Goal: Task Accomplishment & Management: Use online tool/utility

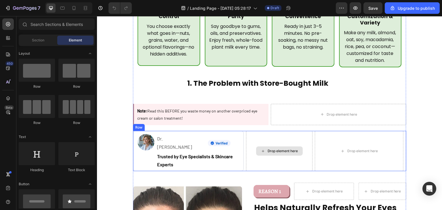
scroll to position [276, 0]
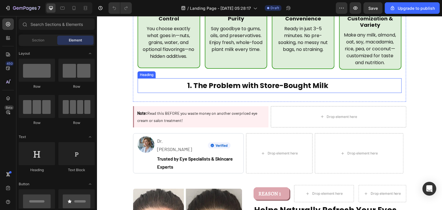
click at [270, 78] on h2 "1. The Problem with Store-Bought Milk" at bounding box center [258, 85] width 240 height 15
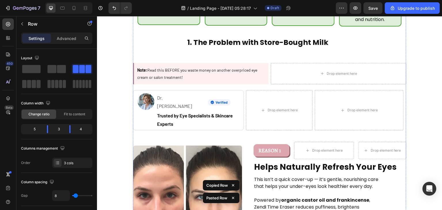
scroll to position [372, 0]
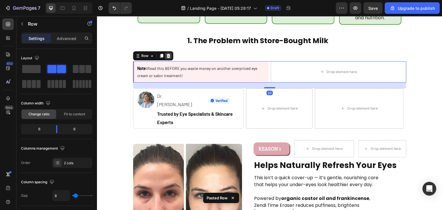
click at [166, 54] on icon at bounding box center [168, 56] width 5 height 5
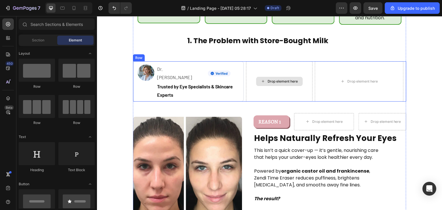
click at [246, 61] on div "Drop element here" at bounding box center [279, 81] width 66 height 40
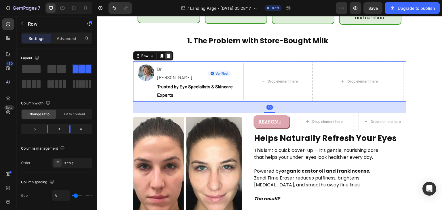
click at [169, 52] on div at bounding box center [168, 55] width 7 height 7
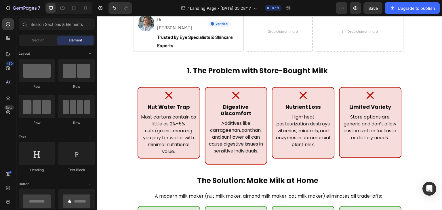
scroll to position [0, 0]
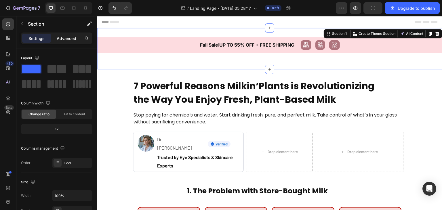
click at [67, 37] on p "Advanced" at bounding box center [67, 38] width 20 height 6
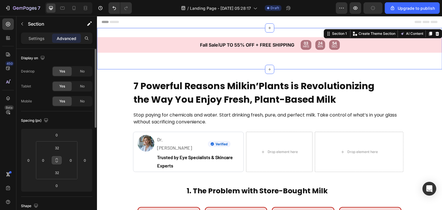
click at [59, 161] on icon at bounding box center [56, 160] width 5 height 5
click at [58, 145] on input "32" at bounding box center [57, 148] width 12 height 9
type input "0"
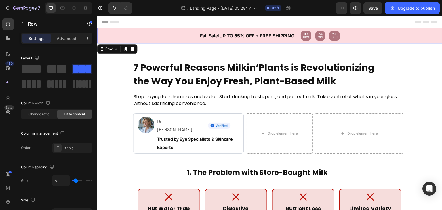
click at [228, 42] on div "Fall Sale l UP TO 55% OFF + FREE SHIPPING Text Block Text Block 03 HRS 24 MIN 5…" at bounding box center [269, 36] width 345 height 16
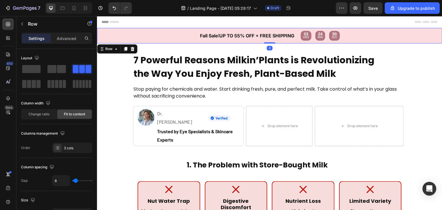
drag, startPoint x: 270, startPoint y: 50, endPoint x: 272, endPoint y: 30, distance: 20.0
click at [272, 30] on div "Fall Sale l UP TO 55% OFF + FREE SHIPPING Text Block Text Block 03 HRS 24 MIN 5…" at bounding box center [269, 36] width 345 height 16
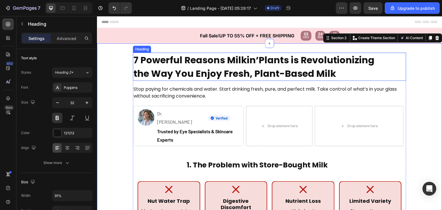
click at [252, 58] on h2 "7 Powerful Reasons Milkin’Plants is Revolutionizing the Way You Enjoy Fresh, Pl…" at bounding box center [257, 67] width 249 height 28
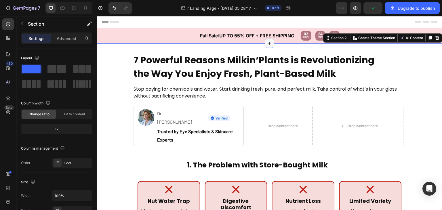
click at [267, 41] on icon at bounding box center [269, 43] width 5 height 5
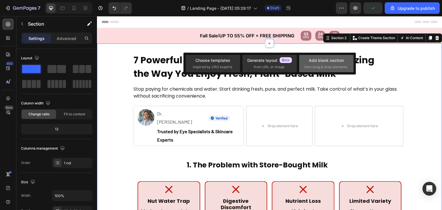
click at [339, 55] on div "Add blank section then drag & drop elements" at bounding box center [326, 63] width 54 height 17
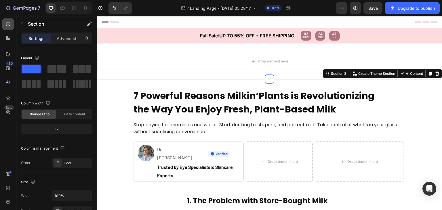
click at [13, 22] on div at bounding box center [8, 24] width 12 height 12
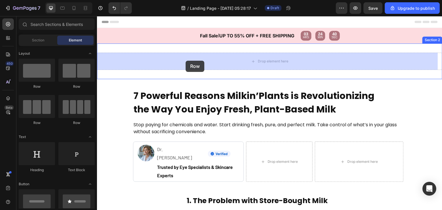
drag, startPoint x: 127, startPoint y: 83, endPoint x: 135, endPoint y: 63, distance: 21.7
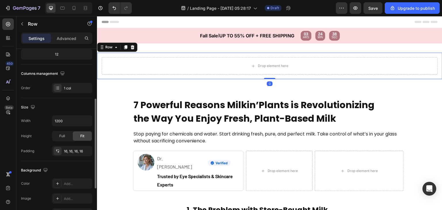
scroll to position [85, 0]
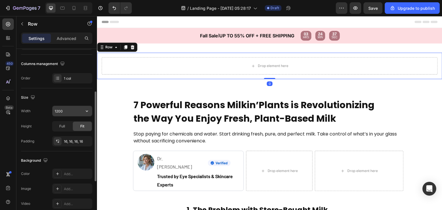
click at [73, 110] on input "1200" at bounding box center [72, 111] width 40 height 10
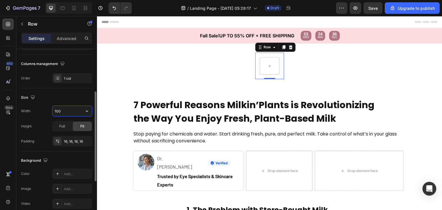
type input "1000"
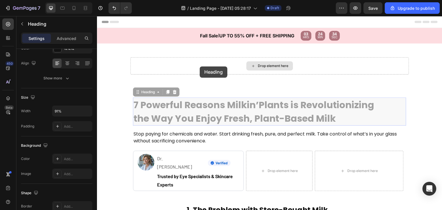
scroll to position [0, 0]
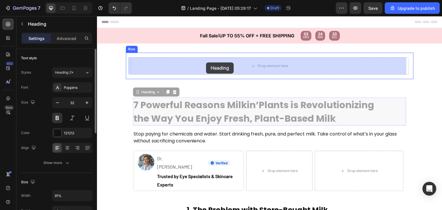
drag, startPoint x: 206, startPoint y: 120, endPoint x: 207, endPoint y: 63, distance: 57.3
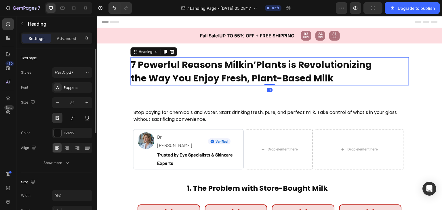
drag, startPoint x: 265, startPoint y: 89, endPoint x: 268, endPoint y: 76, distance: 13.3
click at [268, 76] on div "7 Powerful Reasons Milkin’Plants is Revolutionizing the Way You Enjoy Fresh, Pl…" at bounding box center [269, 71] width 279 height 28
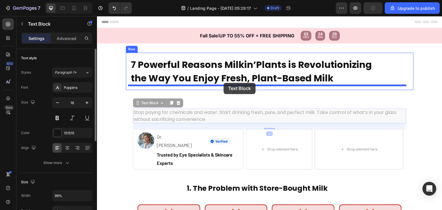
drag, startPoint x: 223, startPoint y: 114, endPoint x: 223, endPoint y: 83, distance: 30.8
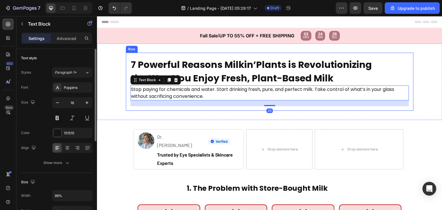
scroll to position [13, 0]
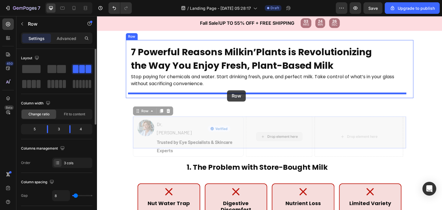
drag, startPoint x: 245, startPoint y: 122, endPoint x: 227, endPoint y: 90, distance: 36.3
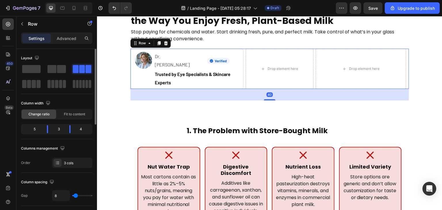
scroll to position [58, 0]
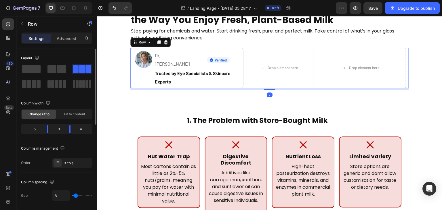
drag, startPoint x: 267, startPoint y: 90, endPoint x: 274, endPoint y: 73, distance: 18.5
click at [274, 73] on div "Image Dr. Emily Carter Text Block Image Row Trusted by Eye Specialists & Skinca…" at bounding box center [269, 68] width 279 height 40
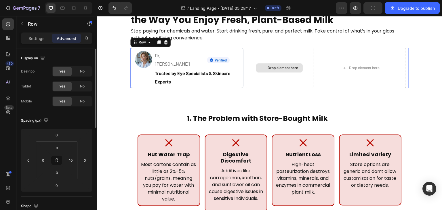
click at [246, 76] on div "Drop element here" at bounding box center [280, 68] width 68 height 40
click at [242, 83] on div "7 Powerful Reasons Milkin’Plants is Revolutionizing the Way You Enjoy Fresh, Pl…" at bounding box center [270, 43] width 288 height 98
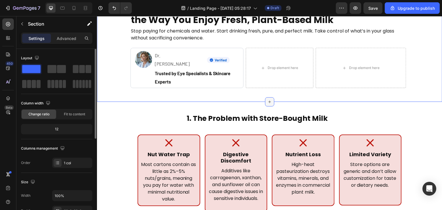
click at [267, 100] on icon at bounding box center [269, 102] width 5 height 5
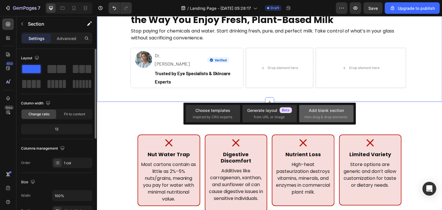
click at [321, 108] on div "Add blank section" at bounding box center [326, 110] width 35 height 6
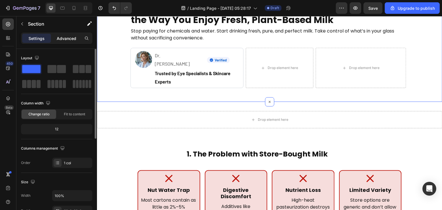
click at [67, 41] on p "Advanced" at bounding box center [67, 38] width 20 height 6
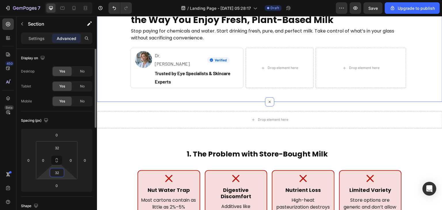
click at [60, 173] on input "32" at bounding box center [57, 172] width 12 height 9
type input "0"
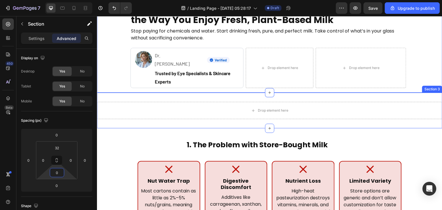
click at [207, 93] on div "Drop element here Section 3" at bounding box center [269, 111] width 345 height 36
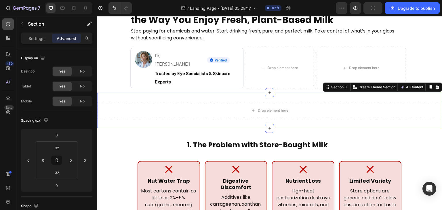
click at [10, 26] on icon at bounding box center [8, 24] width 6 height 6
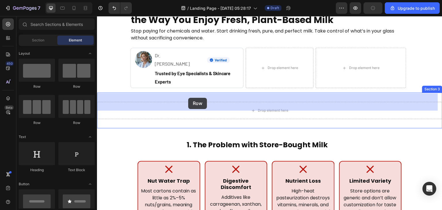
drag, startPoint x: 123, startPoint y: 88, endPoint x: 189, endPoint y: 98, distance: 66.7
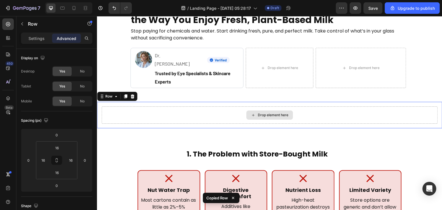
click at [227, 110] on div "Drop element here" at bounding box center [270, 114] width 336 height 17
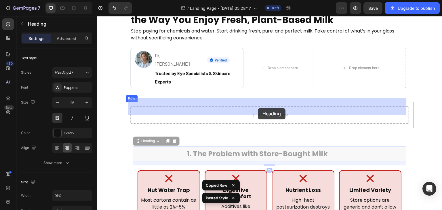
drag, startPoint x: 271, startPoint y: 144, endPoint x: 258, endPoint y: 106, distance: 40.1
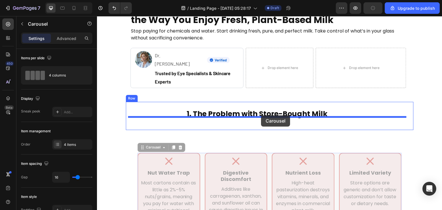
drag, startPoint x: 266, startPoint y: 150, endPoint x: 261, endPoint y: 115, distance: 35.8
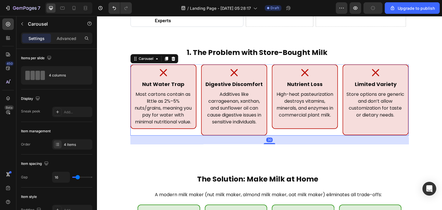
scroll to position [121, 0]
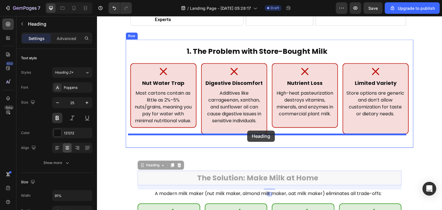
drag, startPoint x: 245, startPoint y: 170, endPoint x: 247, endPoint y: 131, distance: 39.5
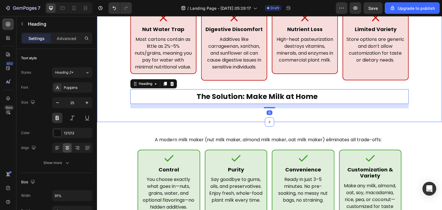
scroll to position [167, 0]
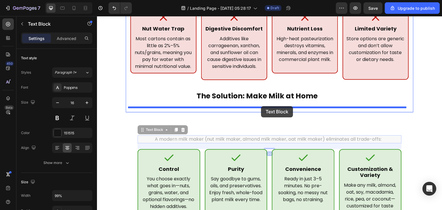
drag, startPoint x: 261, startPoint y: 142, endPoint x: 261, endPoint y: 106, distance: 35.4
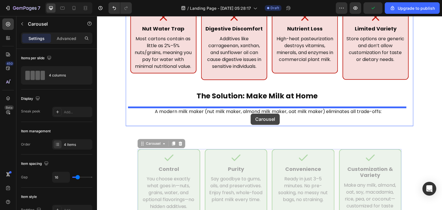
drag, startPoint x: 268, startPoint y: 159, endPoint x: 251, endPoint y: 114, distance: 48.0
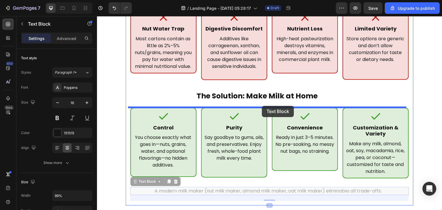
drag, startPoint x: 285, startPoint y: 192, endPoint x: 262, endPoint y: 106, distance: 88.9
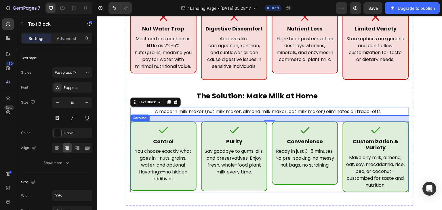
scroll to position [144, 0]
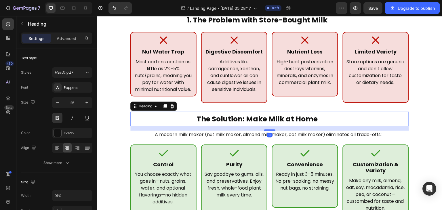
drag, startPoint x: 267, startPoint y: 130, endPoint x: 268, endPoint y: 119, distance: 10.7
click at [268, 119] on div "The Solution: Make Milk at Home Heading 15" at bounding box center [269, 119] width 279 height 15
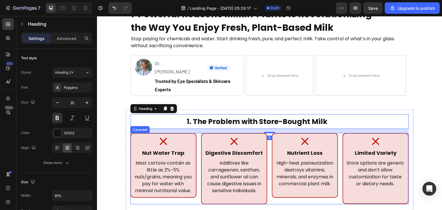
scroll to position [76, 0]
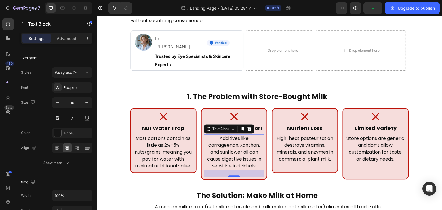
click at [207, 135] on p "Additives like carrageenan, xanthan, and sunflower oil can cause digestive issu…" at bounding box center [234, 152] width 59 height 35
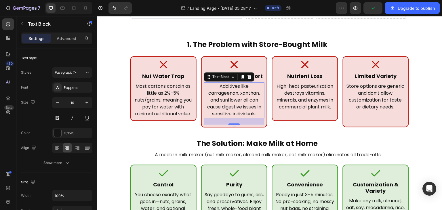
scroll to position [129, 0]
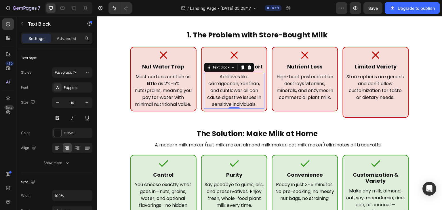
drag, startPoint x: 233, startPoint y: 113, endPoint x: 235, endPoint y: 91, distance: 22.3
click at [235, 91] on div "Additives like carrageenan, xanthan, and sunflower oil can cause digestive issu…" at bounding box center [234, 91] width 60 height 36
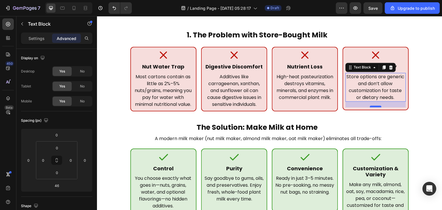
drag, startPoint x: 375, startPoint y: 114, endPoint x: 376, endPoint y: 106, distance: 7.2
click at [376, 106] on div at bounding box center [376, 107] width 12 height 2
click at [377, 107] on div at bounding box center [376, 108] width 12 height 2
type input "24"
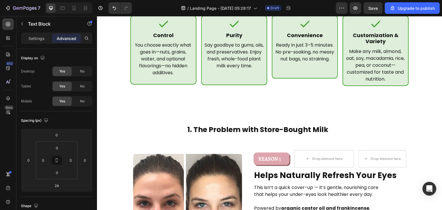
scroll to position [262, 0]
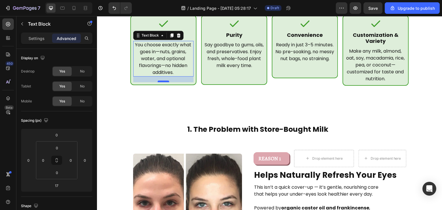
click at [163, 81] on div at bounding box center [164, 82] width 12 height 2
type input "20"
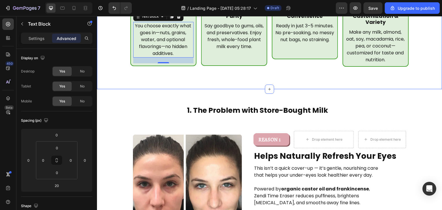
scroll to position [284, 0]
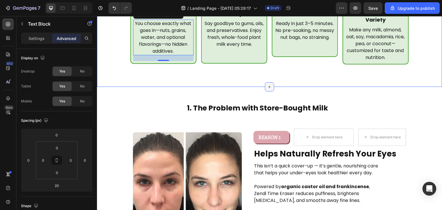
click at [265, 86] on div at bounding box center [269, 86] width 9 height 9
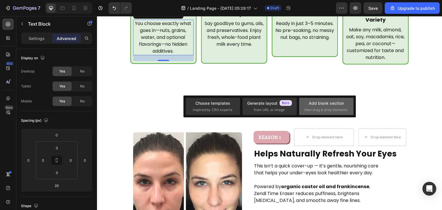
click at [322, 99] on div "Add blank section then drag & drop elements" at bounding box center [326, 106] width 54 height 17
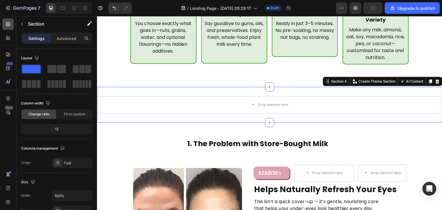
click at [9, 25] on icon at bounding box center [8, 24] width 6 height 6
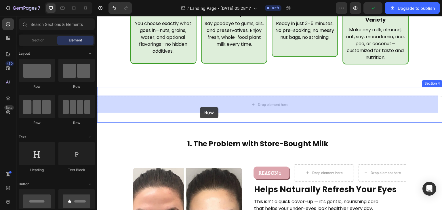
drag, startPoint x: 127, startPoint y: 91, endPoint x: 198, endPoint y: 109, distance: 73.2
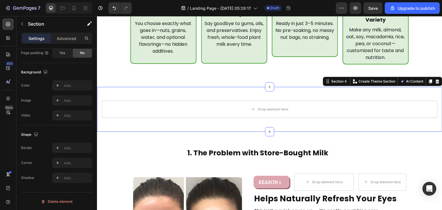
scroll to position [294, 0]
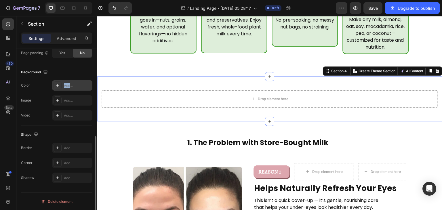
drag, startPoint x: 55, startPoint y: 85, endPoint x: 70, endPoint y: 83, distance: 15.5
click at [70, 83] on div "Add..." at bounding box center [72, 85] width 40 height 10
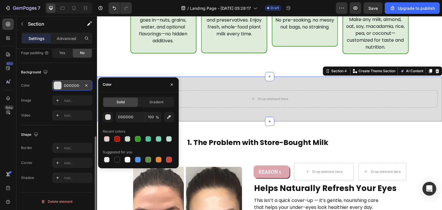
click at [70, 83] on div "DDDDDD" at bounding box center [72, 85] width 17 height 5
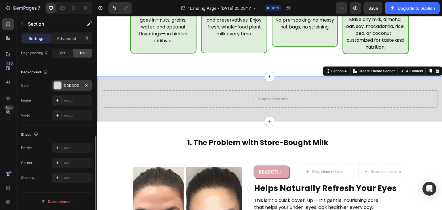
click at [55, 93] on div "The changes might be hidden by the video. Color DDDDDD Image Add... Video Add..." at bounding box center [56, 100] width 71 height 40
click at [57, 84] on div at bounding box center [57, 85] width 7 height 7
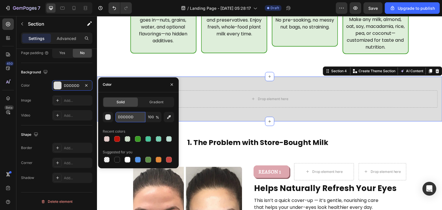
click at [132, 117] on input "DDDDDD" at bounding box center [130, 117] width 30 height 10
paste input "https://milkinplants.com/products/milkinplants-cup"
type input "https://milkinplants.com/products/milkinplants-cup"
click at [126, 119] on input "https://milkinplants.com/products/milkinplants-cup" at bounding box center [130, 117] width 30 height 10
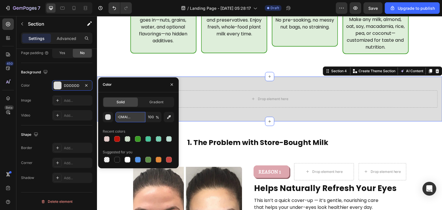
click at [126, 119] on input "https://milkinplants.com/products/milkinplants-cup" at bounding box center [130, 117] width 30 height 10
type input "DDDDDD"
paste input "#EE9B59"
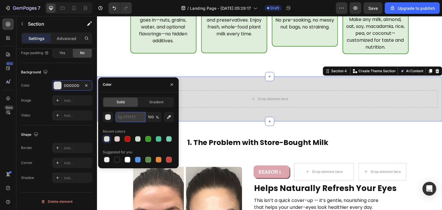
type input "#EE9B59"
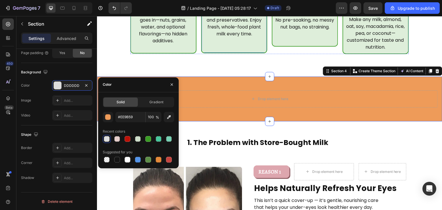
click at [252, 52] on div "Icon Purity Heading Say goodbye to gums, oils, and preservatives. Enjoy fresh, …" at bounding box center [234, 18] width 66 height 70
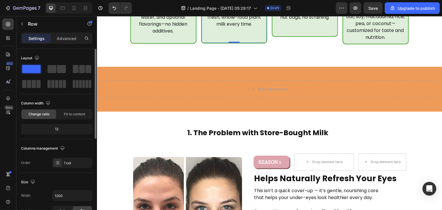
scroll to position [321, 0]
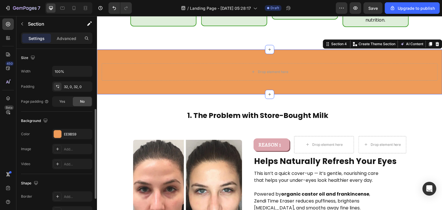
scroll to position [125, 0]
click at [58, 138] on div "EE9B59" at bounding box center [72, 134] width 40 height 10
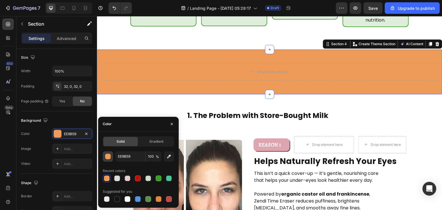
click at [112, 155] on button "button" at bounding box center [108, 156] width 10 height 10
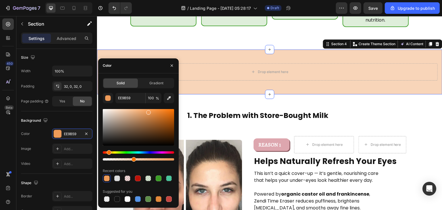
click at [133, 158] on div at bounding box center [138, 159] width 71 height 2
type input "42"
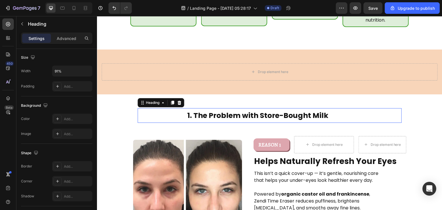
click at [214, 113] on h2 "1. The Problem with Store-Bought Milk" at bounding box center [258, 115] width 240 height 15
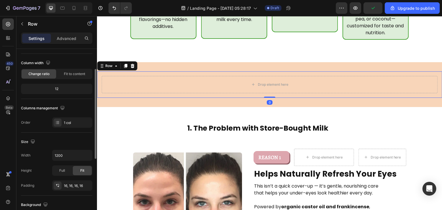
scroll to position [60, 0]
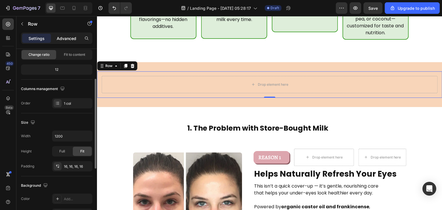
click at [72, 38] on p "Advanced" at bounding box center [67, 38] width 20 height 6
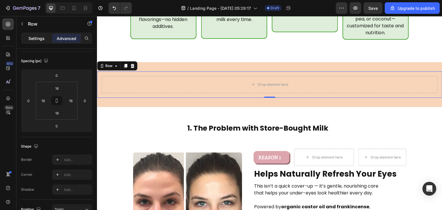
click at [32, 41] on p "Settings" at bounding box center [36, 38] width 16 height 6
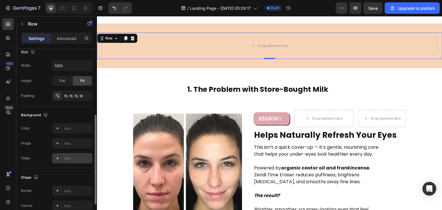
scroll to position [0, 0]
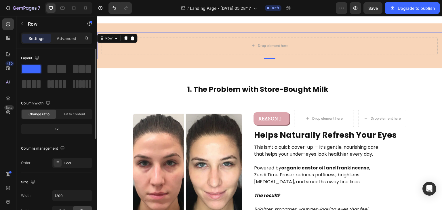
click at [57, 74] on div at bounding box center [56, 76] width 71 height 25
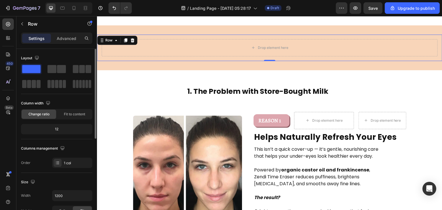
click at [64, 75] on div at bounding box center [56, 76] width 71 height 25
drag, startPoint x: 55, startPoint y: 67, endPoint x: 113, endPoint y: 110, distance: 71.7
click at [55, 67] on span at bounding box center [51, 69] width 9 height 8
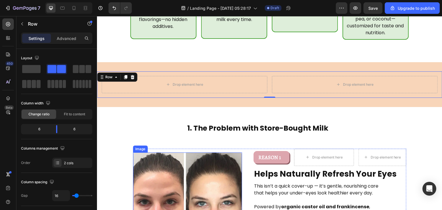
scroll to position [304, 0]
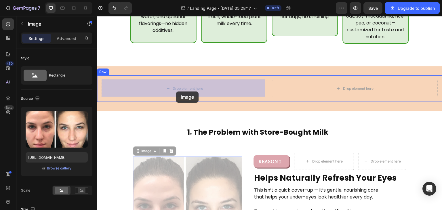
drag, startPoint x: 202, startPoint y: 179, endPoint x: 176, endPoint y: 91, distance: 92.0
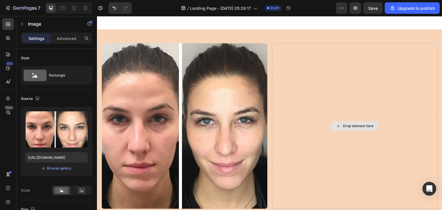
scroll to position [264, 0]
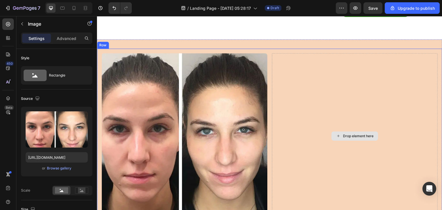
click at [316, 89] on div "Drop element here" at bounding box center [355, 136] width 166 height 166
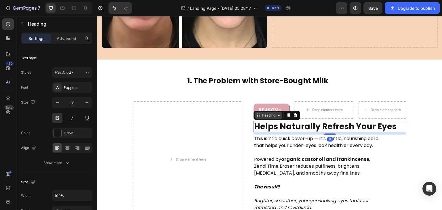
scroll to position [502, 0]
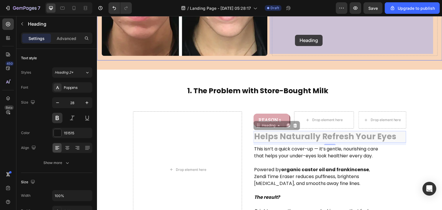
drag, startPoint x: 264, startPoint y: 113, endPoint x: 295, endPoint y: 34, distance: 85.0
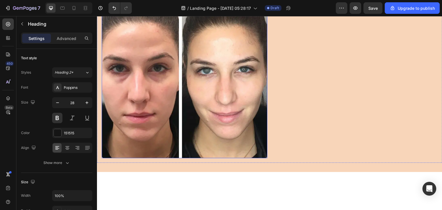
scroll to position [313, 0]
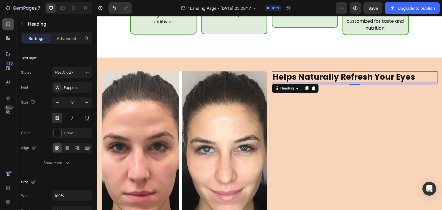
click at [9, 22] on icon at bounding box center [8, 24] width 6 height 6
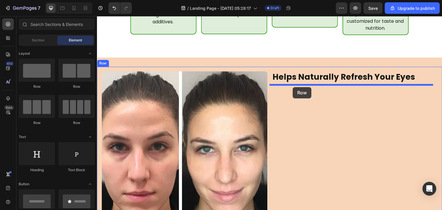
drag, startPoint x: 128, startPoint y: 92, endPoint x: 293, endPoint y: 87, distance: 165.0
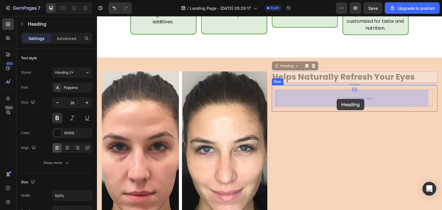
drag, startPoint x: 331, startPoint y: 73, endPoint x: 337, endPoint y: 98, distance: 26.3
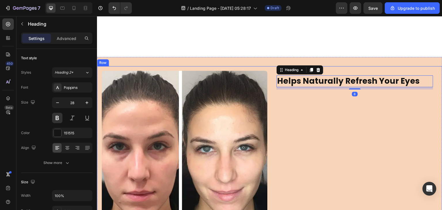
scroll to position [473, 0]
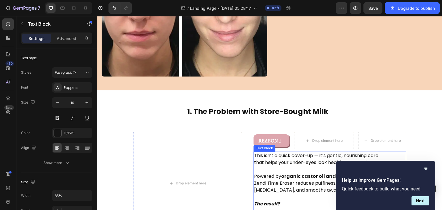
click at [302, 160] on p "This isn’t a quick cover-up — it’s gentle, nourishing care that helps your unde…" at bounding box center [318, 159] width 129 height 14
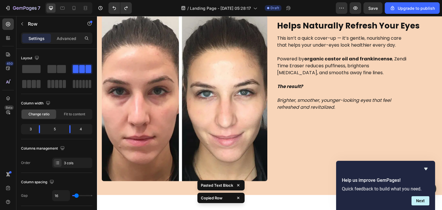
scroll to position [275, 0]
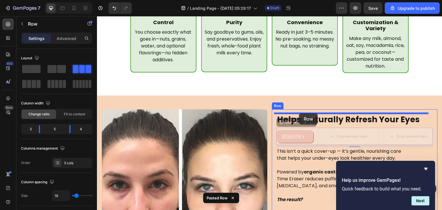
drag, startPoint x: 288, startPoint y: 124, endPoint x: 299, endPoint y: 113, distance: 15.3
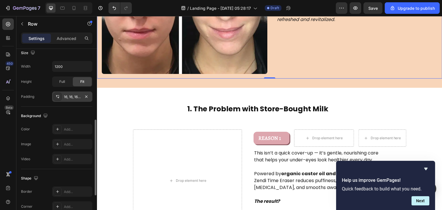
scroll to position [238, 0]
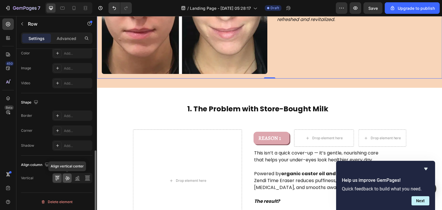
click at [68, 179] on icon at bounding box center [67, 178] width 6 height 6
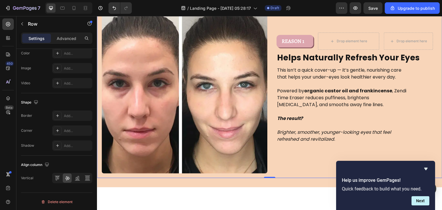
scroll to position [319, 0]
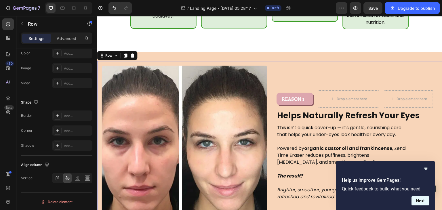
click at [419, 203] on button "Next" at bounding box center [420, 200] width 18 height 9
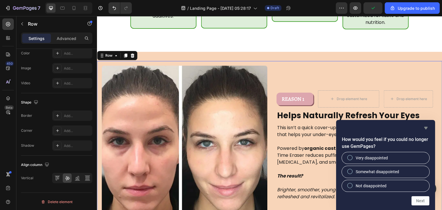
click at [425, 130] on icon "Hide survey" at bounding box center [425, 128] width 7 height 7
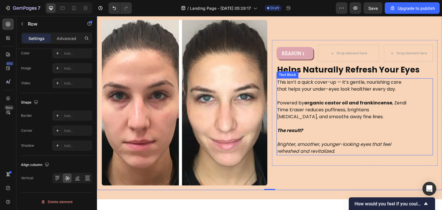
scroll to position [364, 0]
click at [321, 80] on p "This isn’t a quick cover-up — it’s gentle, nourishing care that helps your unde…" at bounding box center [343, 86] width 132 height 14
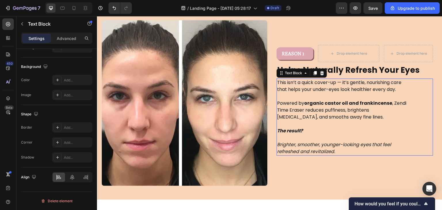
click at [321, 80] on p "This isn’t a quick cover-up — it’s gentle, nourishing care that helps your unde…" at bounding box center [343, 86] width 132 height 14
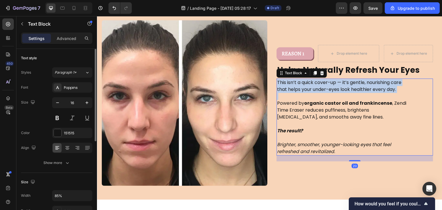
click at [321, 80] on p "This isn’t a quick cover-up — it’s gentle, nourishing care that helps your unde…" at bounding box center [343, 86] width 132 height 14
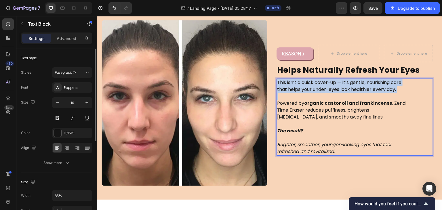
click at [321, 80] on p "This isn’t a quick cover-up — it’s gentle, nourishing care that helps your unde…" at bounding box center [343, 86] width 132 height 14
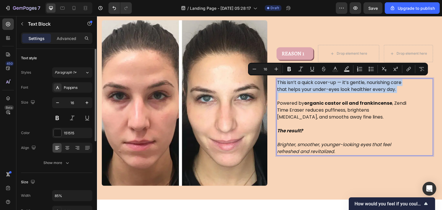
click at [321, 80] on p "This isn’t a quick cover-up — it’s gentle, nourishing care that helps your unde…" at bounding box center [343, 86] width 132 height 14
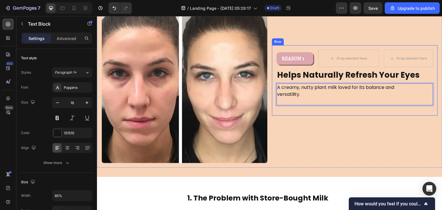
scroll to position [383, 0]
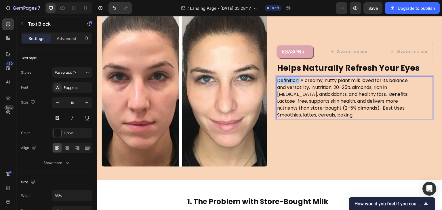
drag, startPoint x: 299, startPoint y: 81, endPoint x: 272, endPoint y: 80, distance: 26.2
click at [272, 80] on div "REASON 1 Text Block Row Drop element here Drop element here Row Helps Naturally…" at bounding box center [355, 83] width 166 height 91
click at [300, 88] on p "A creamy, nutty plant milk loved for its balance and versatility. Nutrition: 20…" at bounding box center [343, 97] width 132 height 41
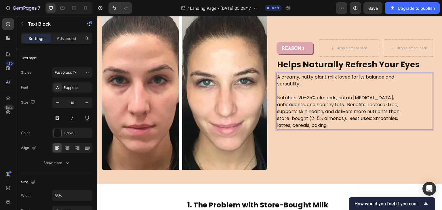
scroll to position [376, 0]
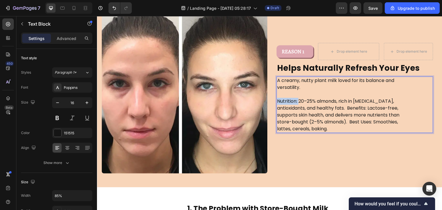
drag, startPoint x: 296, startPoint y: 101, endPoint x: 274, endPoint y: 101, distance: 22.2
click at [277, 101] on div "A creamy, nutty plant milk loved for its balance and versatility. Nutrition: 20…" at bounding box center [343, 105] width 133 height 56
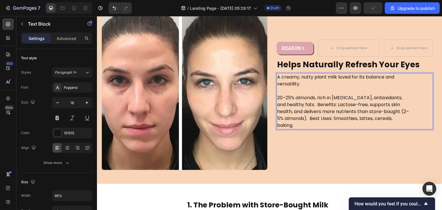
click at [306, 108] on p "20–25% almonds, rich in vitamin E, antioxidants, and healthy fats. Benefits: La…" at bounding box center [343, 111] width 132 height 35
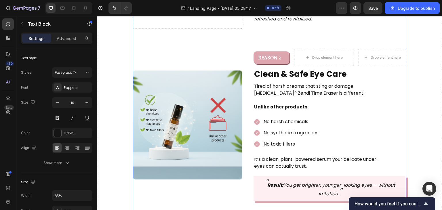
scroll to position [677, 0]
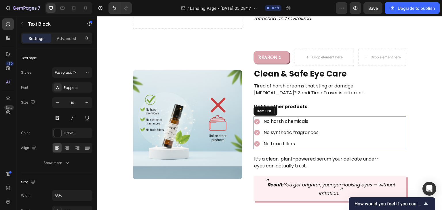
click at [332, 132] on div "No harsh chemicals No synthetic fragrances No toxic fillers" at bounding box center [329, 133] width 153 height 32
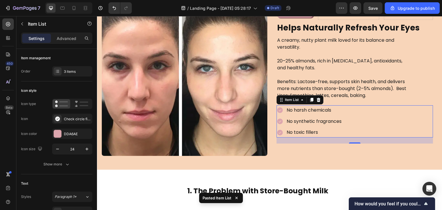
scroll to position [382, 0]
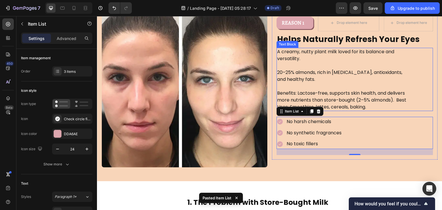
click at [316, 70] on p "20–25% almonds, rich in [MEDICAL_DATA], antioxidants, and healthy fats." at bounding box center [343, 76] width 132 height 14
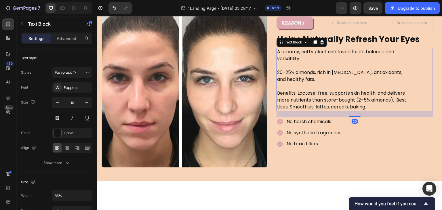
scroll to position [348, 0]
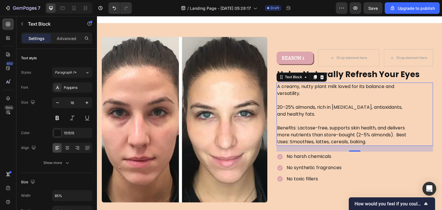
click at [325, 127] on p "Benefits: Lactose-free, supports skin health, and delivers more nutrients than …" at bounding box center [343, 135] width 132 height 21
drag, startPoint x: 324, startPoint y: 127, endPoint x: 295, endPoint y: 126, distance: 28.5
click at [295, 126] on p "Benefits: Lactose-free, supports skin health, and delivers more nutrients than …" at bounding box center [343, 135] width 132 height 21
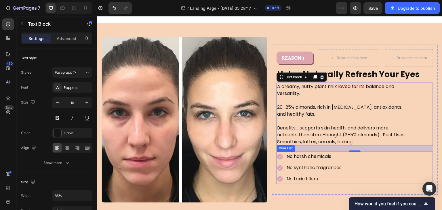
click at [301, 153] on p "No harsh chemicals" at bounding box center [314, 156] width 55 height 8
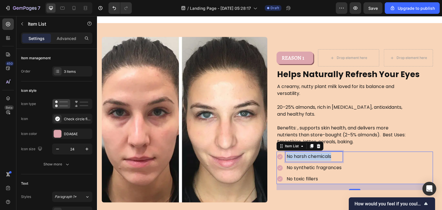
click at [301, 153] on p "No harsh chemicals" at bounding box center [314, 156] width 55 height 8
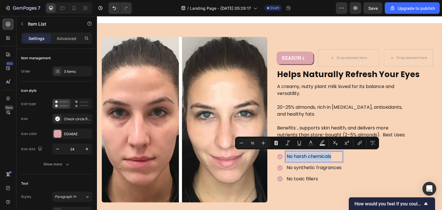
click at [301, 153] on p "No harsh chemicals" at bounding box center [314, 156] width 55 height 8
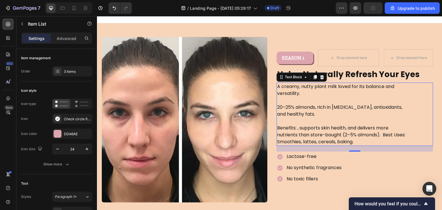
click at [316, 109] on p "20–25% almonds, rich in [MEDICAL_DATA], antioxidants, and healthy fats." at bounding box center [343, 111] width 132 height 14
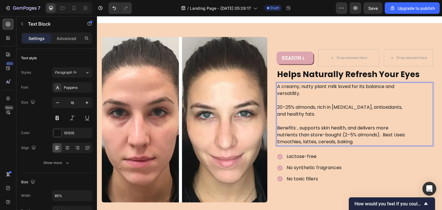
click at [314, 107] on p "20–25% almonds, rich in [MEDICAL_DATA], antioxidants, and healthy fats." at bounding box center [343, 111] width 132 height 14
click at [299, 129] on p "Benefits: , supports skin health, and delivers more nutrients than store-bought…" at bounding box center [343, 135] width 132 height 21
click at [298, 128] on p "Benefits: , supports skin health, and delivers more nutrients than store-bought…" at bounding box center [343, 135] width 132 height 21
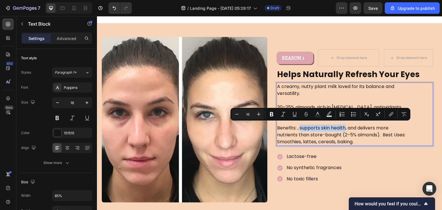
drag, startPoint x: 298, startPoint y: 128, endPoint x: 340, endPoint y: 128, distance: 41.4
click at [340, 128] on p "Benefits: , supports skin health, and delivers more nutrients than store-bought…" at bounding box center [343, 135] width 132 height 21
copy p "supports skin health"
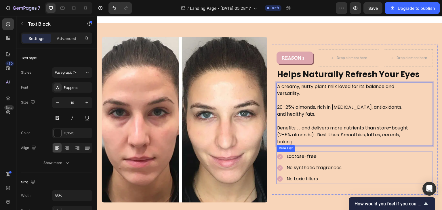
click at [304, 168] on p "No synthetic fragrances" at bounding box center [314, 168] width 55 height 8
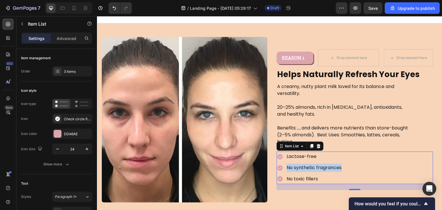
click at [304, 168] on p "No synthetic fragrances" at bounding box center [314, 168] width 55 height 8
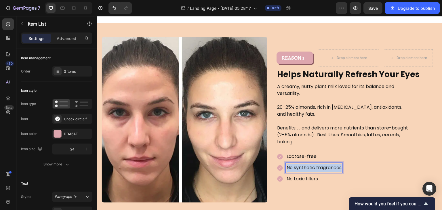
click at [304, 168] on p "No synthetic fragrances" at bounding box center [314, 168] width 55 height 8
click at [287, 169] on p "supports skin health" at bounding box center [310, 168] width 46 height 8
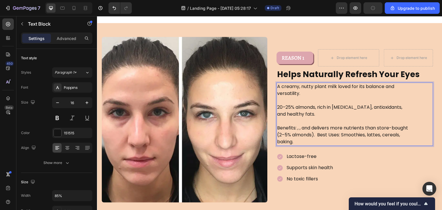
click at [338, 109] on p "20–25% almonds, rich in [MEDICAL_DATA], antioxidants, and healthy fats." at bounding box center [343, 111] width 132 height 14
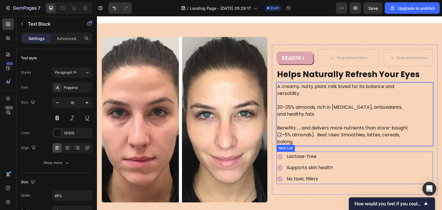
click at [300, 178] on p "No toxic fillers" at bounding box center [310, 179] width 46 height 8
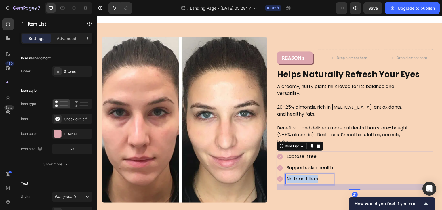
click at [300, 178] on p "No toxic fillers" at bounding box center [310, 179] width 46 height 8
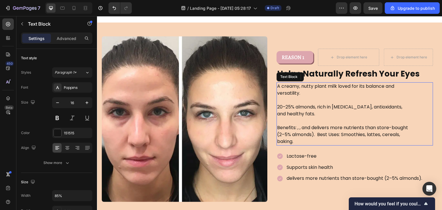
click at [307, 124] on p "Benefits: , , and delivers more nutrients than store-bought (2–5% almonds). Bes…" at bounding box center [343, 134] width 132 height 21
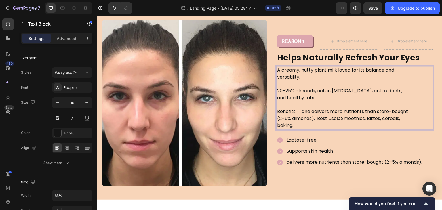
click at [321, 125] on p "Benefits: , , and delivers more nutrients than store-bought (2–5% almonds). Bes…" at bounding box center [343, 118] width 132 height 21
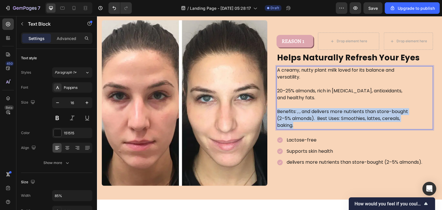
drag, startPoint x: 321, startPoint y: 125, endPoint x: 272, endPoint y: 108, distance: 52.2
click at [272, 108] on div "REASON 1 Text Block Row Drop element here Drop element here Row Helps Naturally…" at bounding box center [355, 103] width 166 height 150
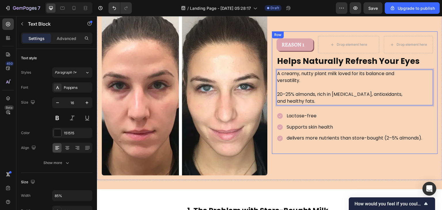
scroll to position [378, 0]
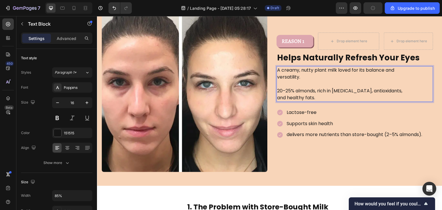
click at [314, 83] on p "Rich Text Editor. Editing area: main" at bounding box center [343, 84] width 132 height 7
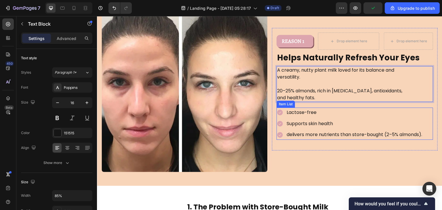
click at [310, 125] on p "Supports skin health" at bounding box center [355, 124] width 136 height 8
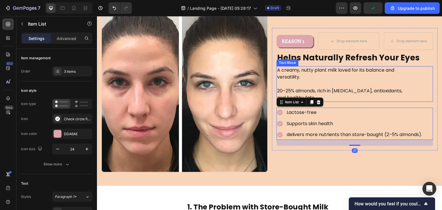
click at [345, 84] on p "Rich Text Editor. Editing area: main" at bounding box center [343, 84] width 132 height 7
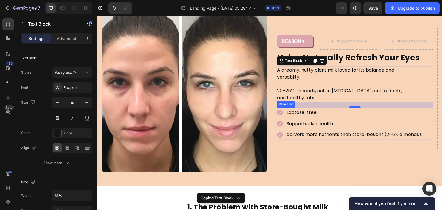
click at [280, 127] on div "Supports skin health" at bounding box center [350, 124] width 146 height 10
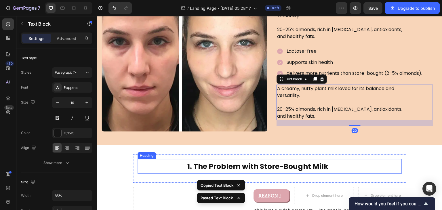
scroll to position [419, 0]
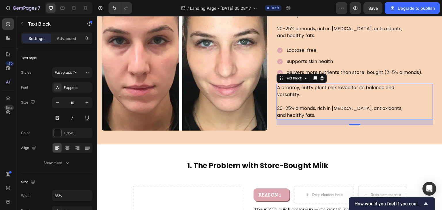
click at [318, 120] on div "20" at bounding box center [355, 122] width 157 height 6
click at [339, 101] on div "REASON 1 Text Block Row Drop element here Drop element here Row Helps Naturally…" at bounding box center [355, 47] width 157 height 155
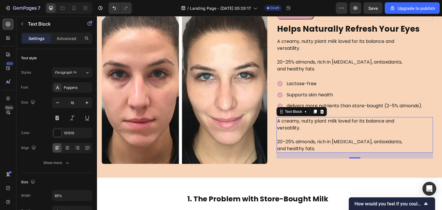
click at [316, 140] on p "20–25% almonds, rich in [MEDICAL_DATA], antioxidants, and healthy fats." at bounding box center [343, 145] width 132 height 14
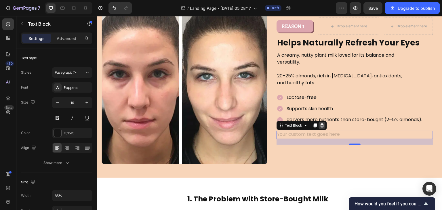
click at [321, 123] on icon at bounding box center [322, 125] width 4 height 4
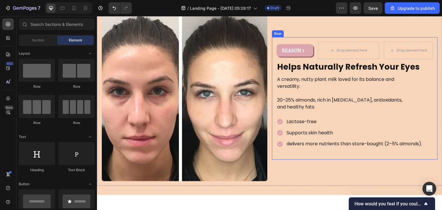
scroll to position [405, 0]
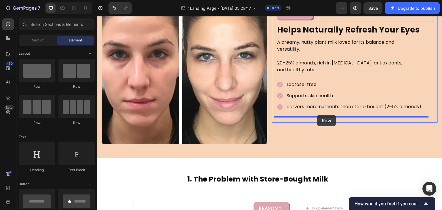
scroll to position [405, 0]
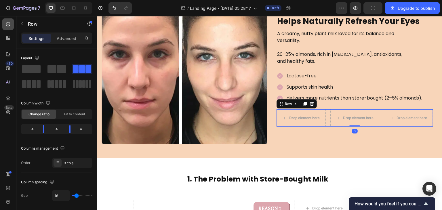
click at [8, 29] on div at bounding box center [8, 24] width 12 height 12
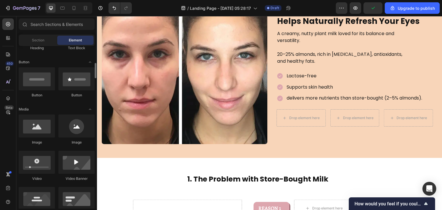
scroll to position [127, 0]
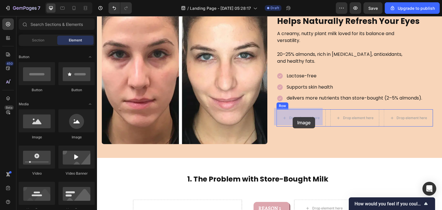
drag, startPoint x: 131, startPoint y: 145, endPoint x: 293, endPoint y: 118, distance: 163.8
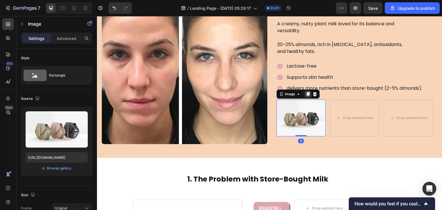
click at [307, 96] on div at bounding box center [307, 94] width 7 height 7
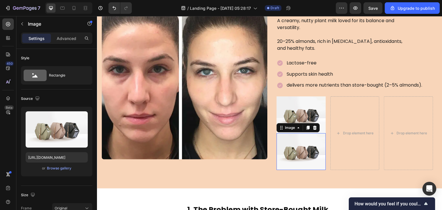
scroll to position [421, 0]
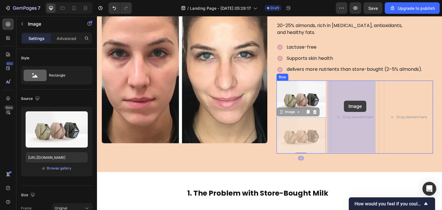
drag, startPoint x: 303, startPoint y: 141, endPoint x: 345, endPoint y: 100, distance: 58.6
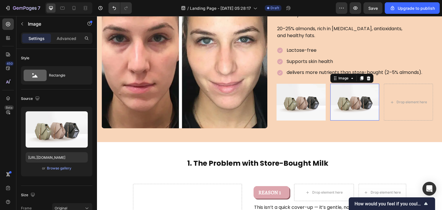
scroll to position [405, 0]
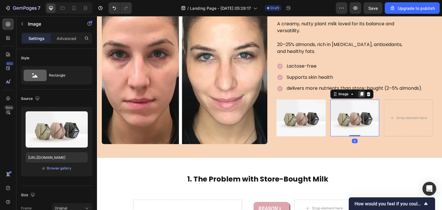
click at [360, 93] on icon at bounding box center [361, 94] width 3 height 4
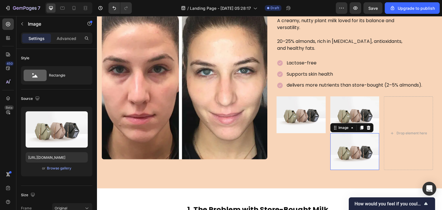
scroll to position [421, 0]
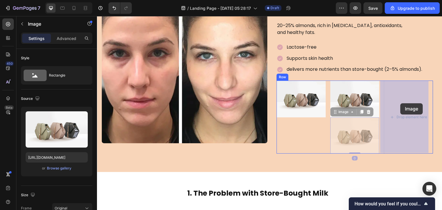
drag, startPoint x: 348, startPoint y: 139, endPoint x: 401, endPoint y: 103, distance: 63.3
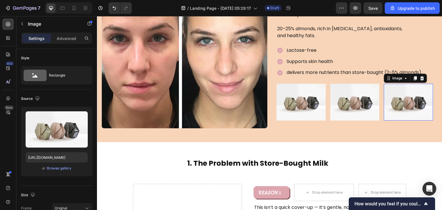
scroll to position [405, 0]
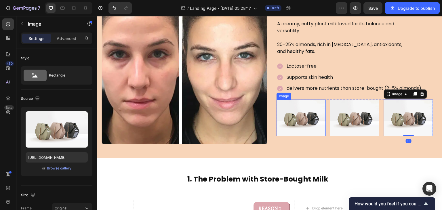
click at [311, 110] on img at bounding box center [301, 118] width 49 height 37
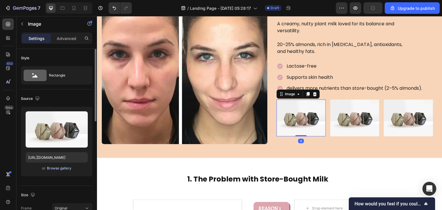
click at [54, 169] on div "Browse gallery" at bounding box center [59, 168] width 24 height 5
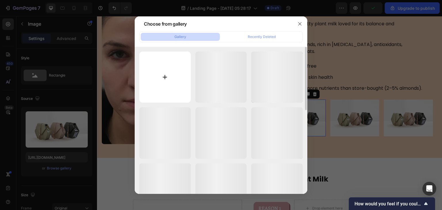
click at [159, 87] on input "file" at bounding box center [165, 78] width 52 height 52
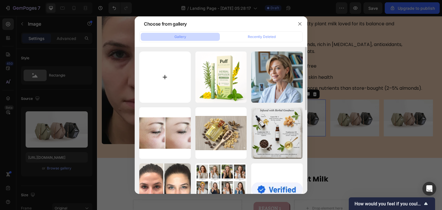
type input "C:\fakepath\download.jfif"
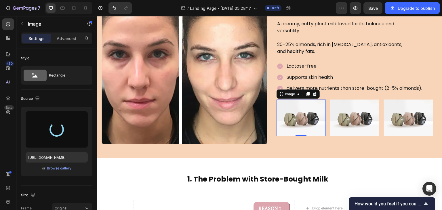
type input "[URL][DOMAIN_NAME]"
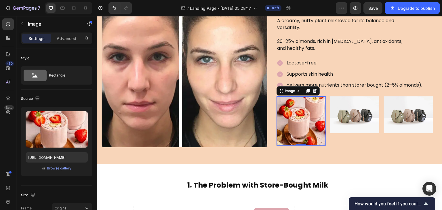
scroll to position [409, 0]
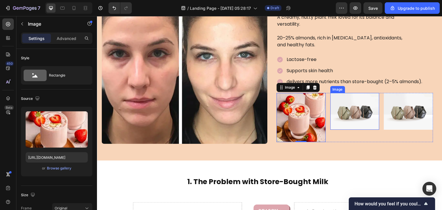
click at [346, 119] on img at bounding box center [354, 111] width 49 height 37
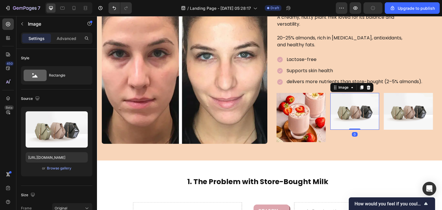
click at [312, 121] on img at bounding box center [301, 117] width 49 height 49
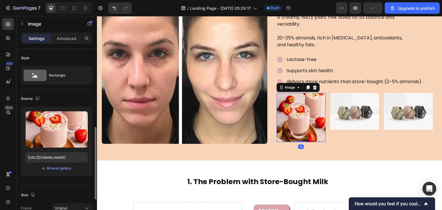
scroll to position [68, 0]
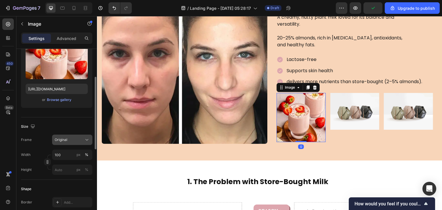
click at [83, 139] on div "Original" at bounding box center [72, 140] width 35 height 6
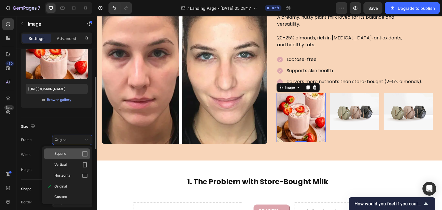
click at [78, 151] on div "Square" at bounding box center [70, 154] width 33 height 6
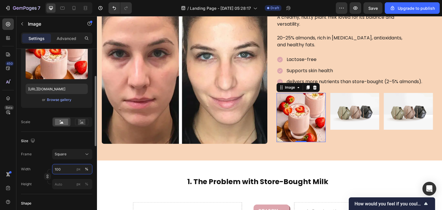
click at [69, 172] on input "100" at bounding box center [72, 169] width 40 height 10
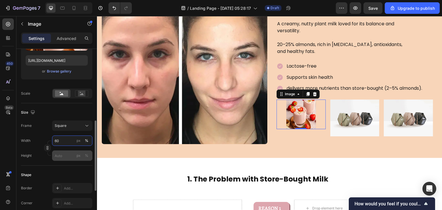
scroll to position [124, 0]
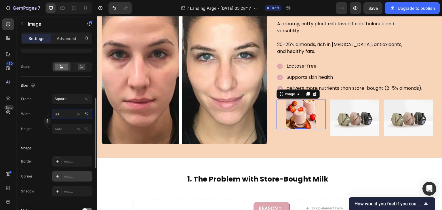
type input "60"
click at [54, 178] on div at bounding box center [58, 176] width 8 height 8
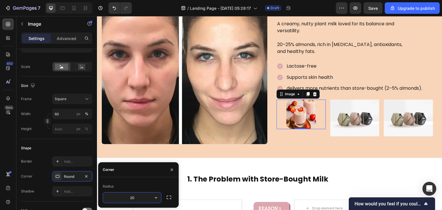
type input "200"
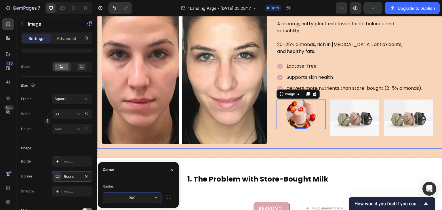
click at [307, 144] on div "Image REASON 1 Text Block Row Drop element here Drop element here Row Helps Nat…" at bounding box center [269, 61] width 345 height 175
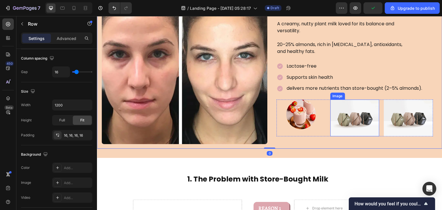
scroll to position [0, 0]
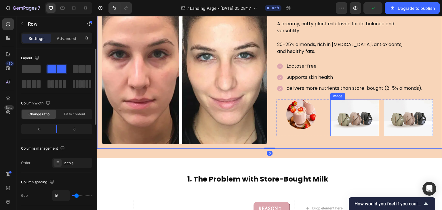
click at [344, 118] on img at bounding box center [354, 118] width 49 height 37
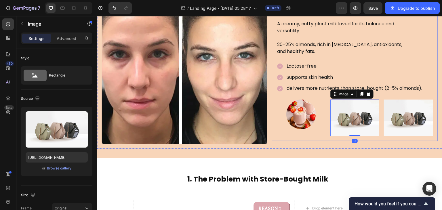
click at [302, 103] on img at bounding box center [300, 114] width 29 height 29
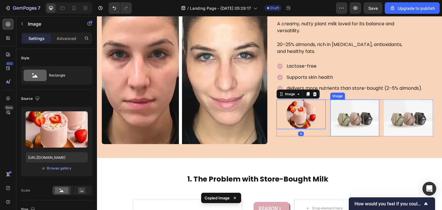
click at [359, 110] on img at bounding box center [354, 118] width 49 height 37
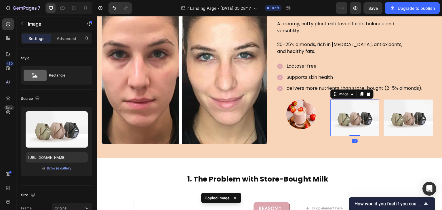
type input "60"
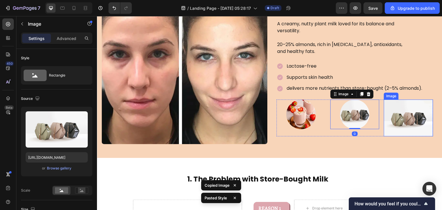
click at [404, 109] on img at bounding box center [408, 118] width 49 height 37
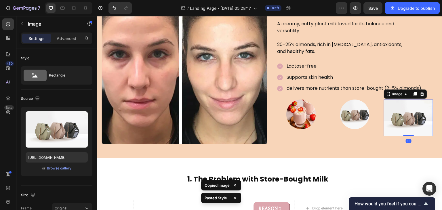
type input "60"
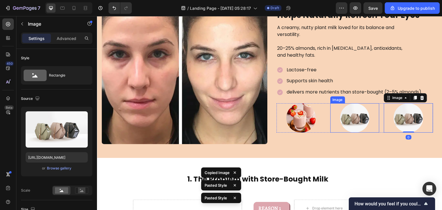
click at [352, 119] on img at bounding box center [354, 117] width 29 height 29
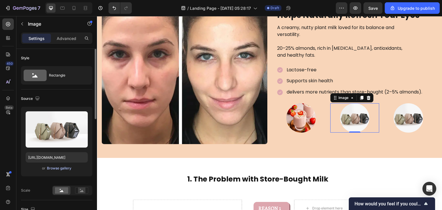
click at [64, 168] on div "Browse gallery" at bounding box center [59, 168] width 24 height 5
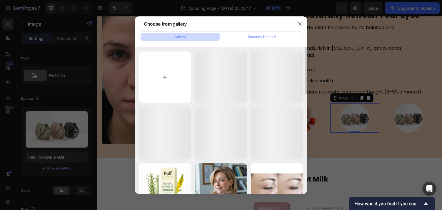
click at [172, 72] on input "file" at bounding box center [165, 78] width 52 height 52
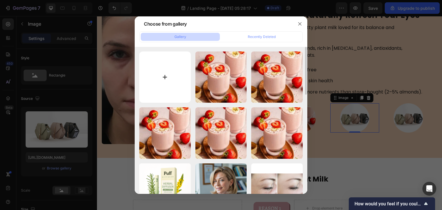
type input "C:\fakepath\high-angle-view-of-breakfast-cereals-served-in-royalty-free-image-7…"
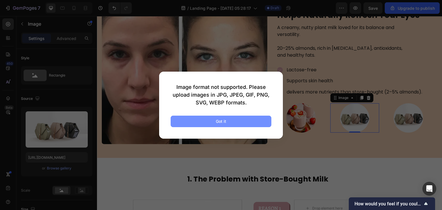
click at [228, 118] on button "Got it" at bounding box center [221, 122] width 101 height 12
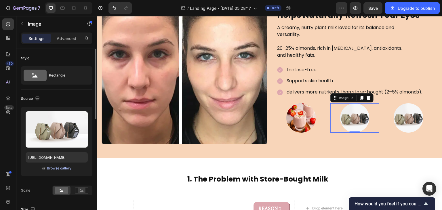
click at [56, 165] on button "Browse gallery" at bounding box center [59, 168] width 25 height 6
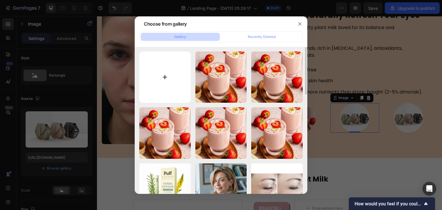
click at [169, 73] on input "file" at bounding box center [165, 78] width 52 height 52
type input "C:\fakepath\high-angle-view-of-breakfast-cereals-served-in-royalty-free-image-7…"
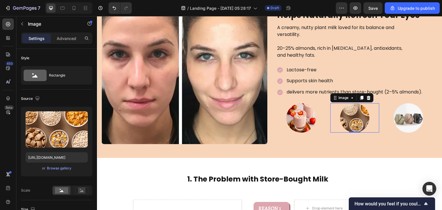
type input "[URL][DOMAIN_NAME]"
click at [407, 121] on img at bounding box center [408, 117] width 29 height 29
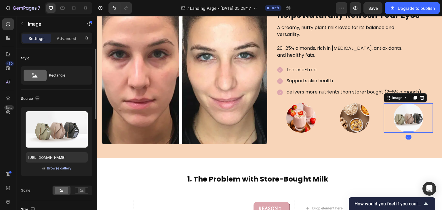
click at [49, 169] on div "Browse gallery" at bounding box center [59, 168] width 24 height 5
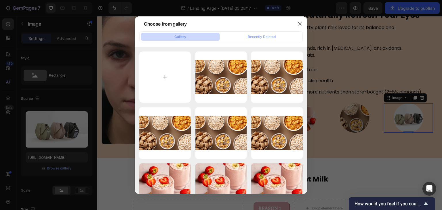
type input "C:\fakepath\Baked-Doughnuts-thumbnail-scaled.webp"
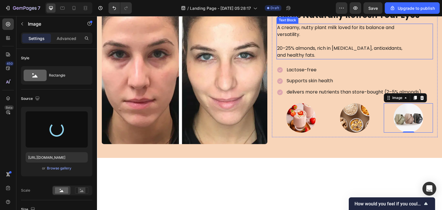
scroll to position [302, 0]
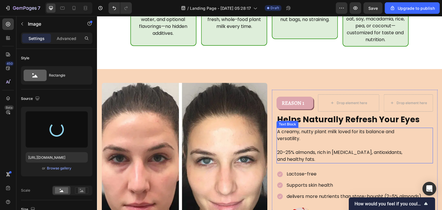
type input "[URL][DOMAIN_NAME]"
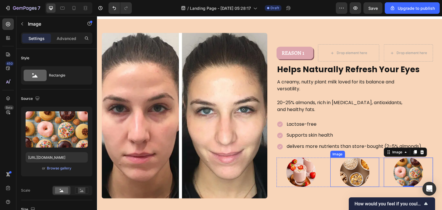
scroll to position [364, 0]
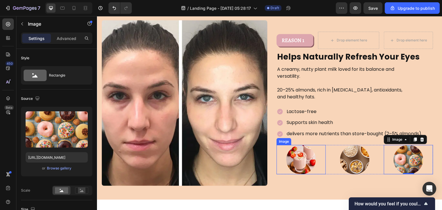
click at [322, 154] on div at bounding box center [301, 159] width 49 height 29
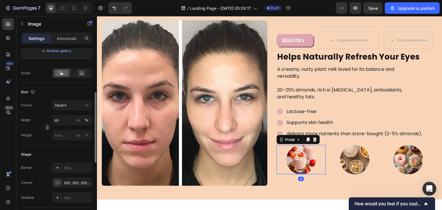
scroll to position [118, 0]
click at [62, 122] on input "60" at bounding box center [72, 119] width 40 height 10
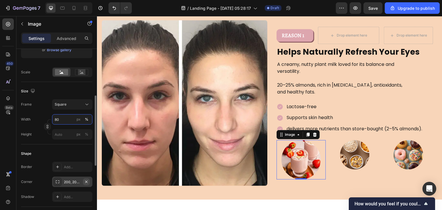
type input "80"
click at [83, 182] on button "button" at bounding box center [86, 181] width 7 height 7
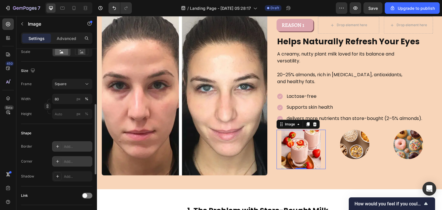
scroll to position [139, 0]
click at [59, 157] on div at bounding box center [58, 161] width 8 height 8
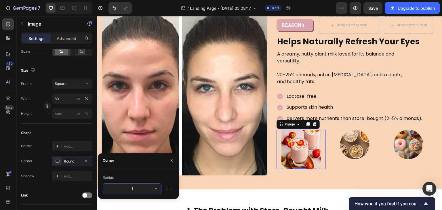
type input "12"
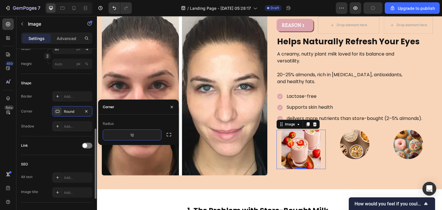
scroll to position [192, 0]
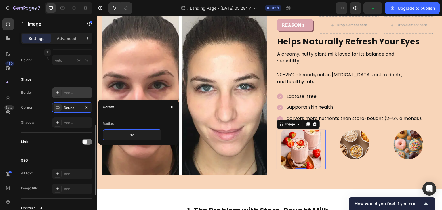
click at [58, 92] on icon at bounding box center [57, 92] width 3 height 3
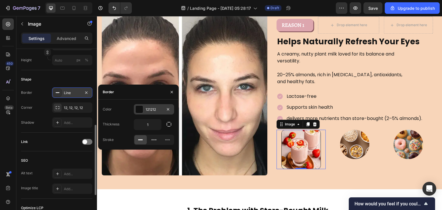
click at [140, 113] on div at bounding box center [139, 109] width 7 height 7
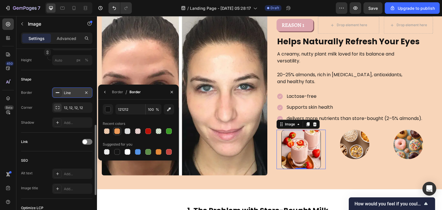
click at [118, 130] on div at bounding box center [117, 131] width 6 height 6
click at [109, 107] on div "button" at bounding box center [108, 110] width 6 height 6
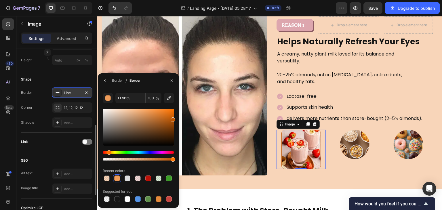
drag, startPoint x: 148, startPoint y: 113, endPoint x: 177, endPoint y: 119, distance: 29.3
click at [177, 119] on div "EE9B59 100 % Recent colors Suggested for you" at bounding box center [138, 148] width 81 height 110
type input "B75200"
click at [105, 81] on icon "button" at bounding box center [105, 80] width 5 height 5
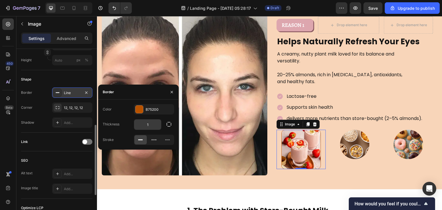
click at [148, 123] on input "1" at bounding box center [147, 124] width 27 height 10
type input "2"
click at [148, 123] on input "2" at bounding box center [147, 124] width 27 height 10
click at [285, 124] on div "Image" at bounding box center [290, 124] width 12 height 5
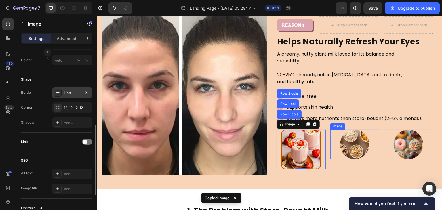
click at [352, 136] on img at bounding box center [354, 144] width 29 height 29
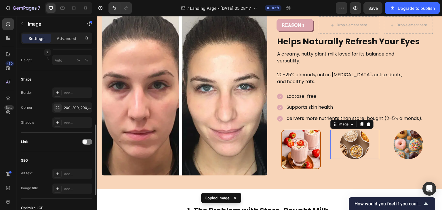
scroll to position [192, 0]
type input "80"
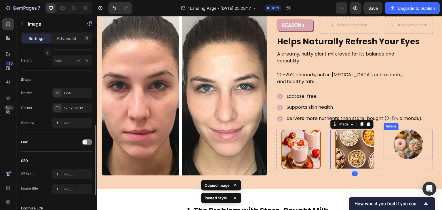
click at [408, 142] on img at bounding box center [408, 144] width 29 height 29
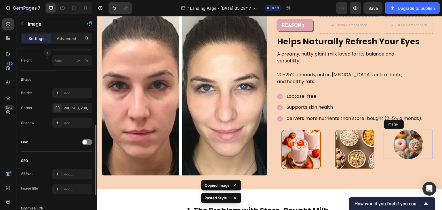
type input "80"
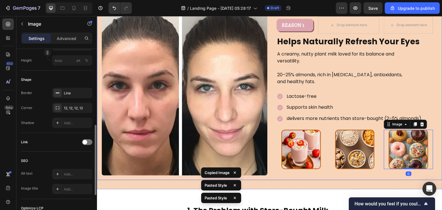
click at [352, 177] on div "Image REASON 1 Text Block Row Drop element here Drop element here Row Helps Nat…" at bounding box center [269, 92] width 345 height 175
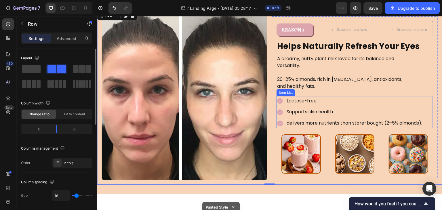
scroll to position [384, 0]
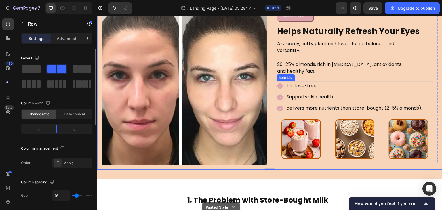
click at [339, 98] on p "Supports skin health" at bounding box center [355, 97] width 136 height 8
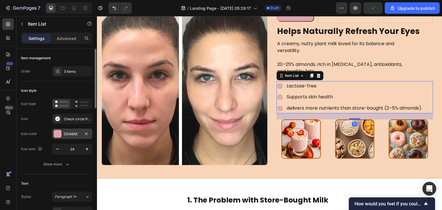
click at [66, 130] on div "DDA6AE" at bounding box center [72, 134] width 40 height 10
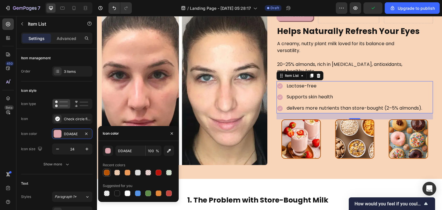
click at [106, 174] on div at bounding box center [107, 173] width 6 height 6
type input "B75200"
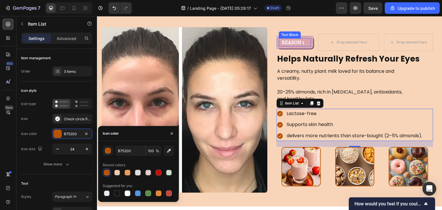
click at [306, 46] on div "REASON 1" at bounding box center [295, 42] width 32 height 8
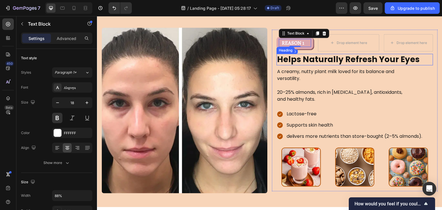
scroll to position [350, 0]
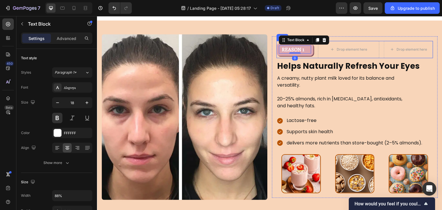
click at [310, 54] on div "REASON 1 Text Block 0 Row" at bounding box center [295, 49] width 37 height 17
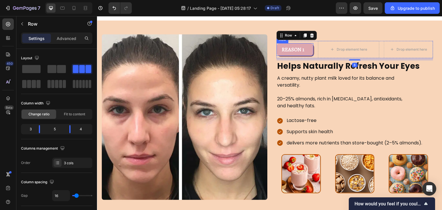
click at [310, 44] on div "REASON 1 Text Block Row" at bounding box center [295, 49] width 37 height 13
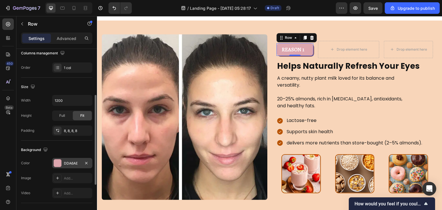
scroll to position [96, 0]
click at [56, 162] on div at bounding box center [57, 162] width 7 height 7
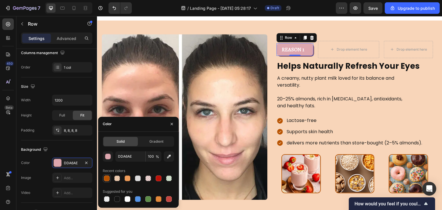
click at [106, 178] on div at bounding box center [107, 179] width 6 height 6
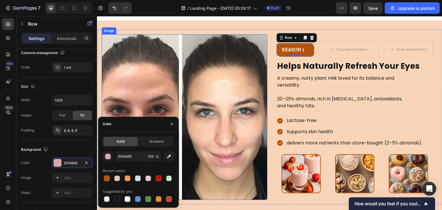
type input "B75200"
click at [237, 132] on img at bounding box center [185, 117] width 166 height 166
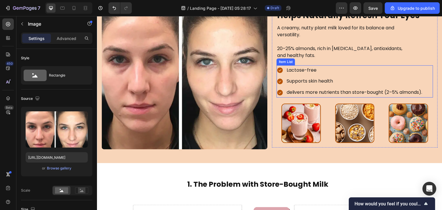
scroll to position [401, 0]
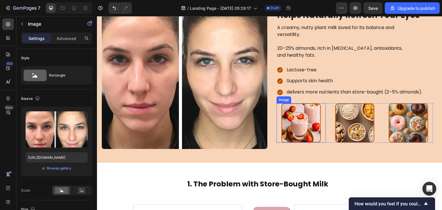
click at [296, 140] on img at bounding box center [300, 122] width 39 height 39
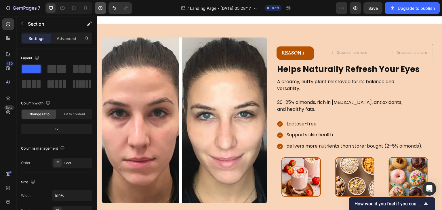
scroll to position [409, 0]
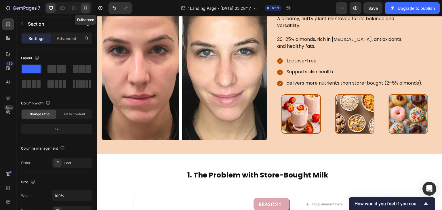
click at [88, 10] on icon at bounding box center [86, 8] width 6 height 6
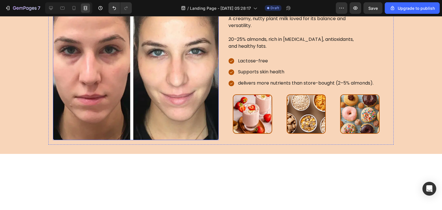
scroll to position [335, 0]
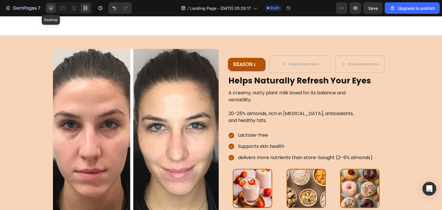
click at [49, 7] on icon at bounding box center [51, 8] width 6 height 6
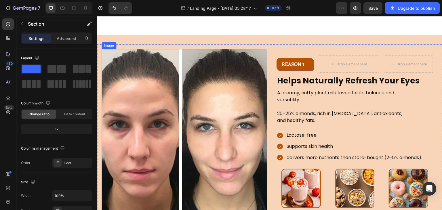
scroll to position [347, 0]
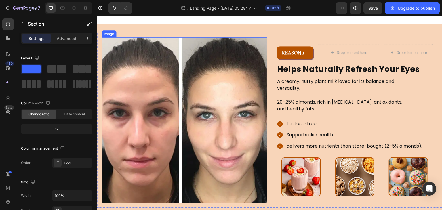
click at [162, 105] on img at bounding box center [185, 120] width 166 height 166
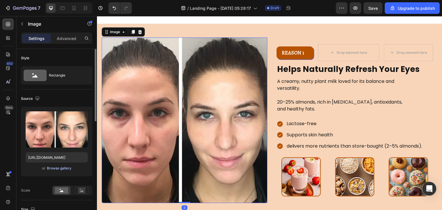
click at [62, 167] on div "Browse gallery" at bounding box center [59, 168] width 24 height 5
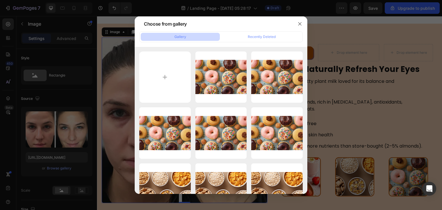
type input "C:\fakepath\Almonds_copy_2-min.jpg"
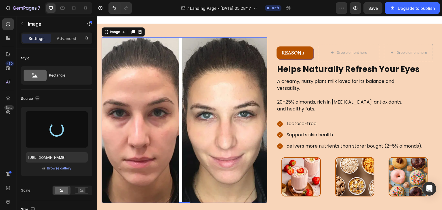
type input "[URL][DOMAIN_NAME]"
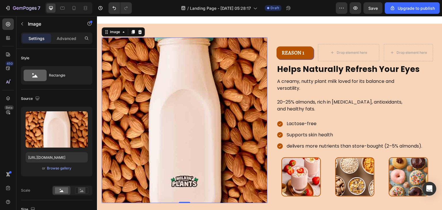
click at [287, 170] on div "Image 0 REASON 1 Text Block Row Drop element here Drop element here Row Helps N…" at bounding box center [269, 120] width 345 height 193
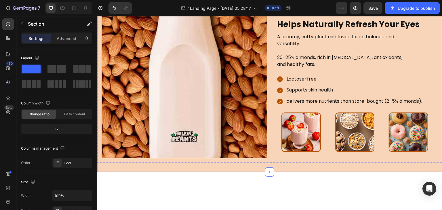
scroll to position [324, 0]
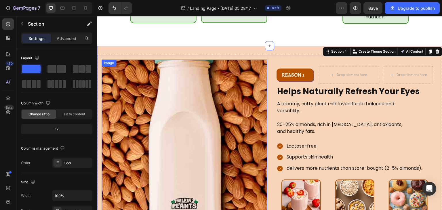
click at [169, 59] on div "Image REASON 1 Text Block Row Drop element here Drop element here Row Helps Nat…" at bounding box center [269, 142] width 345 height 175
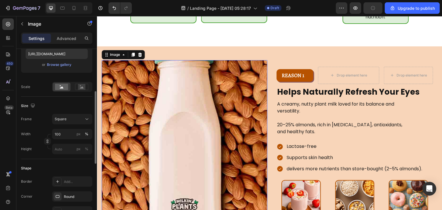
scroll to position [104, 0]
click at [83, 118] on div "Square" at bounding box center [69, 119] width 28 height 5
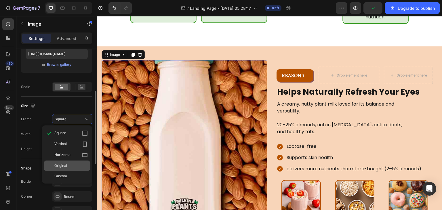
click at [68, 164] on div "Original" at bounding box center [70, 165] width 33 height 5
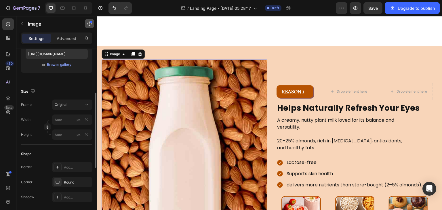
scroll to position [362, 0]
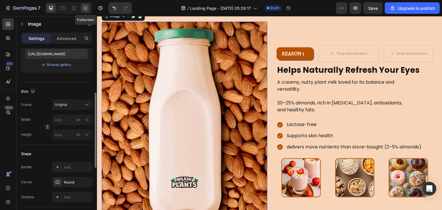
click at [88, 8] on icon at bounding box center [86, 8] width 6 height 6
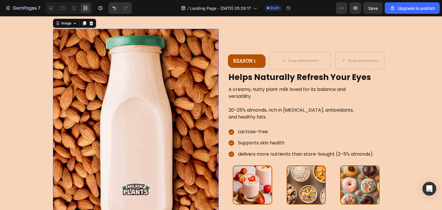
scroll to position [355, 0]
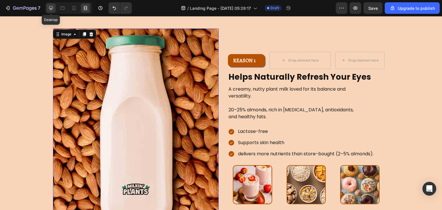
click at [49, 8] on icon at bounding box center [51, 8] width 4 height 4
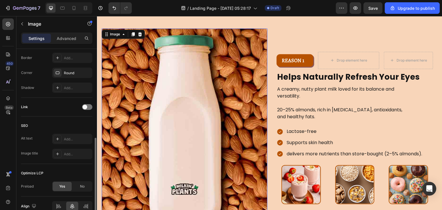
scroll to position [211, 0]
click at [66, 104] on div "Link" at bounding box center [56, 108] width 71 height 9
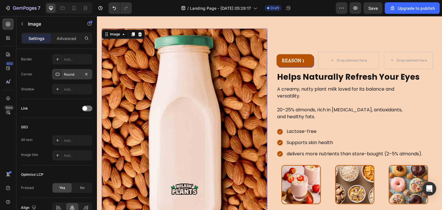
click at [59, 77] on div at bounding box center [58, 74] width 8 height 8
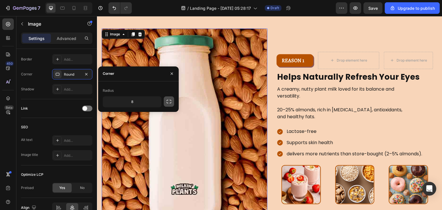
click at [169, 97] on button "button" at bounding box center [169, 101] width 10 height 10
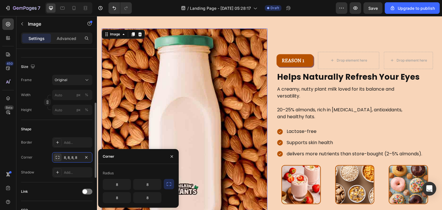
scroll to position [129, 0]
click at [90, 156] on div "8, 8, 8, 8" at bounding box center [72, 157] width 40 height 10
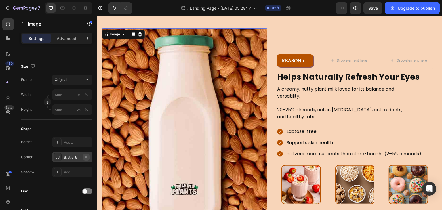
click at [86, 156] on icon "button" at bounding box center [86, 157] width 2 height 2
click at [73, 155] on div "Add..." at bounding box center [77, 157] width 27 height 5
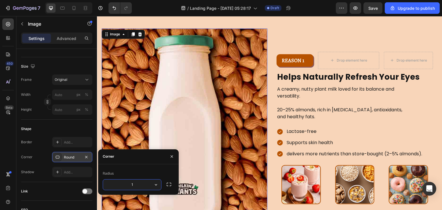
type input "12"
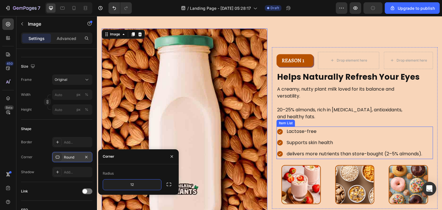
click at [290, 157] on div "delivers more nutrients than store-bought (2–5% almonds)." at bounding box center [354, 154] width 137 height 10
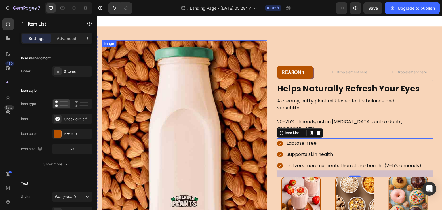
scroll to position [331, 0]
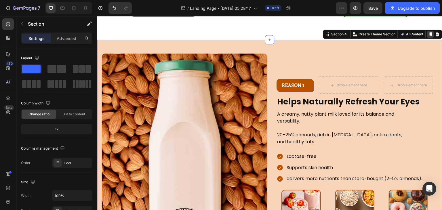
click at [429, 33] on icon at bounding box center [430, 34] width 3 height 4
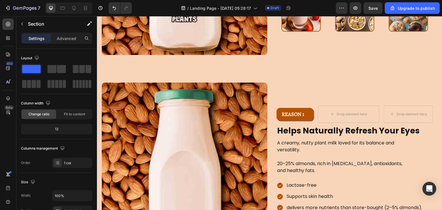
scroll to position [558, 0]
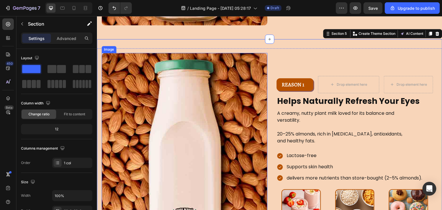
click at [178, 124] on img at bounding box center [185, 152] width 166 height 199
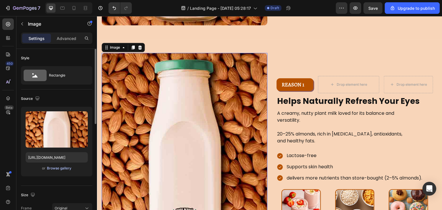
click at [57, 170] on div "Browse gallery" at bounding box center [59, 168] width 24 height 5
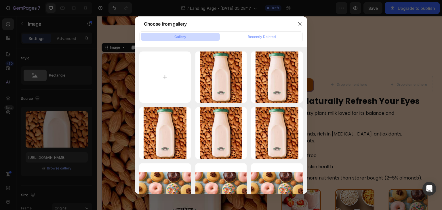
type input "C:\fakepath\Oats-2-min.jpg"
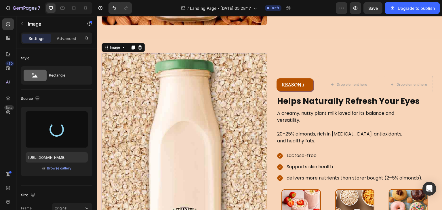
type input "https://cdn.shopify.com/s/files/1/0889/4260/8749/files/gempages_580932675590685…"
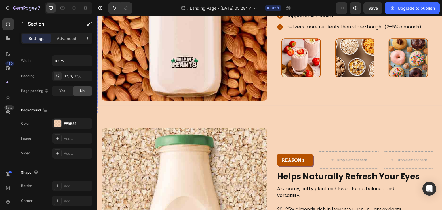
scroll to position [490, 0]
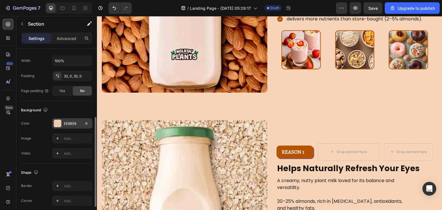
click at [66, 121] on div "EE9B59" at bounding box center [72, 123] width 17 height 5
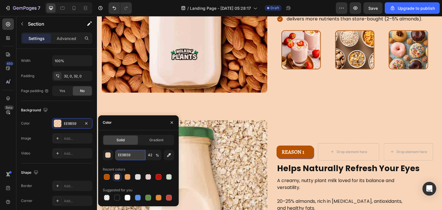
click at [131, 152] on input "EE9B59" at bounding box center [130, 155] width 30 height 10
paste input "#F7DBBA"
type input "#F7DBBA"
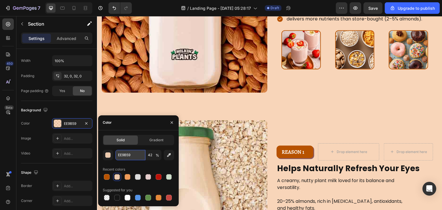
type input "100"
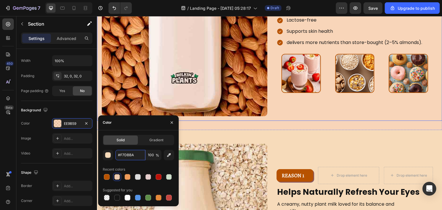
scroll to position [466, 0]
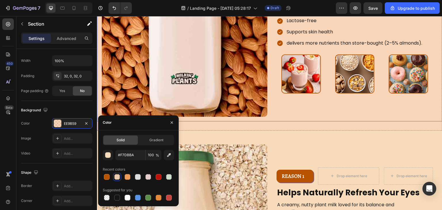
click at [267, 91] on div "Image REASON 1 Text Block Row Drop element here Drop element here Row Helps Nat…" at bounding box center [269, 17] width 345 height 208
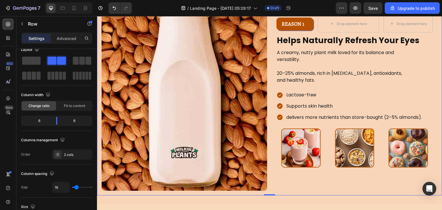
scroll to position [313, 0]
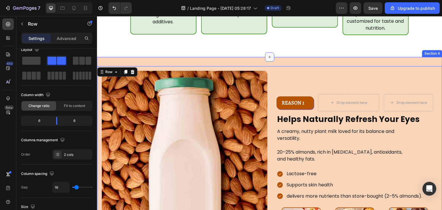
click at [265, 60] on div at bounding box center [269, 56] width 9 height 9
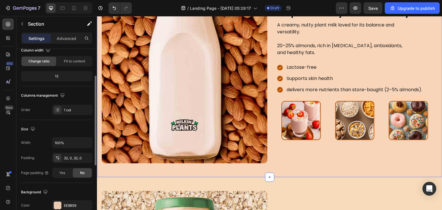
scroll to position [89, 0]
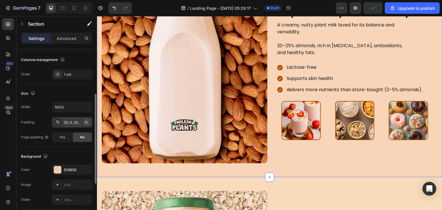
click at [89, 123] on button "button" at bounding box center [86, 122] width 7 height 7
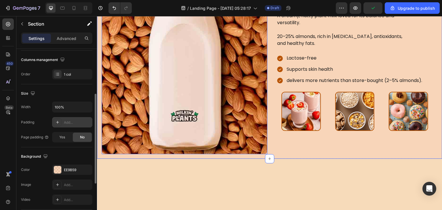
scroll to position [273, 0]
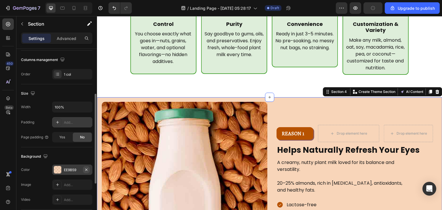
click at [87, 168] on icon "button" at bounding box center [86, 169] width 2 height 2
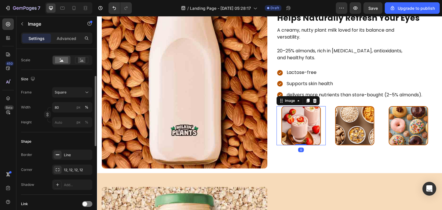
scroll to position [132, 0]
click at [62, 150] on div "Line" at bounding box center [72, 153] width 40 height 10
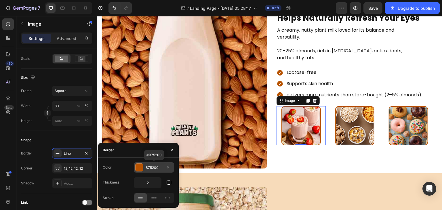
click at [153, 169] on div "B75200" at bounding box center [154, 167] width 17 height 5
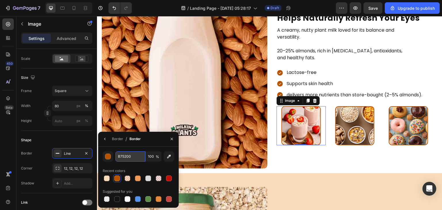
click at [134, 154] on input "B75200" at bounding box center [130, 156] width 30 height 10
paste input "#5EC748"
type input "5EC748"
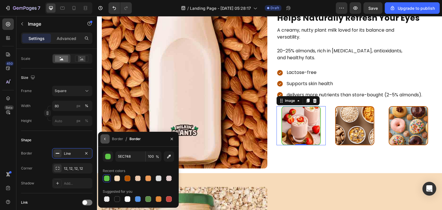
click at [108, 140] on button "button" at bounding box center [104, 138] width 9 height 9
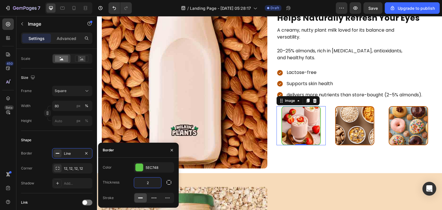
click at [151, 185] on input "2" at bounding box center [147, 183] width 27 height 10
click at [151, 185] on input "3" at bounding box center [147, 183] width 27 height 10
type input "2"
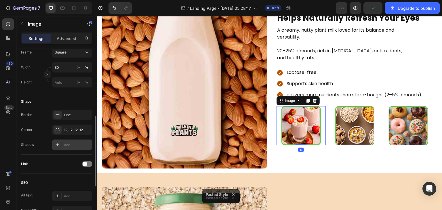
scroll to position [171, 0]
click at [60, 143] on icon at bounding box center [57, 144] width 5 height 5
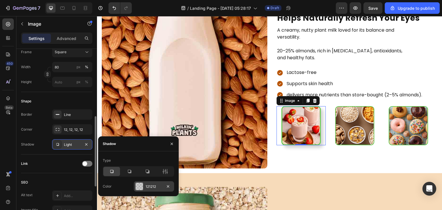
click at [144, 187] on div "121212" at bounding box center [154, 186] width 40 height 10
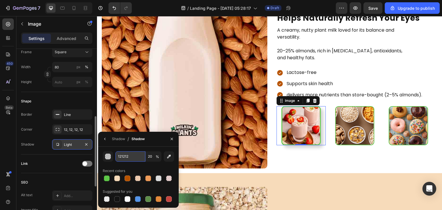
click at [127, 157] on input "121212" at bounding box center [130, 156] width 30 height 10
paste input "Copy element from Gempages!"
type input "Copy element from Gempages!"
click at [125, 157] on input "text" at bounding box center [130, 156] width 30 height 10
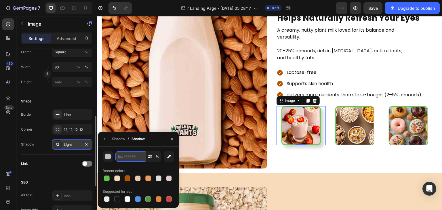
paste input "#5EC748"
type input "#5EC748"
type input "100"
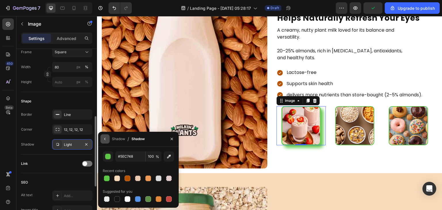
type input "5EC748"
click at [105, 139] on icon "button" at bounding box center [104, 139] width 1 height 2
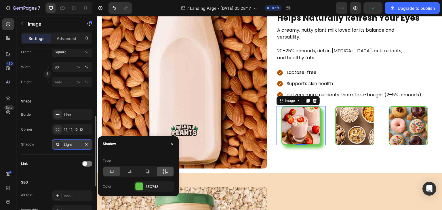
click at [167, 171] on icon at bounding box center [166, 171] width 1 height 5
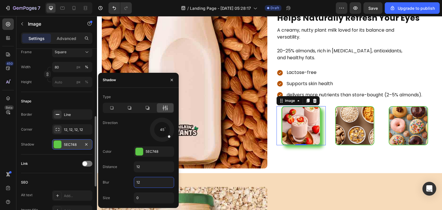
click at [144, 181] on input "12" at bounding box center [154, 182] width 40 height 10
type input "2"
click at [151, 166] on input "12" at bounding box center [154, 167] width 40 height 10
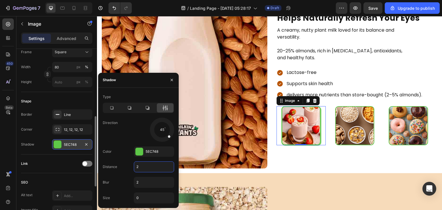
click at [151, 166] on input "2" at bounding box center [154, 167] width 40 height 10
type input "4"
type input "2"
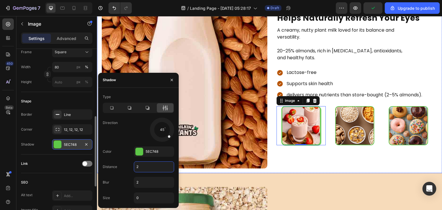
click at [310, 168] on div "Image REASON 1 Text Block Row Drop element here Drop element here Row Helps Nat…" at bounding box center [269, 69] width 345 height 208
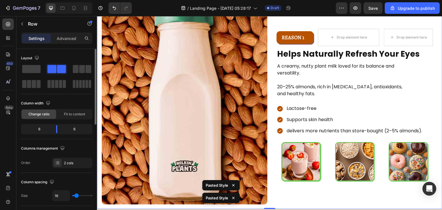
scroll to position [368, 0]
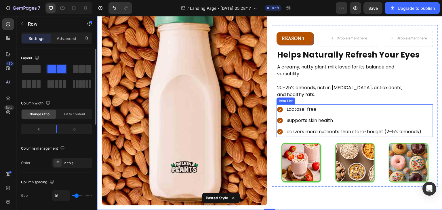
click at [282, 110] on div "Lactose-free" at bounding box center [350, 109] width 146 height 10
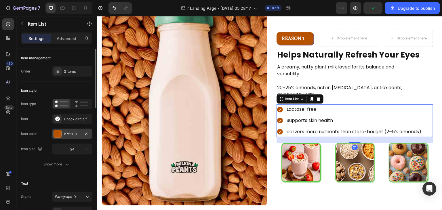
click at [66, 129] on div "B75200" at bounding box center [72, 134] width 40 height 10
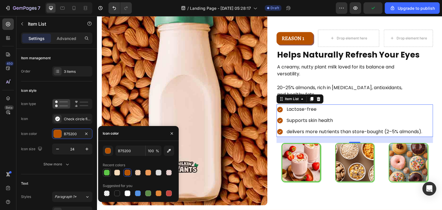
click at [105, 172] on div at bounding box center [107, 173] width 6 height 6
type input "5EC748"
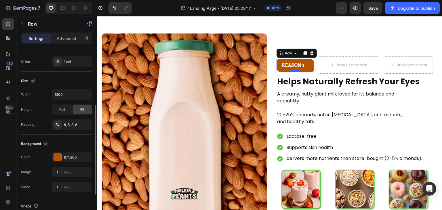
scroll to position [104, 0]
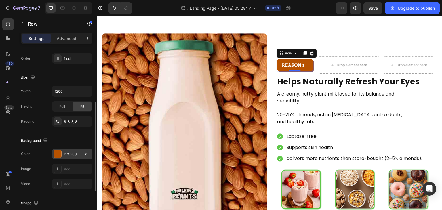
click at [60, 154] on div at bounding box center [57, 153] width 7 height 7
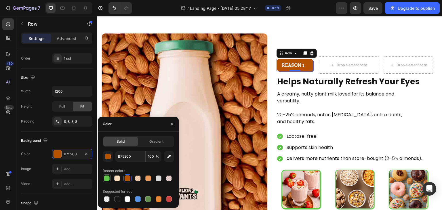
click at [109, 179] on div at bounding box center [107, 179] width 6 height 6
type input "5EC748"
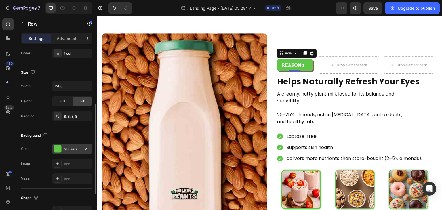
scroll to position [109, 0]
click at [73, 149] on div "5EC748" at bounding box center [72, 149] width 17 height 5
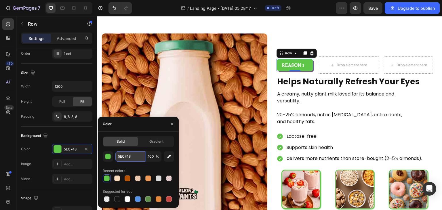
click at [131, 161] on input "5EC748" at bounding box center [130, 156] width 30 height 10
paste input "#378E63"
type input "#378E63"
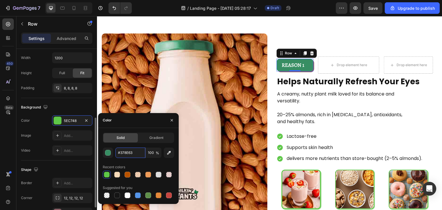
scroll to position [173, 0]
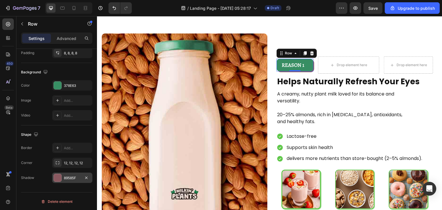
click at [70, 180] on div "89585F" at bounding box center [72, 178] width 17 height 5
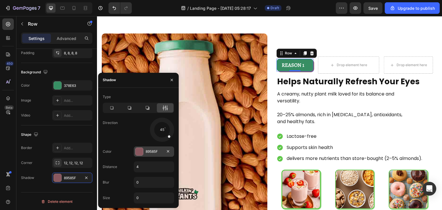
click at [149, 155] on div "89585F" at bounding box center [154, 151] width 40 height 10
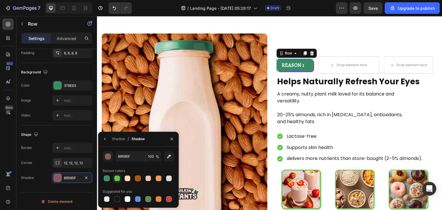
click at [118, 176] on div at bounding box center [117, 179] width 6 height 6
type input "5EC748"
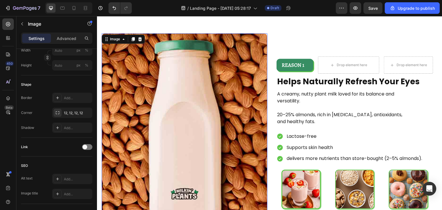
scroll to position [0, 0]
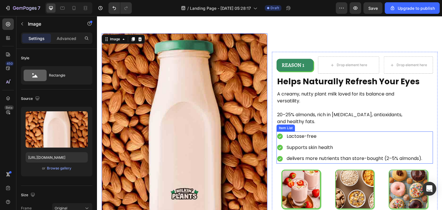
click at [280, 140] on div "Lactose-free Supports skin health delivers more nutrients than store-bought (2–…" at bounding box center [350, 147] width 146 height 32
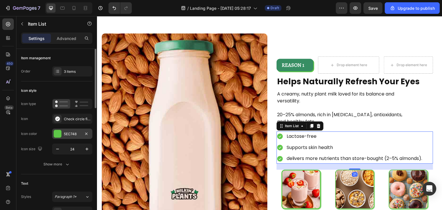
click at [62, 136] on div "5EC748" at bounding box center [72, 134] width 40 height 10
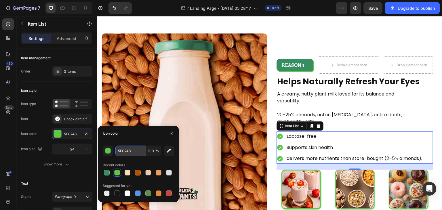
click at [133, 152] on input "5EC748" at bounding box center [130, 151] width 30 height 10
paste input "#378E63"
type input "#378E63"
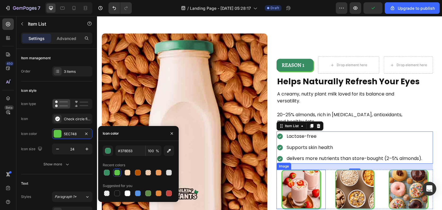
click at [307, 171] on img at bounding box center [300, 189] width 39 height 39
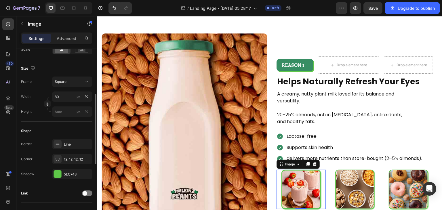
scroll to position [142, 0]
click at [69, 142] on div "Line" at bounding box center [72, 143] width 17 height 5
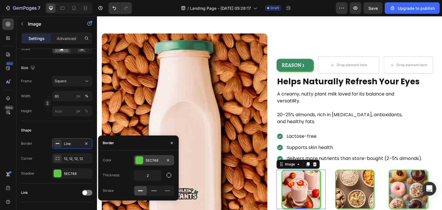
click at [141, 161] on div at bounding box center [139, 160] width 7 height 7
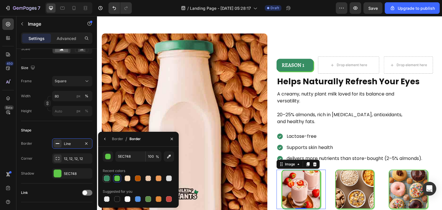
click at [105, 181] on div "5EC748 100 % Recent colors Suggested for you" at bounding box center [138, 177] width 71 height 52
click at [105, 181] on div at bounding box center [107, 179] width 6 height 6
type input "378E63"
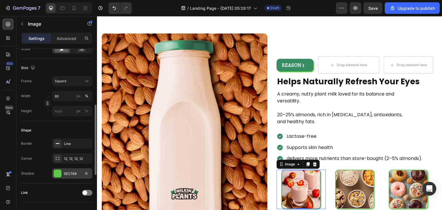
click at [58, 171] on div at bounding box center [57, 173] width 7 height 7
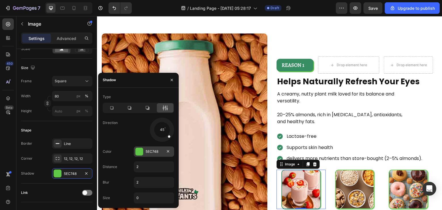
click at [138, 155] on div at bounding box center [139, 151] width 7 height 7
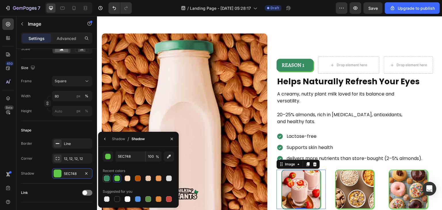
click at [110, 179] on div at bounding box center [107, 178] width 8 height 8
type input "378E63"
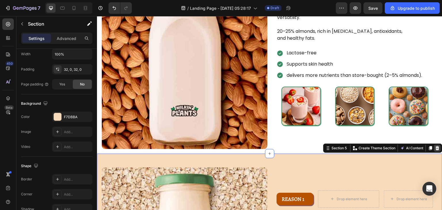
scroll to position [0, 0]
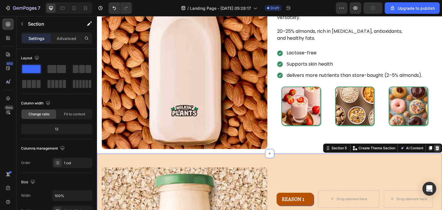
click at [435, 147] on icon at bounding box center [437, 148] width 5 height 5
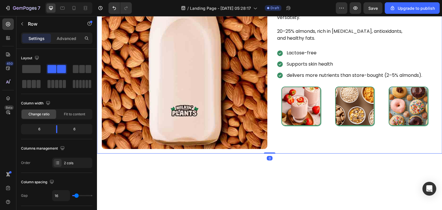
scroll to position [259, 0]
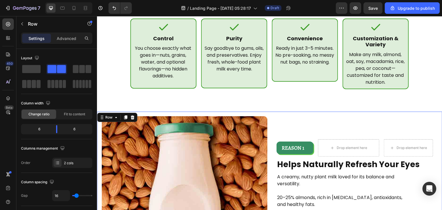
drag, startPoint x: 285, startPoint y: 112, endPoint x: 284, endPoint y: 105, distance: 7.1
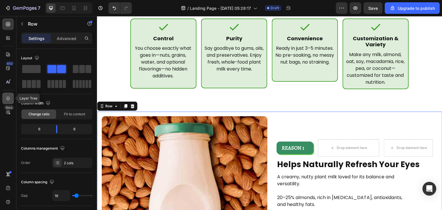
click at [12, 97] on div at bounding box center [8, 99] width 12 height 12
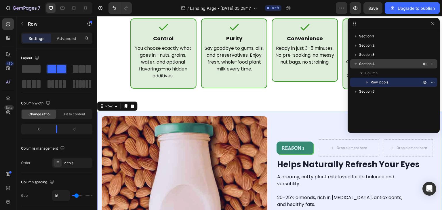
click at [368, 63] on span "Section 4" at bounding box center [367, 64] width 16 height 6
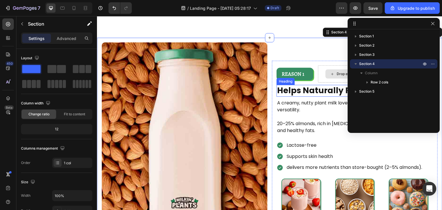
scroll to position [334, 0]
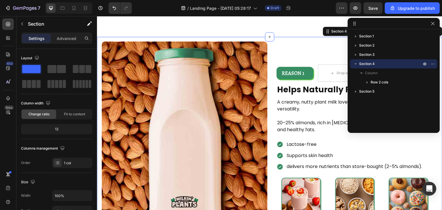
click at [432, 27] on div at bounding box center [394, 24] width 92 height 12
click at [432, 25] on icon "button" at bounding box center [432, 23] width 5 height 5
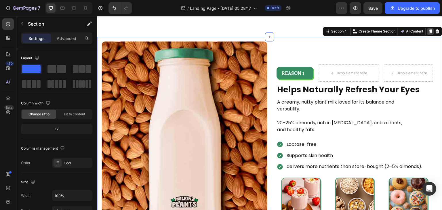
click at [428, 29] on icon at bounding box center [430, 31] width 5 height 5
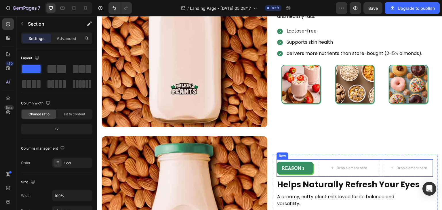
scroll to position [446, 0]
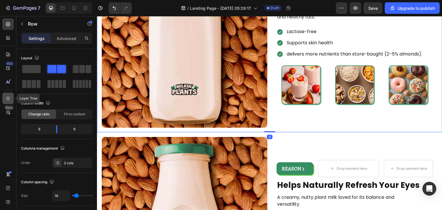
click at [10, 101] on icon at bounding box center [8, 99] width 6 height 6
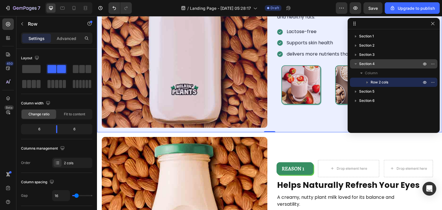
click at [380, 67] on div "Section 4" at bounding box center [393, 63] width 83 height 9
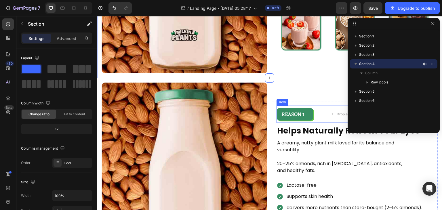
scroll to position [499, 0]
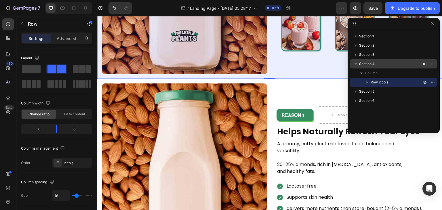
click at [362, 61] on span "Section 4" at bounding box center [367, 64] width 16 height 6
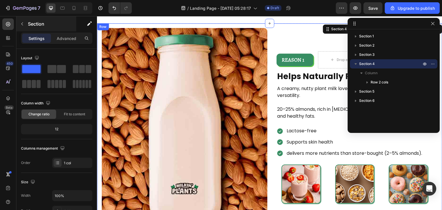
scroll to position [334, 0]
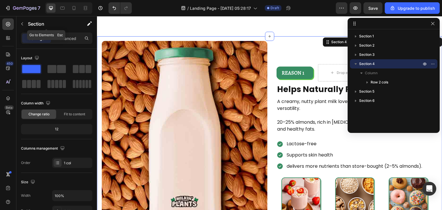
click at [64, 31] on div "Section" at bounding box center [46, 24] width 60 height 16
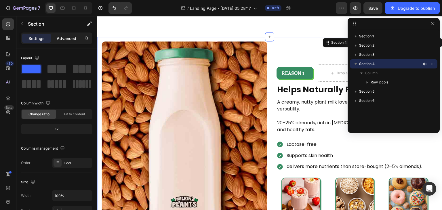
click at [68, 37] on p "Advanced" at bounding box center [67, 38] width 20 height 6
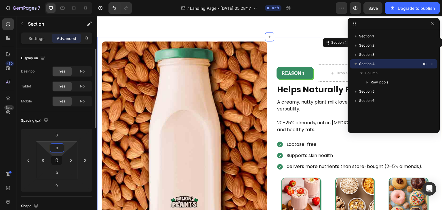
click at [58, 149] on input "0" at bounding box center [57, 148] width 12 height 9
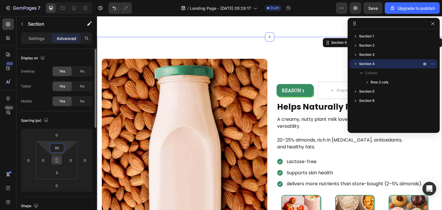
type input "6"
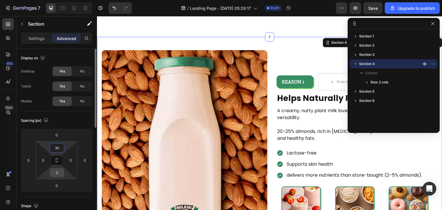
type input "30"
click at [59, 173] on input "0" at bounding box center [57, 172] width 12 height 9
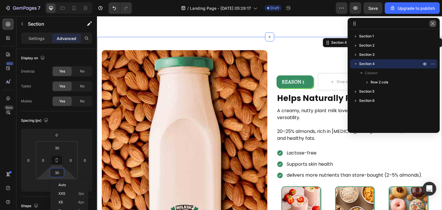
type input "30"
click at [435, 25] on button "button" at bounding box center [432, 23] width 7 height 7
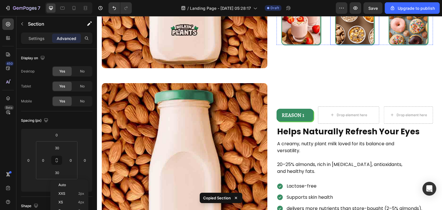
scroll to position [527, 0]
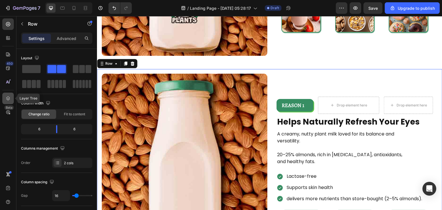
click at [5, 97] on icon at bounding box center [8, 99] width 6 height 6
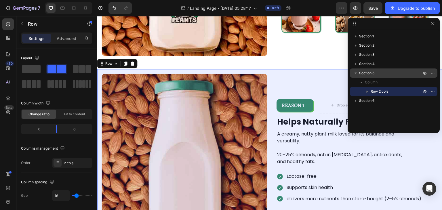
click at [386, 74] on p "Section 5" at bounding box center [390, 73] width 63 height 6
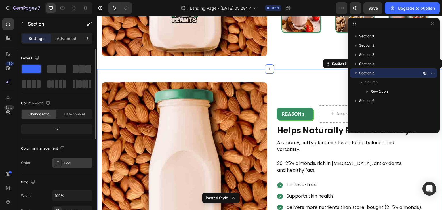
click at [68, 164] on div "1 col" at bounding box center [77, 163] width 27 height 5
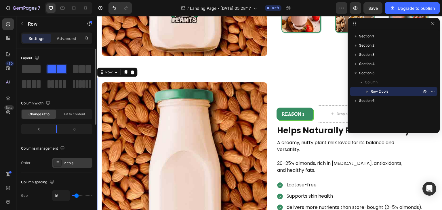
click at [78, 167] on div "2 cols" at bounding box center [72, 163] width 40 height 10
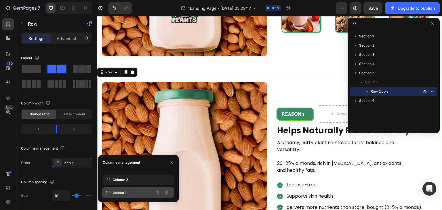
drag, startPoint x: 138, startPoint y: 180, endPoint x: 137, endPoint y: 194, distance: 13.3
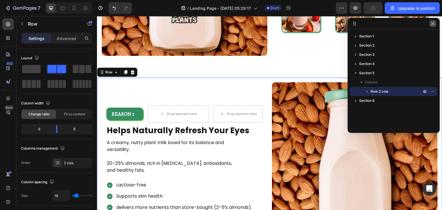
click at [435, 24] on button "button" at bounding box center [432, 23] width 7 height 7
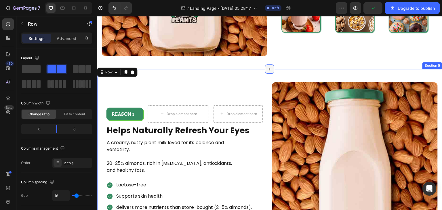
click at [272, 67] on div at bounding box center [269, 68] width 9 height 9
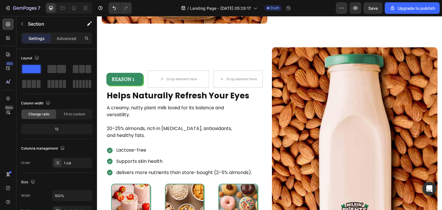
scroll to position [563, 0]
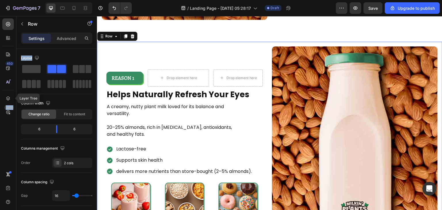
drag, startPoint x: 103, startPoint y: 114, endPoint x: 301, endPoint y: 90, distance: 199.4
click at [8, 100] on icon at bounding box center [8, 99] width 6 height 6
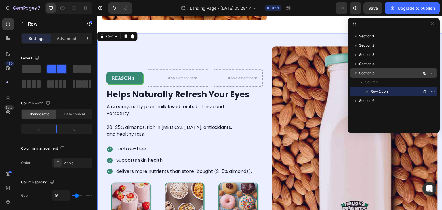
click at [396, 73] on p "Section 5" at bounding box center [390, 73] width 63 height 6
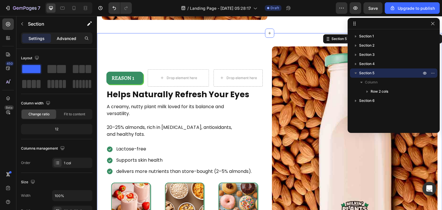
click at [81, 37] on div "Advanced" at bounding box center [66, 38] width 29 height 9
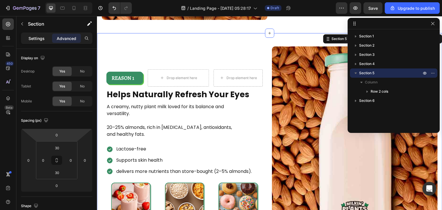
click at [41, 40] on p "Settings" at bounding box center [36, 38] width 16 height 6
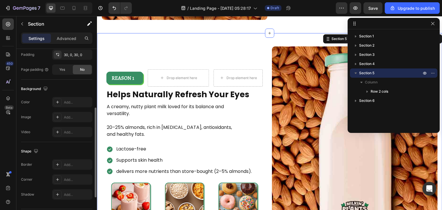
scroll to position [173, 0]
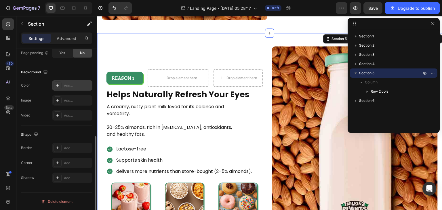
click at [70, 87] on div "Add..." at bounding box center [77, 85] width 27 height 5
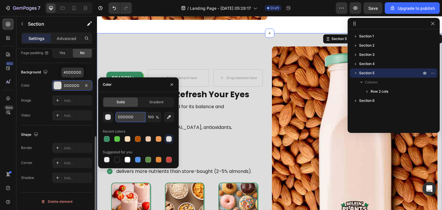
click at [132, 119] on input "DDDDDD" at bounding box center [130, 117] width 30 height 10
paste input "#F4F4F4"
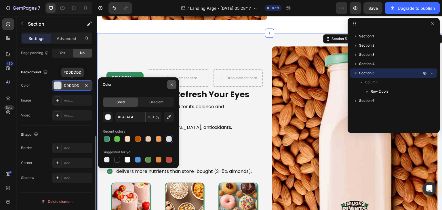
type input "F4F4F4"
click at [174, 85] on button "button" at bounding box center [171, 84] width 9 height 9
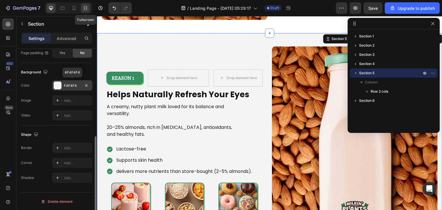
click at [86, 7] on icon at bounding box center [86, 8] width 6 height 6
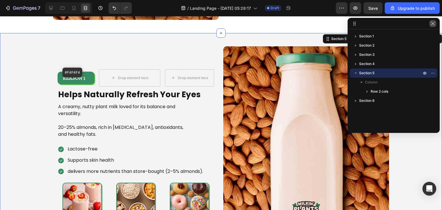
click at [434, 24] on icon "button" at bounding box center [432, 23] width 5 height 5
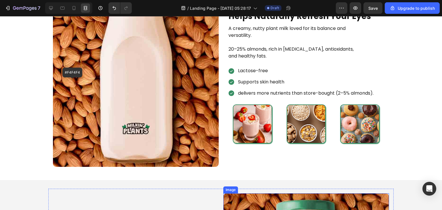
scroll to position [411, 0]
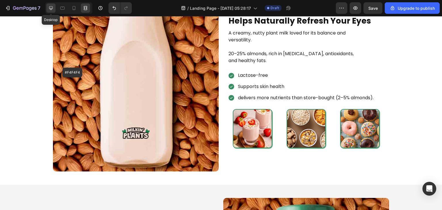
drag, startPoint x: 52, startPoint y: 11, endPoint x: 74, endPoint y: 16, distance: 22.8
click at [52, 11] on icon at bounding box center [51, 8] width 6 height 6
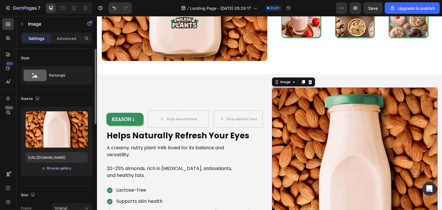
click at [56, 167] on div "Browse gallery" at bounding box center [59, 168] width 24 height 5
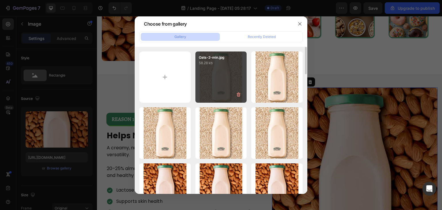
click at [215, 83] on div "Oats-2-min.jpg 58.28 kb" at bounding box center [221, 78] width 52 height 52
type input "https://cdn.shopify.com/s/files/1/0889/4260/8749/files/gempages_580932675590685…"
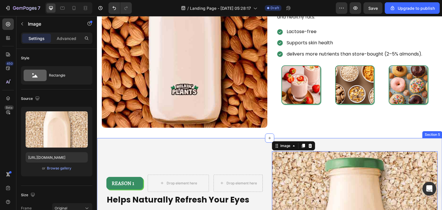
scroll to position [455, 0]
click at [268, 132] on div "Image REASON 1 Text Block Row Drop element here Drop element here Row Helps Nat…" at bounding box center [269, 26] width 345 height 223
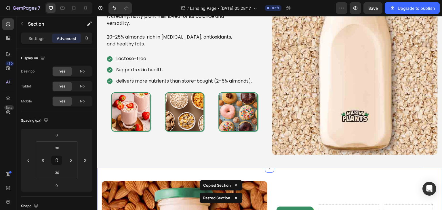
scroll to position [648, 0]
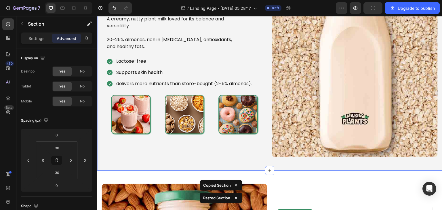
click at [245, 161] on div "Image REASON 1 Text Block Row Drop element here Drop element here Row Helps Nat…" at bounding box center [269, 57] width 345 height 225
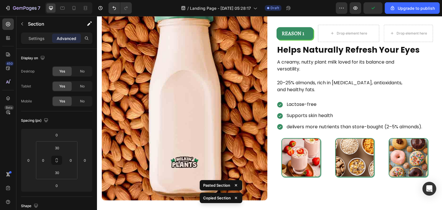
scroll to position [892, 0]
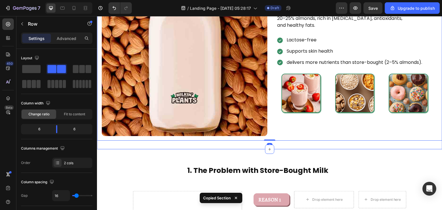
click at [284, 143] on div "Image REASON 1 Text Block Row Drop element here Drop element here Row Helps Nat…" at bounding box center [269, 36] width 345 height 225
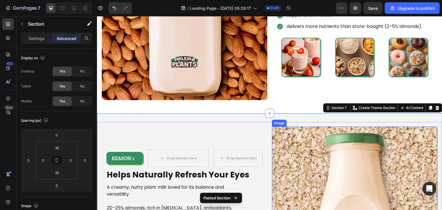
scroll to position [924, 0]
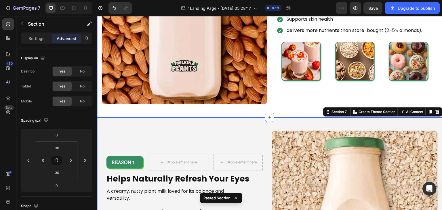
click at [294, 112] on div "Image REASON 1 Text Block Row Drop element here Drop element here Row Helps Nat…" at bounding box center [269, 4] width 345 height 225
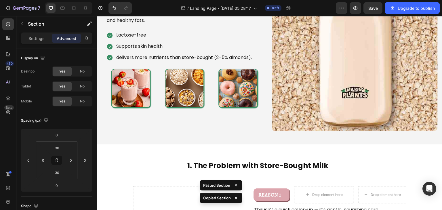
scroll to position [1130, 0]
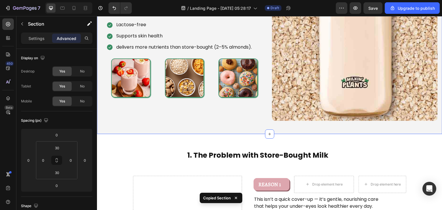
click at [260, 126] on div "Image REASON 1 Text Block Row Drop element here Drop element here Row Helps Nat…" at bounding box center [269, 21] width 345 height 225
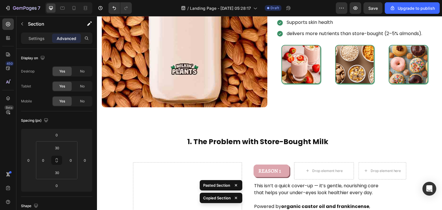
scroll to position [1366, 0]
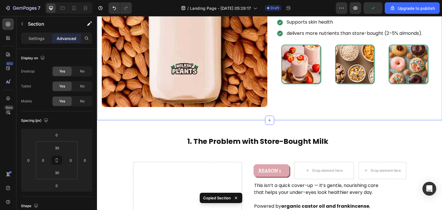
click at [289, 116] on div "Image REASON 1 Text Block Row Drop element here Drop element here Row Helps Nat…" at bounding box center [269, 7] width 345 height 225
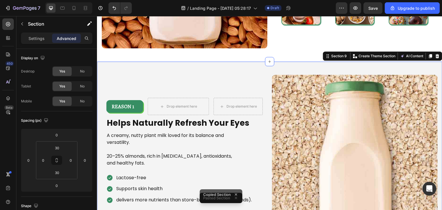
scroll to position [1447, 0]
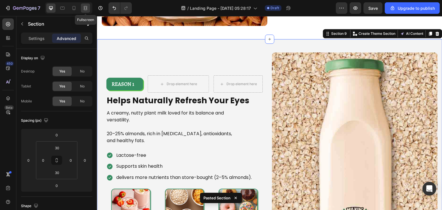
click at [88, 5] on div at bounding box center [85, 7] width 9 height 9
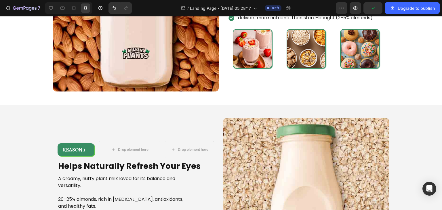
scroll to position [1362, 0]
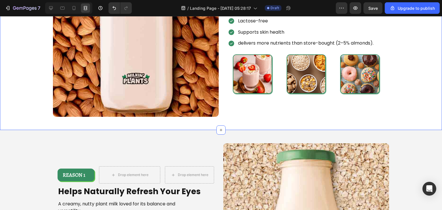
click at [226, 123] on div "Image REASON 1 Text Block Row Drop element here Drop element here Row Helps Nat…" at bounding box center [221, 17] width 442 height 225
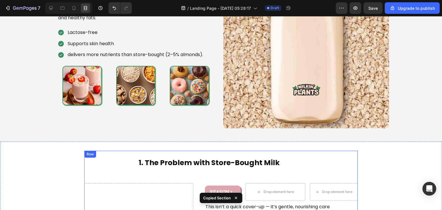
scroll to position [1568, 0]
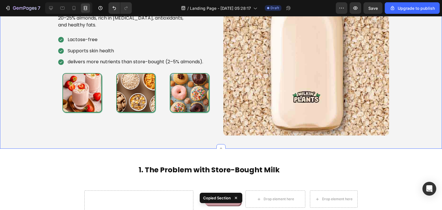
click at [214, 143] on div "Image REASON 1 Text Block Row Drop element here Drop element here Row Helps Nat…" at bounding box center [221, 35] width 442 height 225
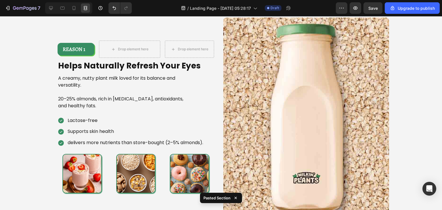
scroll to position [1039, 0]
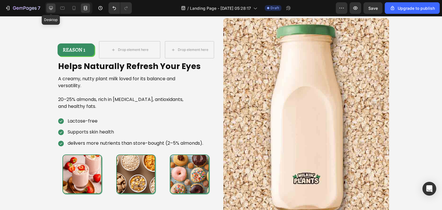
click at [50, 12] on div at bounding box center [50, 7] width 9 height 9
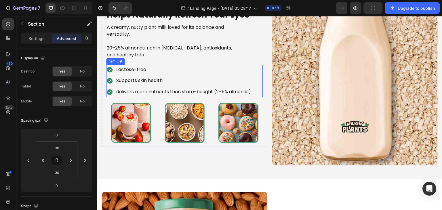
scroll to position [1069, 0]
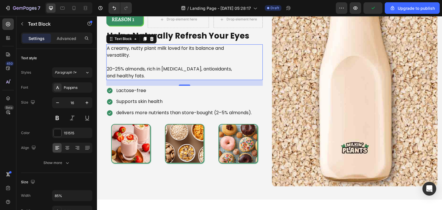
click at [152, 76] on p "20–25% almonds, rich in [MEDICAL_DATA], antioxidants, and healthy fats." at bounding box center [173, 73] width 132 height 14
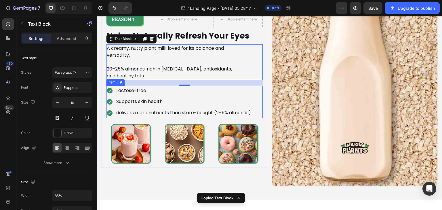
click at [113, 110] on div "delivers more nutrients than store-bought (2–5% almonds)." at bounding box center [179, 113] width 146 height 10
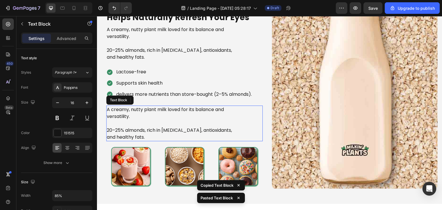
scroll to position [1072, 0]
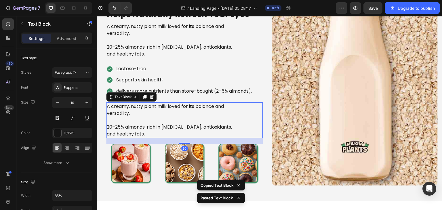
click at [159, 138] on div "20" at bounding box center [184, 141] width 157 height 6
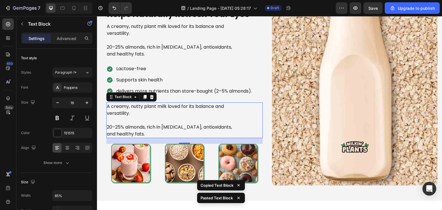
click at [146, 122] on p at bounding box center [173, 120] width 132 height 7
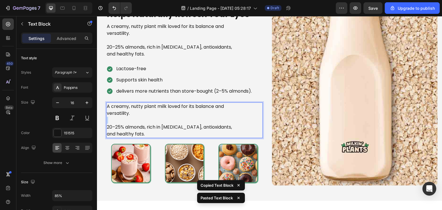
click at [146, 122] on p "Rich Text Editor. Editing area: main" at bounding box center [173, 120] width 132 height 7
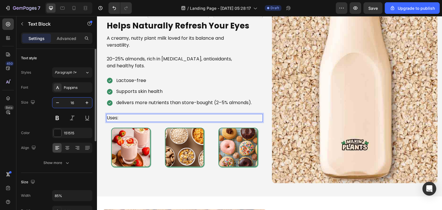
click at [76, 103] on input "16" at bounding box center [72, 103] width 19 height 10
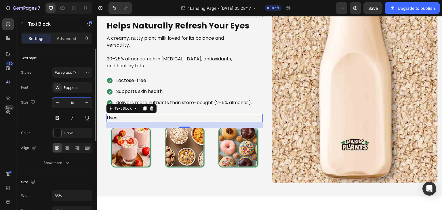
click at [76, 103] on input "16" at bounding box center [72, 103] width 19 height 10
type input "24"
click at [60, 115] on button at bounding box center [57, 118] width 10 height 10
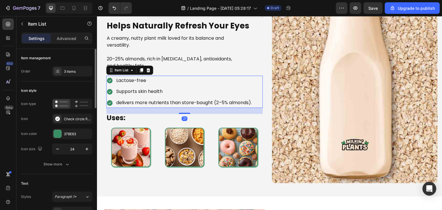
click at [260, 87] on div "Lactose-free Supports skin health delivers more nutrients than store-bought (2–…" at bounding box center [184, 92] width 157 height 32
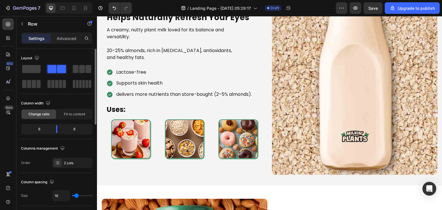
scroll to position [1082, 0]
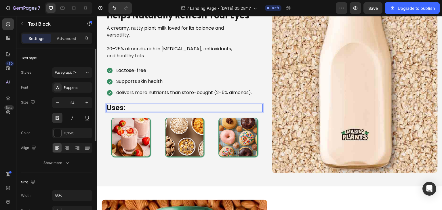
click at [149, 108] on p "Uses:" at bounding box center [173, 107] width 132 height 7
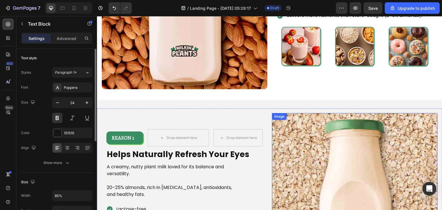
scroll to position [931, 0]
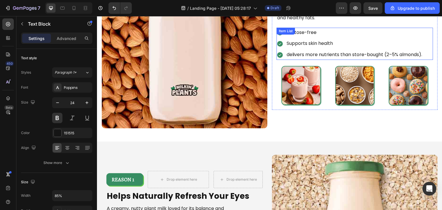
click at [286, 54] on div "delivers more nutrients than store-bought (2–5% almonds)." at bounding box center [354, 55] width 137 height 10
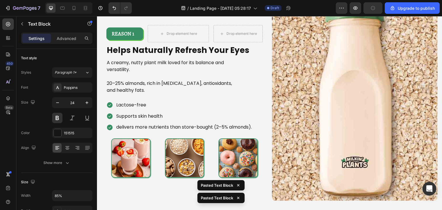
scroll to position [1504, 0]
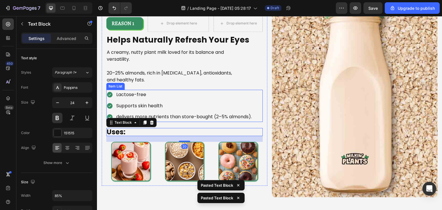
click at [116, 113] on p "delivers more nutrients than store-bought (2–5% almonds)." at bounding box center [184, 117] width 136 height 8
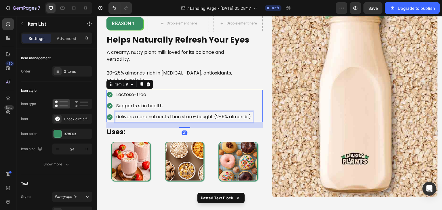
scroll to position [1485, 0]
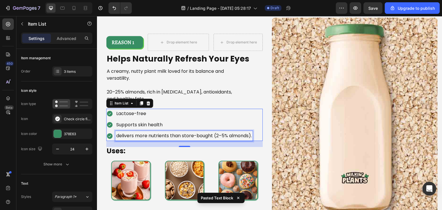
click at [118, 134] on p "delivers more nutrients than store-bought (2–5% almonds)." at bounding box center [184, 136] width 136 height 8
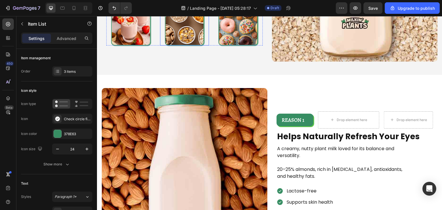
scroll to position [1676, 0]
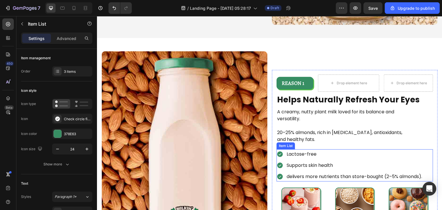
click at [287, 173] on p "delivers more nutrients than store-bought (2–5% almonds)." at bounding box center [355, 177] width 136 height 8
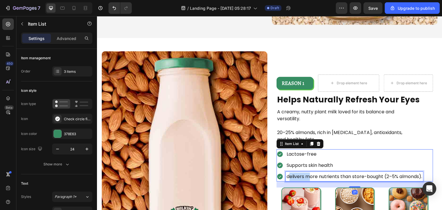
scroll to position [1658, 0]
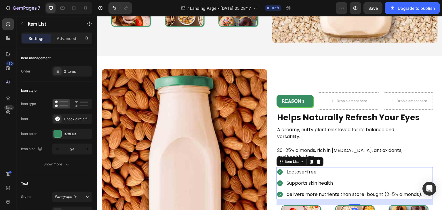
click at [281, 178] on div "Supports skin health" at bounding box center [350, 183] width 146 height 10
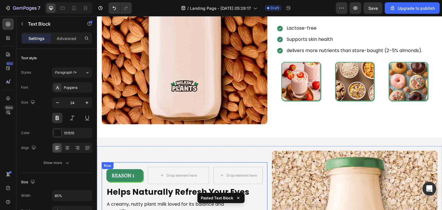
scroll to position [457, 0]
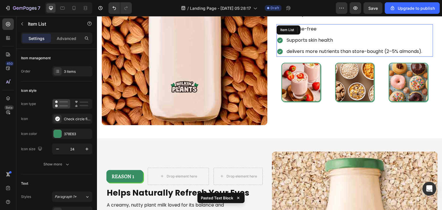
click at [283, 45] on div "Lactose-free Supports skin health delivers more nutrients than store-bought (2–…" at bounding box center [350, 40] width 146 height 32
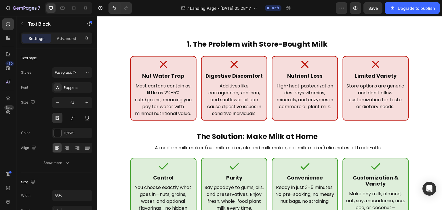
scroll to position [116, 0]
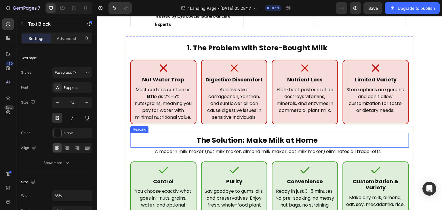
click at [190, 138] on h2 "The Solution: Make Milk at Home" at bounding box center [256, 140] width 253 height 15
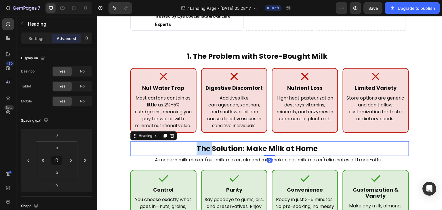
click at [190, 142] on p "The Solution: Make Milk at Home" at bounding box center [257, 149] width 252 height 14
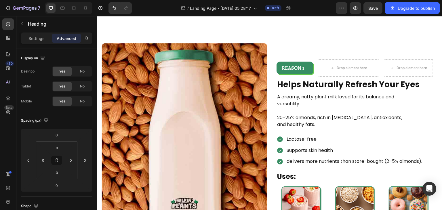
scroll to position [342, 0]
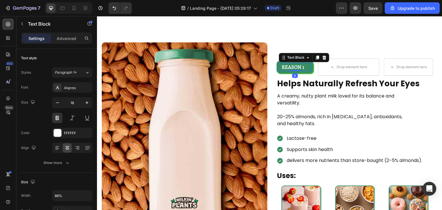
click at [305, 64] on div "REASON 1" at bounding box center [295, 67] width 32 height 8
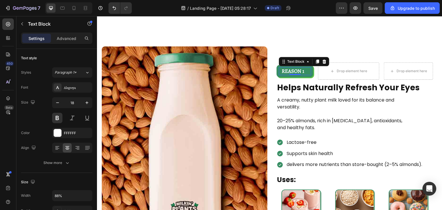
click at [303, 69] on p "REASON 1" at bounding box center [292, 71] width 27 height 7
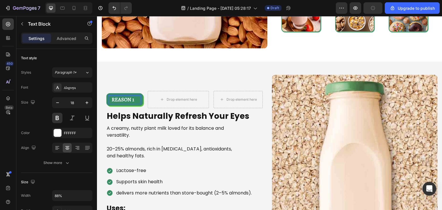
scroll to position [530, 0]
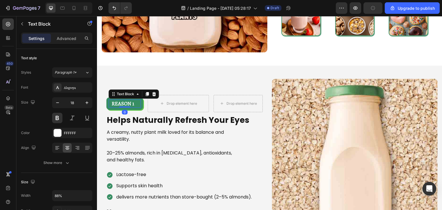
click at [136, 100] on p "REASON 1" at bounding box center [122, 103] width 27 height 7
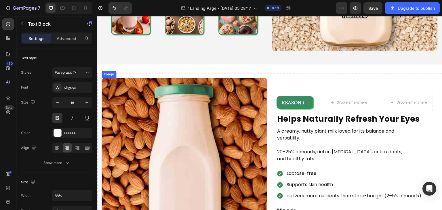
scroll to position [762, 0]
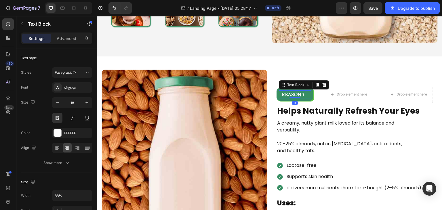
click at [305, 91] on div "REASON 1" at bounding box center [295, 94] width 32 height 8
click at [304, 91] on div "REASON 1" at bounding box center [293, 94] width 28 height 8
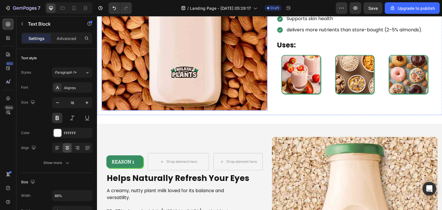
scroll to position [918, 0]
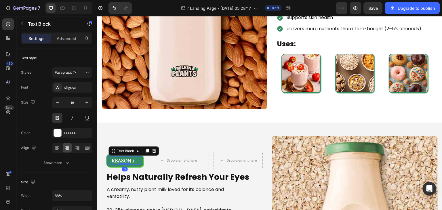
click at [135, 157] on p "REASON 1" at bounding box center [122, 160] width 27 height 7
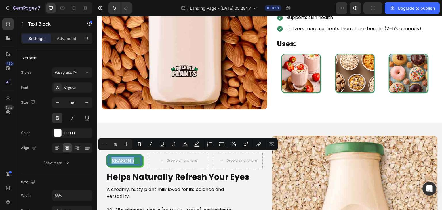
click at [135, 157] on p "REASON 1" at bounding box center [122, 160] width 27 height 7
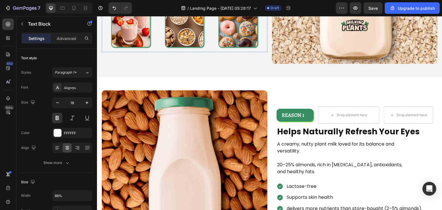
scroll to position [1197, 0]
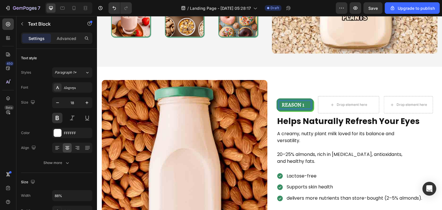
click at [303, 102] on p "REASON 1" at bounding box center [292, 104] width 27 height 7
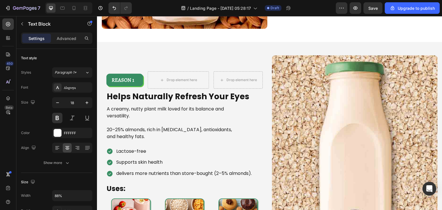
scroll to position [1462, 0]
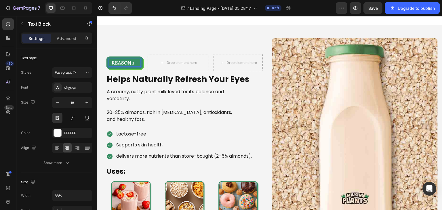
click at [135, 62] on p "REASON 1" at bounding box center [122, 62] width 27 height 7
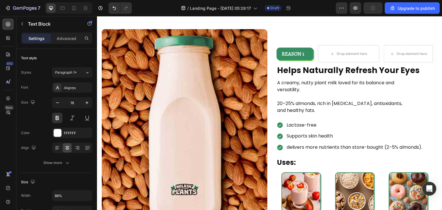
scroll to position [1700, 0]
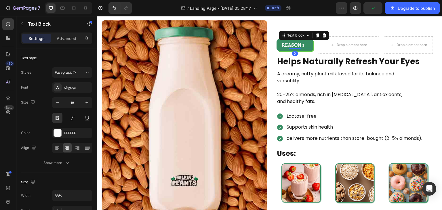
click at [302, 45] on p "REASON 1" at bounding box center [292, 44] width 27 height 7
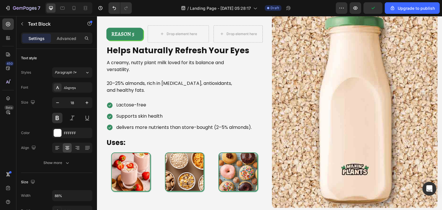
scroll to position [978, 0]
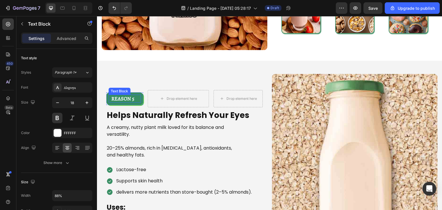
click at [135, 97] on p "REASON 5" at bounding box center [122, 98] width 27 height 7
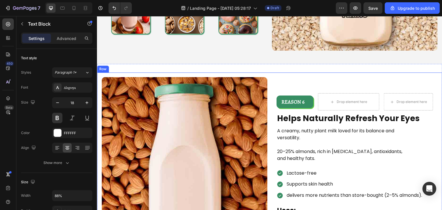
scroll to position [1200, 0]
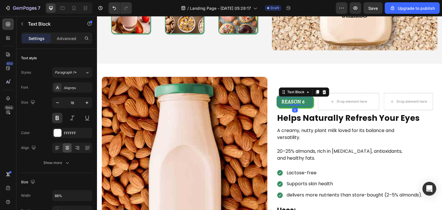
click at [303, 98] on p "REASON 6" at bounding box center [292, 101] width 27 height 7
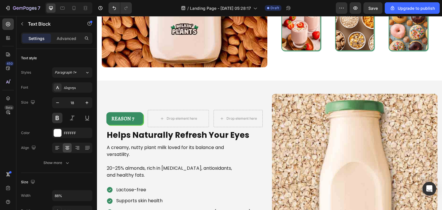
scroll to position [1406, 0]
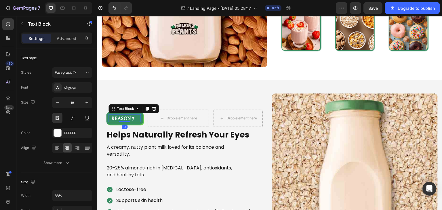
click at [134, 115] on p "REASON 7" at bounding box center [122, 118] width 27 height 7
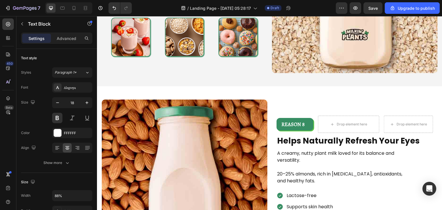
scroll to position [1624, 0]
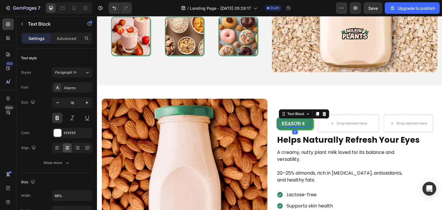
click at [305, 119] on div "REASON 8" at bounding box center [295, 123] width 32 height 8
click at [305, 121] on div "REASON 8" at bounding box center [295, 123] width 32 height 8
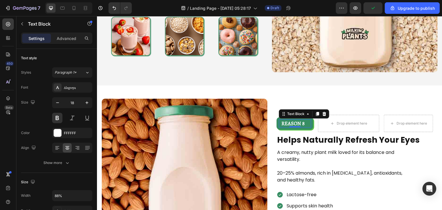
click at [305, 121] on div "REASON 8" at bounding box center [295, 123] width 32 height 8
click at [300, 119] on div "REASON 8 Text Block 0 Row" at bounding box center [295, 123] width 37 height 13
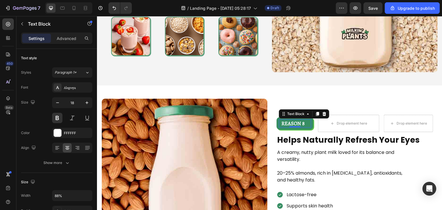
scroll to position [1619, 0]
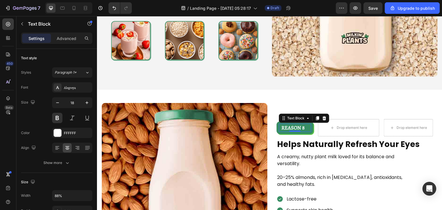
click at [305, 125] on div "REASON 8" at bounding box center [295, 128] width 32 height 8
drag, startPoint x: 305, startPoint y: 125, endPoint x: 300, endPoint y: 123, distance: 5.1
click at [300, 124] on div "REASON 8" at bounding box center [295, 128] width 32 height 8
click at [304, 124] on div "REASON 8" at bounding box center [293, 128] width 28 height 8
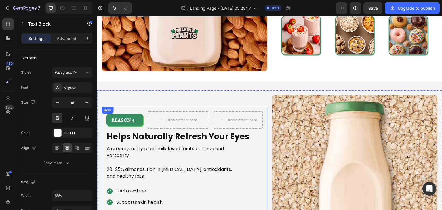
scroll to position [584, 0]
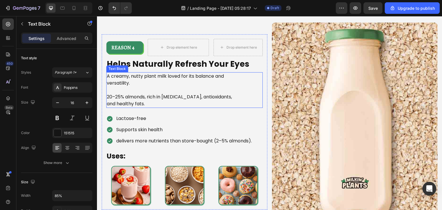
click at [157, 95] on p "20–25% almonds, rich in [MEDICAL_DATA], antioxidants, and healthy fats." at bounding box center [173, 101] width 132 height 14
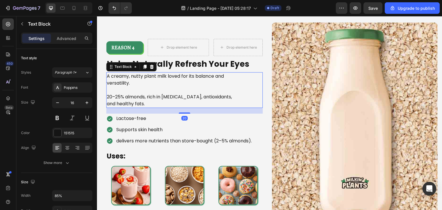
click at [157, 95] on p "20–25% almonds, rich in [MEDICAL_DATA], antioxidants, and healthy fats." at bounding box center [173, 101] width 132 height 14
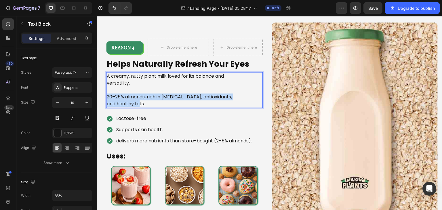
click at [157, 95] on p "20–25% almonds, rich in [MEDICAL_DATA], antioxidants, and healthy fats." at bounding box center [173, 101] width 132 height 14
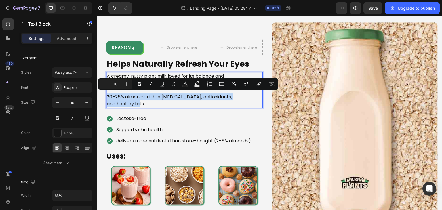
click at [157, 95] on p "20–25% almonds, rich in [MEDICAL_DATA], antioxidants, and healthy fats." at bounding box center [173, 101] width 132 height 14
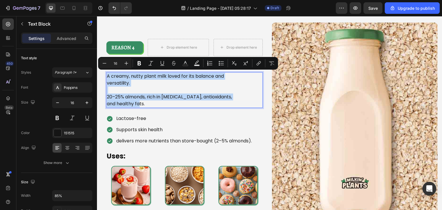
scroll to position [597, 0]
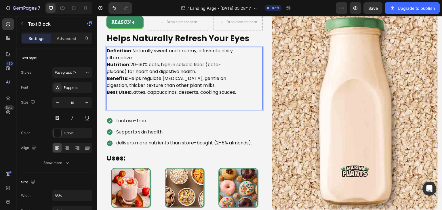
click at [152, 96] on p "Best Uses: Lattes, cappuccinos, desserts, cooking sauces." at bounding box center [173, 92] width 132 height 7
drag, startPoint x: 132, startPoint y: 51, endPoint x: 106, endPoint y: 50, distance: 26.2
click at [106, 50] on div "REASON 4 Text Block Row Drop element here Drop element here Row Helps Naturally…" at bounding box center [185, 110] width 166 height 203
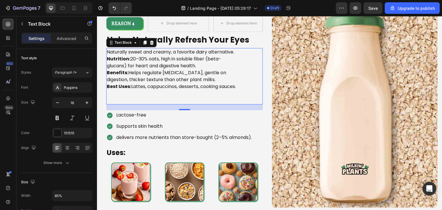
click at [241, 51] on div "Naturally sweet and creamy, a favorite dairy alternative. Nutrition: 20–30% oat…" at bounding box center [184, 76] width 157 height 56
click at [240, 51] on div "Naturally sweet and creamy, a favorite dairy alternative. Nutrition: 20–30% oat…" at bounding box center [184, 76] width 157 height 56
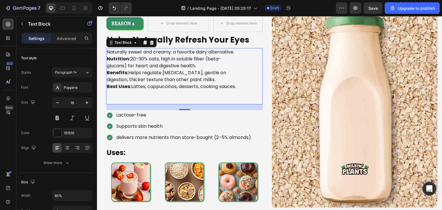
drag, startPoint x: 240, startPoint y: 51, endPoint x: 204, endPoint y: 117, distance: 75.0
click at [204, 117] on div "REASON 4 Text Block Row Drop element here Drop element here Row Helps Naturally…" at bounding box center [184, 108] width 157 height 187
click at [243, 50] on div "Naturally sweet and creamy, a favorite dairy alternative. Nutrition: 20–30% oat…" at bounding box center [184, 76] width 157 height 56
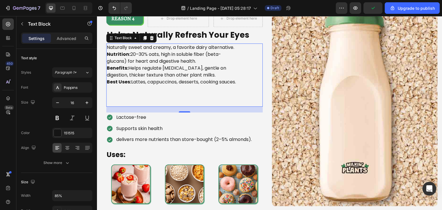
click at [243, 51] on div "Naturally sweet and creamy, a favorite dairy alternative. Nutrition: 20–30% oat…" at bounding box center [184, 74] width 157 height 63
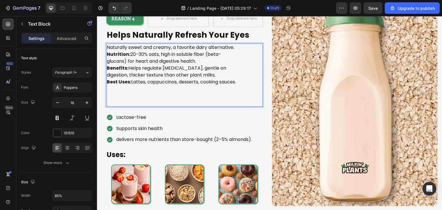
click at [123, 106] on p "Rich Text Editor. Editing area: main" at bounding box center [173, 95] width 132 height 21
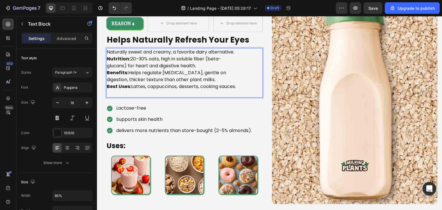
scroll to position [601, 0]
click at [131, 55] on p "Nutrition: 20–30% oats, high in soluble fiber (beta-glucans) for heart and dige…" at bounding box center [173, 62] width 132 height 14
drag, startPoint x: 130, startPoint y: 55, endPoint x: 106, endPoint y: 55, distance: 24.2
click at [106, 55] on div "REASON 4 Text Block Row Drop element here Drop element here Row Helps Naturally…" at bounding box center [185, 104] width 166 height 189
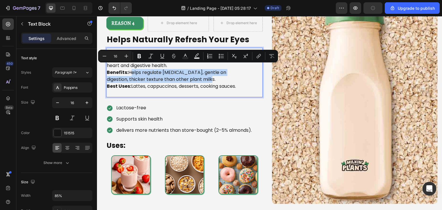
drag, startPoint x: 129, startPoint y: 68, endPoint x: 192, endPoint y: 76, distance: 64.4
click at [192, 76] on p "Benefits: Helps regulate cholesterol, gentle on digestion, thicker texture than…" at bounding box center [173, 76] width 132 height 14
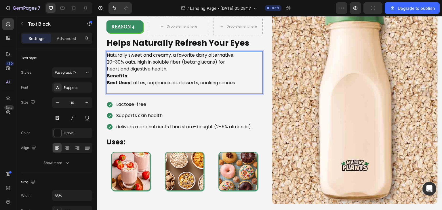
scroll to position [605, 0]
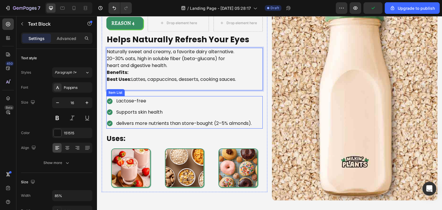
click at [151, 102] on p "Lactose-free" at bounding box center [184, 101] width 136 height 8
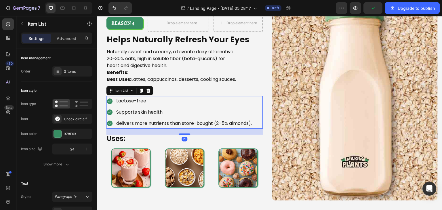
click at [151, 102] on p "Lactose-free" at bounding box center [184, 101] width 136 height 8
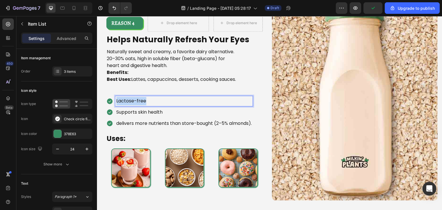
click at [151, 102] on p "Lactose-free" at bounding box center [184, 101] width 136 height 8
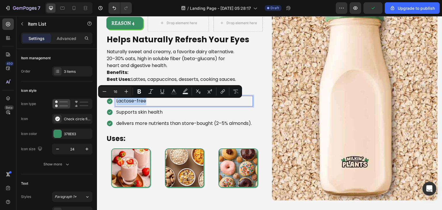
click at [151, 102] on p "Lactose-free" at bounding box center [184, 101] width 136 height 8
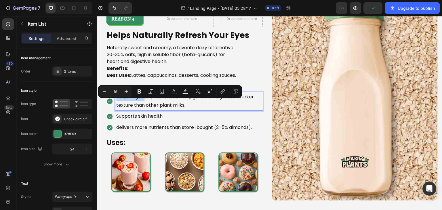
scroll to position [601, 0]
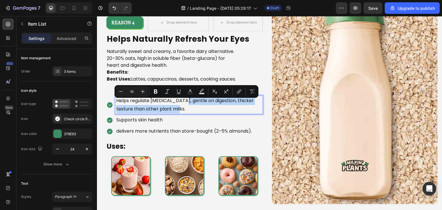
drag, startPoint x: 167, startPoint y: 108, endPoint x: 179, endPoint y: 102, distance: 13.3
click at [179, 102] on p "Helps regulate cholesterol, gentle on digestion, thicker texture than other pla…" at bounding box center [189, 105] width 146 height 17
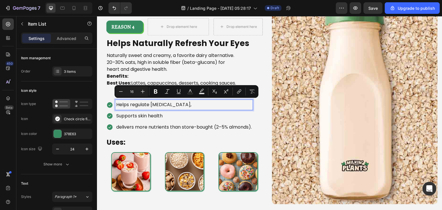
scroll to position [605, 0]
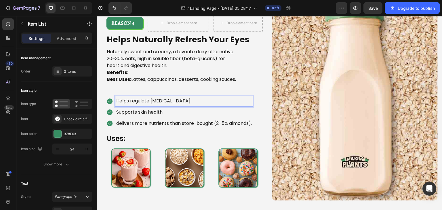
click at [149, 117] on p "Supports skin health" at bounding box center [184, 112] width 136 height 8
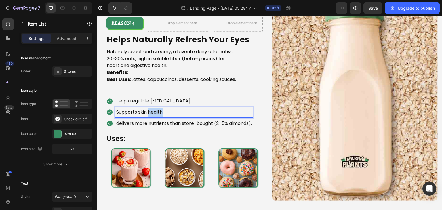
click at [149, 117] on p "Supports skin health" at bounding box center [184, 112] width 136 height 8
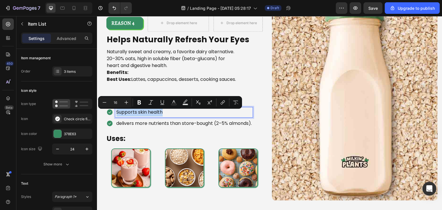
click at [149, 117] on p "Supports skin health" at bounding box center [184, 112] width 136 height 8
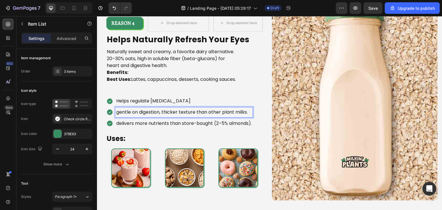
click at [120, 116] on p "gentle on digestion, thicker texture than other plant milks." at bounding box center [184, 112] width 136 height 8
click at [164, 116] on p "Gentle on digestion, thicker texture than other plant milks." at bounding box center [184, 112] width 136 height 8
click at [162, 116] on p "Gentle on digestion, thicker texture than other plant milks." at bounding box center [184, 112] width 136 height 8
drag, startPoint x: 163, startPoint y: 116, endPoint x: 252, endPoint y: 113, distance: 88.7
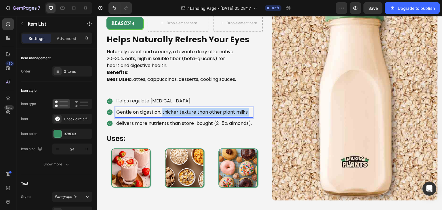
click at [252, 113] on p "Gentle on digestion, thicker texture than other plant milks." at bounding box center [184, 112] width 136 height 8
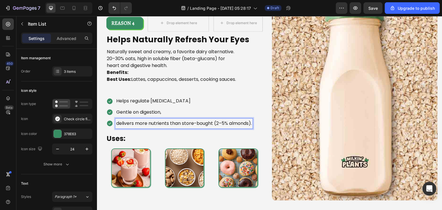
click at [182, 125] on p "delivers more nutrients than store-bought (2–5% almonds)." at bounding box center [184, 123] width 136 height 8
click at [118, 128] on p "thicker texture than other plant milks." at bounding box center [159, 123] width 86 height 8
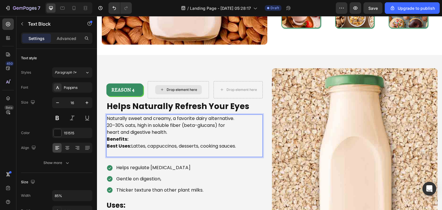
scroll to position [521, 0]
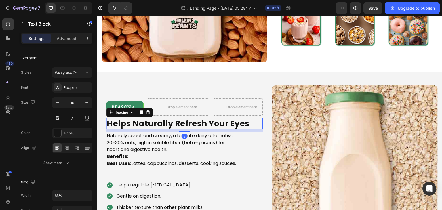
click at [175, 121] on h2 "Helps Naturally Refresh Your Eyes" at bounding box center [184, 124] width 157 height 12
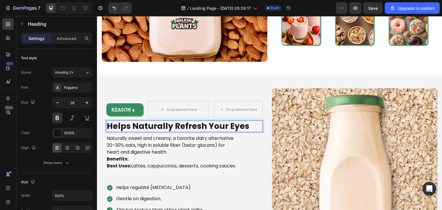
click at [175, 121] on h2 "Helps Naturally Refresh Your Eyes" at bounding box center [184, 127] width 157 height 12
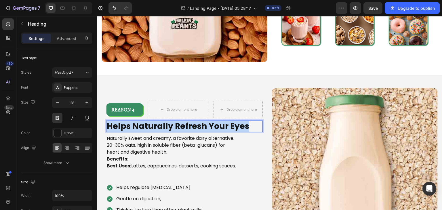
click at [175, 121] on p "Helps Naturally Refresh Your Eyes" at bounding box center [184, 126] width 155 height 10
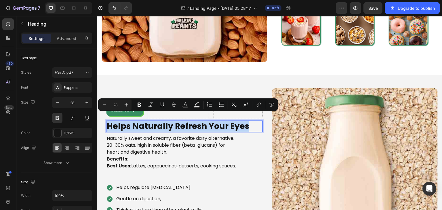
click at [175, 121] on p "Helps Naturally Refresh Your Eyes" at bounding box center [184, 126] width 155 height 10
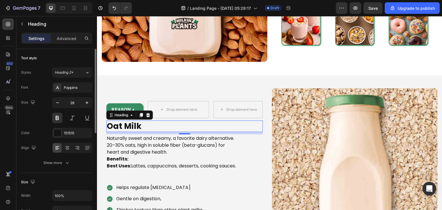
click at [31, 189] on div "Size Width 100% Padding Add..." at bounding box center [56, 197] width 71 height 48
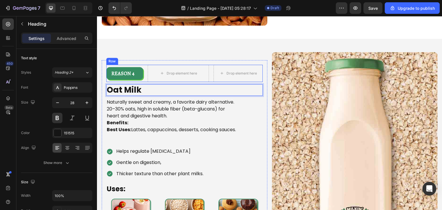
scroll to position [577, 0]
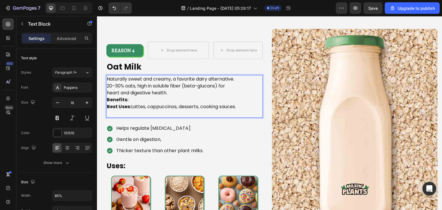
click at [140, 96] on p "Benefits:" at bounding box center [173, 99] width 132 height 7
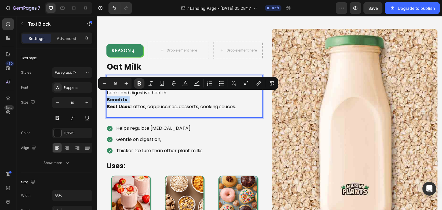
drag, startPoint x: 140, startPoint y: 95, endPoint x: 107, endPoint y: 97, distance: 33.4
click at [107, 97] on p "Benefits:" at bounding box center [173, 99] width 132 height 7
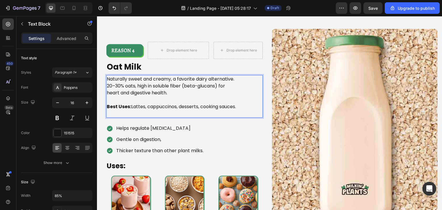
click at [132, 104] on p "Best Uses: Lattes, cappuccinos, desserts, cooking sauces." at bounding box center [173, 106] width 132 height 7
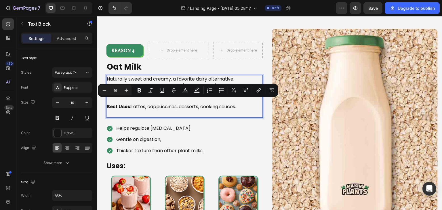
drag, startPoint x: 132, startPoint y: 104, endPoint x: 138, endPoint y: 108, distance: 7.1
click at [138, 108] on p "Best Uses: Lattes, cappuccinos, desserts, cooking sauces." at bounding box center [173, 106] width 132 height 7
click at [141, 115] on p "Rich Text Editor. Editing area: main" at bounding box center [173, 113] width 132 height 7
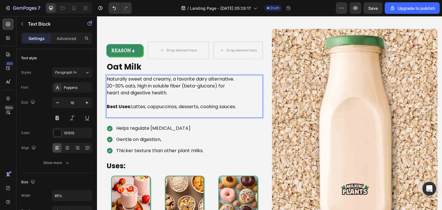
click at [170, 117] on p "Rich Text Editor. Editing area: main" at bounding box center [173, 113] width 132 height 7
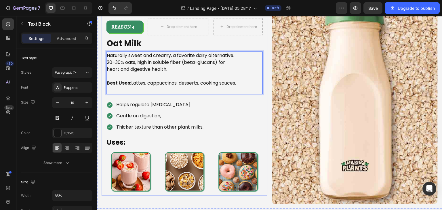
scroll to position [601, 0]
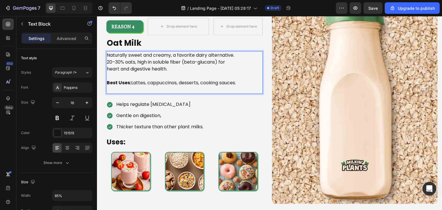
click at [148, 81] on p "Best Uses: Lattes, cappuccinos, desserts, cooking sauces." at bounding box center [173, 82] width 132 height 7
drag, startPoint x: 148, startPoint y: 81, endPoint x: 177, endPoint y: 82, distance: 28.5
click at [177, 82] on p "Best Uses: Lattes, cappuccinos, desserts, cooking sauces." at bounding box center [173, 82] width 132 height 7
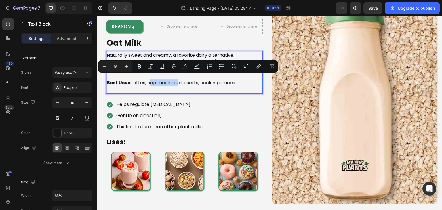
copy p "cappuccinos"
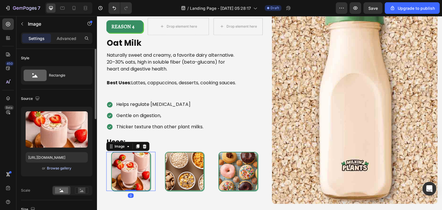
click at [58, 170] on div "Browse gallery" at bounding box center [59, 168] width 24 height 5
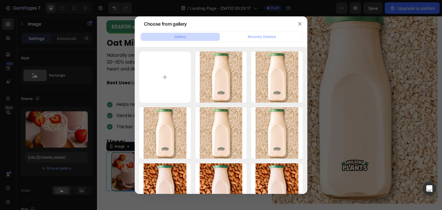
type input "C:\fakepath\download (1).jfif"
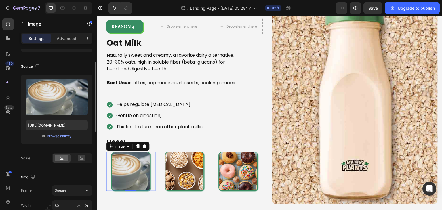
scroll to position [32, 0]
click at [86, 159] on icon at bounding box center [81, 158] width 13 height 6
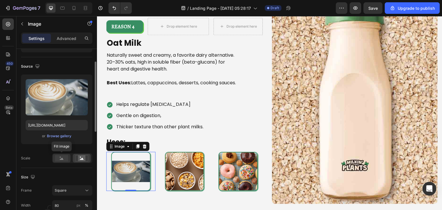
click at [60, 157] on circle at bounding box center [60, 157] width 1 height 1
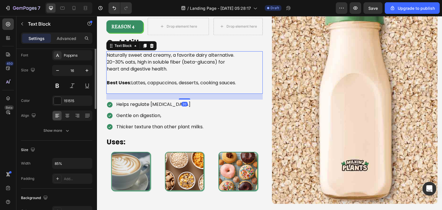
scroll to position [0, 0]
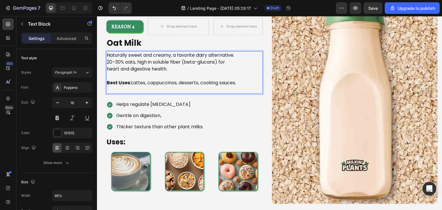
click at [180, 80] on p "Best Uses: Lattes, cappuccinos, desserts, cooking sauces." at bounding box center [173, 82] width 132 height 7
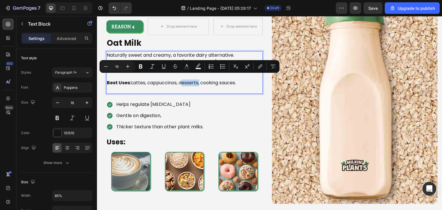
drag, startPoint x: 180, startPoint y: 80, endPoint x: 190, endPoint y: 81, distance: 11.0
click at [190, 81] on p "Best Uses: Lattes, cappuccinos, desserts, cooking sauces." at bounding box center [173, 82] width 132 height 7
copy p "desserts"
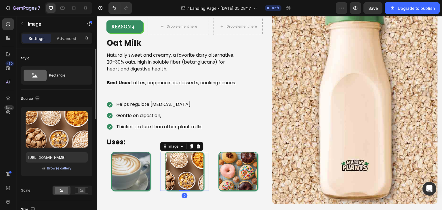
click at [63, 169] on div "Browse gallery" at bounding box center [59, 168] width 24 height 5
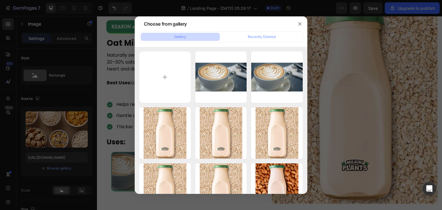
type input "C:\fakepath\3-ingredient-dessert-recipes.webp"
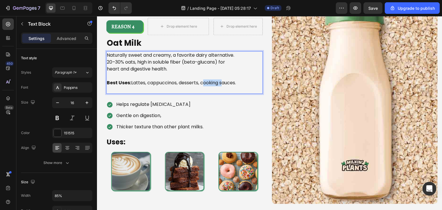
click at [201, 79] on p "Best Uses: Lattes, cappuccinos, desserts, cooking sauces." at bounding box center [173, 82] width 132 height 7
click at [203, 79] on p "Best Uses: Lattes, cappuccinos, desserts, cooking sauces." at bounding box center [173, 82] width 132 height 7
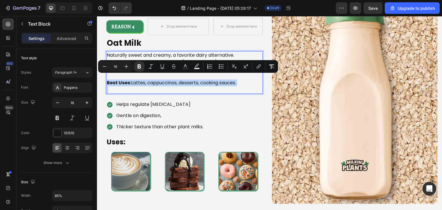
click at [203, 79] on p "Best Uses: Lattes, cappuccinos, desserts, cooking sauces." at bounding box center [173, 82] width 132 height 7
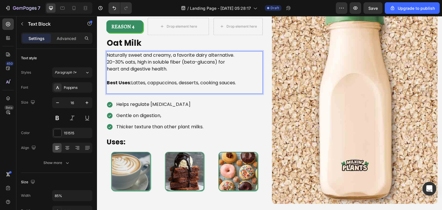
drag, startPoint x: 202, startPoint y: 79, endPoint x: 209, endPoint y: 84, distance: 9.2
click at [209, 84] on p "Best Uses: Lattes, cappuccinos, desserts, cooking sauces." at bounding box center [173, 82] width 132 height 7
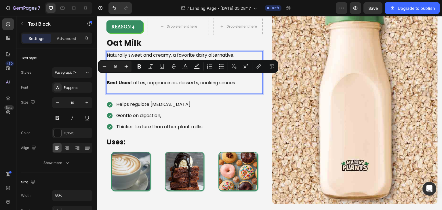
copy p "cooking sauces."
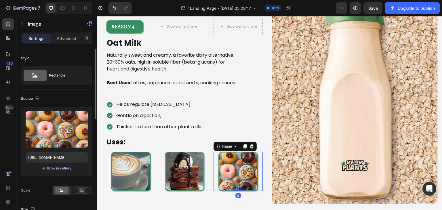
click at [62, 168] on div "Browse gallery" at bounding box center [59, 168] width 24 height 5
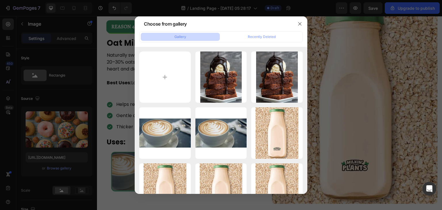
type input "C:\fakepath\images.jfif"
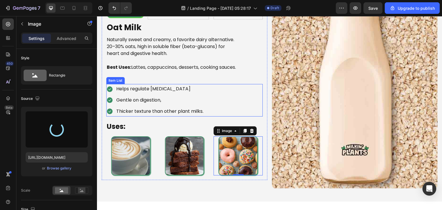
scroll to position [592, 0]
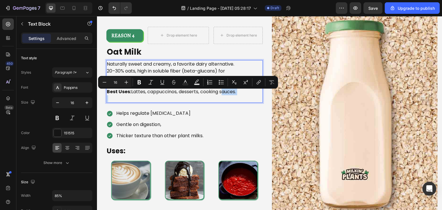
drag, startPoint x: 144, startPoint y: 96, endPoint x: 108, endPoint y: 91, distance: 36.8
click at [108, 91] on p "Best Uses: Lattes, cappuccinos, desserts, cooking sauces." at bounding box center [173, 91] width 132 height 7
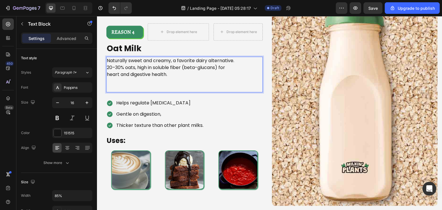
scroll to position [603, 0]
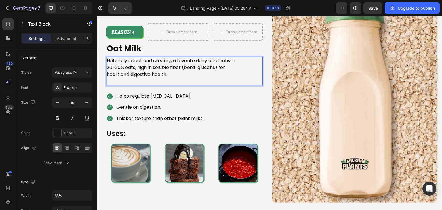
click at [118, 80] on p "Rich Text Editor. Editing area: main" at bounding box center [173, 81] width 132 height 7
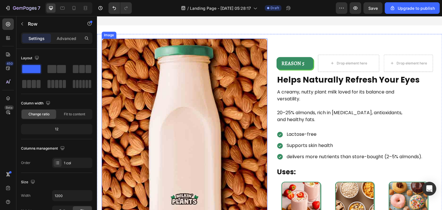
scroll to position [889, 0]
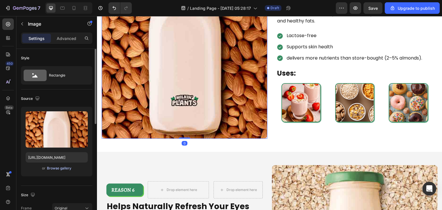
click at [52, 168] on div "Browse gallery" at bounding box center [59, 168] width 24 height 5
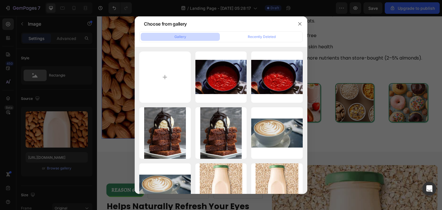
type input "C:\fakepath\Soy-2-min.jpg"
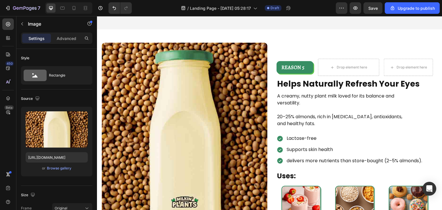
scroll to position [784, 0]
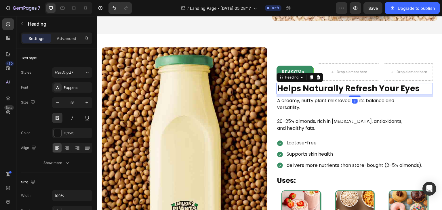
click at [306, 85] on h2 "Helps Naturally Refresh Your Eyes" at bounding box center [355, 89] width 157 height 12
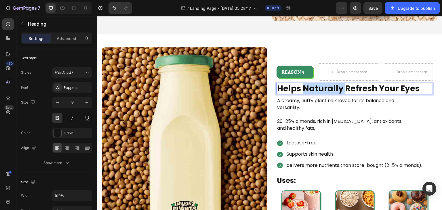
click at [306, 85] on p "Helps Naturally Refresh Your Eyes" at bounding box center [354, 88] width 155 height 10
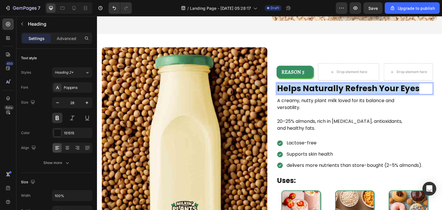
click at [306, 85] on p "Helps Naturally Refresh Your Eyes" at bounding box center [354, 88] width 155 height 10
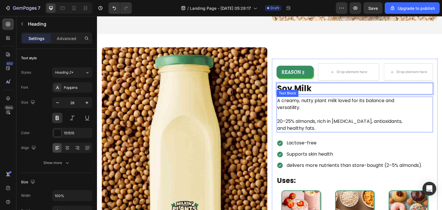
click at [306, 111] on p at bounding box center [343, 114] width 132 height 7
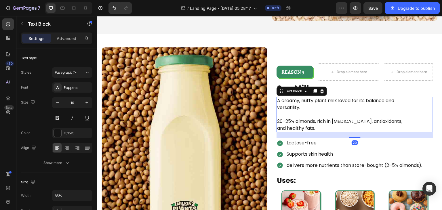
click at [306, 111] on p at bounding box center [343, 114] width 132 height 7
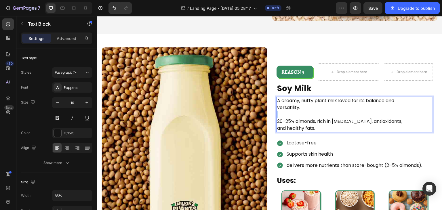
click at [306, 111] on p "Rich Text Editor. Editing area: main" at bounding box center [343, 114] width 132 height 7
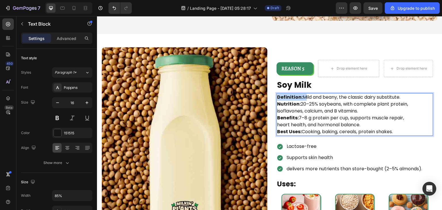
drag, startPoint x: 300, startPoint y: 95, endPoint x: 275, endPoint y: 94, distance: 24.8
click at [277, 94] on p "Definition: Mild and beany, the classic dairy substitute." at bounding box center [343, 97] width 132 height 7
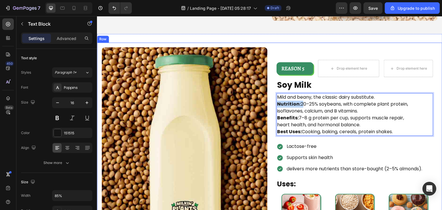
drag, startPoint x: 299, startPoint y: 100, endPoint x: 265, endPoint y: 100, distance: 34.0
click at [265, 100] on div "Image REASON 5 Text Block Row Drop element here Drop element here Row Soy Milk …" at bounding box center [269, 147] width 345 height 208
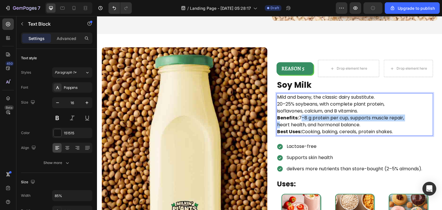
drag, startPoint x: 297, startPoint y: 115, endPoint x: 262, endPoint y: 117, distance: 34.9
click at [262, 117] on div "Image REASON 5 Text Block Row Drop element here Drop element here Row Soy Milk …" at bounding box center [269, 147] width 345 height 208
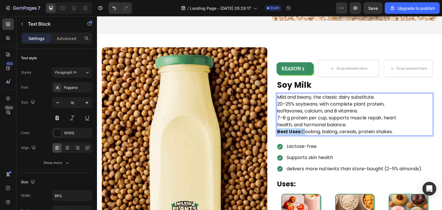
drag, startPoint x: 300, startPoint y: 129, endPoint x: 271, endPoint y: 131, distance: 28.2
click at [272, 131] on div "REASON 5 Text Block Row Drop element here Drop element here Row Soy Milk Headin…" at bounding box center [355, 146] width 166 height 182
drag, startPoint x: 354, startPoint y: 125, endPoint x: 348, endPoint y: 123, distance: 6.2
click at [348, 123] on div "Mild and beany, the classic dairy substitute. 20–25% soybeans, with complete pl…" at bounding box center [343, 114] width 133 height 43
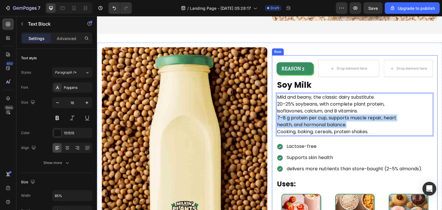
drag, startPoint x: 356, startPoint y: 119, endPoint x: 271, endPoint y: 116, distance: 85.2
click at [272, 116] on div "REASON 5 Text Block Row Drop element here Drop element here Row Soy Milk Headin…" at bounding box center [355, 146] width 166 height 182
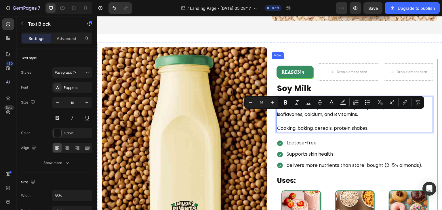
scroll to position [788, 0]
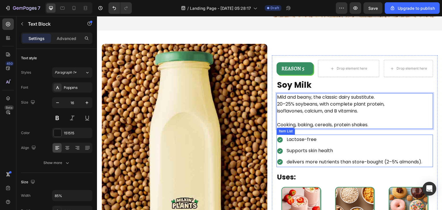
click at [326, 140] on p "Lactose-free" at bounding box center [355, 140] width 136 height 8
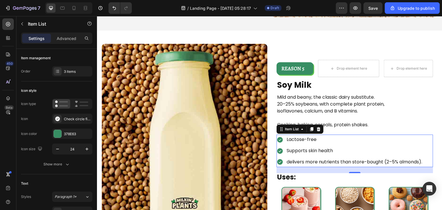
click at [326, 140] on p "Lactose-free" at bounding box center [355, 140] width 136 height 8
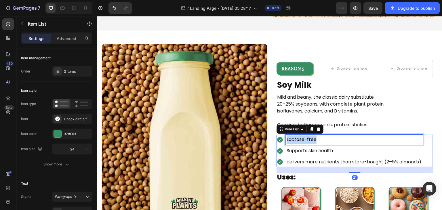
click at [326, 140] on p "Lactose-free" at bounding box center [355, 140] width 136 height 8
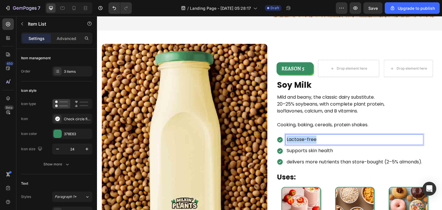
click at [326, 140] on p "Lactose-free" at bounding box center [355, 140] width 136 height 8
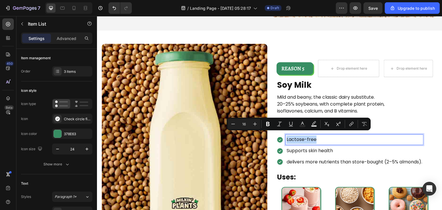
click at [326, 140] on p "Lactose-free" at bounding box center [355, 140] width 136 height 8
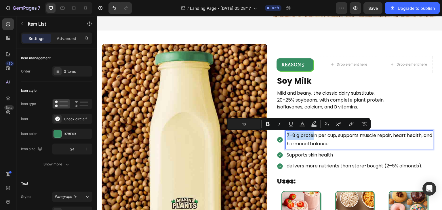
scroll to position [784, 0]
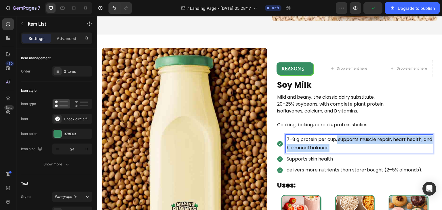
drag, startPoint x: 335, startPoint y: 136, endPoint x: 346, endPoint y: 146, distance: 14.9
click at [346, 146] on p "7–8 g protein per cup, supports muscle repair, heart health, and hormonal balan…" at bounding box center [360, 144] width 146 height 17
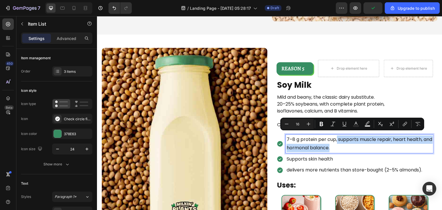
scroll to position [788, 0]
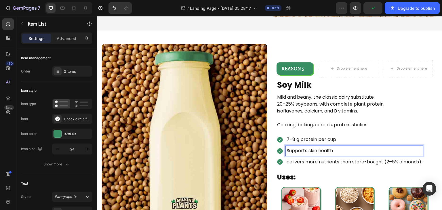
click at [339, 148] on p "Supports skin health" at bounding box center [355, 151] width 136 height 8
click at [288, 149] on p "supports muscle repair, heart health, and hormonal balance." at bounding box center [356, 151] width 138 height 8
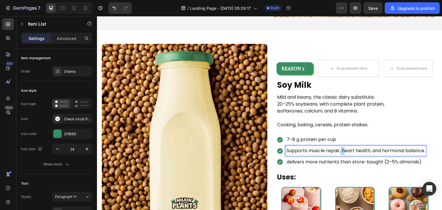
click at [342, 149] on p "Supports muscle repair, heart health, and hormonal balance." at bounding box center [356, 151] width 138 height 8
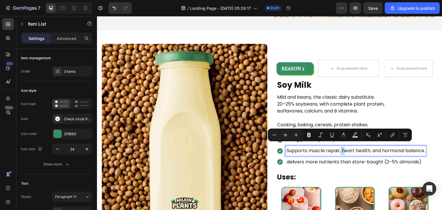
click at [342, 149] on p "Supports muscle repair, heart health, and hormonal balance." at bounding box center [356, 151] width 138 height 8
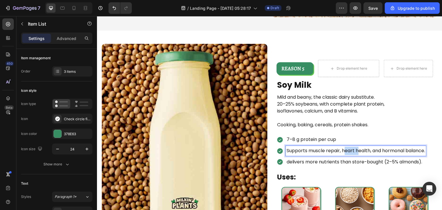
click at [342, 149] on p "Supports muscle repair, heart health, and hormonal balance." at bounding box center [356, 151] width 138 height 8
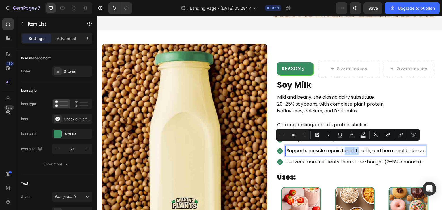
click at [342, 149] on p "Supports muscle repair, heart health, and hormonal balance." at bounding box center [356, 151] width 138 height 8
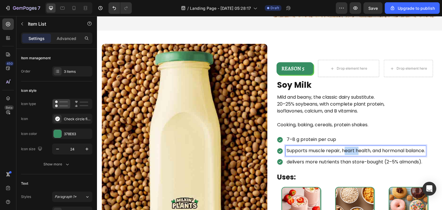
drag, startPoint x: 342, startPoint y: 149, endPoint x: 426, endPoint y: 149, distance: 84.9
click at [426, 149] on div "Supports muscle repair, heart health, and hormonal balance." at bounding box center [356, 151] width 140 height 10
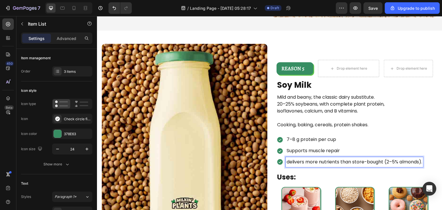
click at [391, 161] on p "delivers more nutrients than store-bought (2–5% almonds)." at bounding box center [355, 162] width 136 height 8
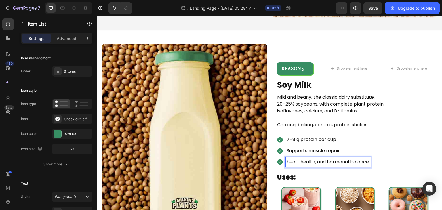
click at [289, 160] on p "heart health, and hormonal balance." at bounding box center [328, 162] width 83 height 8
click at [315, 159] on p "Heart health, and hormonal balance." at bounding box center [328, 162] width 83 height 8
click at [328, 159] on p "Heart health, and hormonal balance." at bounding box center [328, 162] width 83 height 8
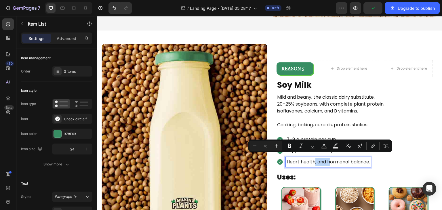
drag, startPoint x: 328, startPoint y: 159, endPoint x: 312, endPoint y: 159, distance: 15.2
click at [312, 159] on p "Heart health, and hormonal balance." at bounding box center [328, 162] width 83 height 8
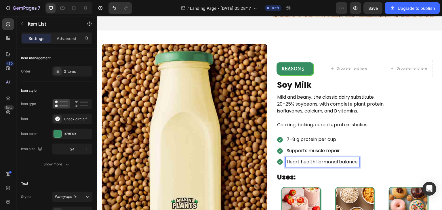
click at [312, 159] on p "Heart healthHormonal balance." at bounding box center [323, 162] width 72 height 8
drag, startPoint x: 312, startPoint y: 159, endPoint x: 353, endPoint y: 160, distance: 40.6
click at [353, 160] on p "Heart healthHormonal balance." at bounding box center [323, 162] width 72 height 8
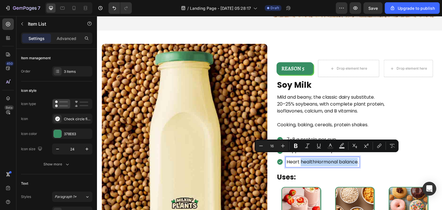
click at [353, 160] on p "Heart healthHormonal balance." at bounding box center [323, 162] width 72 height 8
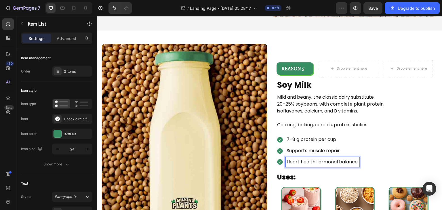
click at [313, 160] on p "Heart healthHormonal balance." at bounding box center [323, 162] width 72 height 8
drag, startPoint x: 313, startPoint y: 160, endPoint x: 351, endPoint y: 155, distance: 38.3
click at [351, 158] on p "Heart healthHormonal balance." at bounding box center [323, 162] width 72 height 8
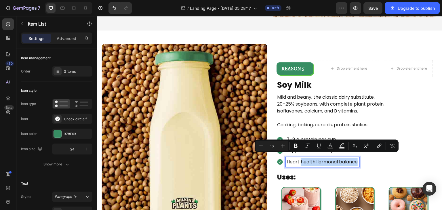
click at [351, 158] on p "Heart healthHormonal balance." at bounding box center [323, 162] width 72 height 8
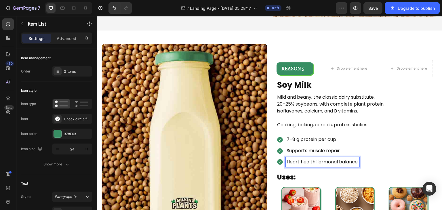
click at [357, 160] on div "Heart healthHormonal balance." at bounding box center [323, 162] width 74 height 10
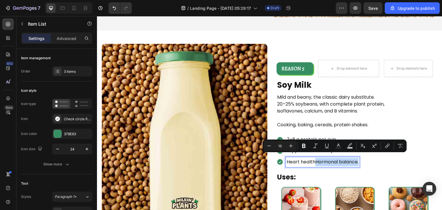
drag, startPoint x: 357, startPoint y: 160, endPoint x: 312, endPoint y: 161, distance: 45.5
click at [312, 161] on div "Heart healthHormonal balance." at bounding box center [323, 162] width 74 height 10
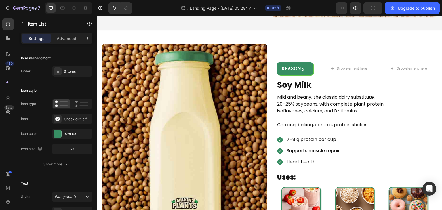
click at [356, 149] on div "7–8 g protein per cup Supports muscle repair Heart health" at bounding box center [355, 151] width 157 height 32
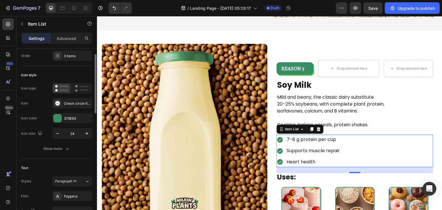
scroll to position [0, 0]
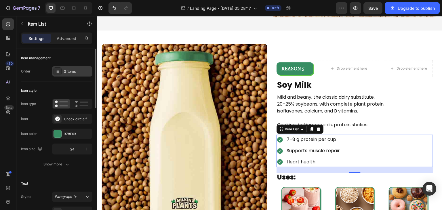
click at [71, 74] on div "3 items" at bounding box center [77, 71] width 27 height 5
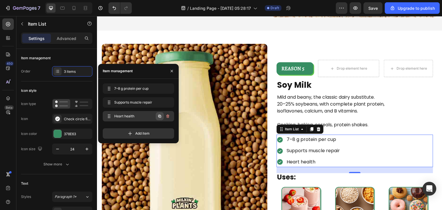
click at [158, 117] on icon "button" at bounding box center [159, 116] width 5 height 5
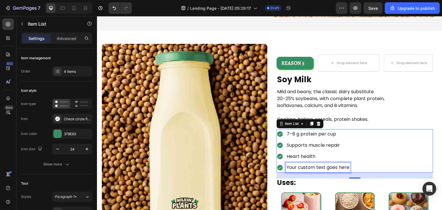
click at [291, 163] on div "Your custom text goes here" at bounding box center [318, 168] width 64 height 10
click at [291, 163] on p "Your custom text goes here" at bounding box center [318, 167] width 63 height 8
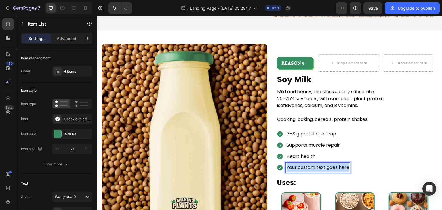
click at [291, 163] on p "Your custom text goes here" at bounding box center [318, 167] width 63 height 8
click at [375, 163] on div "7–8 g protein per cup Supports muscle repair Heart health Hormonal balance." at bounding box center [355, 150] width 157 height 43
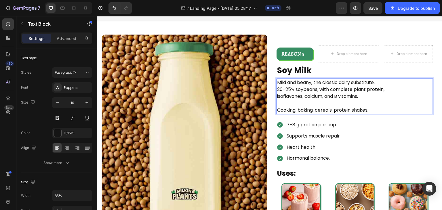
scroll to position [794, 0]
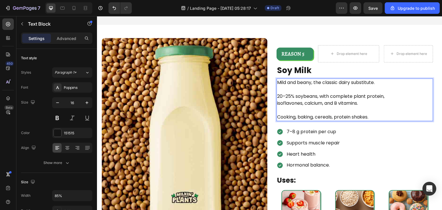
click at [374, 114] on p "Cooking, baking, cereals, protein shakes." at bounding box center [343, 117] width 132 height 7
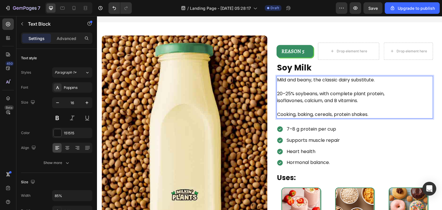
scroll to position [844, 0]
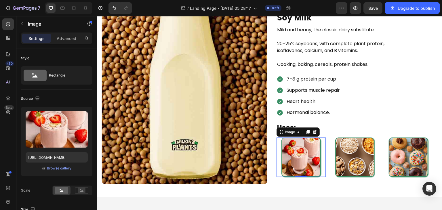
click at [298, 150] on img at bounding box center [300, 157] width 39 height 39
click at [60, 170] on div "Browse gallery" at bounding box center [59, 168] width 24 height 5
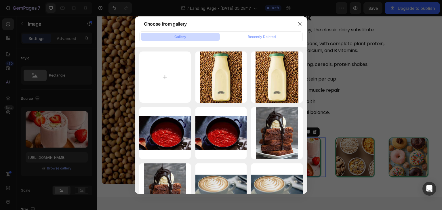
type input "C:\fakepath\TurmericPorridge-500x500.jpg"
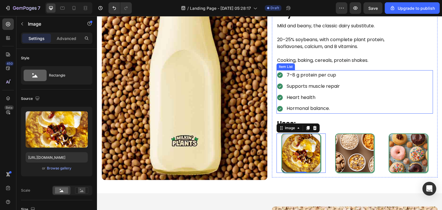
scroll to position [850, 0]
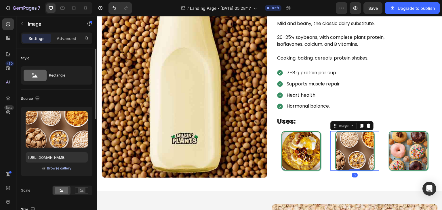
click at [60, 169] on div "Browse gallery" at bounding box center [59, 168] width 24 height 5
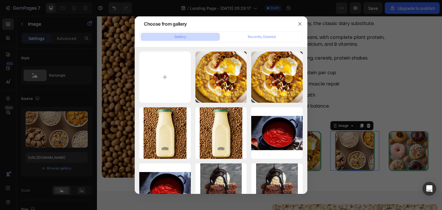
type input "C:\fakepath\GR-R-V-00016167_v1_rect.jpg"
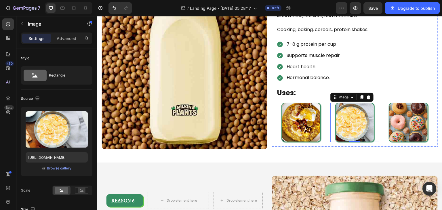
scroll to position [880, 0]
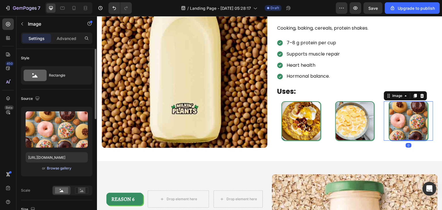
click at [55, 168] on div "Browse gallery" at bounding box center [59, 168] width 24 height 5
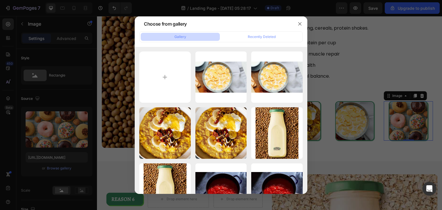
type input "C:\fakepath\GR-R-V-00015703_v1_rect.jpg"
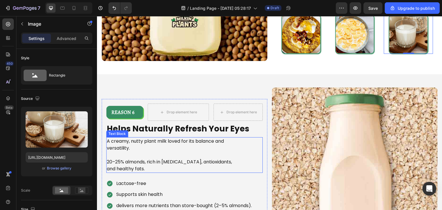
scroll to position [991, 0]
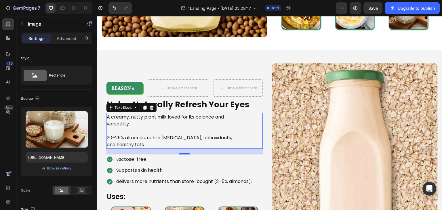
click at [209, 127] on p at bounding box center [173, 130] width 132 height 7
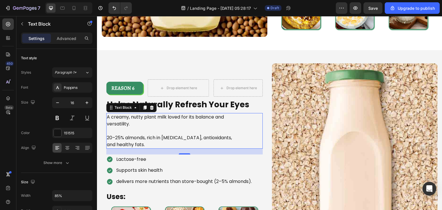
click at [209, 127] on p at bounding box center [173, 130] width 132 height 7
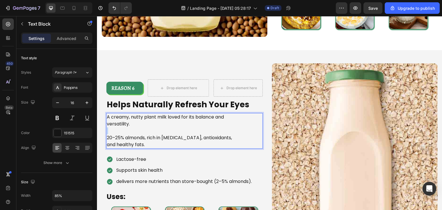
click at [209, 127] on p "Rich Text Editor. Editing area: main" at bounding box center [173, 130] width 132 height 7
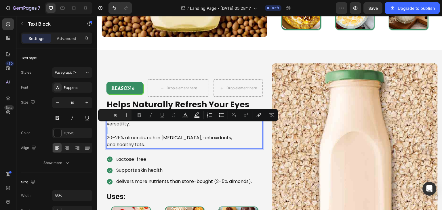
click at [209, 127] on p "Rich Text Editor. Editing area: main" at bounding box center [173, 130] width 132 height 7
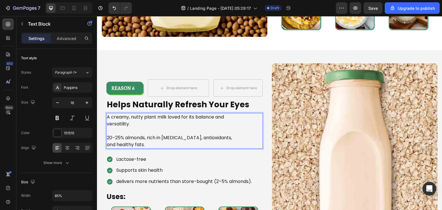
scroll to position [981, 0]
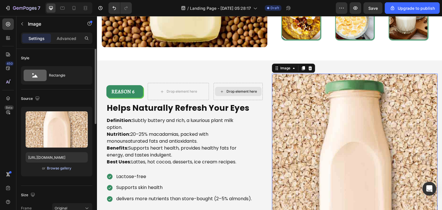
click at [62, 168] on div "Browse gallery" at bounding box center [59, 168] width 24 height 5
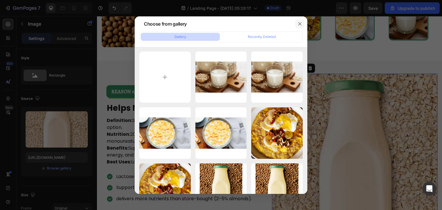
click at [297, 23] on button "button" at bounding box center [299, 23] width 9 height 9
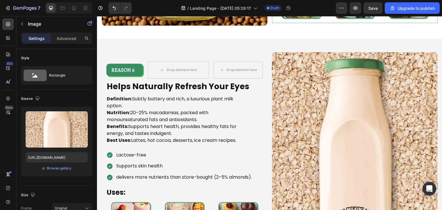
scroll to position [1002, 0]
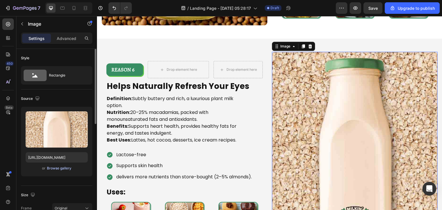
click at [54, 168] on div "Browse gallery" at bounding box center [59, 168] width 24 height 5
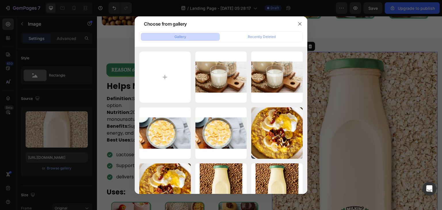
type input "C:\fakepath\Macadamia-2-min.jpg"
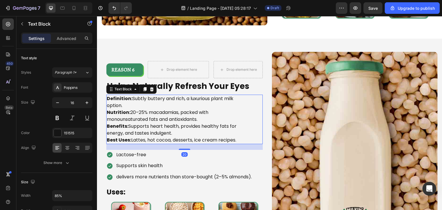
scroll to position [1002, 0]
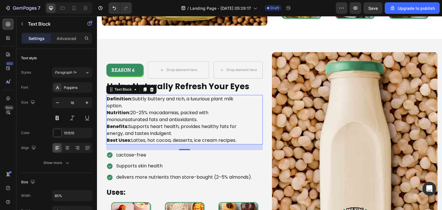
click at [132, 96] on p "Definition: Subtly buttery and rich, a luxurious plant milk option." at bounding box center [173, 103] width 132 height 14
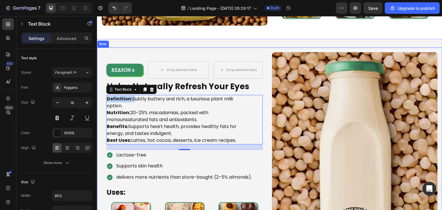
drag, startPoint x: 132, startPoint y: 92, endPoint x: 99, endPoint y: 91, distance: 33.7
click at [99, 91] on div "Image REASON 6 Text Block Row Drop element here Drop element here Row Helps Nat…" at bounding box center [269, 151] width 345 height 208
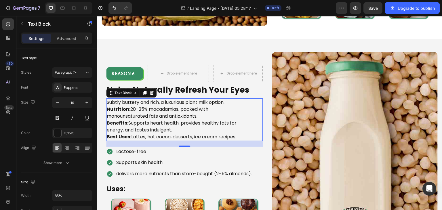
click at [131, 106] on p "Nutrition: 20–25% macadamias, packed with monounsaturated fats and antioxidants." at bounding box center [173, 113] width 132 height 14
drag, startPoint x: 130, startPoint y: 104, endPoint x: 102, endPoint y: 104, distance: 28.8
click at [102, 104] on div "REASON 6 Text Block Row Drop element here Drop element here Row Helps Naturally…" at bounding box center [185, 151] width 166 height 182
click at [128, 120] on p "Benefits: Supports heart health, provides healthy fats for energy, and tastes i…" at bounding box center [173, 127] width 132 height 14
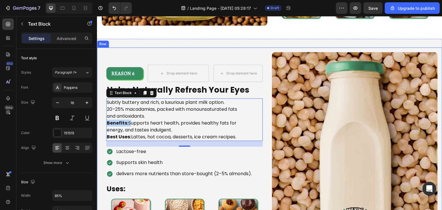
drag, startPoint x: 128, startPoint y: 116, endPoint x: 94, endPoint y: 118, distance: 33.4
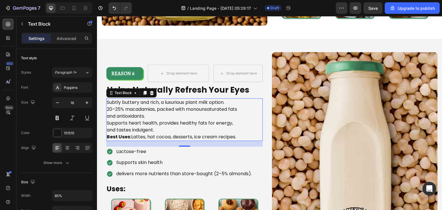
click at [131, 134] on p "Best Uses: Lattes, hot cocoa, desserts, ice cream recipes." at bounding box center [173, 137] width 132 height 7
drag, startPoint x: 131, startPoint y: 128, endPoint x: 124, endPoint y: 128, distance: 7.8
click at [124, 134] on p "Best Uses: Lattes, hot cocoa, desserts, ice cream recipes." at bounding box center [173, 137] width 132 height 7
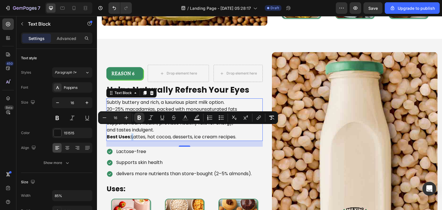
click at [130, 134] on p "Best Uses: Lattes, hot cocoa, desserts, ice cream recipes." at bounding box center [173, 137] width 132 height 7
click at [130, 134] on strong "Best Uses:" at bounding box center [119, 137] width 24 height 7
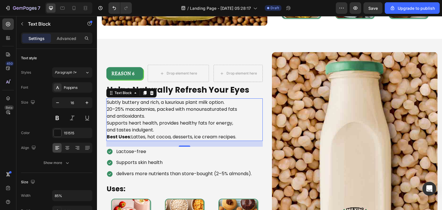
click at [132, 134] on p "Best Uses: Lattes, hot cocoa, desserts, ice cream recipes." at bounding box center [173, 137] width 132 height 7
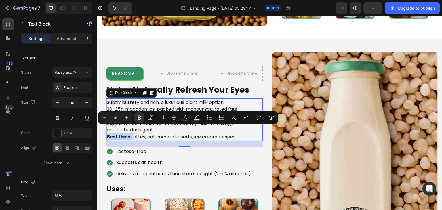
drag, startPoint x: 132, startPoint y: 131, endPoint x: 95, endPoint y: 131, distance: 37.1
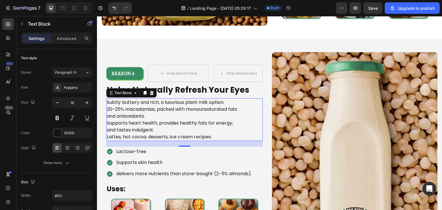
click at [171, 126] on p "Supports heart health, provides healthy fats for energy, and tastes indulgent." at bounding box center [173, 127] width 132 height 14
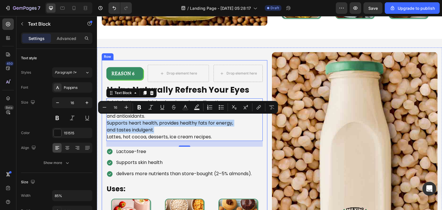
drag, startPoint x: 155, startPoint y: 127, endPoint x: 98, endPoint y: 121, distance: 57.5
click at [98, 121] on div "Image REASON 6 Text Block Row Drop element here Drop element here Row Helps Nat…" at bounding box center [269, 151] width 345 height 208
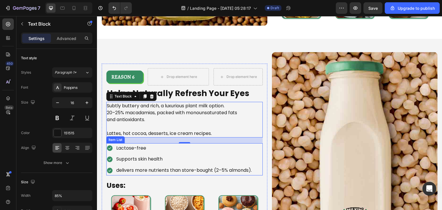
click at [138, 148] on p "Lactose-free" at bounding box center [184, 148] width 136 height 8
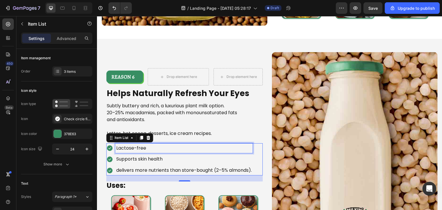
click at [138, 148] on p "Lactose-free" at bounding box center [184, 148] width 136 height 8
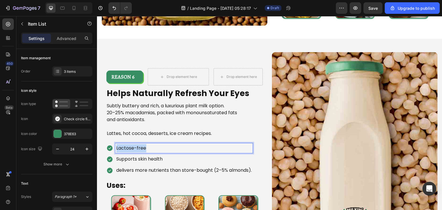
click at [138, 148] on p "Lactose-free" at bounding box center [184, 148] width 136 height 8
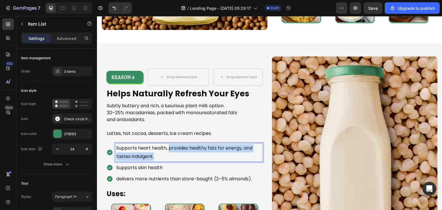
drag, startPoint x: 168, startPoint y: 146, endPoint x: 174, endPoint y: 153, distance: 9.4
click at [174, 153] on p "Supports heart health, provides healthy fats for energy, and tastes indulgent." at bounding box center [189, 152] width 146 height 17
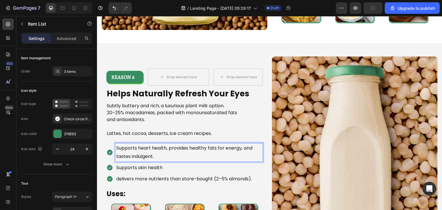
scroll to position [1002, 0]
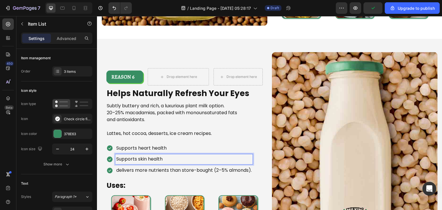
click at [170, 156] on p "Supports skin health" at bounding box center [184, 159] width 136 height 8
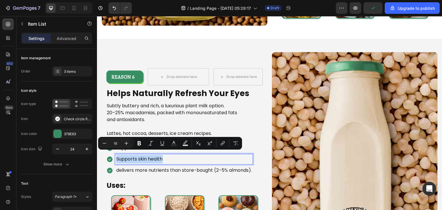
click at [170, 156] on p "Supports skin health" at bounding box center [184, 159] width 136 height 8
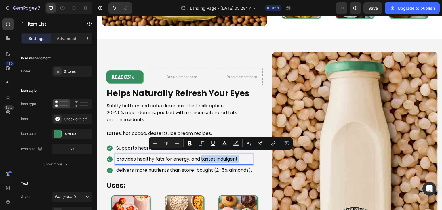
drag, startPoint x: 202, startPoint y: 155, endPoint x: 250, endPoint y: 148, distance: 49.1
click at [250, 148] on div "Supports heart health provides healthy fats for energy, and tastes indulgent. d…" at bounding box center [179, 159] width 146 height 32
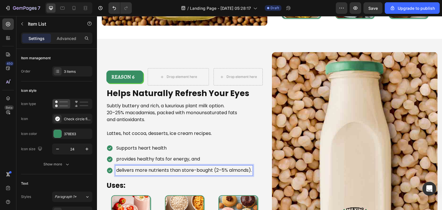
click at [211, 166] on p "delivers more nutrients than store-bought (2–5% almonds)." at bounding box center [184, 170] width 136 height 8
click at [200, 157] on p "provides healthy fats for energy, and" at bounding box center [158, 159] width 84 height 8
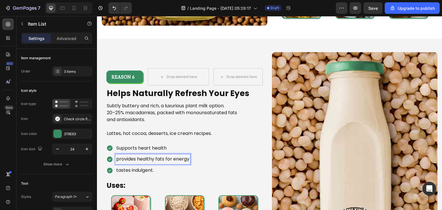
click at [118, 159] on p "provides healthy fats for energy" at bounding box center [152, 159] width 73 height 8
click at [118, 169] on p "tastes indulgent." at bounding box center [152, 170] width 73 height 8
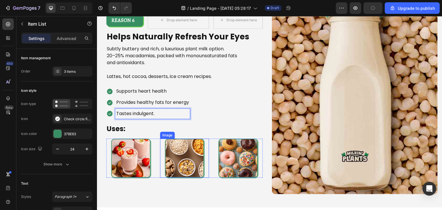
scroll to position [1042, 0]
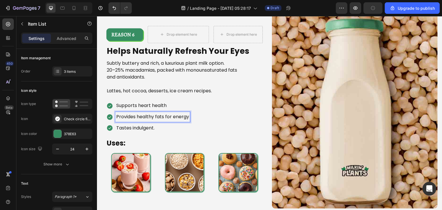
click at [186, 116] on p "Provides healthy fats for energy" at bounding box center [152, 117] width 73 height 8
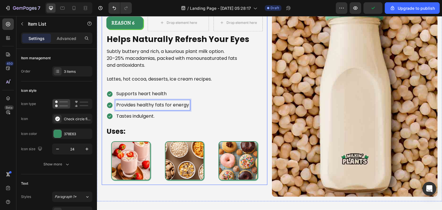
scroll to position [1054, 0]
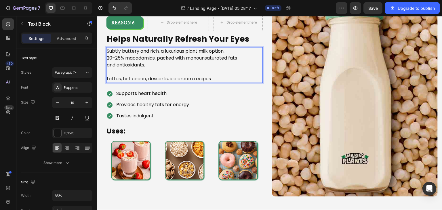
click at [228, 52] on p "Subtly buttery and rich, a luxurious plant milk option." at bounding box center [173, 51] width 132 height 7
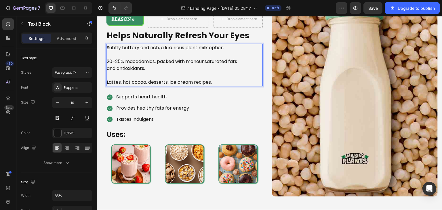
scroll to position [1050, 0]
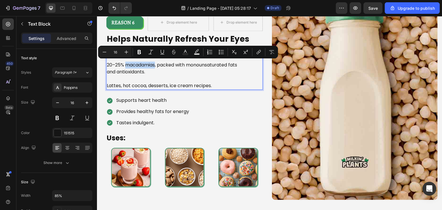
drag, startPoint x: 127, startPoint y: 64, endPoint x: 157, endPoint y: 65, distance: 29.4
click at [157, 65] on p "20–25% macadamias, packed with monounsaturated fats and antioxidants." at bounding box center [173, 69] width 132 height 14
copy p "macadamias"
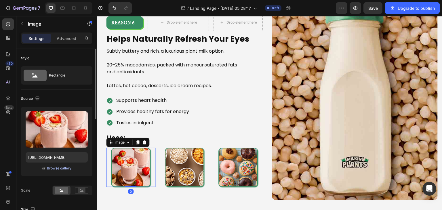
click at [60, 167] on div "Browse gallery" at bounding box center [59, 168] width 24 height 5
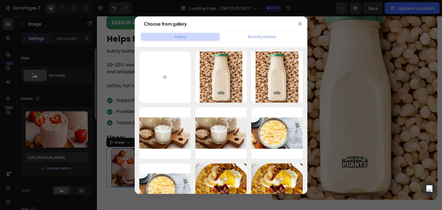
type input "C:\fakepath\images (1).jfif"
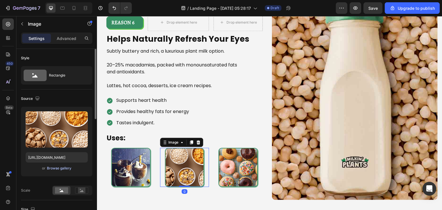
click at [57, 167] on div "Browse gallery" at bounding box center [59, 168] width 24 height 5
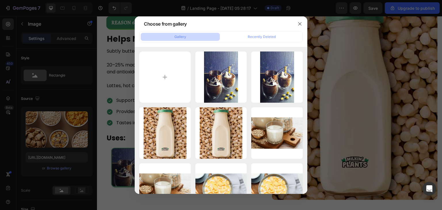
type input "C:\fakepath\1409-macadamia-milk-ice-cream-release-01.06.15-1-2-scaled-qrhm5i24t…"
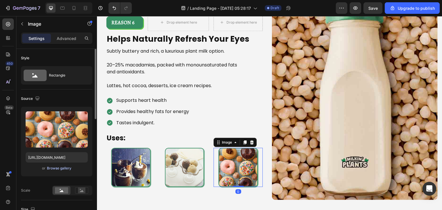
click at [51, 168] on div "Browse gallery" at bounding box center [59, 168] width 24 height 5
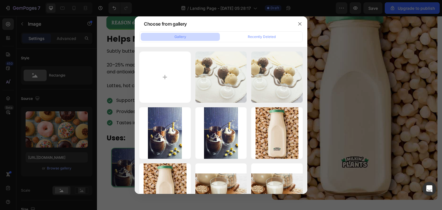
type input "C:\fakepath\images (2).jfif"
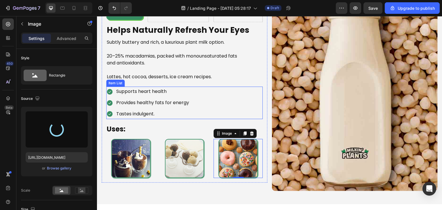
scroll to position [1027, 0]
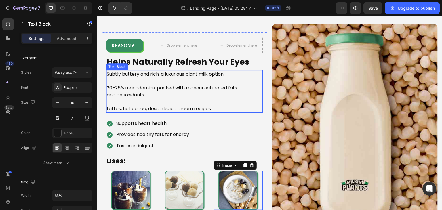
click at [224, 102] on p "Rich Text Editor. Editing area: main" at bounding box center [173, 101] width 132 height 7
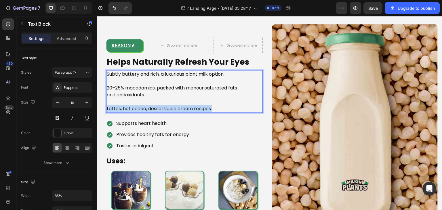
drag, startPoint x: 228, startPoint y: 107, endPoint x: 100, endPoint y: 109, distance: 128.1
click at [100, 109] on div "Image REASON 6 Text Block Row Drop element here Drop element here Row Helps Nat…" at bounding box center [269, 124] width 345 height 208
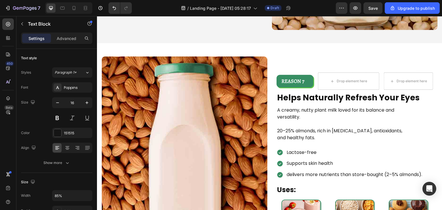
scroll to position [1242, 0]
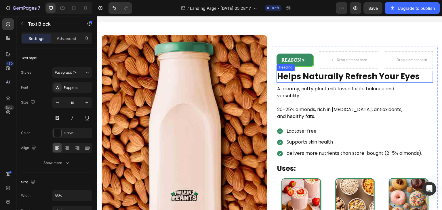
click at [313, 77] on h2 "Helps Naturally Refresh Your Eyes" at bounding box center [355, 77] width 157 height 12
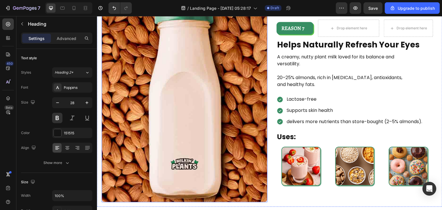
scroll to position [1223, 0]
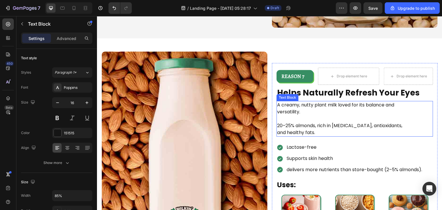
click at [327, 101] on div "A creamy, nutty plant milk loved for its balance and versatility. 20–25% almond…" at bounding box center [343, 119] width 133 height 36
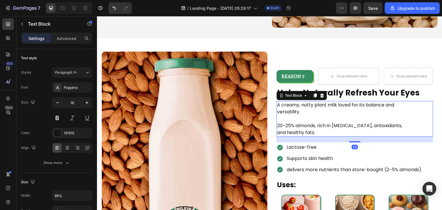
click at [327, 101] on div "A creamy, nutty plant milk loved for its balance and versatility. 20–25% almond…" at bounding box center [343, 119] width 133 height 36
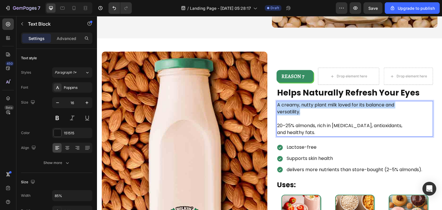
click at [327, 101] on div "A creamy, nutty plant milk loved for its balance and versatility. 20–25% almond…" at bounding box center [343, 119] width 133 height 36
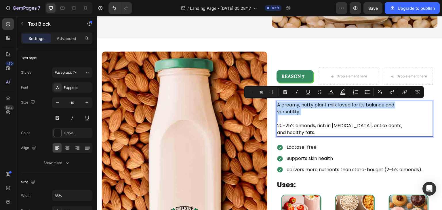
click at [327, 101] on div "A creamy, nutty plant milk loved for its balance and versatility. 20–25% almond…" at bounding box center [343, 119] width 133 height 36
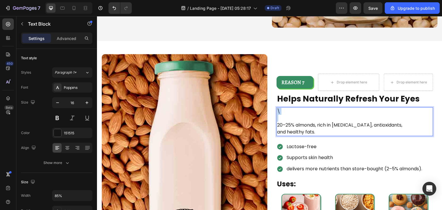
scroll to position [1226, 0]
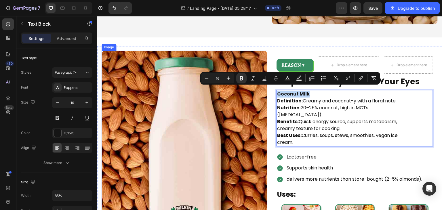
drag, startPoint x: 335, startPoint y: 90, endPoint x: 265, endPoint y: 85, distance: 69.8
click at [265, 85] on div "Image REASON 7 Text Block Row Drop element here Drop element here Row Helps Nat…" at bounding box center [269, 150] width 345 height 208
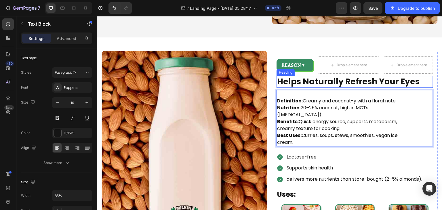
click at [296, 83] on h2 "Helps Naturally Refresh Your Eyes" at bounding box center [355, 82] width 157 height 12
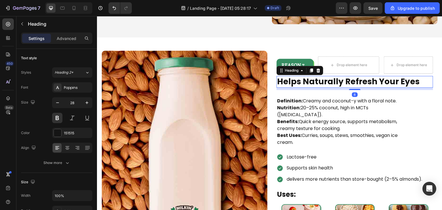
click at [296, 83] on p "Helps Naturally Refresh Your Eyes" at bounding box center [354, 82] width 155 height 10
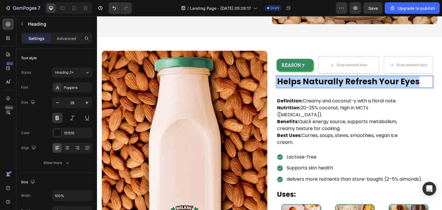
click at [296, 83] on p "Helps Naturally Refresh Your Eyes" at bounding box center [354, 82] width 155 height 10
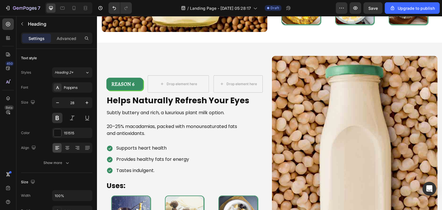
scroll to position [994, 0]
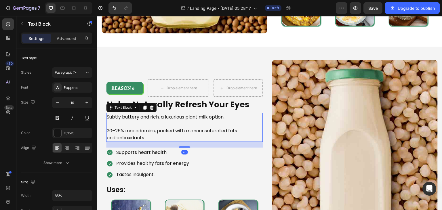
click at [184, 130] on p "20–25% macadamias, packed with monounsaturated fats and antioxidants." at bounding box center [173, 134] width 132 height 14
click at [189, 99] on h2 "Helps Naturally Refresh Your Eyes" at bounding box center [184, 105] width 157 height 12
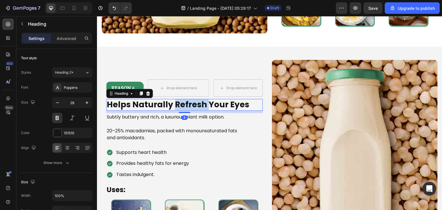
click at [189, 99] on h2 "Helps Naturally Refresh Your Eyes" at bounding box center [184, 105] width 157 height 12
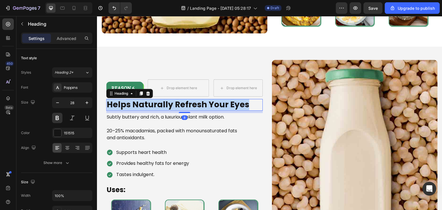
click at [189, 100] on p "Helps Naturally Refresh Your Eyes" at bounding box center [184, 105] width 155 height 10
click at [189, 99] on h2 "Helps Naturally Refresh Your Eyes" at bounding box center [184, 105] width 157 height 12
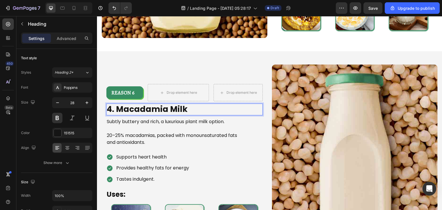
scroll to position [1003, 0]
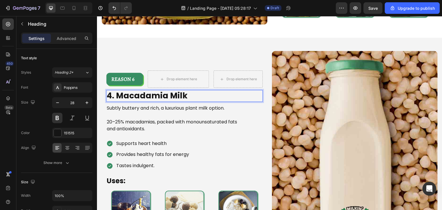
click at [117, 91] on strong "4. Macadamia Milk" at bounding box center [147, 95] width 81 height 11
drag, startPoint x: 115, startPoint y: 92, endPoint x: 105, endPoint y: 93, distance: 10.1
click at [105, 93] on div "REASON 6 Text Block Row Drop element here Drop element here Row 4. Macadamia Mi…" at bounding box center [185, 150] width 166 height 169
click at [109, 93] on strong "Macadamia Milk" at bounding box center [143, 95] width 72 height 11
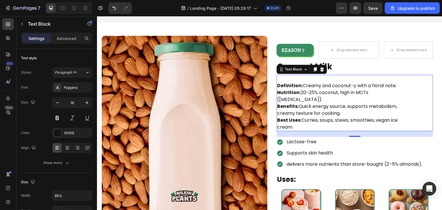
scroll to position [1290, 0]
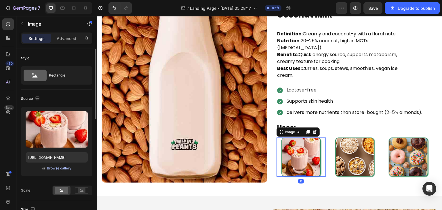
click at [51, 166] on div "Browse gallery" at bounding box center [59, 168] width 24 height 5
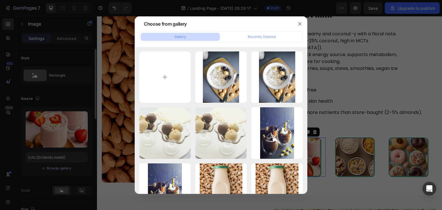
type input "C:\fakepath\190509-coconut-chicken-curry-157-1558039780.avif"
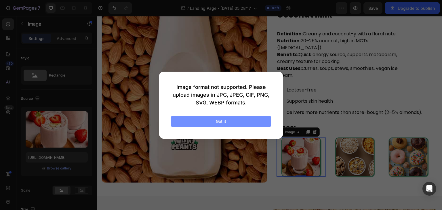
click at [219, 125] on button "Got it" at bounding box center [221, 122] width 101 height 12
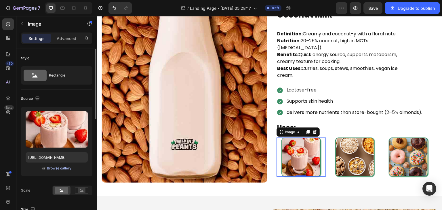
click at [59, 167] on div "Browse gallery" at bounding box center [59, 168] width 24 height 5
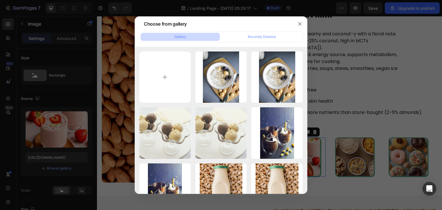
type input "C:\fakepath\190509-coconut-chicken-curry-157-1558039780.png"
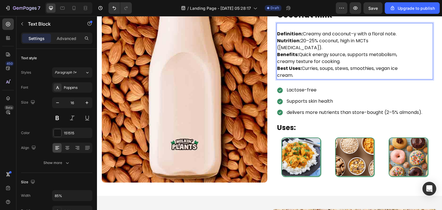
click at [298, 52] on p "Benefits: Quick energy source, supports metabolism, creamy texture for cooking." at bounding box center [343, 58] width 132 height 14
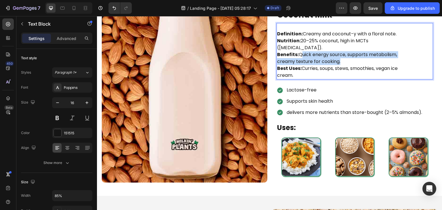
drag, startPoint x: 298, startPoint y: 52, endPoint x: 340, endPoint y: 62, distance: 43.6
click at [340, 62] on p "Benefits: Quick energy source, supports metabolism, creamy texture for cooking." at bounding box center [343, 58] width 132 height 14
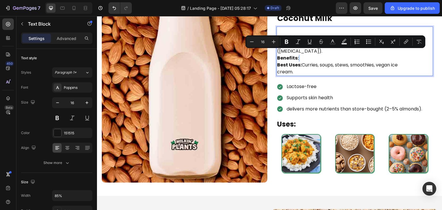
scroll to position [1294, 0]
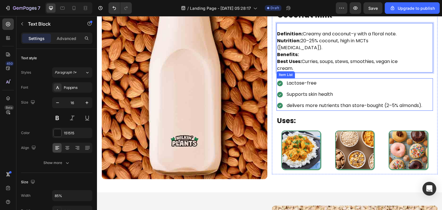
click at [323, 81] on p "Lactose-free" at bounding box center [355, 83] width 136 height 8
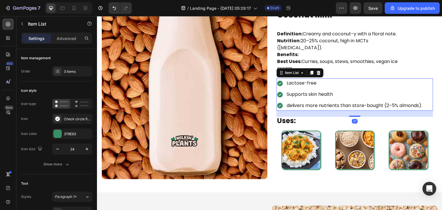
click at [323, 81] on p "Lactose-free" at bounding box center [355, 83] width 136 height 8
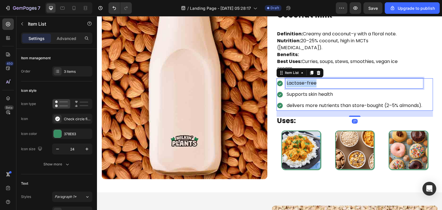
click at [323, 81] on p "Lactose-free" at bounding box center [355, 83] width 136 height 8
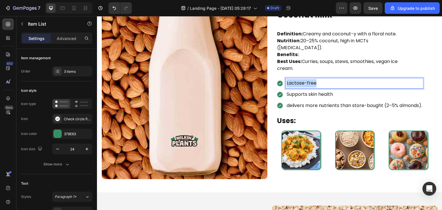
click at [323, 81] on p "Lactose-free" at bounding box center [355, 83] width 136 height 8
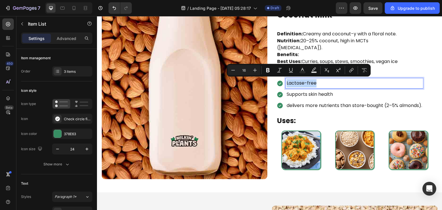
scroll to position [1290, 0]
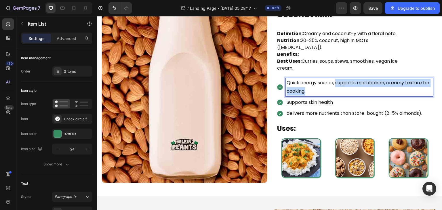
drag, startPoint x: 334, startPoint y: 83, endPoint x: 346, endPoint y: 91, distance: 14.4
click at [346, 91] on p "Quick energy source, supports metabolism, creamy texture for cooking." at bounding box center [360, 87] width 146 height 17
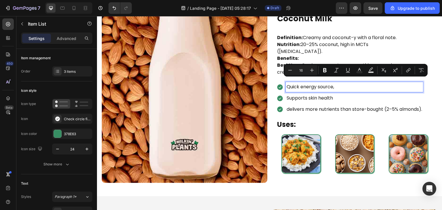
scroll to position [1294, 0]
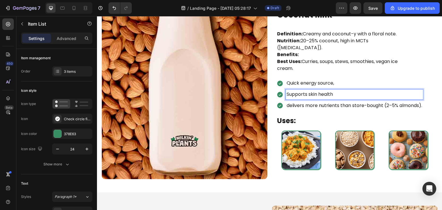
click at [339, 96] on p "Supports skin health" at bounding box center [355, 94] width 136 height 8
click at [334, 95] on p "supports metabolism, creamy texture for cooking." at bounding box center [355, 94] width 136 height 8
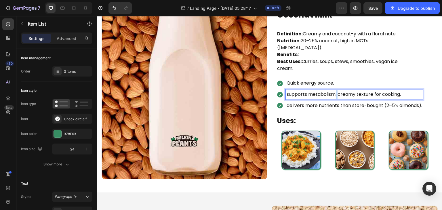
click at [334, 95] on p "supports metabolism, creamy texture for cooking." at bounding box center [355, 94] width 136 height 8
click at [337, 96] on p "supports metabolism, creamy texture for cooking." at bounding box center [355, 94] width 136 height 8
drag, startPoint x: 337, startPoint y: 95, endPoint x: 407, endPoint y: 100, distance: 70.4
click at [407, 100] on div "Quick energy source, supports metabolism, creamy texture for cooking. delivers …" at bounding box center [350, 94] width 146 height 32
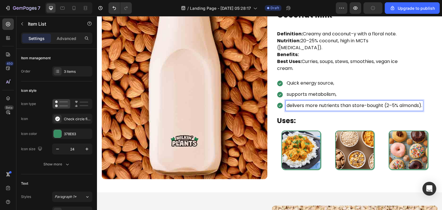
click at [387, 106] on p "delivers more nutrients than store-bought (2–5% almonds)." at bounding box center [355, 106] width 136 height 8
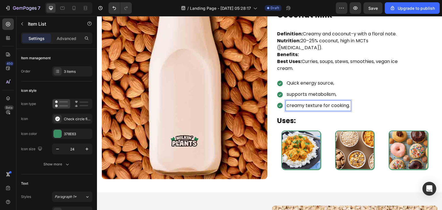
click at [288, 104] on p "creamy texture for cooking." at bounding box center [318, 106] width 63 height 8
click at [287, 95] on p "supports metabolism," at bounding box center [319, 94] width 64 height 8
click at [342, 96] on p "Supports metabolism," at bounding box center [319, 94] width 64 height 8
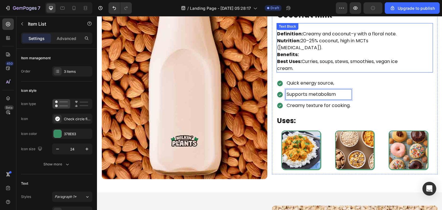
click at [303, 64] on p "Best Uses: Curries, soups, stews, smoothies, vegan ice cream." at bounding box center [343, 65] width 132 height 14
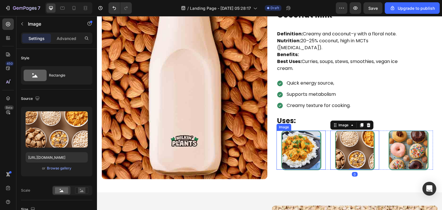
scroll to position [1341, 0]
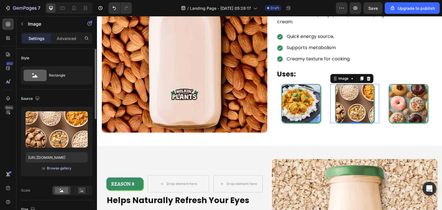
click at [57, 168] on div "Browse gallery" at bounding box center [59, 168] width 24 height 5
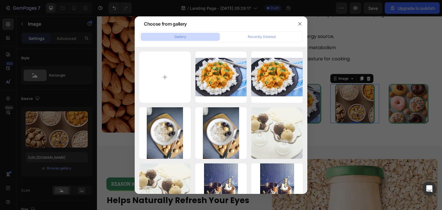
type input "C:\fakepath\Northern-Style-Coconut-Soup-10-680x1020.jpg"
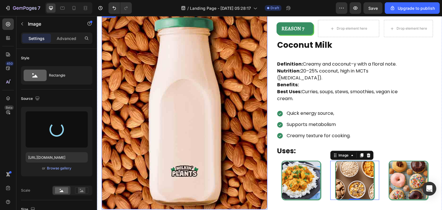
scroll to position [1262, 0]
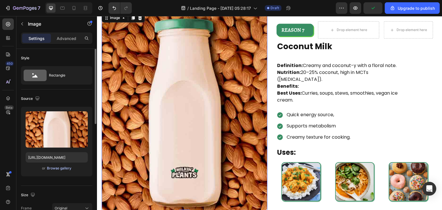
click at [66, 168] on div "Browse gallery" at bounding box center [59, 168] width 24 height 5
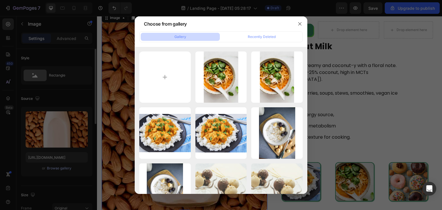
type input "C:\fakepath\Coconut-3-min.jpg"
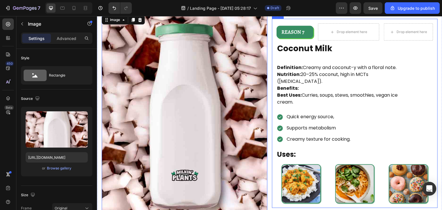
scroll to position [1297, 0]
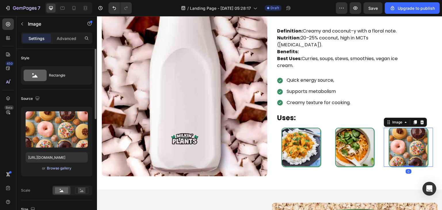
click at [55, 167] on div "Browse gallery" at bounding box center [59, 168] width 24 height 5
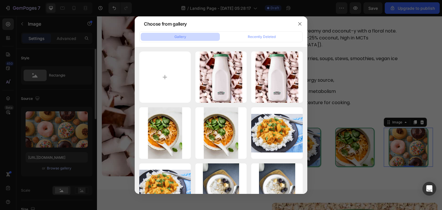
type input "C:\fakepath\Coconut-Milk-Smoothie-Drink4-750x498.jpg"
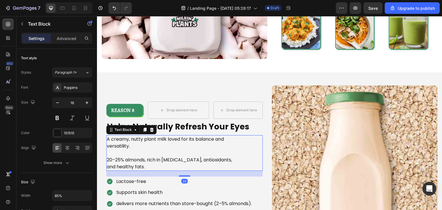
scroll to position [1420, 0]
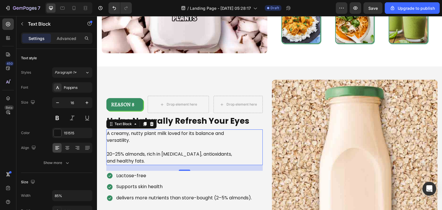
click at [183, 144] on p "Rich Text Editor. Editing area: main" at bounding box center [173, 147] width 132 height 7
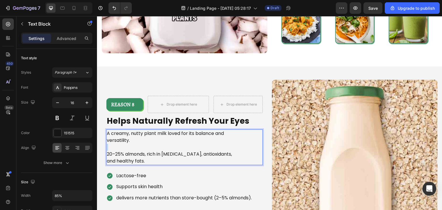
click at [183, 144] on p "Rich Text Editor. Editing area: main" at bounding box center [173, 147] width 132 height 7
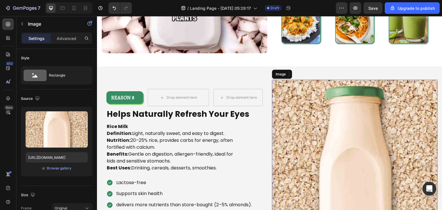
click at [309, 129] on img at bounding box center [355, 179] width 166 height 199
click at [61, 168] on div "Browse gallery" at bounding box center [59, 168] width 24 height 5
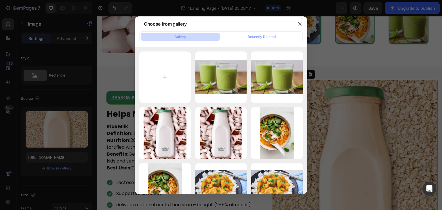
type input "C:\fakepath\Rice-2-min (1).jpg"
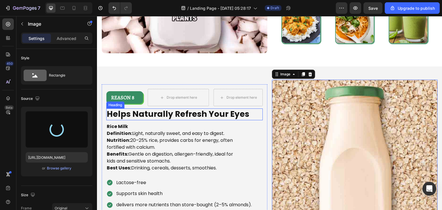
scroll to position [1435, 0]
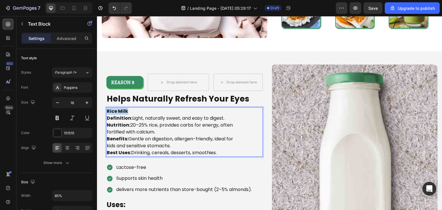
drag, startPoint x: 128, startPoint y: 107, endPoint x: 105, endPoint y: 106, distance: 22.7
click at [105, 106] on div "REASON 8 Text Block Row Drop element here Drop element here Row Helps Naturally…" at bounding box center [185, 163] width 166 height 189
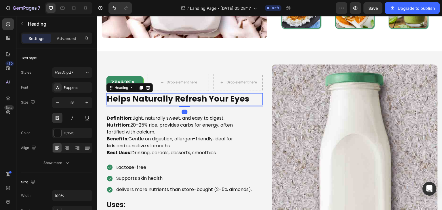
click at [168, 93] on h2 "Helps Naturally Refresh Your Eyes" at bounding box center [184, 99] width 157 height 12
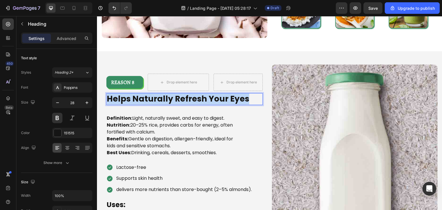
click at [168, 94] on p "Helps Naturally Refresh Your Eyes" at bounding box center [184, 99] width 155 height 10
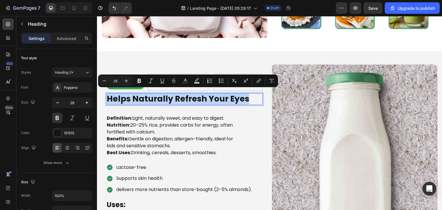
click at [168, 94] on p "Helps Naturally Refresh Your Eyes" at bounding box center [184, 99] width 155 height 10
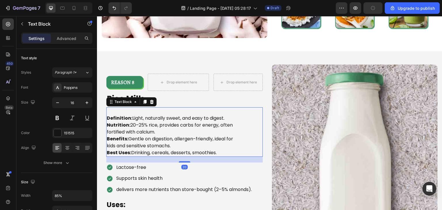
click at [108, 115] on strong "Definition:" at bounding box center [120, 118] width 26 height 7
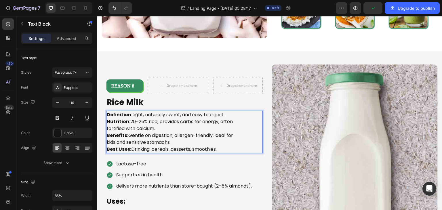
scroll to position [1439, 0]
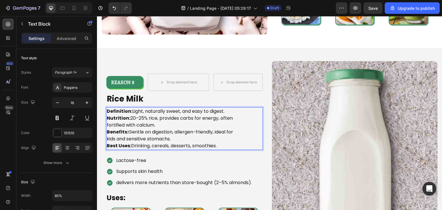
click at [131, 109] on p "Definition: Light, naturally sweet, and easy to digest." at bounding box center [173, 111] width 132 height 7
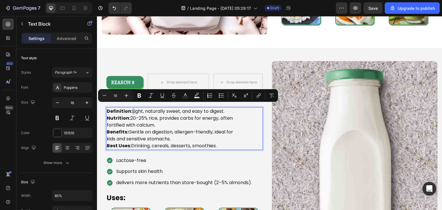
click at [132, 109] on p "Definition: Light, naturally sweet, and easy to digest." at bounding box center [173, 111] width 132 height 7
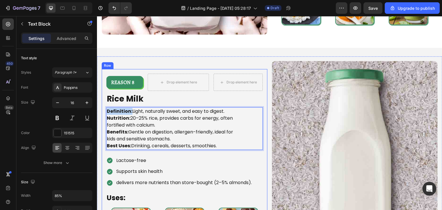
drag, startPoint x: 131, startPoint y: 109, endPoint x: 103, endPoint y: 110, distance: 28.5
click at [103, 110] on div "REASON 8 Text Block Row Drop element here Drop element here Row ⁠⁠⁠⁠⁠⁠⁠ Rice Mi…" at bounding box center [185, 160] width 166 height 182
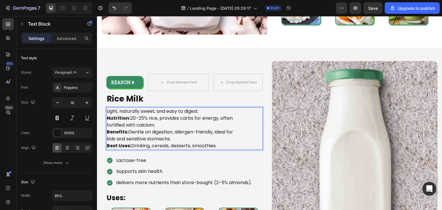
click at [108, 109] on p "Light, naturally sweet, and easy to digest." at bounding box center [173, 111] width 132 height 7
click at [130, 115] on p "Nutrition: 20–25% rice, provides carbs for energy, often fortified with calcium." at bounding box center [173, 122] width 132 height 14
drag, startPoint x: 130, startPoint y: 115, endPoint x: 102, endPoint y: 116, distance: 27.6
click at [102, 116] on div "REASON 8 Text Block Row Drop element here Drop element here Row ⁠⁠⁠⁠⁠⁠⁠ Rice Mi…" at bounding box center [185, 160] width 166 height 182
click at [128, 129] on p "Benefits: Gentle on digestion, allergen-friendly, ideal for kids and sensitive …" at bounding box center [173, 136] width 132 height 14
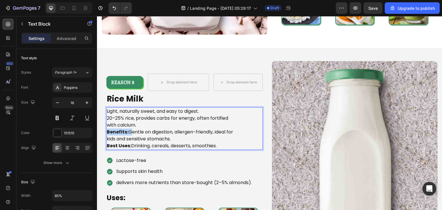
drag, startPoint x: 128, startPoint y: 129, endPoint x: 103, endPoint y: 129, distance: 25.0
click at [103, 129] on div "REASON 8 Text Block Row Drop element here Drop element here Row ⁠⁠⁠⁠⁠⁠⁠ Rice Mi…" at bounding box center [185, 160] width 166 height 182
drag, startPoint x: 132, startPoint y: 143, endPoint x: 94, endPoint y: 142, distance: 38.9
click at [97, 142] on html "Header Image REASON 7 Text Block Row Drop element here Drop element here Row Co…" at bounding box center [269, 99] width 345 height 3045
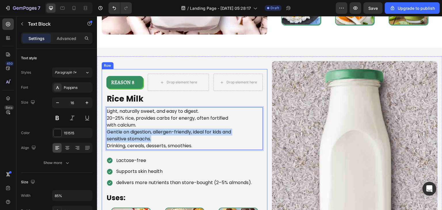
drag, startPoint x: 160, startPoint y: 135, endPoint x: 105, endPoint y: 129, distance: 55.2
click at [105, 129] on div "REASON 8 Text Block Row Drop element here Drop element here Row ⁠⁠⁠⁠⁠⁠⁠ Rice Mi…" at bounding box center [185, 160] width 166 height 182
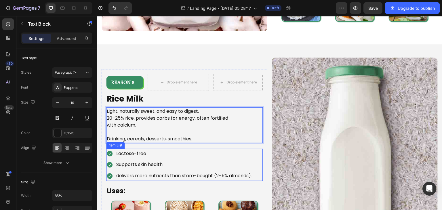
click at [134, 153] on p "Lactose-free" at bounding box center [184, 154] width 136 height 8
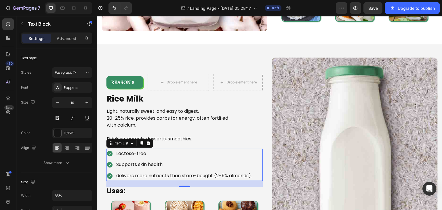
click at [134, 153] on p "Lactose-free" at bounding box center [184, 154] width 136 height 8
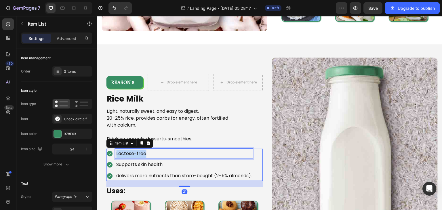
click at [134, 153] on p "Lactose-free" at bounding box center [184, 154] width 136 height 8
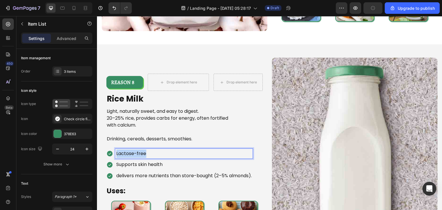
scroll to position [1438, 0]
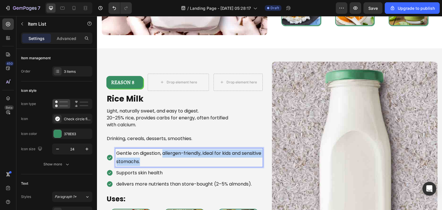
drag, startPoint x: 163, startPoint y: 150, endPoint x: 176, endPoint y: 158, distance: 15.7
click at [176, 158] on p "Gentle on digestion, allergen-friendly, ideal for kids and sensitive stomachs." at bounding box center [189, 157] width 146 height 17
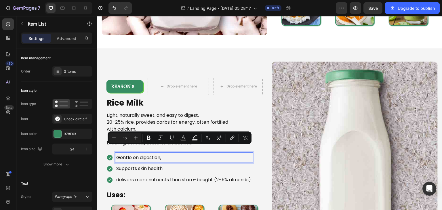
scroll to position [1442, 0]
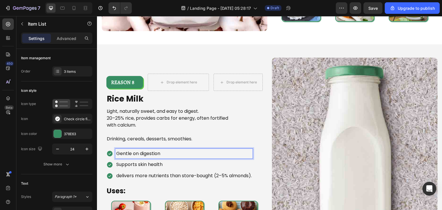
click at [176, 161] on p "Supports skin health" at bounding box center [184, 165] width 136 height 8
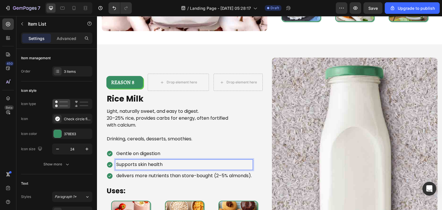
click at [176, 161] on p "Supports skin health" at bounding box center [184, 165] width 136 height 8
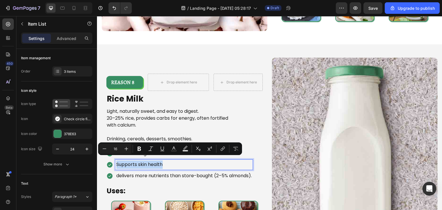
click at [176, 161] on p "Supports skin health" at bounding box center [184, 165] width 136 height 8
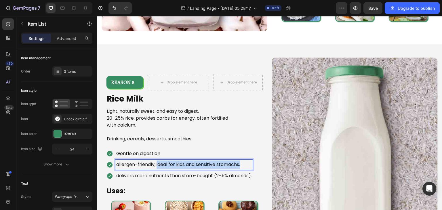
drag, startPoint x: 157, startPoint y: 161, endPoint x: 254, endPoint y: 161, distance: 97.0
click at [254, 161] on div "Gentle on digestion allergen-friendly, ideal for kids and sensitive stomachs. d…" at bounding box center [184, 165] width 157 height 32
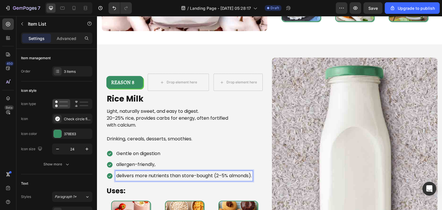
click at [214, 172] on p "delivers more nutrients than store-bought (2–5% almonds)." at bounding box center [184, 176] width 136 height 8
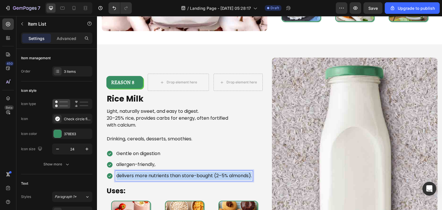
click at [214, 172] on p "delivers more nutrients than store-bought (2–5% almonds)." at bounding box center [184, 176] width 136 height 8
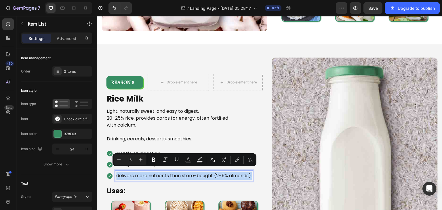
click at [214, 172] on p "delivers more nutrients than store-bought (2–5% almonds)." at bounding box center [184, 176] width 136 height 8
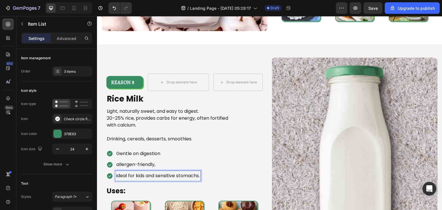
click at [122, 172] on p "ideal for kids and sensitive stomachs." at bounding box center [157, 176] width 83 height 8
click at [118, 172] on p "ideal for kids and sensitive stomachs." at bounding box center [157, 176] width 83 height 8
click at [119, 162] on p "allergen-friendly," at bounding box center [158, 165] width 84 height 8
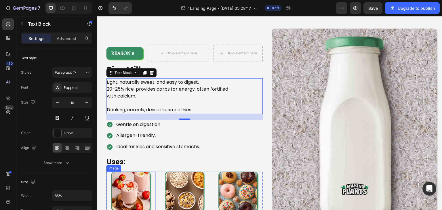
scroll to position [1465, 0]
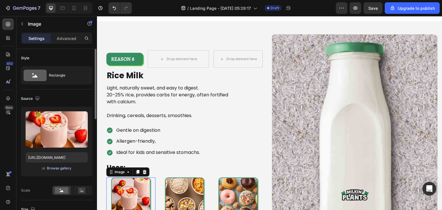
click at [60, 169] on div "Browse gallery" at bounding box center [59, 168] width 24 height 5
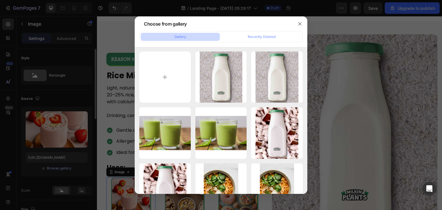
type input "C:\fakepath\images (3).jfif"
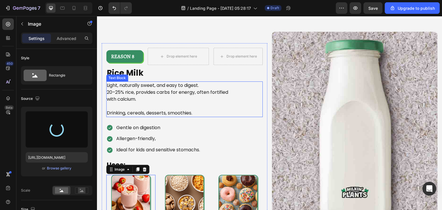
scroll to position [1522, 0]
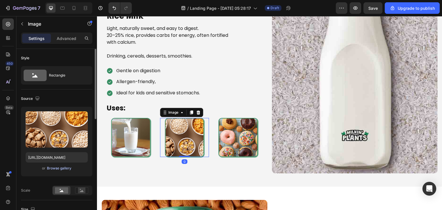
click at [62, 166] on div "Browse gallery" at bounding box center [59, 168] width 24 height 5
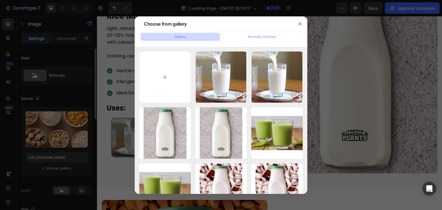
type input "C:\fakepath\cream-of-rice-f-img.jpg"
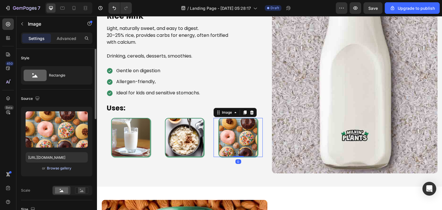
click at [55, 167] on div "Browse gallery" at bounding box center [59, 168] width 24 height 5
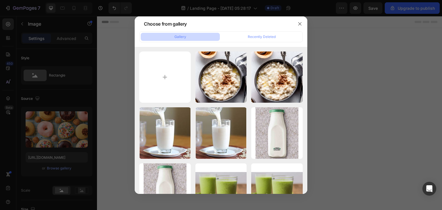
scroll to position [1522, 0]
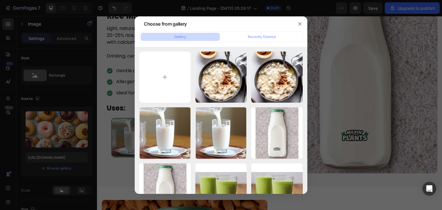
type input "C:\fakepath\download (2).jfif"
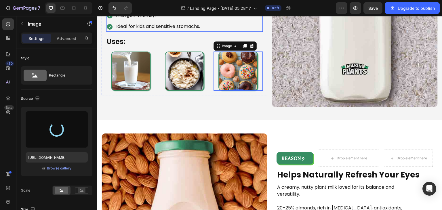
scroll to position [1593, 0]
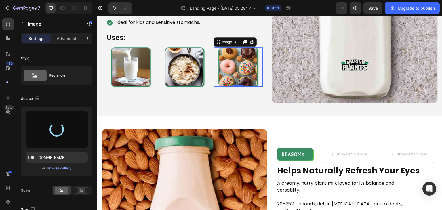
type input "[URL][DOMAIN_NAME]"
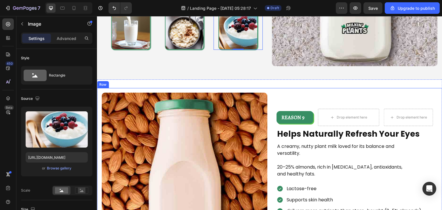
scroll to position [1650, 0]
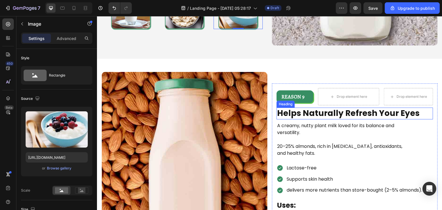
click at [298, 108] on h2 "Helps Naturally Refresh Your Eyes" at bounding box center [355, 114] width 157 height 12
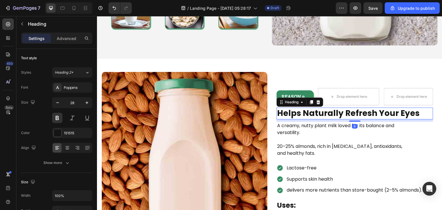
click at [298, 108] on h2 "Helps Naturally Refresh Your Eyes" at bounding box center [355, 114] width 157 height 12
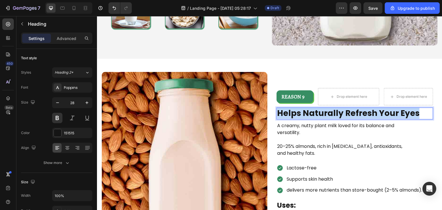
click at [298, 108] on p "Helps Naturally Refresh Your Eyes" at bounding box center [354, 113] width 155 height 10
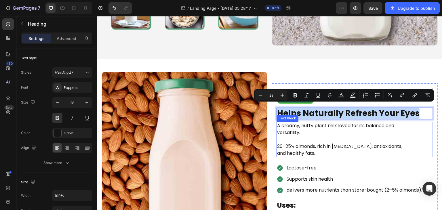
click at [312, 136] on p at bounding box center [343, 139] width 132 height 7
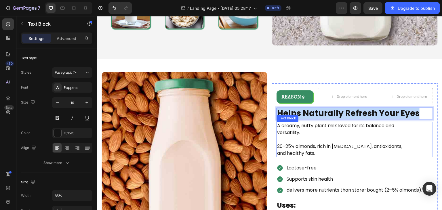
click at [312, 136] on p at bounding box center [343, 139] width 132 height 7
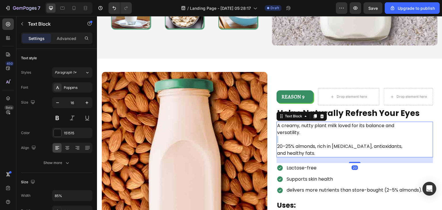
click at [312, 136] on p "Rich Text Editor. Editing area: main" at bounding box center [343, 139] width 132 height 7
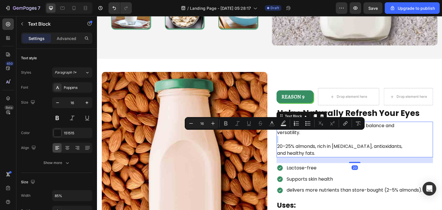
click at [312, 136] on p "Rich Text Editor. Editing area: main" at bounding box center [343, 139] width 132 height 7
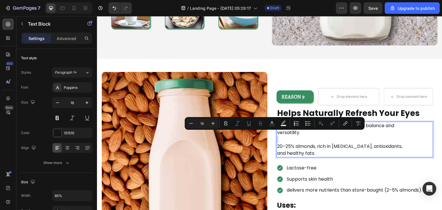
click at [312, 136] on p "Rich Text Editor. Editing area: main" at bounding box center [343, 139] width 132 height 7
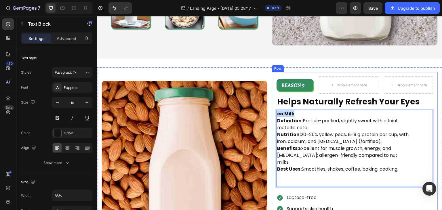
drag, startPoint x: 302, startPoint y: 110, endPoint x: 273, endPoint y: 111, distance: 28.8
click at [273, 111] on div "REASON 9 Text Block Row Drop element here Drop element here Row Helps Naturally…" at bounding box center [355, 180] width 166 height 217
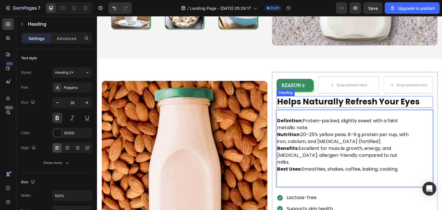
click at [300, 100] on p "Helps Naturally Refresh Your Eyes" at bounding box center [354, 102] width 155 height 10
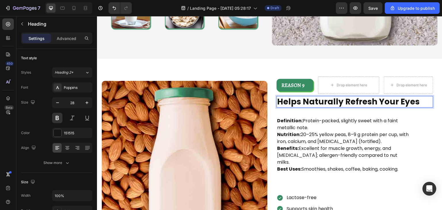
click at [300, 100] on p "Helps Naturally Refresh Your Eyes" at bounding box center [354, 102] width 155 height 10
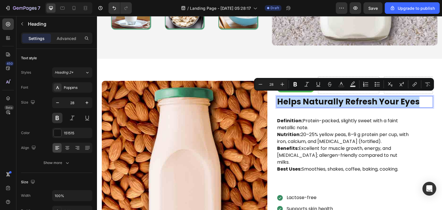
click at [300, 100] on p "Helps Naturally Refresh Your Eyes" at bounding box center [354, 102] width 155 height 10
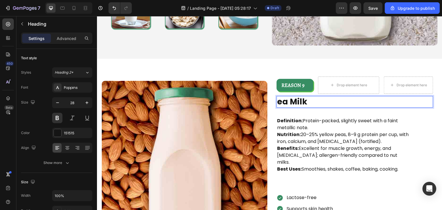
click at [277, 104] on h2 "ea Milk" at bounding box center [355, 102] width 157 height 12
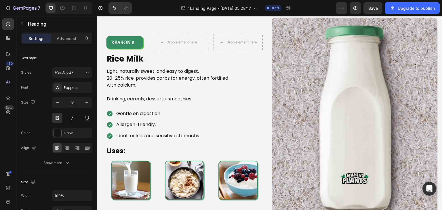
scroll to position [1482, 0]
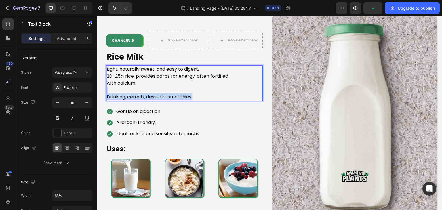
drag, startPoint x: 210, startPoint y: 97, endPoint x: 109, endPoint y: 90, distance: 101.2
click at [109, 90] on div "Light, naturally sweet, and easy to digest. 20–25% rice, provides carbs for ene…" at bounding box center [172, 83] width 133 height 36
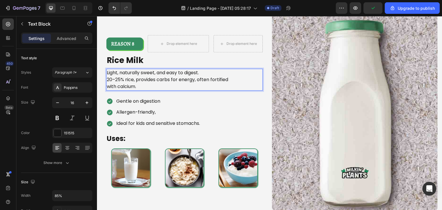
scroll to position [1488, 0]
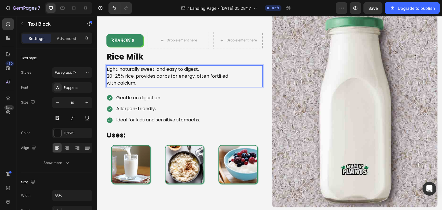
click at [203, 70] on p "Light, naturally sweet, and easy to digest." at bounding box center [173, 69] width 132 height 7
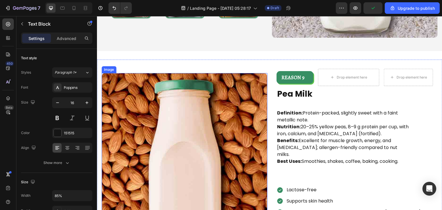
scroll to position [1689, 0]
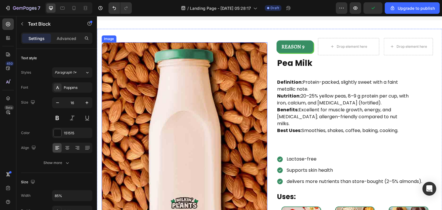
click at [217, 95] on img at bounding box center [185, 141] width 166 height 199
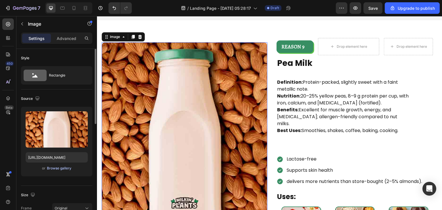
click at [60, 167] on div "Browse gallery" at bounding box center [59, 168] width 24 height 5
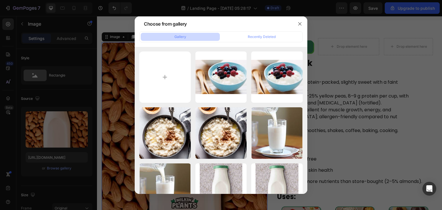
type input "C:\fakepath\Pea-2-min.jpg"
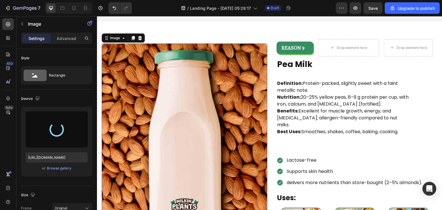
scroll to position [1685, 0]
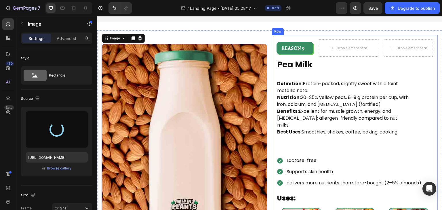
type input "[URL][DOMAIN_NAME]"
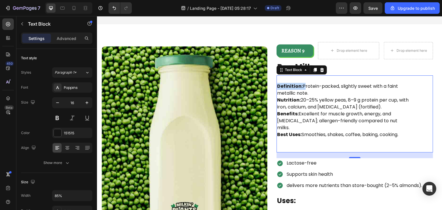
drag, startPoint x: 300, startPoint y: 84, endPoint x: 276, endPoint y: 87, distance: 24.3
click at [277, 87] on p "Definition: Protein-packed, slightly sweet with a faint metallic note." at bounding box center [343, 90] width 132 height 14
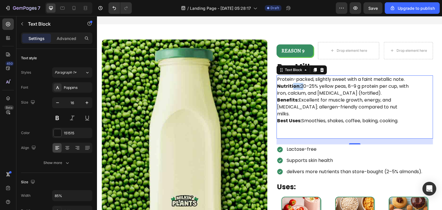
drag, startPoint x: 300, startPoint y: 83, endPoint x: 273, endPoint y: 83, distance: 26.8
click at [273, 83] on div "REASON 9 Text Block Row Drop element here Drop element here Row Pea Milk Headin…" at bounding box center [355, 138] width 166 height 203
drag, startPoint x: 296, startPoint y: 100, endPoint x: 269, endPoint y: 98, distance: 27.7
click at [269, 98] on div "Image REASON 9 Text Block Row Drop element here Drop element here Row Pea Milk …" at bounding box center [269, 139] width 345 height 212
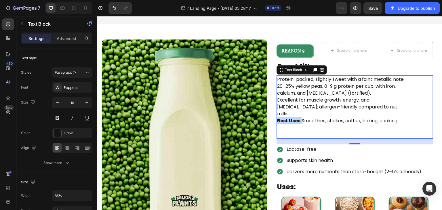
drag, startPoint x: 300, startPoint y: 111, endPoint x: 269, endPoint y: 115, distance: 30.7
click at [269, 115] on div "Image REASON 9 Text Block Row Drop element here Drop element here Row Pea Milk …" at bounding box center [269, 139] width 345 height 212
click at [374, 91] on p "20–25% yellow peas, 8–9 g protein per cup, with iron, calcium, and [MEDICAL_DAT…" at bounding box center [343, 90] width 132 height 14
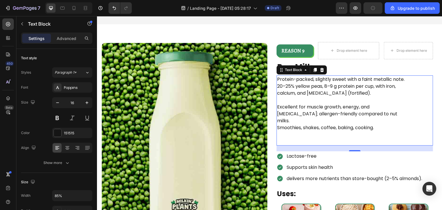
click at [369, 111] on p "Excellent for muscle growth, energy, and [MEDICAL_DATA]; allergen-friendly comp…" at bounding box center [343, 114] width 132 height 21
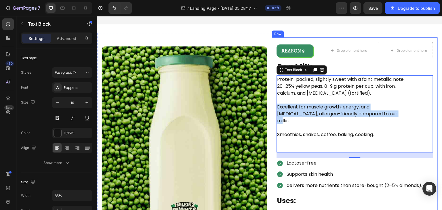
drag, startPoint x: 366, startPoint y: 113, endPoint x: 270, endPoint y: 107, distance: 96.0
click at [272, 107] on div "REASON 9 Text Block Row Drop element here Drop element here Row Pea Milk Headin…" at bounding box center [355, 145] width 166 height 217
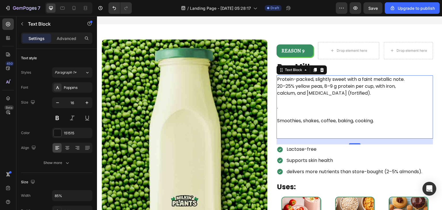
click at [283, 104] on p "." at bounding box center [343, 107] width 132 height 7
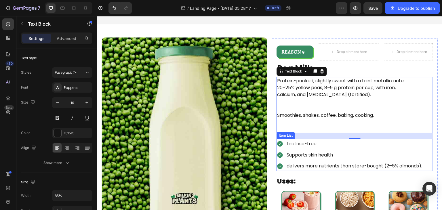
click at [295, 140] on p "Lactose-free" at bounding box center [355, 144] width 136 height 8
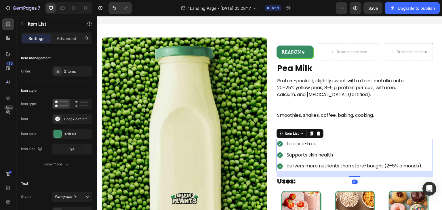
click at [295, 140] on p "Lactose-free" at bounding box center [355, 144] width 136 height 8
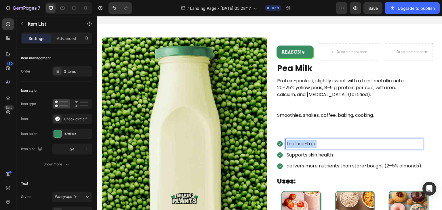
click at [295, 140] on p "Lactose-free" at bounding box center [355, 144] width 136 height 8
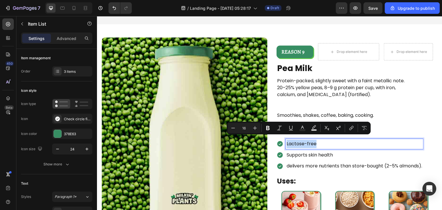
click at [295, 140] on p "Lactose-free" at bounding box center [355, 144] width 136 height 8
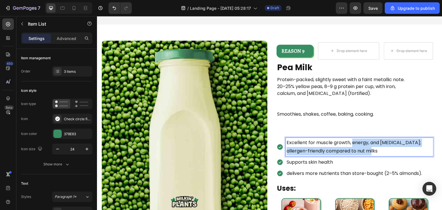
drag, startPoint x: 349, startPoint y: 142, endPoint x: 391, endPoint y: 154, distance: 43.9
click at [391, 154] on div "Excellent for muscle growth, energy, and [MEDICAL_DATA]; allergen-friendly comp…" at bounding box center [355, 158] width 157 height 41
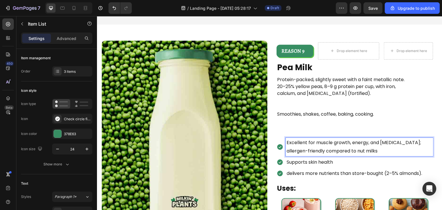
scroll to position [1685, 0]
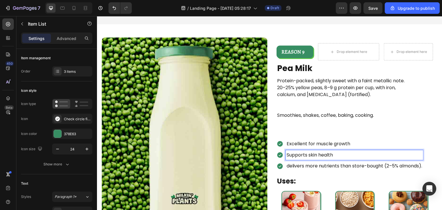
click at [365, 151] on p "Supports skin health" at bounding box center [355, 155] width 136 height 8
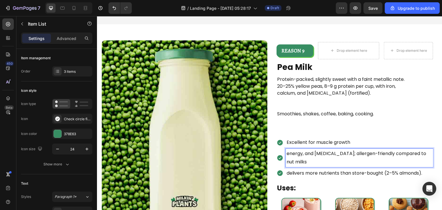
scroll to position [1685, 0]
click at [287, 150] on p "energy, and [MEDICAL_DATA]; allergen-friendly compared to nut milks" at bounding box center [360, 158] width 146 height 17
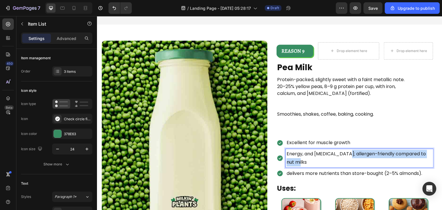
drag, startPoint x: 343, startPoint y: 152, endPoint x: 370, endPoint y: 166, distance: 31.0
click at [370, 166] on div "Excellent for muscle growth Energy, and [MEDICAL_DATA]; allergen-friendly compa…" at bounding box center [355, 158] width 157 height 41
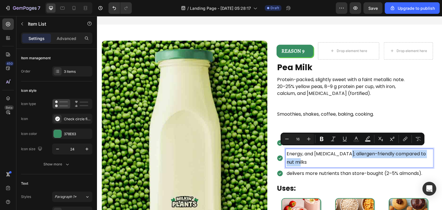
scroll to position [1685, 0]
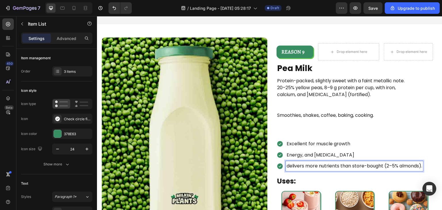
click at [365, 163] on p "delivers more nutrients than store-bought (2–5% almonds)." at bounding box center [355, 166] width 136 height 8
click at [288, 164] on p "allergen-friendly compared to nut milks" at bounding box center [332, 166] width 91 height 8
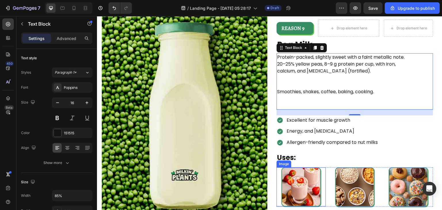
scroll to position [1761, 0]
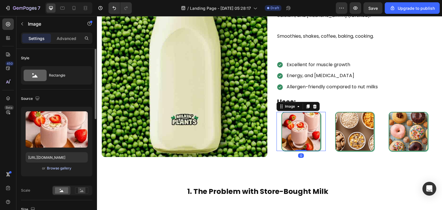
click at [66, 170] on div "Browse gallery" at bounding box center [59, 168] width 24 height 5
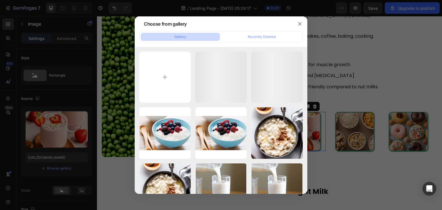
type input "C:\fakepath\7b44c14e-c49c-4869-be87-44572cc20235--14719518106_4252c8fb20_b-1.jpg"
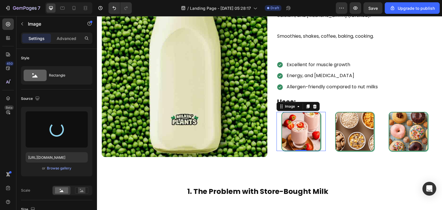
type input "[URL][DOMAIN_NAME]"
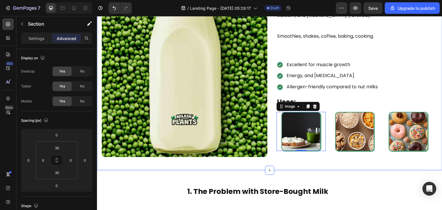
click at [290, 167] on div "Image REASON 9 Text Block Row Drop element here Drop element here Row Pea Milk …" at bounding box center [269, 57] width 345 height 225
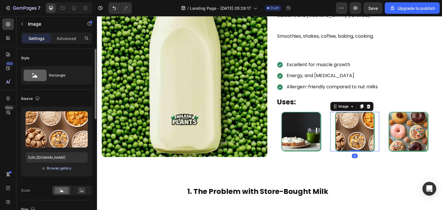
click at [62, 170] on div "Browse gallery" at bounding box center [59, 168] width 24 height 5
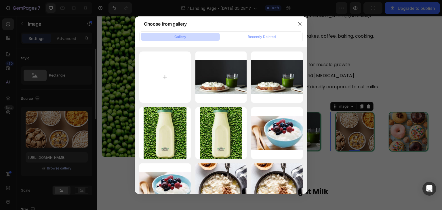
type input "C:\fakepath\peamilk.png"
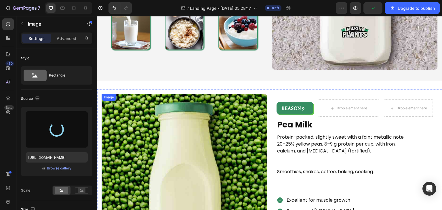
scroll to position [1593, 0]
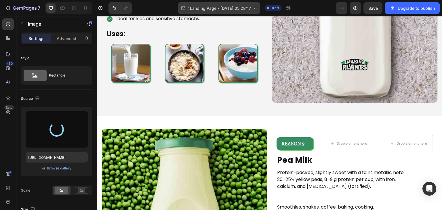
type input "[URL][DOMAIN_NAME]"
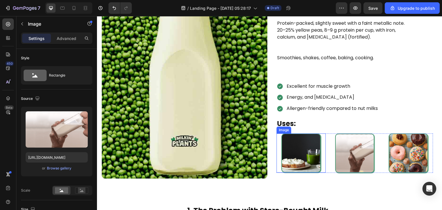
scroll to position [1812, 0]
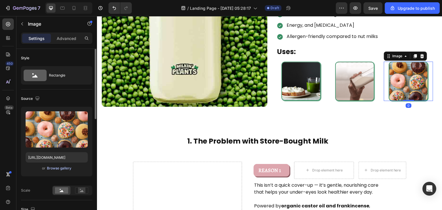
click at [66, 167] on div "Browse gallery" at bounding box center [59, 168] width 24 height 5
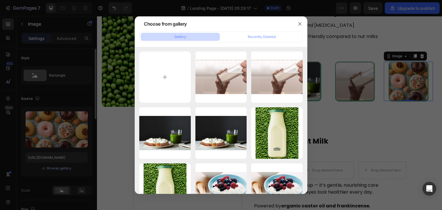
type input "C:\fakepath\high-protein-green-pea-smoothie-vegan-shake.jpg"
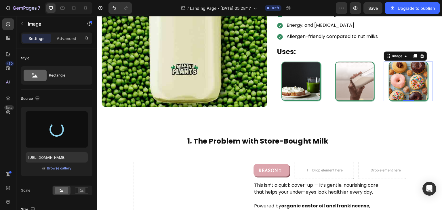
type input "[URL][DOMAIN_NAME]"
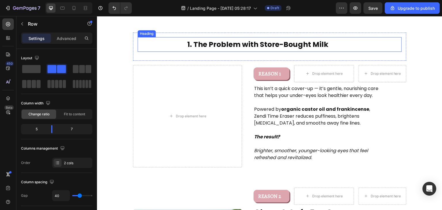
scroll to position [1862, 0]
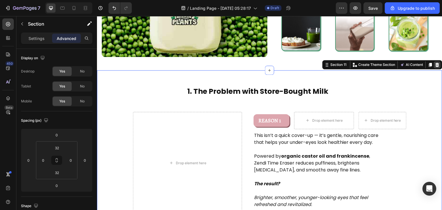
click at [435, 62] on icon at bounding box center [437, 64] width 5 height 5
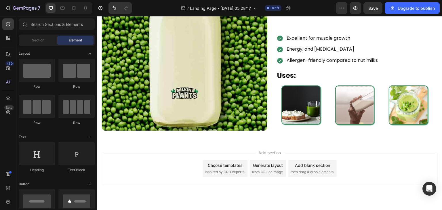
scroll to position [1801, 0]
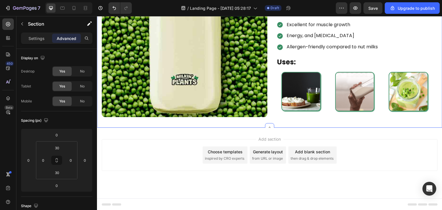
click at [276, 119] on div "Image REASON 9 Text Block Row Drop element here Drop element here Row Pea Milk …" at bounding box center [269, 16] width 345 height 223
click at [265, 127] on div at bounding box center [269, 130] width 9 height 9
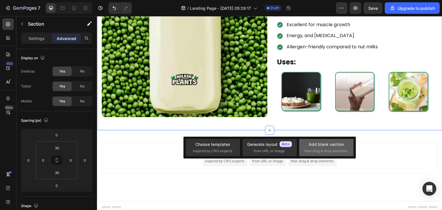
click at [328, 147] on div "Add blank section" at bounding box center [326, 144] width 35 height 6
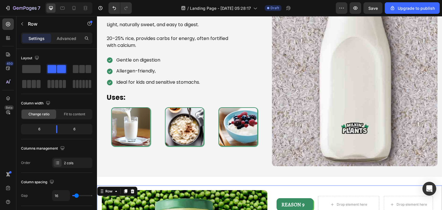
scroll to position [1508, 0]
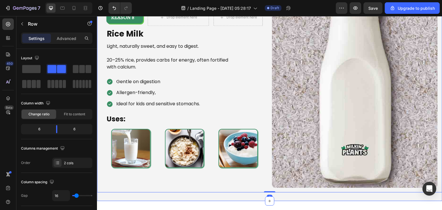
click at [243, 196] on div "Image REASON 8 Text Block Row Drop element here Drop element here Row Rice Milk…" at bounding box center [269, 88] width 345 height 225
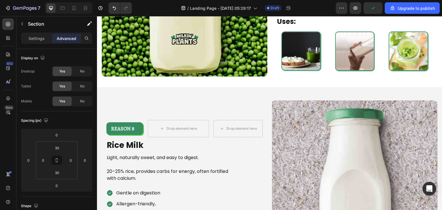
scroll to position [1835, 0]
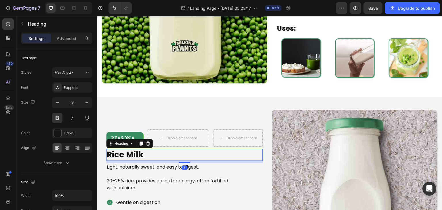
click at [213, 149] on h2 "Rice Milk" at bounding box center [184, 155] width 157 height 12
click at [213, 150] on p "Rice Milk" at bounding box center [184, 155] width 155 height 10
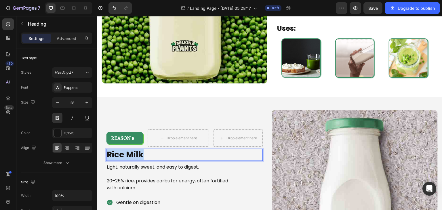
click at [213, 150] on p "Rice Milk" at bounding box center [184, 155] width 155 height 10
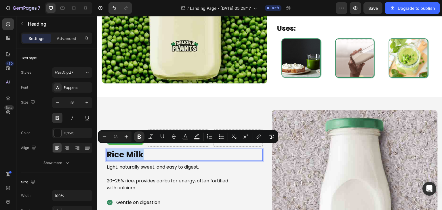
click at [213, 150] on p "Rice Milk" at bounding box center [184, 155] width 155 height 10
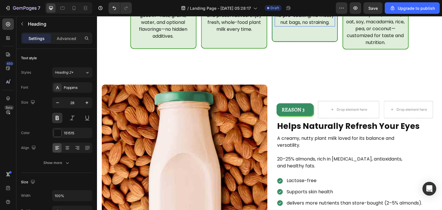
scroll to position [303, 0]
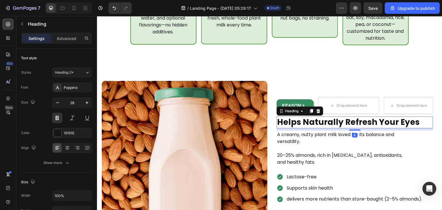
click at [296, 117] on h2 "Helps Naturally Refresh Your Eyes" at bounding box center [355, 123] width 157 height 12
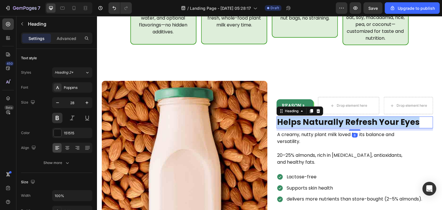
click at [296, 117] on p "Helps Naturally Refresh Your Eyes" at bounding box center [354, 122] width 155 height 10
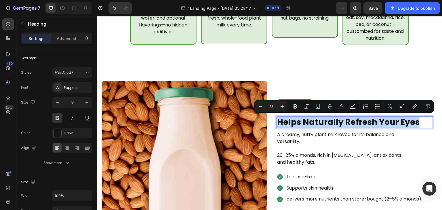
click at [296, 117] on p "Helps Naturally Refresh Your Eyes" at bounding box center [354, 122] width 155 height 10
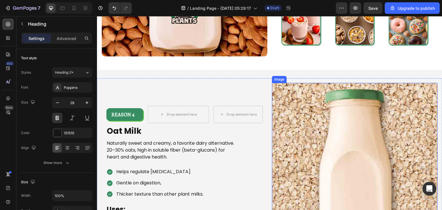
scroll to position [533, 0]
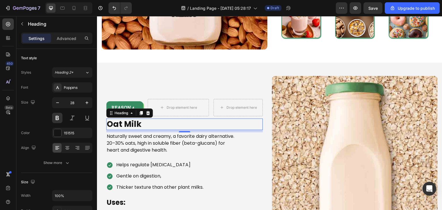
click at [189, 125] on h2 "Oat Milk" at bounding box center [184, 125] width 157 height 12
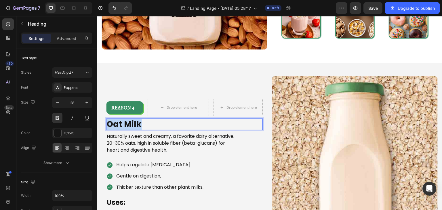
click at [189, 125] on p "Oat Milk" at bounding box center [184, 124] width 155 height 10
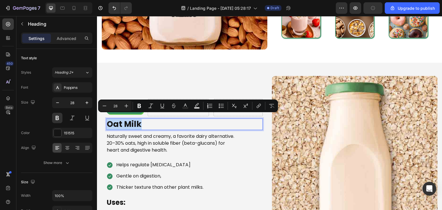
click at [189, 125] on p "Oat Milk" at bounding box center [184, 124] width 155 height 10
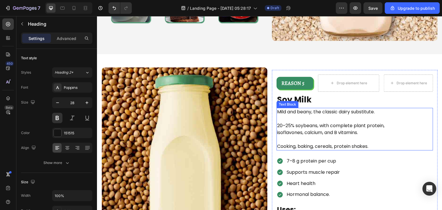
scroll to position [766, 0]
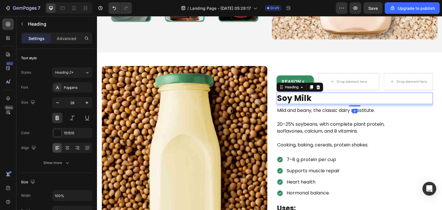
click at [298, 96] on h2 "Soy Milk" at bounding box center [355, 99] width 157 height 12
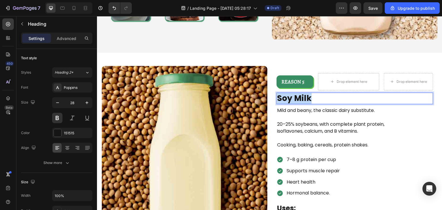
click at [298, 96] on p "Soy Milk" at bounding box center [354, 98] width 155 height 10
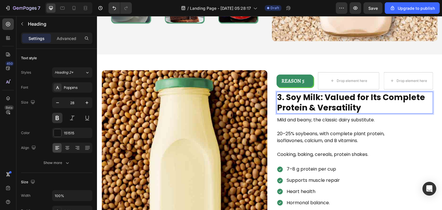
click at [283, 96] on strong "3. Soy Milk: Valued for Its Complete Protein & Versatility" at bounding box center [351, 103] width 148 height 22
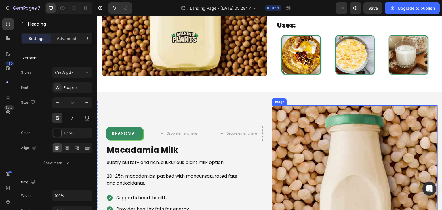
scroll to position [988, 0]
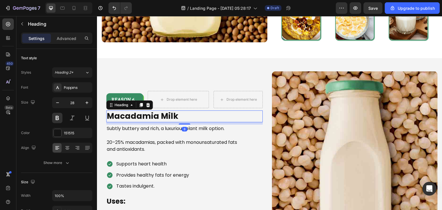
click at [190, 119] on h2 "Macadamia Milk" at bounding box center [184, 116] width 157 height 12
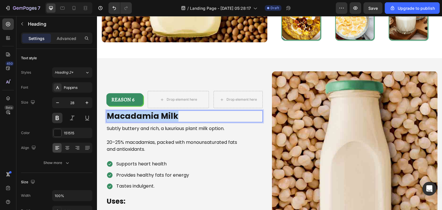
click at [190, 119] on p "Macadamia Milk" at bounding box center [184, 116] width 155 height 10
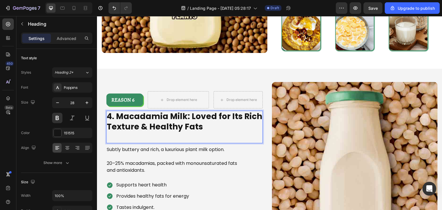
scroll to position [983, 0]
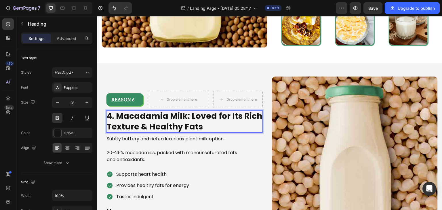
click at [117, 113] on strong "4. Macadamia Milk: Loved for Its Rich Texture & Healthy Fats" at bounding box center [184, 121] width 155 height 22
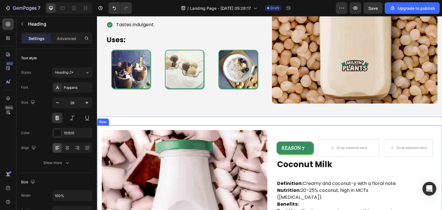
scroll to position [1181, 0]
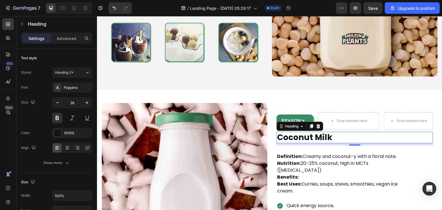
click at [283, 136] on strong "Coconut Milk" at bounding box center [304, 137] width 55 height 11
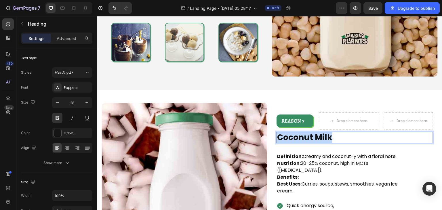
click at [283, 136] on strong "Coconut Milk" at bounding box center [304, 137] width 55 height 11
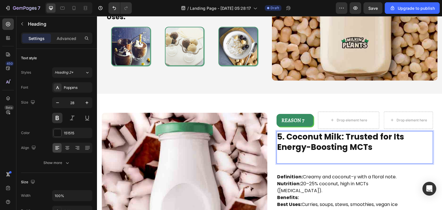
click at [283, 136] on strong "5. Coconut Milk: Trusted for Its Energy-Boosting MCTs" at bounding box center [340, 142] width 127 height 22
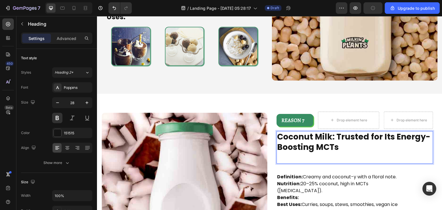
click at [281, 154] on div "REASON 7 Text Block Row Drop element here Drop element here Row Coconut Milk: T…" at bounding box center [355, 212] width 157 height 201
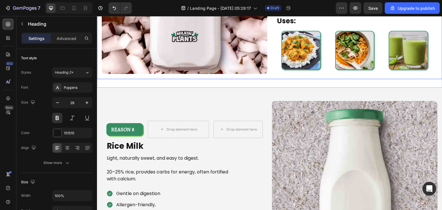
scroll to position [1425, 0]
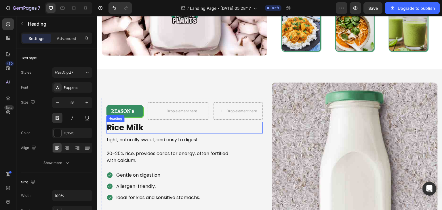
click at [165, 126] on h2 "Rice Milk" at bounding box center [184, 128] width 157 height 12
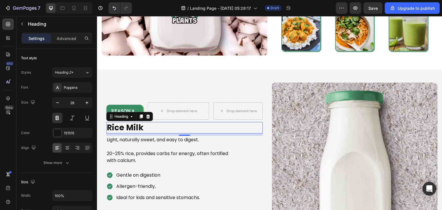
click at [165, 126] on h2 "Rice Milk" at bounding box center [184, 128] width 157 height 12
click at [165, 126] on p "Rice Milk" at bounding box center [184, 128] width 155 height 10
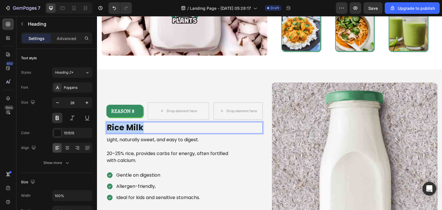
click at [165, 126] on p "Rice Milk" at bounding box center [184, 128] width 155 height 10
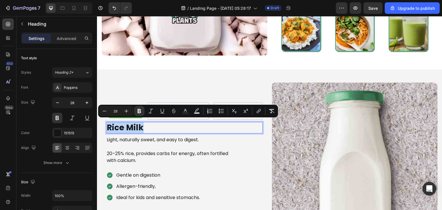
click at [165, 126] on p "Rice Milk" at bounding box center [184, 128] width 155 height 10
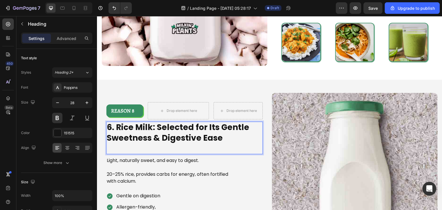
scroll to position [1420, 0]
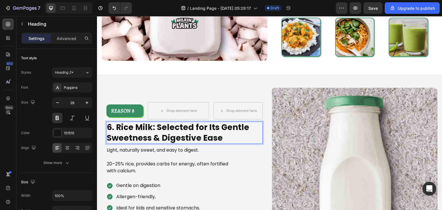
click at [115, 126] on strong "6. Rice Milk: Selected for Its Gentle Sweetness & Digestive Ease" at bounding box center [178, 133] width 142 height 22
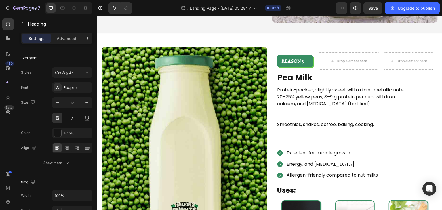
scroll to position [1682, 0]
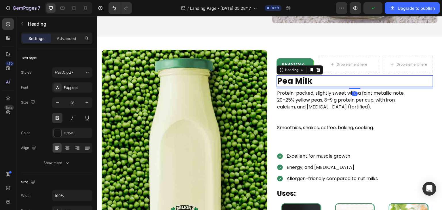
click at [305, 77] on strong "Pea Milk" at bounding box center [294, 80] width 35 height 11
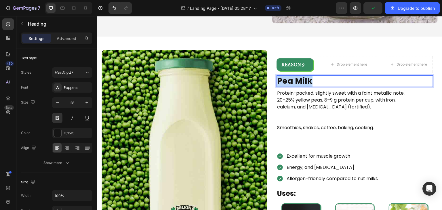
click at [305, 77] on strong "Pea Milk" at bounding box center [294, 80] width 35 height 11
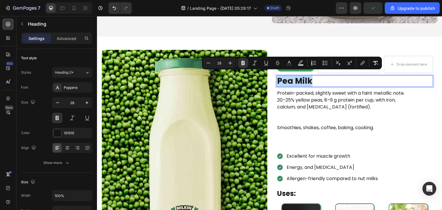
click at [305, 77] on strong "Pea Milk" at bounding box center [294, 80] width 35 height 11
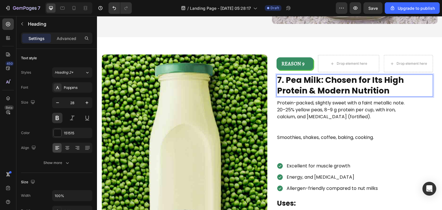
click at [283, 79] on strong "7. Pea Milk: Chosen for Its High Protein & Modern Nutrition" at bounding box center [340, 86] width 127 height 22
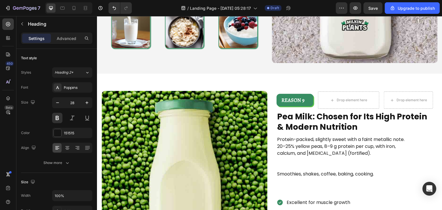
scroll to position [1638, 0]
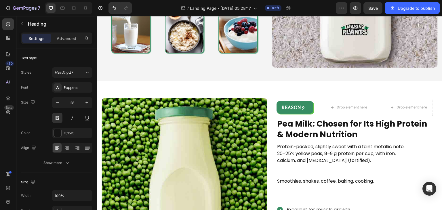
click at [313, 122] on strong "Pea Milk: Chosen for Its High Protein & Modern Nutrition" at bounding box center [352, 129] width 150 height 22
click at [312, 123] on strong "Pea Milk: Chosen for Its High Protein & Modern Nutrition" at bounding box center [352, 129] width 150 height 22
drag, startPoint x: 312, startPoint y: 123, endPoint x: 276, endPoint y: 124, distance: 36.0
click at [277, 124] on strong "Pea Milk: Chosen for Its High Protein & Modern Nutrition" at bounding box center [352, 129] width 150 height 22
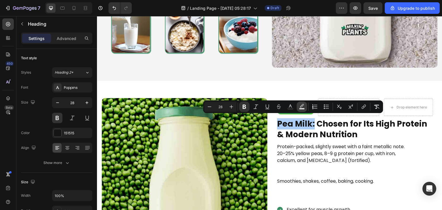
click at [304, 108] on rect "Editor contextual toolbar" at bounding box center [301, 108] width 5 height 1
type input "000000"
type input "77"
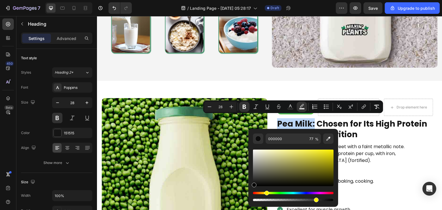
click at [266, 193] on div "Hue" at bounding box center [293, 193] width 81 height 2
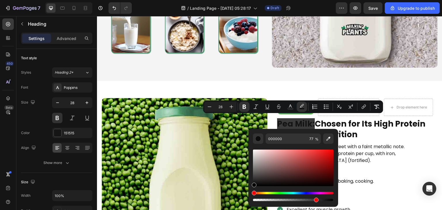
click at [264, 192] on div "Hue" at bounding box center [293, 193] width 81 height 2
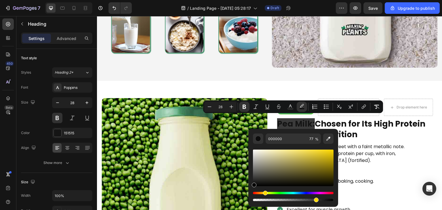
click at [284, 152] on div "Editor contextual toolbar" at bounding box center [293, 168] width 81 height 37
type input "EDDF90"
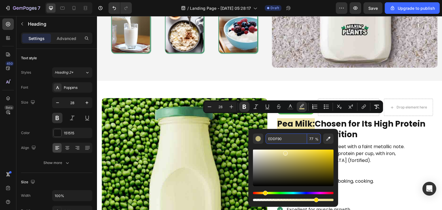
click at [286, 137] on input "EDDF90" at bounding box center [286, 139] width 41 height 10
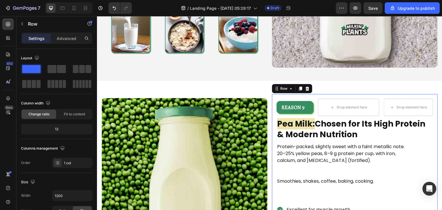
click at [433, 140] on div "REASON 9 Text Block Row Drop element here Drop element here Row ⁠⁠⁠⁠⁠⁠⁠ Pea Mil…" at bounding box center [355, 197] width 166 height 207
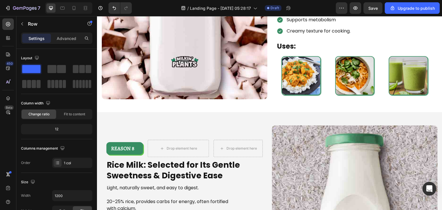
scroll to position [1376, 0]
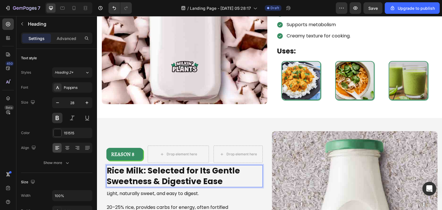
click at [145, 170] on strong "Rice Milk: Selected for Its Gentle Sweetness & Digestive Ease" at bounding box center [173, 176] width 133 height 22
drag, startPoint x: 145, startPoint y: 170, endPoint x: 109, endPoint y: 169, distance: 35.4
click at [109, 169] on strong "Rice Milk: Selected for Its Gentle Sweetness & Digestive Ease" at bounding box center [173, 176] width 133 height 22
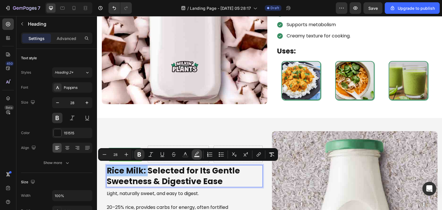
click at [192, 155] on button "Text Background Color" at bounding box center [197, 154] width 10 height 10
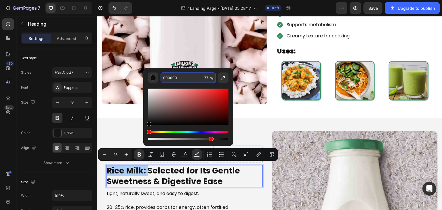
click at [188, 77] on input "000000" at bounding box center [181, 78] width 41 height 10
paste input "EDDF9"
type input "EDDF90"
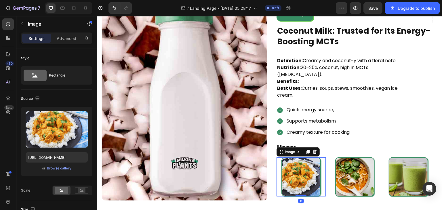
scroll to position [1190, 0]
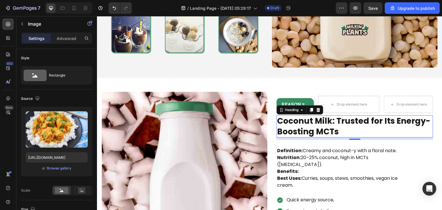
click at [315, 123] on strong "Coconut Milk: Trusted for Its Energy-Boosting MCTs" at bounding box center [353, 126] width 153 height 22
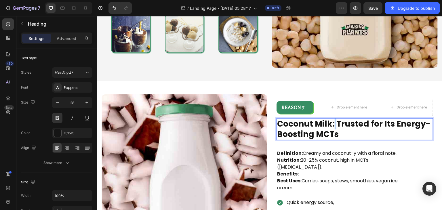
click at [331, 122] on strong "Coconut Milk: Trusted for Its Energy-Boosting MCTs" at bounding box center [353, 129] width 153 height 22
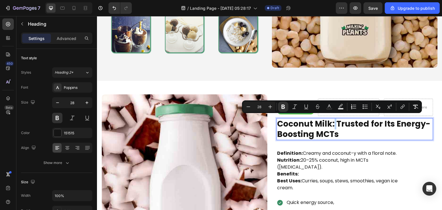
click at [331, 122] on strong "Coconut Milk: Trusted for Its Energy-Boosting MCTs" at bounding box center [353, 129] width 153 height 22
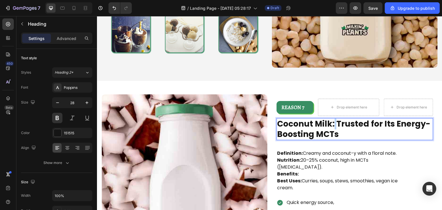
click at [331, 122] on strong "Coconut Milk: Trusted for Its Energy-Boosting MCTs" at bounding box center [353, 129] width 153 height 22
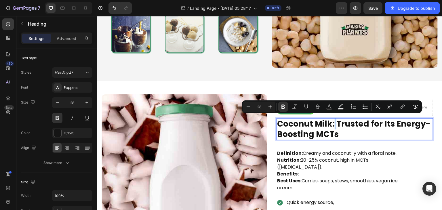
click at [331, 122] on strong "Coconut Milk: Trusted for Its Energy-Boosting MCTs" at bounding box center [353, 129] width 153 height 22
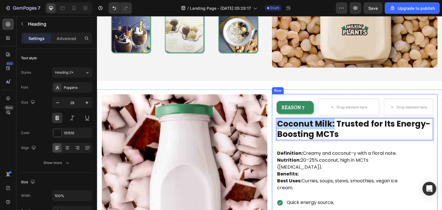
drag, startPoint x: 331, startPoint y: 122, endPoint x: 270, endPoint y: 117, distance: 61.5
click at [272, 117] on div "REASON 7 Text Block Row Drop element here Drop element here Row Coconut Milk: T…" at bounding box center [355, 194] width 166 height 200
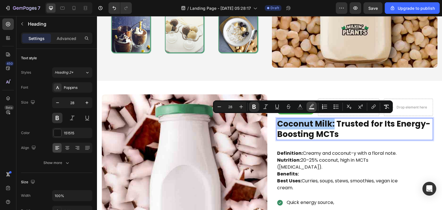
drag, startPoint x: 304, startPoint y: 107, endPoint x: 316, endPoint y: 108, distance: 12.1
click at [316, 108] on div "Minus 28 Plus Bold Italic Underline Strikethrough Text Color Text Background Co…" at bounding box center [303, 107] width 178 height 10
click at [316, 108] on button "Text Background Color" at bounding box center [311, 107] width 10 height 10
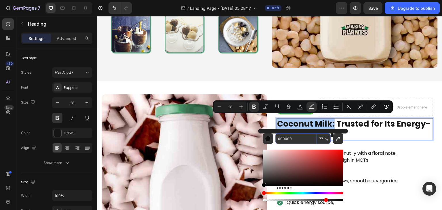
click at [296, 142] on input "000000" at bounding box center [295, 139] width 41 height 10
paste input "EDDF9"
type input "EDDF90"
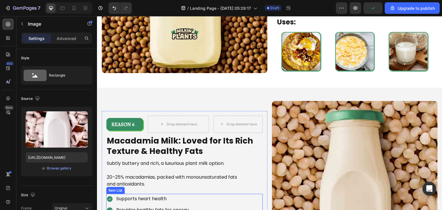
scroll to position [943, 0]
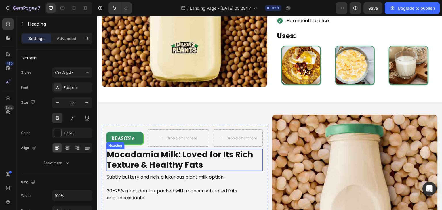
click at [176, 152] on strong "Macadamia Milk: Loved for Its Rich Texture & Healthy Fats" at bounding box center [180, 160] width 146 height 22
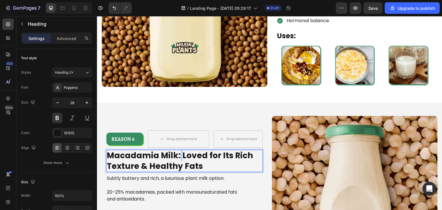
click at [178, 155] on strong "Macadamia Milk: Loved for Its Rich Texture & Healthy Fats" at bounding box center [180, 161] width 146 height 22
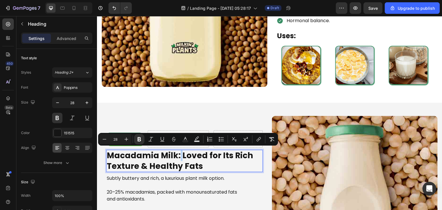
click at [178, 155] on strong "Macadamia Milk: Loved for Its Rich Texture & Healthy Fats" at bounding box center [180, 161] width 146 height 22
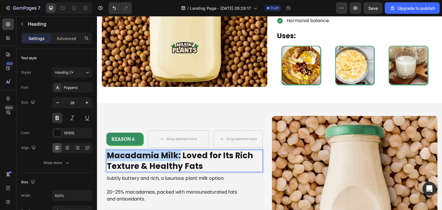
drag, startPoint x: 178, startPoint y: 155, endPoint x: 105, endPoint y: 153, distance: 72.5
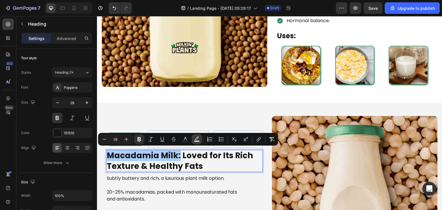
click at [196, 143] on button "Text Background Color" at bounding box center [197, 139] width 10 height 10
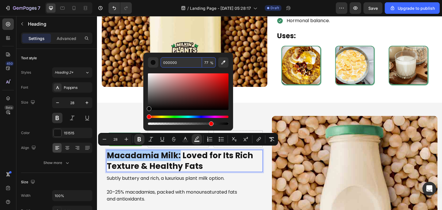
click at [183, 63] on input "000000" at bounding box center [181, 62] width 41 height 10
paste input "EDDF9"
type input "EDDF90"
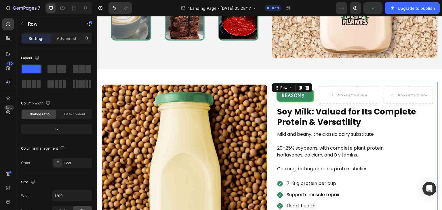
scroll to position [738, 0]
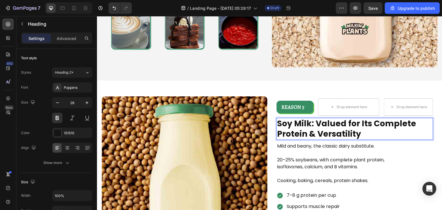
click at [310, 122] on strong "Soy Milk: Valued for Its Complete Protein & Versatility" at bounding box center [346, 129] width 139 height 22
drag, startPoint x: 310, startPoint y: 122, endPoint x: 271, endPoint y: 119, distance: 39.5
click at [272, 119] on div "REASON 5 Text Block Row Drop element here Drop element here Row Soy Milk: Value…" at bounding box center [355, 196] width 166 height 204
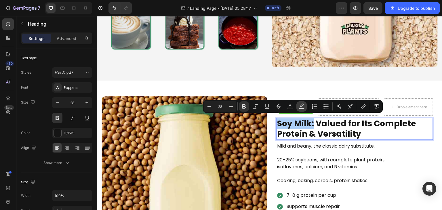
click at [302, 107] on icon "Editor contextual toolbar" at bounding box center [302, 107] width 6 height 6
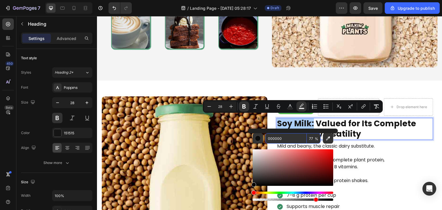
click at [283, 139] on input "000000" at bounding box center [285, 138] width 41 height 10
paste input "EDDF9"
type input "EDDF90"
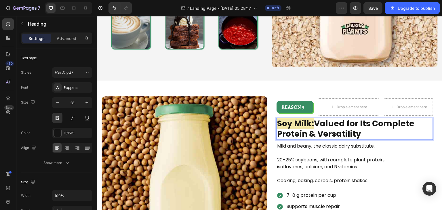
click at [368, 122] on strong "Valued for Its Complete Protein & Versatility" at bounding box center [345, 129] width 137 height 22
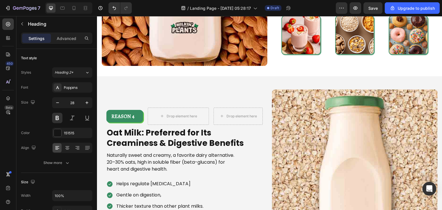
scroll to position [513, 0]
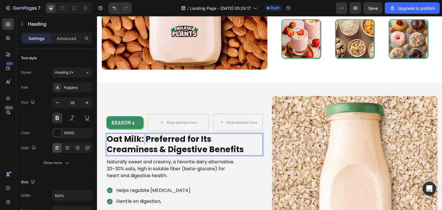
click at [143, 136] on strong "Oat Milk: Preferred for Its Creaminess & Digestive Benefits" at bounding box center [175, 145] width 137 height 22
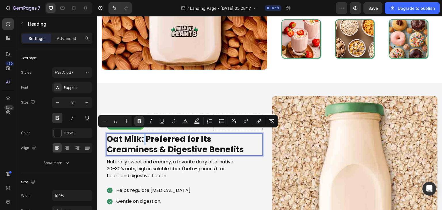
click at [143, 136] on strong "Oat Milk: Preferred for Its Creaminess & Digestive Benefits" at bounding box center [175, 145] width 137 height 22
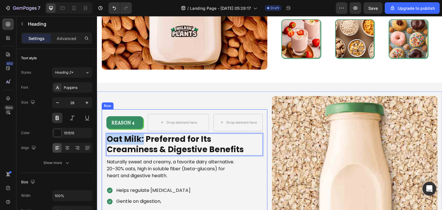
drag, startPoint x: 143, startPoint y: 136, endPoint x: 104, endPoint y: 134, distance: 38.3
click at [104, 134] on div "REASON 4 Text Block Row Drop element here Drop element here Row Oat Milk: Prefe…" at bounding box center [185, 195] width 166 height 172
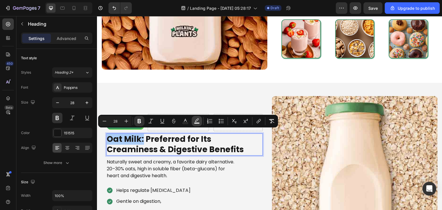
click at [200, 121] on button "Text Background Color" at bounding box center [197, 121] width 10 height 10
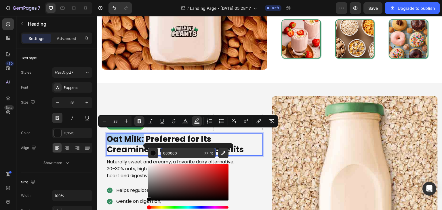
click at [190, 152] on input "000000" at bounding box center [181, 153] width 41 height 10
paste input "EDDF9"
type input "EDDF90"
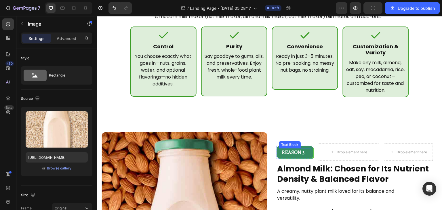
scroll to position [244, 0]
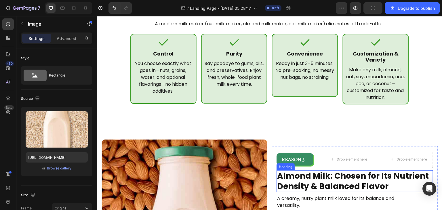
click at [310, 174] on strong "Almond Milk: Chosen for Its Nutrient Density & Balanced Flavor" at bounding box center [353, 181] width 152 height 22
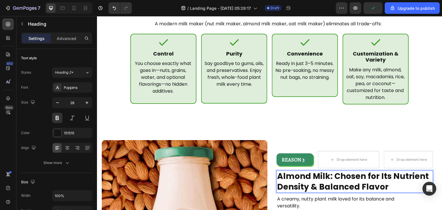
click at [330, 175] on strong "Almond Milk: Chosen for Its Nutrient Density & Balanced Flavor" at bounding box center [353, 182] width 152 height 22
click at [329, 176] on strong "Almond Milk: Chosen for Its Nutrient Density & Balanced Flavor" at bounding box center [353, 182] width 152 height 22
drag, startPoint x: 329, startPoint y: 176, endPoint x: 274, endPoint y: 173, distance: 54.4
click at [277, 173] on strong "Almond Milk: Chosen for Its Nutrient Density & Balanced Flavor" at bounding box center [353, 182] width 152 height 22
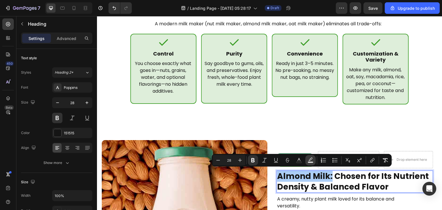
click at [312, 161] on icon "Editor contextual toolbar" at bounding box center [311, 160] width 6 height 6
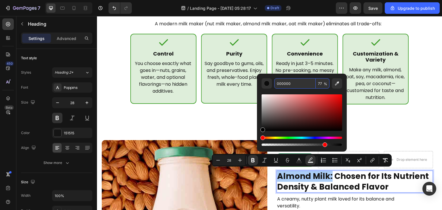
click at [300, 86] on input "000000" at bounding box center [294, 83] width 41 height 10
paste input "EDDF9"
type input "EDDF90"
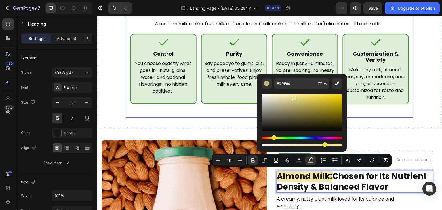
click at [378, 113] on div "1. The Problem with Store-Bought Milk Heading Icon Nut Water Trap Heading Most …" at bounding box center [270, 12] width 288 height 209
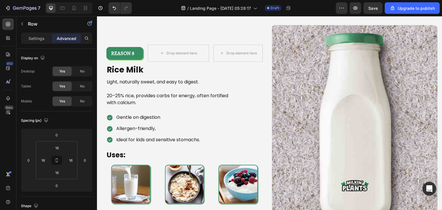
scroll to position [1912, 0]
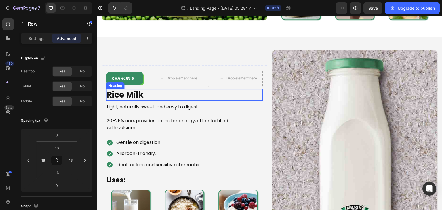
click at [150, 96] on h2 "Rice Milk" at bounding box center [184, 95] width 157 height 12
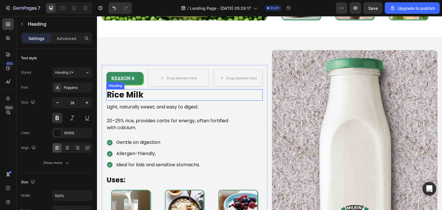
click at [150, 96] on h2 "Rice Milk" at bounding box center [184, 95] width 157 height 12
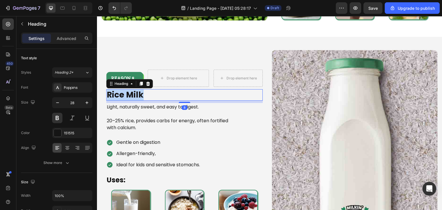
click at [150, 96] on p "Rice Milk" at bounding box center [184, 95] width 155 height 10
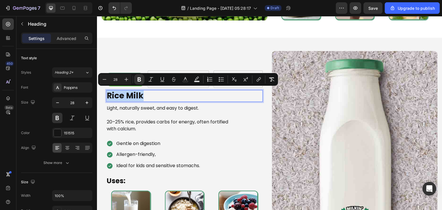
click at [150, 96] on p "Rice Milk" at bounding box center [184, 96] width 155 height 10
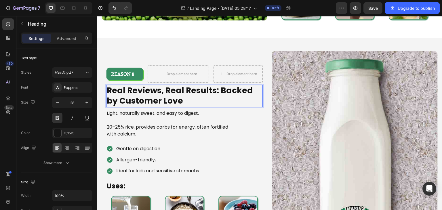
scroll to position [1906, 0]
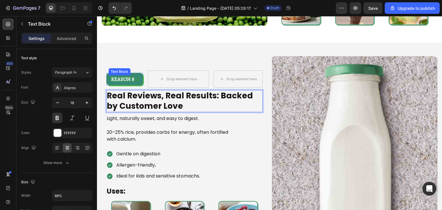
click at [134, 77] on p "REASON 8" at bounding box center [122, 79] width 27 height 7
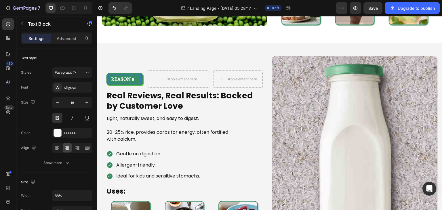
scroll to position [1902, 0]
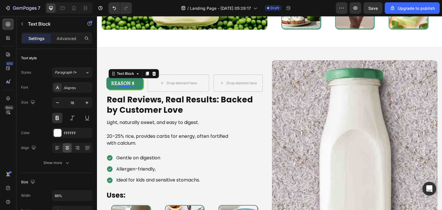
click at [136, 82] on p "REASON 8" at bounding box center [122, 83] width 27 height 7
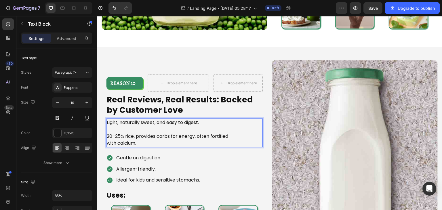
click at [158, 126] on p "Rich Text Editor. Editing area: main" at bounding box center [173, 129] width 132 height 7
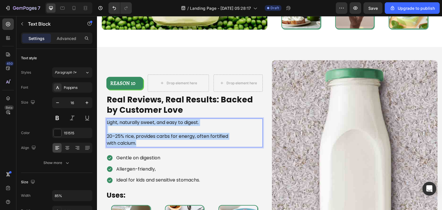
click at [158, 126] on p "Rich Text Editor. Editing area: main" at bounding box center [173, 129] width 132 height 7
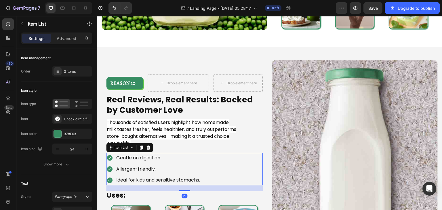
click at [163, 165] on p "Allergen-friendly," at bounding box center [158, 169] width 84 height 8
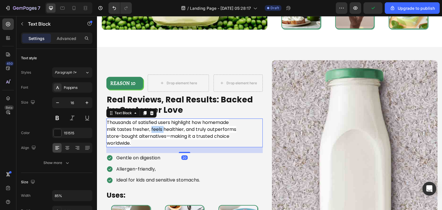
click at [157, 129] on span "Thousands of satisfied users highlight how homemade milk tastes fresher, feels …" at bounding box center [171, 132] width 129 height 27
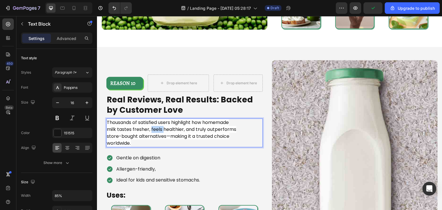
click at [157, 129] on span "Thousands of satisfied users highlight how homemade milk tastes fresher, feels …" at bounding box center [171, 132] width 129 height 27
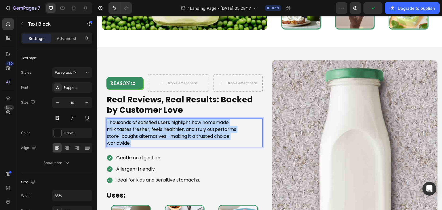
click at [157, 129] on span "Thousands of satisfied users highlight how homemade milk tastes fresher, feels …" at bounding box center [171, 132] width 129 height 27
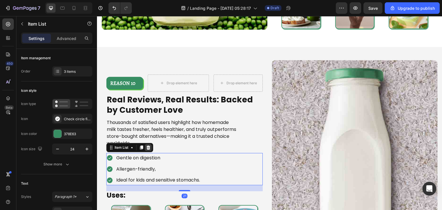
click at [147, 146] on icon at bounding box center [148, 148] width 4 height 4
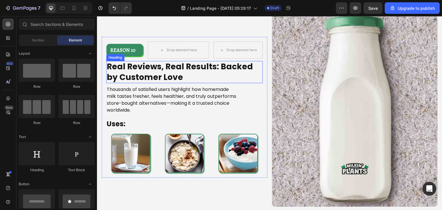
scroll to position [1965, 0]
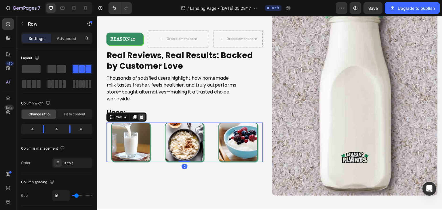
click at [140, 115] on icon at bounding box center [141, 117] width 5 height 5
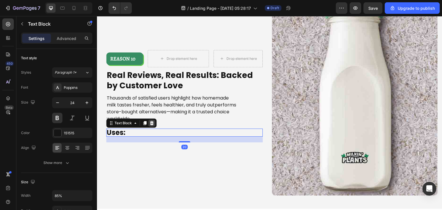
click at [152, 122] on icon at bounding box center [151, 123] width 5 height 5
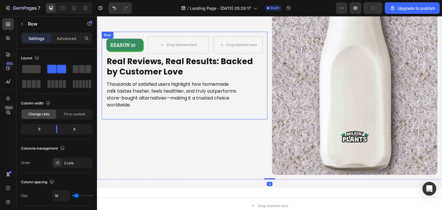
scroll to position [1989, 0]
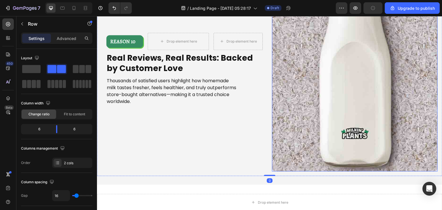
click at [314, 64] on img at bounding box center [355, 72] width 166 height 199
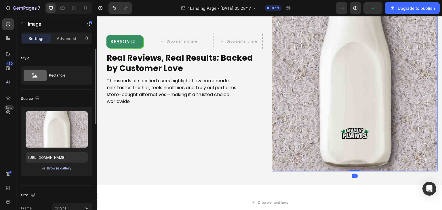
click at [60, 171] on div "Browse gallery" at bounding box center [59, 168] width 24 height 5
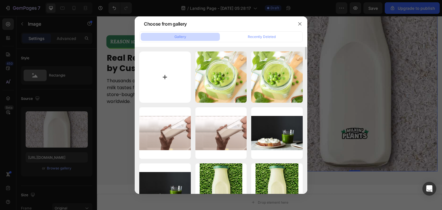
click at [168, 78] on input "file" at bounding box center [165, 78] width 52 height 52
type input "C:\fakepath\Collage_Volti_2_4a098bae-1672-4fa7-8ca5-ee7fe6b62fff.jpg"
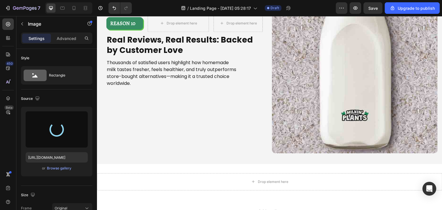
type input "[URL][DOMAIN_NAME]"
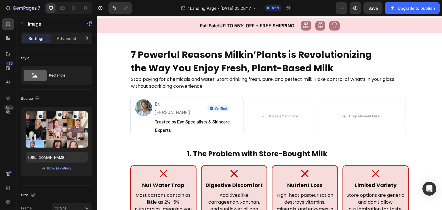
scroll to position [0, 0]
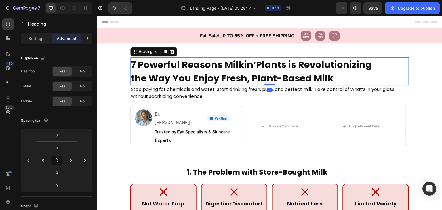
click at [133, 67] on h2 "7 Powerful Reasons Milkin’Plants is Revolutionizing the Way You Enjoy Fresh, Pl…" at bounding box center [256, 71] width 253 height 28
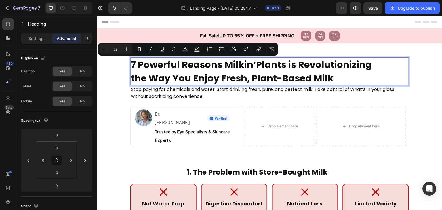
click at [133, 67] on p "7 Powerful Reasons Milkin’Plants is Revolutionizing the Way You Enjoy Fresh, Pl…" at bounding box center [257, 71] width 252 height 27
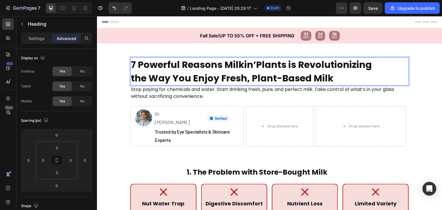
click at [133, 67] on p "7 Powerful Reasons Milkin’Plants is Revolutionizing the Way You Enjoy Fresh, Pl…" at bounding box center [257, 71] width 252 height 27
click at [132, 66] on p "1 Powerful Reasons Milkin’Plants is Revolutionizing the Way You Enjoy Fresh, Pl…" at bounding box center [257, 71] width 252 height 27
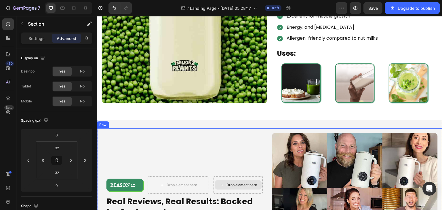
scroll to position [1758, 0]
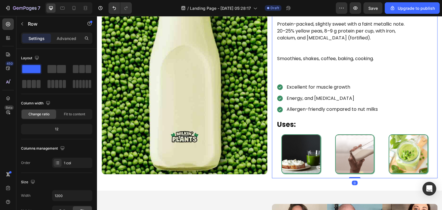
click at [272, 161] on div "REASON 9 Text Block Row Drop element here Drop element here Row Pea Milk: Chose…" at bounding box center [355, 75] width 166 height 207
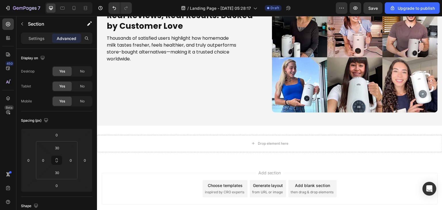
scroll to position [2046, 0]
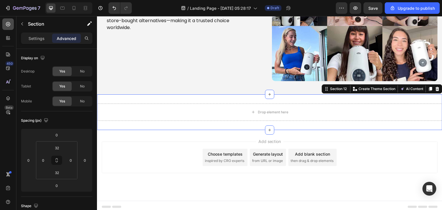
click at [10, 26] on icon at bounding box center [8, 24] width 6 height 6
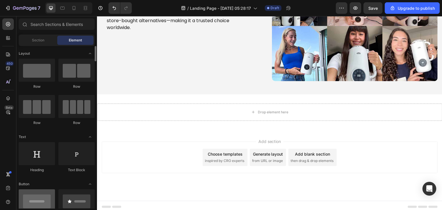
scroll to position [0, 0]
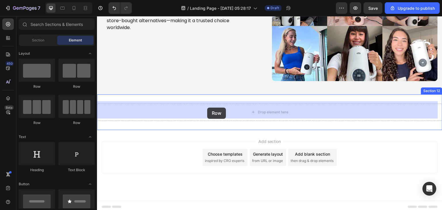
drag, startPoint x: 136, startPoint y: 96, endPoint x: 209, endPoint y: 108, distance: 74.4
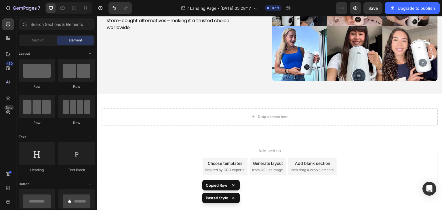
click at [196, 146] on div "Add section Choose templates inspired by CRO experts Generate layout from URL o…" at bounding box center [269, 174] width 345 height 71
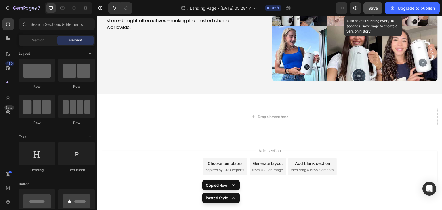
click at [374, 10] on span "Save" at bounding box center [372, 8] width 9 height 5
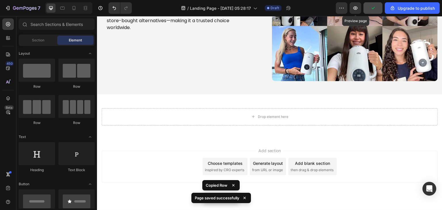
drag, startPoint x: 354, startPoint y: 10, endPoint x: 340, endPoint y: 223, distance: 214.0
click at [340, 0] on html "7 / Landing Page - Sep 26, 05:28:17 Draft Preview Preview page Upgrade to publi…" at bounding box center [221, 0] width 442 height 0
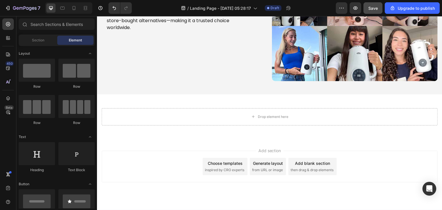
click at [349, 11] on div "Preview Save Upgrade to publish" at bounding box center [388, 8] width 104 height 12
click at [355, 9] on icon "button" at bounding box center [355, 7] width 4 height 3
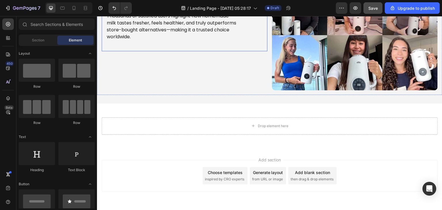
scroll to position [2056, 0]
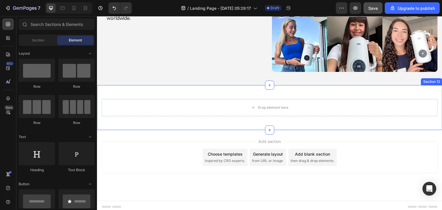
click at [222, 86] on div "Drop element here Row Section 12" at bounding box center [269, 107] width 345 height 45
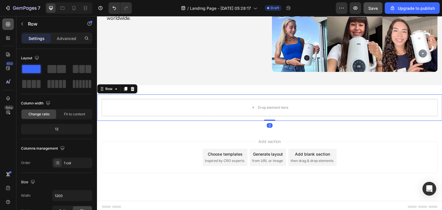
click at [6, 24] on icon at bounding box center [8, 24] width 4 height 4
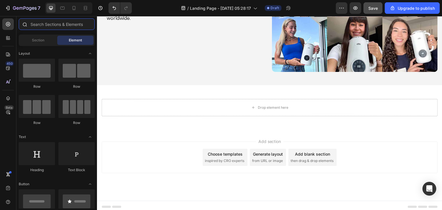
click at [62, 21] on input "text" at bounding box center [57, 24] width 76 height 12
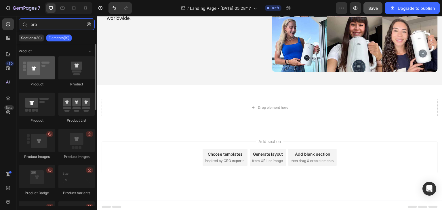
type input "pro"
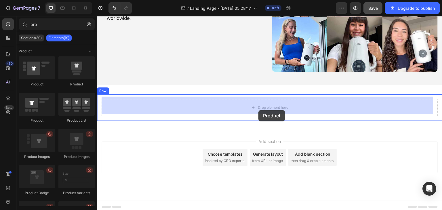
drag, startPoint x: 137, startPoint y: 82, endPoint x: 258, endPoint y: 110, distance: 124.9
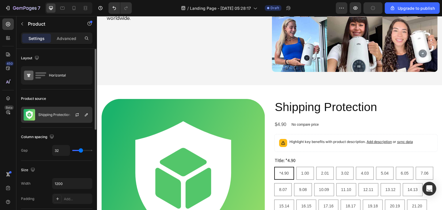
click at [61, 117] on div "Shipping Protection" at bounding box center [56, 115] width 71 height 16
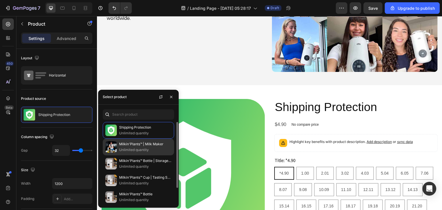
click at [143, 147] on p "Unlimited quantity" at bounding box center [145, 150] width 52 height 6
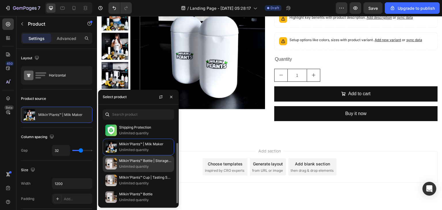
scroll to position [12, 0]
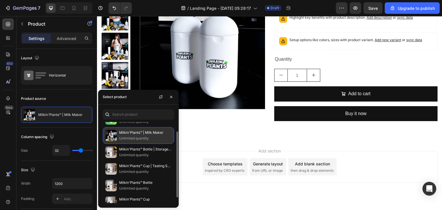
click at [146, 138] on p "Unlimited quantity" at bounding box center [145, 139] width 52 height 6
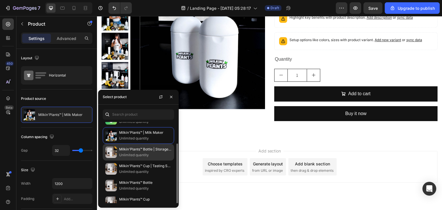
scroll to position [18, 0]
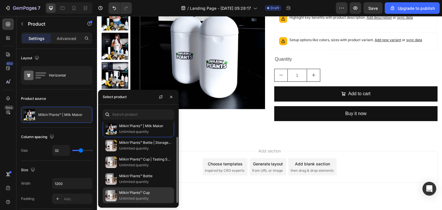
click at [158, 190] on p "Milkin'Plants™ Cup" at bounding box center [145, 193] width 52 height 6
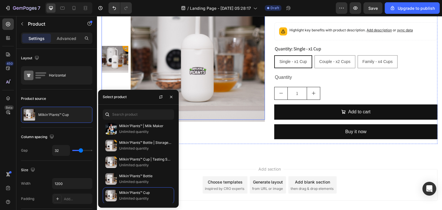
scroll to position [2168, 0]
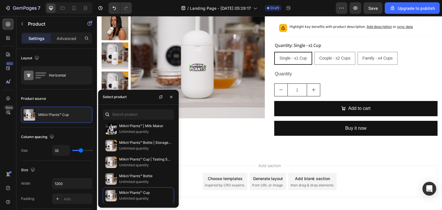
click at [142, 121] on div "Shipping Protection Unlimited quantity Milkin'Plants™ | Milk Maker Unlimited qu…" at bounding box center [138, 156] width 81 height 103
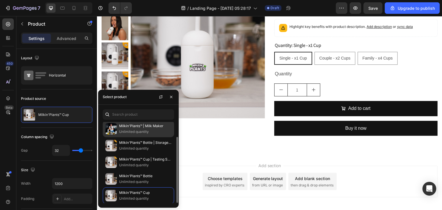
click at [144, 129] on p "Unlimited quantity" at bounding box center [145, 132] width 52 height 6
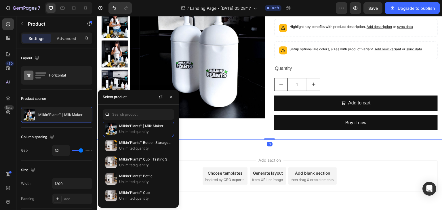
click at [216, 139] on div "Product Images Milkin'Plants™ | Milk Maker Product Title $127.00 Product Price …" at bounding box center [269, 59] width 345 height 160
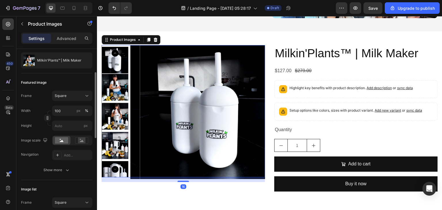
scroll to position [56, 0]
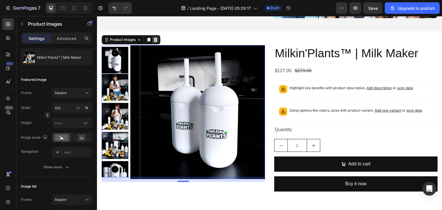
click at [158, 36] on div at bounding box center [155, 39] width 7 height 7
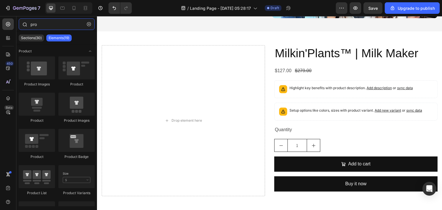
click at [52, 26] on input "pro" at bounding box center [57, 24] width 76 height 12
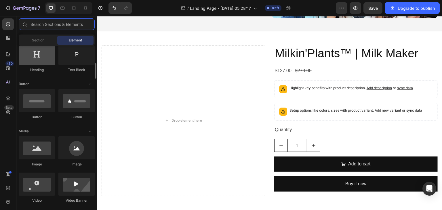
scroll to position [115, 0]
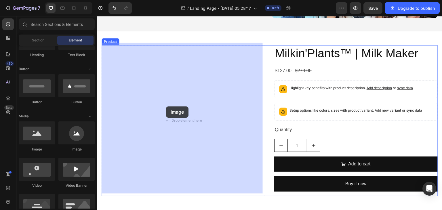
drag, startPoint x: 144, startPoint y: 152, endPoint x: 166, endPoint y: 106, distance: 51.2
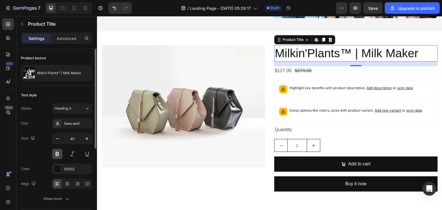
click at [57, 153] on button at bounding box center [57, 154] width 10 height 10
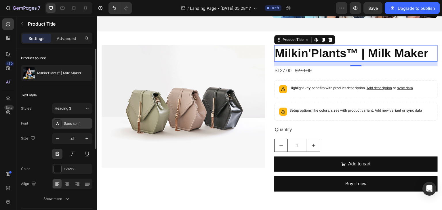
click at [74, 120] on div "Sans-serif" at bounding box center [72, 123] width 40 height 10
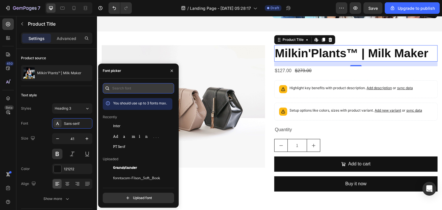
click at [128, 93] on input "text" at bounding box center [138, 88] width 71 height 10
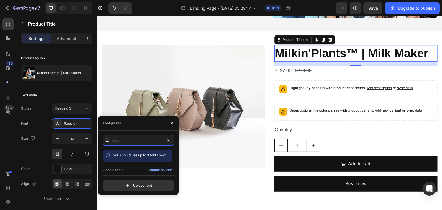
scroll to position [14, 0]
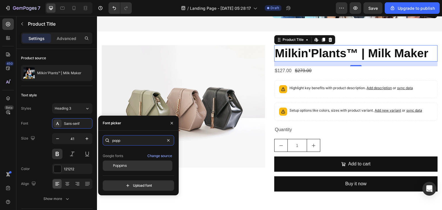
type input "popp"
click at [131, 168] on div "Poppins" at bounding box center [142, 165] width 58 height 5
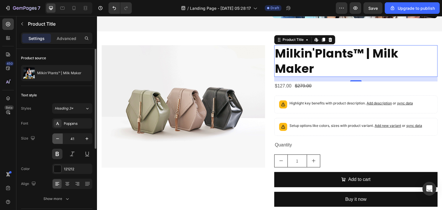
click at [61, 143] on button "button" at bounding box center [57, 139] width 10 height 10
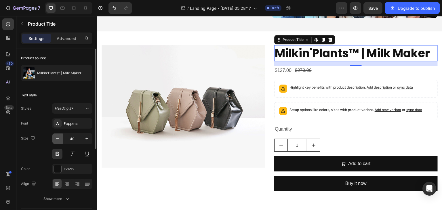
click at [61, 143] on button "button" at bounding box center [57, 139] width 10 height 10
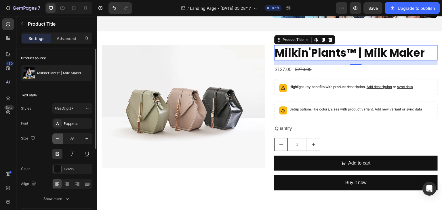
click at [61, 143] on button "button" at bounding box center [57, 139] width 10 height 10
type input "37"
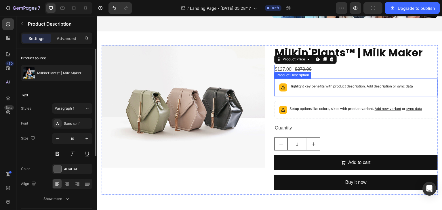
click at [311, 86] on p "Highlight key benefits with product description. Add description or sync data" at bounding box center [350, 86] width 123 height 6
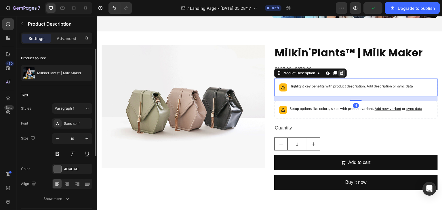
click at [342, 71] on icon at bounding box center [342, 73] width 5 height 5
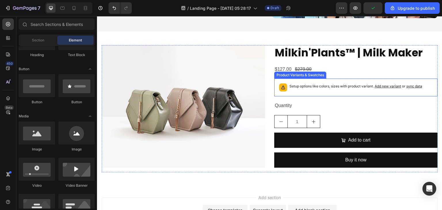
click at [306, 93] on div "Setup options like colors, sizes with product variant. Add new variant or sync …" at bounding box center [355, 88] width 163 height 18
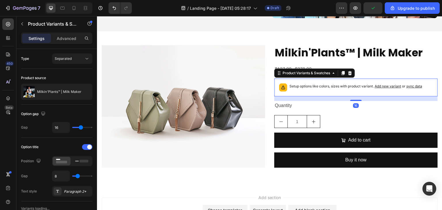
click at [306, 93] on div "Setup options like colors, sizes with product variant. Add new variant or sync …" at bounding box center [355, 88] width 163 height 18
click at [347, 73] on div at bounding box center [349, 73] width 7 height 7
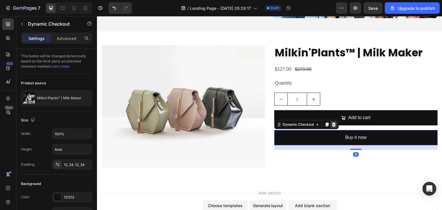
click at [332, 123] on icon at bounding box center [334, 125] width 4 height 4
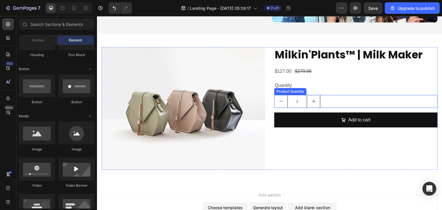
scroll to position [2105, 0]
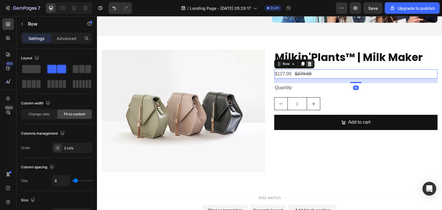
click at [307, 64] on icon at bounding box center [309, 64] width 5 height 5
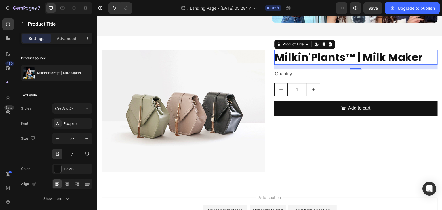
click at [15, 24] on div "450 Beta" at bounding box center [8, 113] width 16 height 194
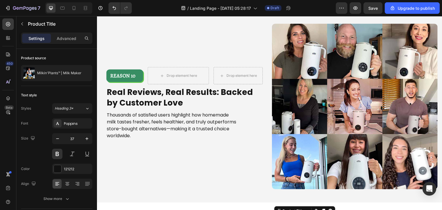
scroll to position [1934, 0]
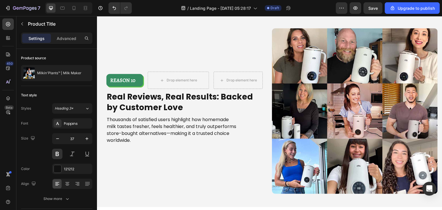
click at [315, 10] on div "/ Landing Page - Sep 26, 05:28:17 Draft" at bounding box center [235, 8] width 199 height 12
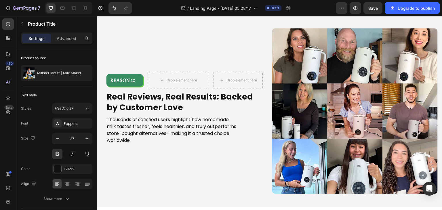
click at [315, 10] on div "/ Landing Page - Sep 26, 05:28:17 Draft" at bounding box center [235, 8] width 199 height 12
click at [319, 3] on div "/ Landing Page - Sep 26, 05:28:17 Draft" at bounding box center [235, 8] width 199 height 12
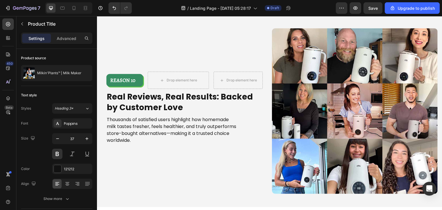
click at [319, 3] on div "/ Landing Page - Sep 26, 05:28:17 Draft" at bounding box center [235, 8] width 199 height 12
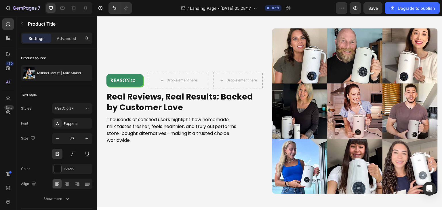
click at [319, 3] on div "/ Landing Page - Sep 26, 05:28:17 Draft" at bounding box center [235, 8] width 199 height 12
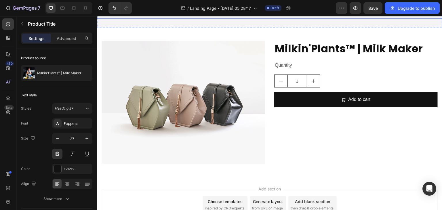
scroll to position [2116, 0]
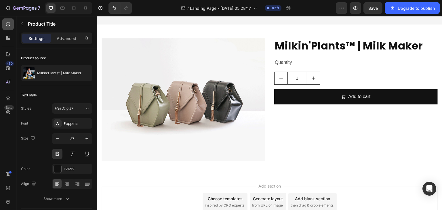
click at [9, 24] on icon at bounding box center [8, 24] width 6 height 6
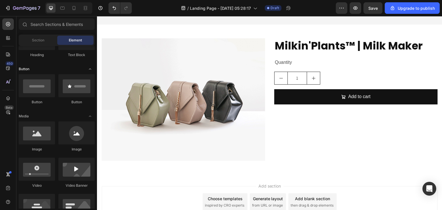
scroll to position [0, 0]
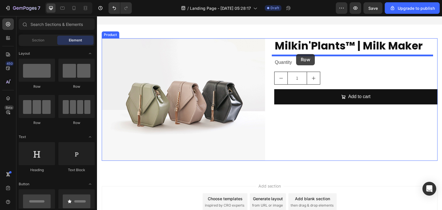
drag, startPoint x: 131, startPoint y: 85, endPoint x: 296, endPoint y: 54, distance: 168.1
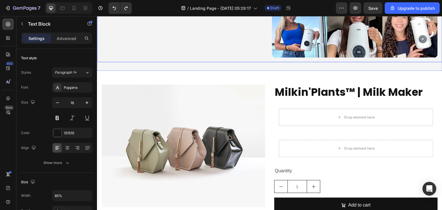
scroll to position [2073, 0]
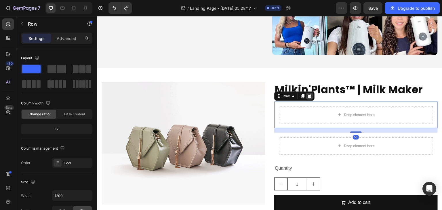
click at [308, 96] on div at bounding box center [309, 96] width 7 height 7
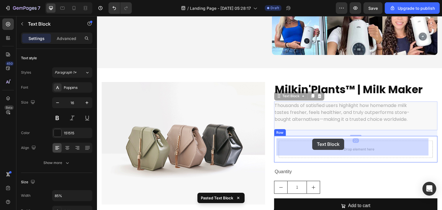
drag, startPoint x: 292, startPoint y: 93, endPoint x: 312, endPoint y: 139, distance: 50.4
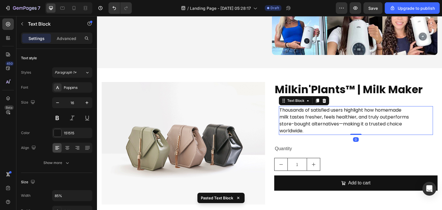
drag, startPoint x: 353, startPoint y: 138, endPoint x: 354, endPoint y: 125, distance: 13.3
click at [354, 125] on div "Thousands of satisfied users highlight how homemade milk tastes fresher, feels …" at bounding box center [356, 120] width 154 height 29
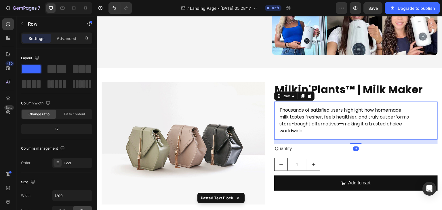
click at [275, 122] on div "Thousands of satisfied users highlight how homemade milk tastes fresher, feels …" at bounding box center [355, 121] width 163 height 38
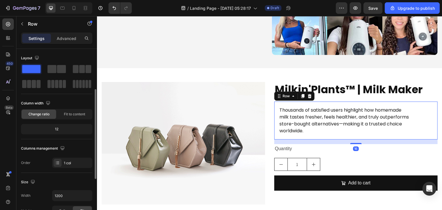
scroll to position [173, 0]
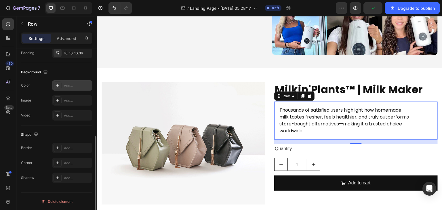
click at [58, 84] on icon at bounding box center [57, 85] width 3 height 3
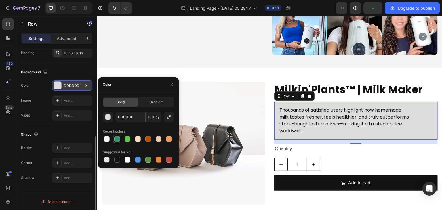
click at [115, 137] on div at bounding box center [117, 139] width 6 height 6
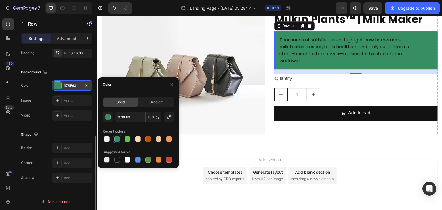
scroll to position [2145, 0]
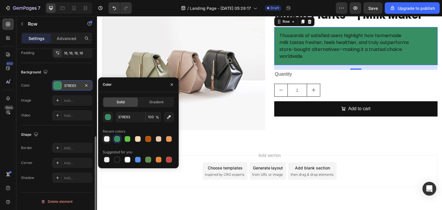
click at [106, 140] on div at bounding box center [107, 139] width 6 height 6
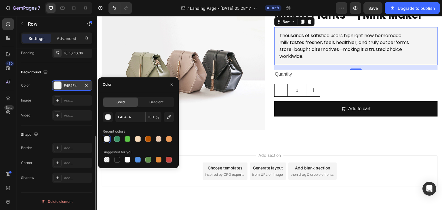
type input "378E63"
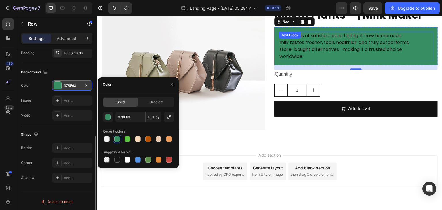
click at [320, 56] on p "Thousands of satisfied users highlight how homemade milk tastes fresher, feels …" at bounding box center [344, 46] width 130 height 28
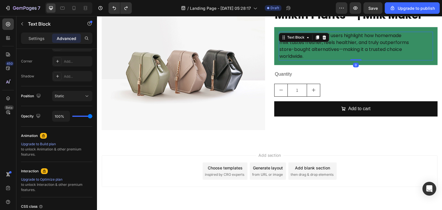
scroll to position [0, 0]
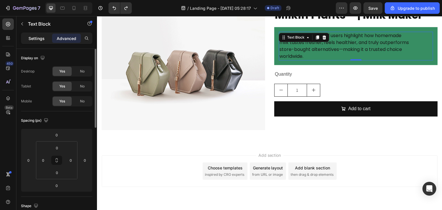
click at [34, 37] on p "Settings" at bounding box center [36, 38] width 16 height 6
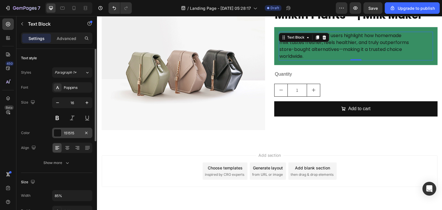
click at [60, 130] on div at bounding box center [57, 132] width 7 height 7
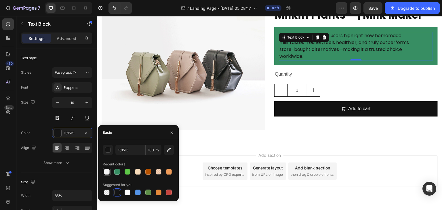
click at [107, 171] on div at bounding box center [107, 172] width 6 height 6
type input "F4F4F4"
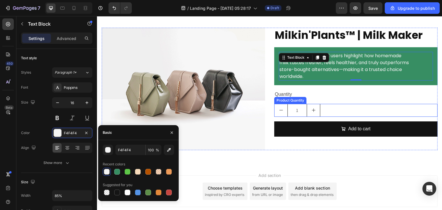
scroll to position [2123, 0]
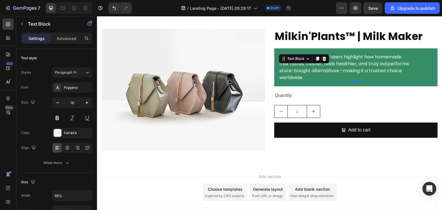
click at [331, 77] on p "Thousands of satisfied users highlight how homemade milk tastes fresher, feels …" at bounding box center [344, 68] width 130 height 28
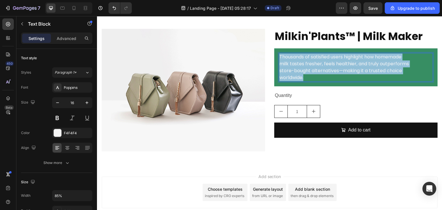
click at [331, 77] on p "Thousands of satisfied users highlight how homemade milk tastes fresher, feels …" at bounding box center [344, 68] width 130 height 28
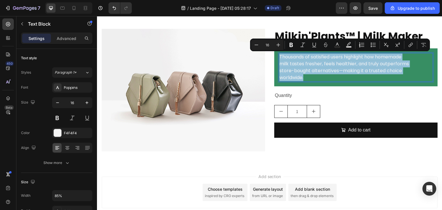
click at [331, 77] on p "Thousands of satisfied users highlight how homemade milk tastes fresher, feels …" at bounding box center [344, 68] width 130 height 28
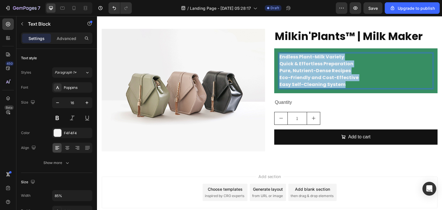
drag, startPoint x: 351, startPoint y: 83, endPoint x: 276, endPoint y: 54, distance: 80.7
click at [276, 54] on div "Endless Plant-Milk Variety Quick & Effortless Preparation Pure, Nutrient-Dense …" at bounding box center [355, 70] width 163 height 45
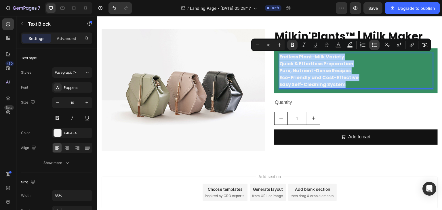
click at [376, 45] on icon "Editor contextual toolbar" at bounding box center [374, 45] width 3 height 0
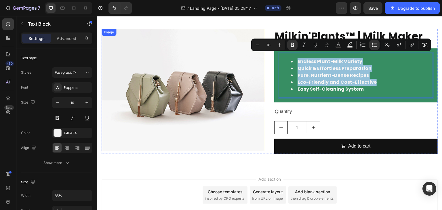
click at [239, 132] on img at bounding box center [183, 90] width 163 height 123
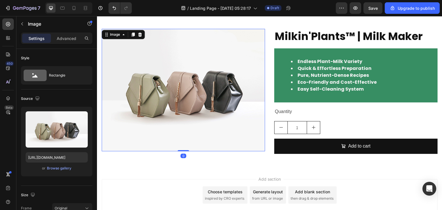
scroll to position [2090, 0]
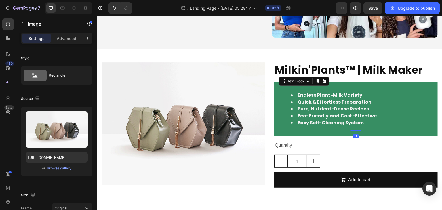
click at [310, 106] on strong "Pure, Nutrient-Dense Recipes" at bounding box center [333, 109] width 71 height 7
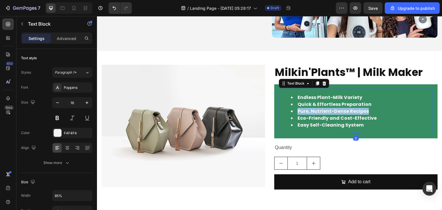
click at [310, 108] on strong "Pure, Nutrient-Dense Recipes" at bounding box center [333, 111] width 71 height 7
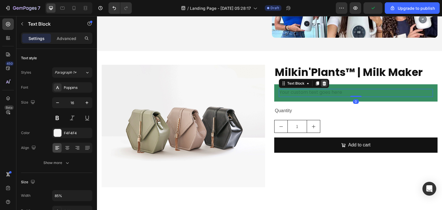
click at [321, 84] on div at bounding box center [324, 83] width 7 height 7
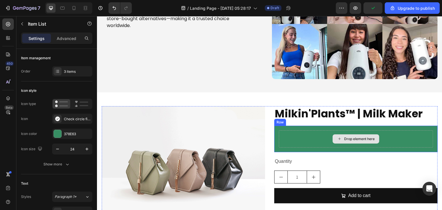
scroll to position [2066, 0]
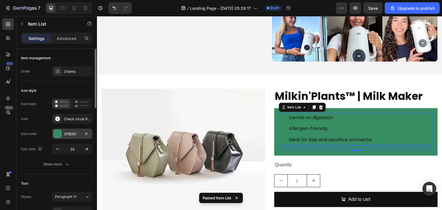
click at [71, 134] on div "378E63" at bounding box center [72, 133] width 17 height 5
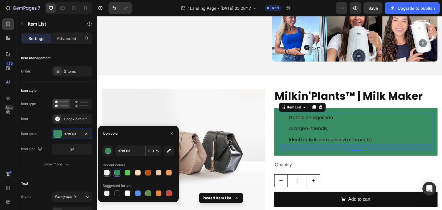
click at [109, 169] on div at bounding box center [107, 173] width 8 height 8
type input "F4F4F4"
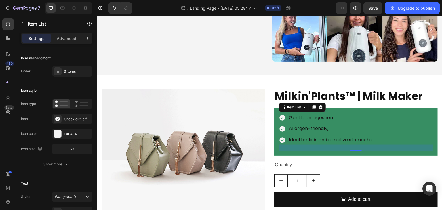
click at [317, 118] on p "Gentle on digestion" at bounding box center [331, 118] width 84 height 8
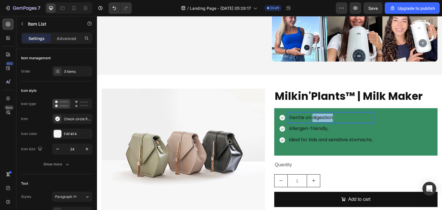
click at [317, 118] on p "Gentle on digestion" at bounding box center [331, 118] width 84 height 8
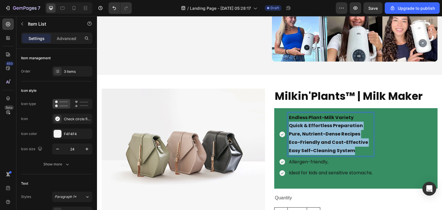
drag, startPoint x: 354, startPoint y: 145, endPoint x: 285, endPoint y: 120, distance: 73.7
click at [285, 120] on div "Endless Plant-Milk Variety Quick & Effortless Preparation Pure, Nutrient-Dense …" at bounding box center [326, 134] width 95 height 43
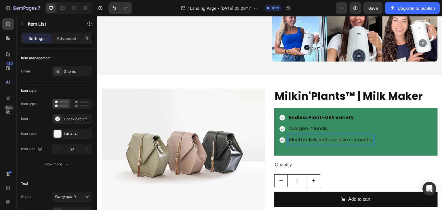
click at [308, 136] on p "Ideal for kids and sensitive stomachs." at bounding box center [331, 140] width 84 height 8
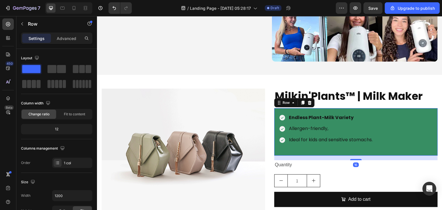
click at [355, 149] on div "Endless Plant-Milk Variety Allergen-friendly, Ideal for kids and sensitive stom…" at bounding box center [355, 131] width 163 height 47
click at [324, 125] on p "Allergen-friendly," at bounding box center [331, 129] width 84 height 8
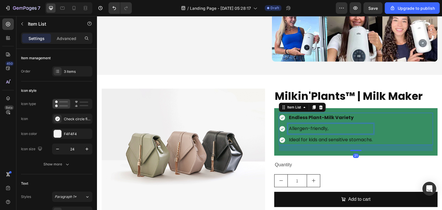
click at [324, 125] on p "Allergen-friendly," at bounding box center [331, 129] width 84 height 8
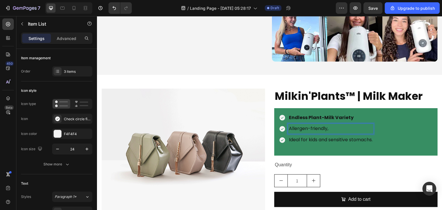
click at [324, 125] on p "Allergen-friendly," at bounding box center [331, 129] width 84 height 8
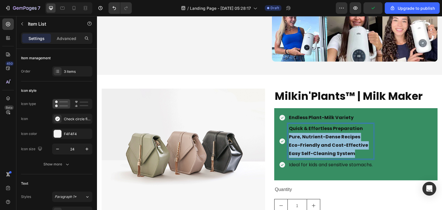
drag, startPoint x: 357, startPoint y: 155, endPoint x: 286, endPoint y: 133, distance: 74.5
click at [288, 133] on div "Quick & Effortless Preparation Pure, Nutrient-Dense Recipes Eco-Friendly and Co…" at bounding box center [330, 141] width 85 height 35
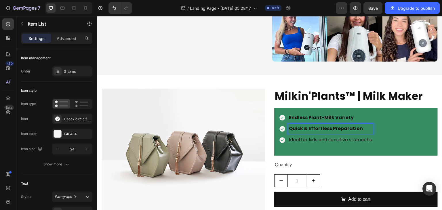
click at [310, 136] on p "Ideal for kids and sensitive stomachs." at bounding box center [331, 140] width 84 height 8
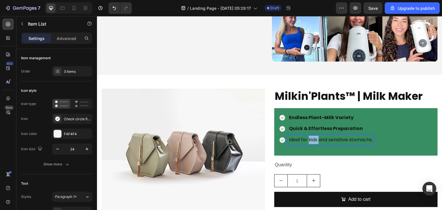
click at [310, 136] on p "Ideal for kids and sensitive stomachs." at bounding box center [331, 140] width 84 height 8
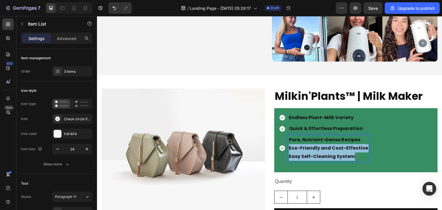
drag, startPoint x: 355, startPoint y: 155, endPoint x: 281, endPoint y: 143, distance: 74.9
click at [281, 143] on div "Pure, Nutrient-Dense Recipes Eco-Friendly and Cost-Effective Easy Self-Cleaning…" at bounding box center [324, 148] width 90 height 26
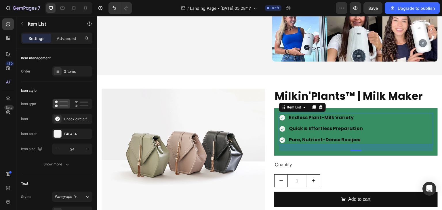
click at [387, 128] on div "Endless Plant-Milk Variety Quick & Effortless Preparation Pure, Nutrient-Dense …" at bounding box center [356, 129] width 154 height 32
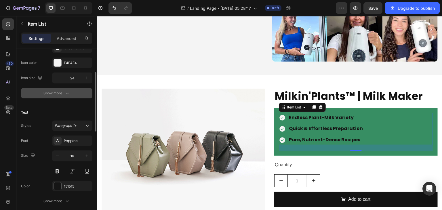
scroll to position [0, 0]
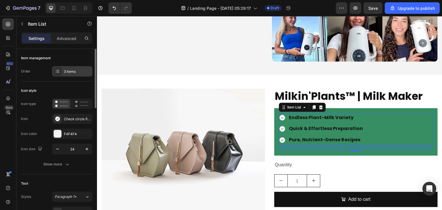
click at [73, 74] on div "3 items" at bounding box center [77, 71] width 27 height 5
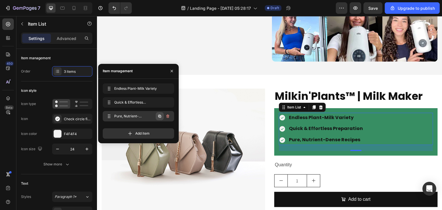
click at [161, 115] on icon "button" at bounding box center [159, 116] width 5 height 5
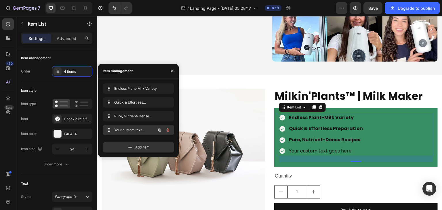
click at [161, 131] on icon "button" at bounding box center [159, 130] width 5 height 5
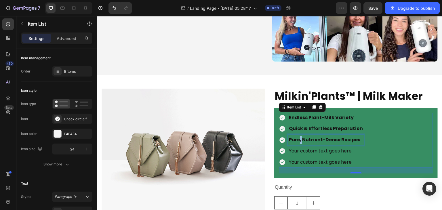
click at [298, 140] on strong "Pure, Nutrient-Dense Recipes" at bounding box center [324, 139] width 71 height 7
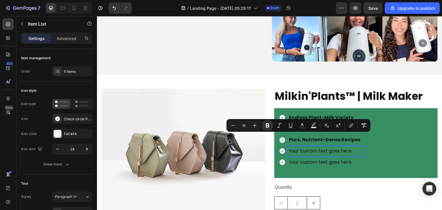
click at [313, 152] on p "Your custom text goes here" at bounding box center [326, 151] width 74 height 8
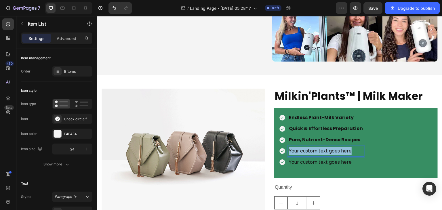
click at [313, 152] on p "Your custom text goes here" at bounding box center [326, 151] width 74 height 8
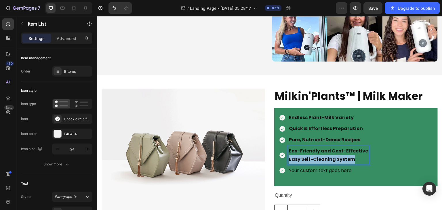
drag, startPoint x: 352, startPoint y: 156, endPoint x: 284, endPoint y: 156, distance: 68.2
click at [284, 156] on div "Eco-Friendly and Cost-Effective Easy Self-Cleaning System" at bounding box center [324, 155] width 90 height 18
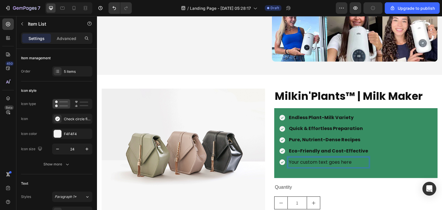
click at [307, 164] on div "Your custom text goes here" at bounding box center [328, 162] width 81 height 10
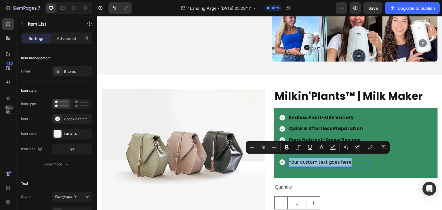
click at [307, 164] on div "Your custom text goes here" at bounding box center [328, 162] width 81 height 10
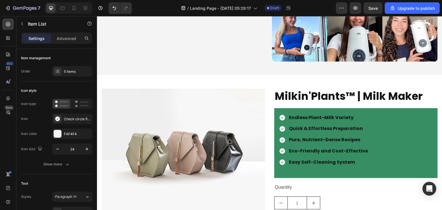
click at [376, 129] on div "Endless Plant-Milk Variety Quick & Effortless Preparation Pure, Nutrient-Dense …" at bounding box center [356, 140] width 154 height 55
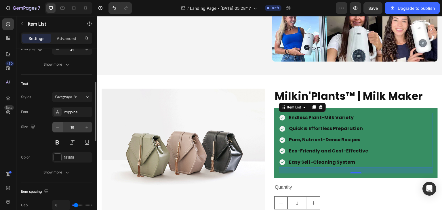
scroll to position [100, 0]
click at [302, 157] on div "Easy Self-Cleaning System" at bounding box center [328, 162] width 81 height 10
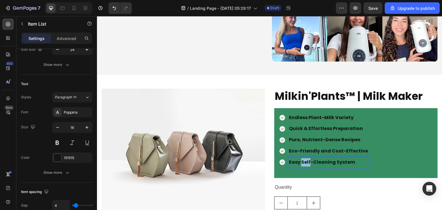
click at [302, 157] on div "Easy Self-Cleaning System" at bounding box center [328, 162] width 81 height 10
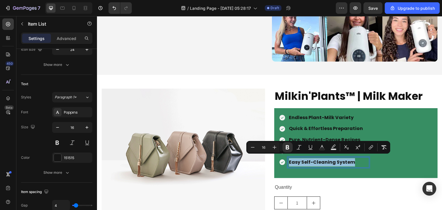
click at [302, 157] on div "Easy Self-Cleaning System" at bounding box center [328, 162] width 81 height 10
click at [344, 136] on strong "Pure, Nutrient-Dense Recipes" at bounding box center [324, 139] width 71 height 7
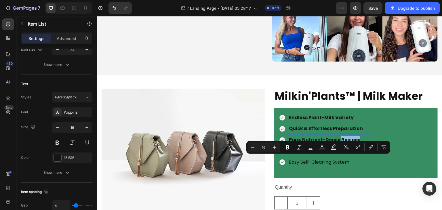
click at [344, 136] on strong "Pure, Nutrient-Dense Recipes" at bounding box center [324, 139] width 71 height 7
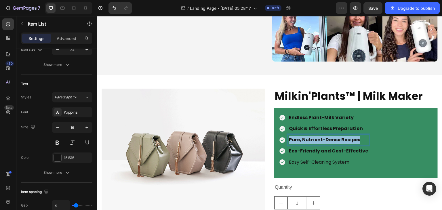
click at [344, 136] on strong "Pure, Nutrient-Dense Recipes" at bounding box center [324, 139] width 71 height 7
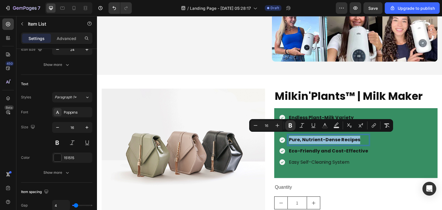
click at [344, 136] on strong "Pure, Nutrient-Dense Recipes" at bounding box center [324, 139] width 71 height 7
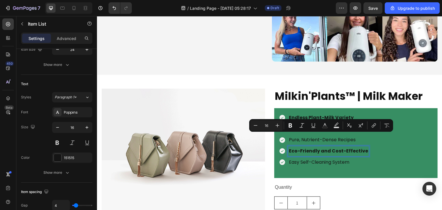
click at [339, 148] on strong "Eco-Friendly and Cost-Effective" at bounding box center [328, 151] width 79 height 7
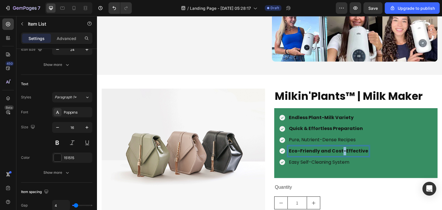
click at [339, 148] on strong "Eco-Friendly and Cost-Effective" at bounding box center [328, 151] width 79 height 7
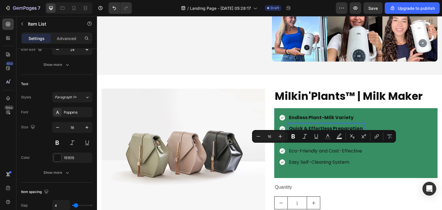
click at [326, 125] on strong "Quick & Effortless Preparation" at bounding box center [326, 128] width 74 height 7
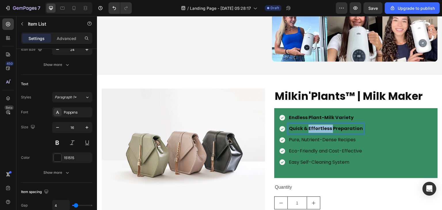
click at [326, 125] on strong "Quick & Effortless Preparation" at bounding box center [326, 128] width 74 height 7
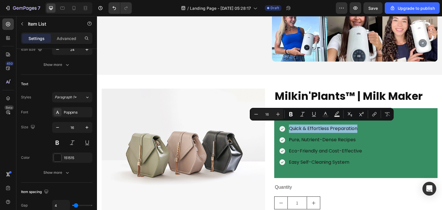
click at [330, 143] on div "Endless Plant-Milk Variety Quick & Effortless Preparation Pure, Nutrient-Dense …" at bounding box center [321, 140] width 84 height 55
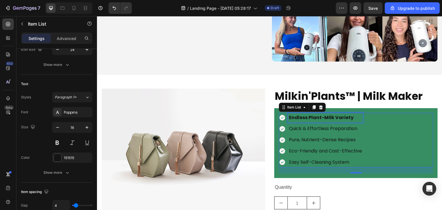
click at [339, 115] on strong "Endless Plant-Milk Variety" at bounding box center [321, 117] width 65 height 7
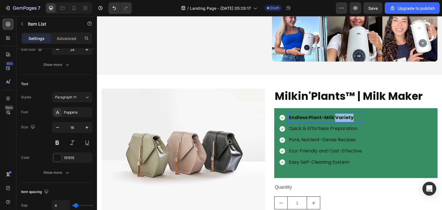
click at [339, 115] on strong "Endless Plant-Milk Variety" at bounding box center [321, 117] width 65 height 7
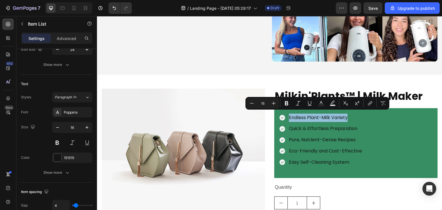
click at [395, 141] on div "Endless Plant-Milk Variety Quick & Effortless Preparation Pure, Nutrient-Dense …" at bounding box center [356, 140] width 154 height 55
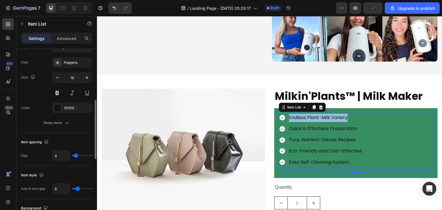
scroll to position [150, 0]
click at [61, 158] on input "4" at bounding box center [60, 155] width 17 height 10
type input "2"
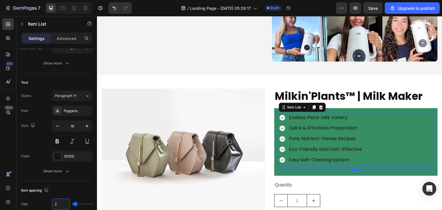
scroll to position [0, 0]
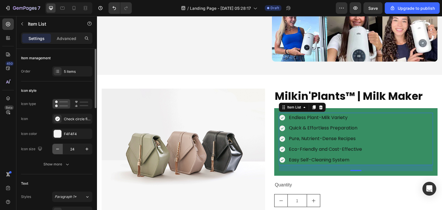
type input "2"
click at [58, 148] on icon "button" at bounding box center [58, 149] width 6 height 6
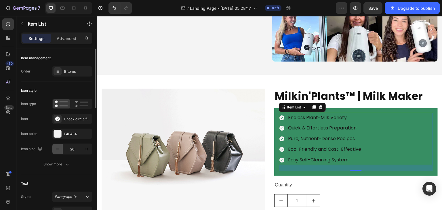
click at [58, 148] on icon "button" at bounding box center [58, 149] width 6 height 6
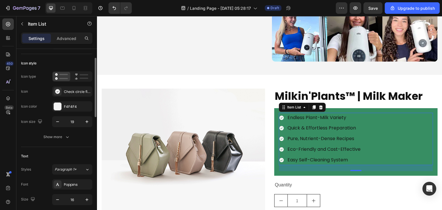
scroll to position [30, 0]
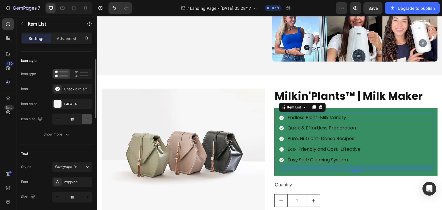
click at [84, 120] on button "button" at bounding box center [87, 119] width 10 height 10
type input "21"
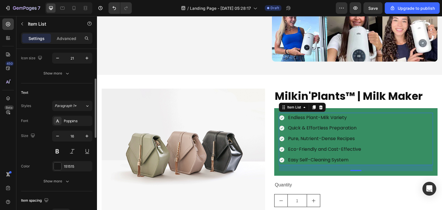
scroll to position [91, 0]
click at [58, 167] on div at bounding box center [57, 165] width 7 height 7
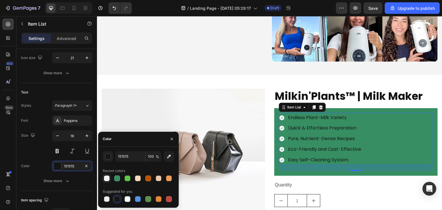
click at [104, 176] on div at bounding box center [107, 179] width 6 height 6
type input "F4F4F4"
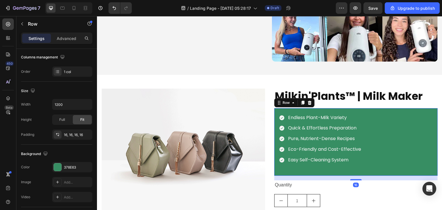
scroll to position [0, 0]
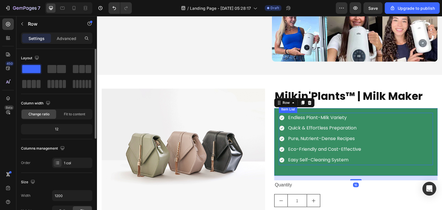
click at [364, 158] on div "Endless Plant-Milk Variety Quick & Effortless Preparation Pure, Nutrient-Dense …" at bounding box center [356, 139] width 154 height 52
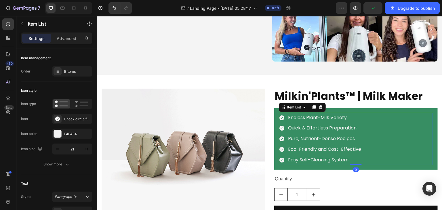
drag, startPoint x: 353, startPoint y: 167, endPoint x: 355, endPoint y: 150, distance: 17.1
click at [355, 150] on div "Endless Plant-Milk Variety Quick & Effortless Preparation Pure, Nutrient-Dense …" at bounding box center [356, 139] width 154 height 52
type input "100%"
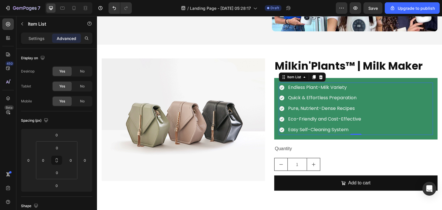
scroll to position [2097, 0]
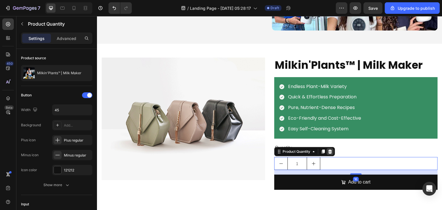
click at [328, 150] on icon at bounding box center [330, 152] width 4 height 4
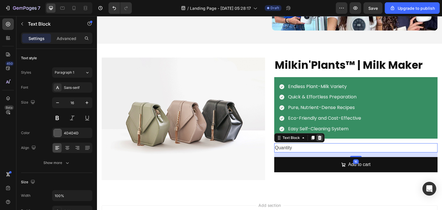
click at [321, 134] on div at bounding box center [319, 137] width 7 height 7
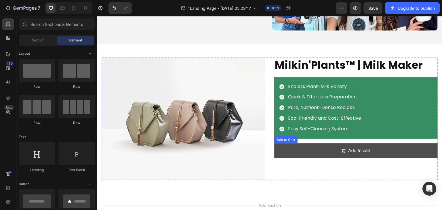
click at [297, 149] on button "Add to cart" at bounding box center [355, 150] width 163 height 15
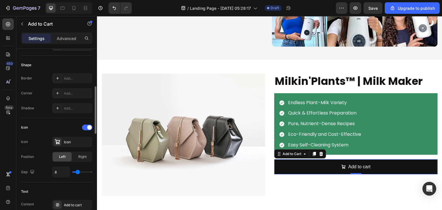
scroll to position [169, 0]
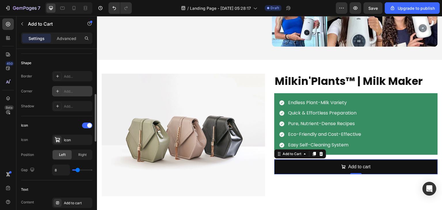
click at [60, 91] on div at bounding box center [58, 91] width 8 height 8
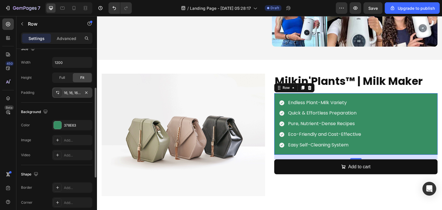
scroll to position [139, 0]
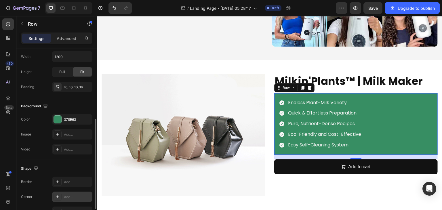
click at [59, 197] on icon at bounding box center [57, 197] width 5 height 5
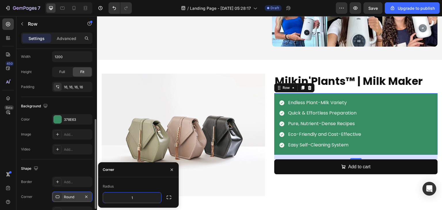
type input "12"
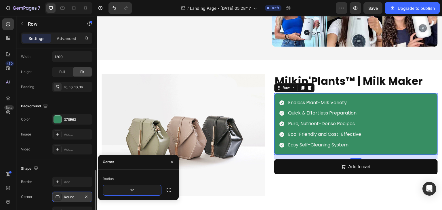
scroll to position [173, 0]
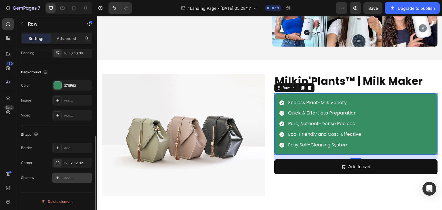
click at [58, 174] on div at bounding box center [58, 178] width 8 height 8
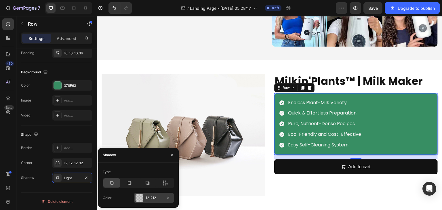
click at [142, 196] on div at bounding box center [139, 197] width 7 height 7
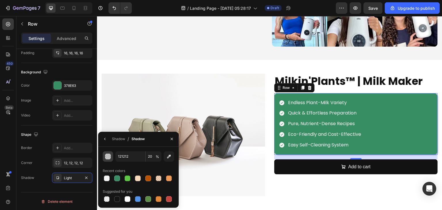
click at [109, 159] on button "button" at bounding box center [108, 156] width 10 height 10
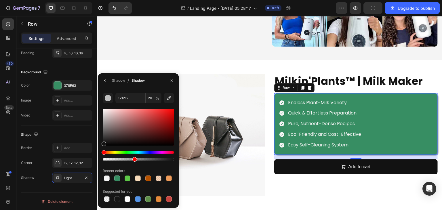
click at [134, 159] on div at bounding box center [138, 159] width 71 height 2
type input "43"
click at [106, 82] on icon "button" at bounding box center [105, 80] width 5 height 5
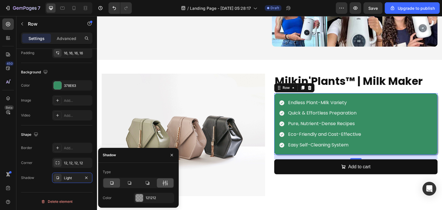
click at [167, 186] on icon at bounding box center [165, 183] width 6 height 6
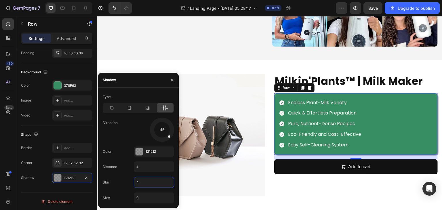
click at [151, 181] on input "4" at bounding box center [154, 182] width 40 height 10
click at [151, 181] on input "0" at bounding box center [154, 182] width 40 height 10
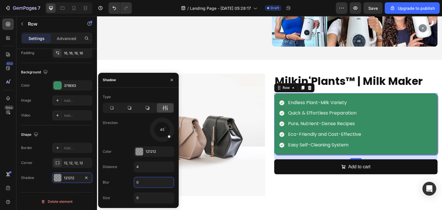
type input "2"
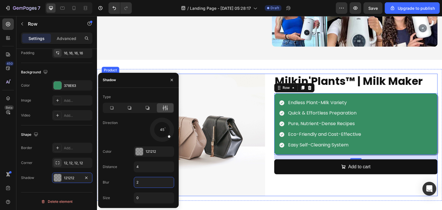
click at [291, 188] on div "Milkin'Plants™ | Milk Maker Product Title Endless Plant-Milk Variety Quick & Ef…" at bounding box center [355, 135] width 163 height 123
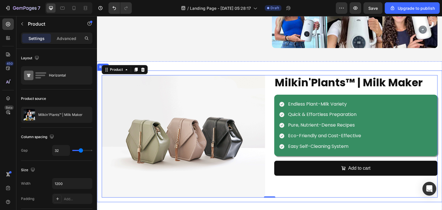
scroll to position [2079, 0]
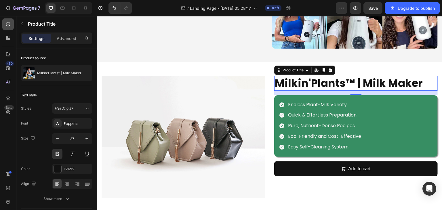
click at [10, 23] on icon at bounding box center [8, 24] width 4 height 4
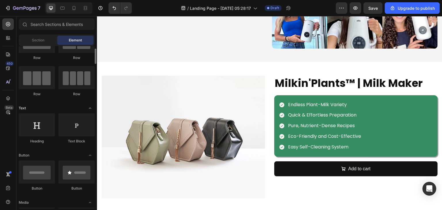
scroll to position [0, 0]
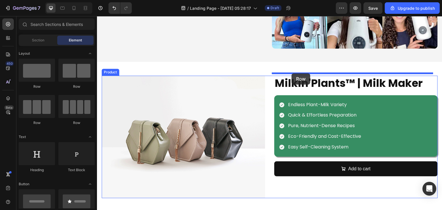
drag, startPoint x: 169, startPoint y: 94, endPoint x: 292, endPoint y: 73, distance: 123.9
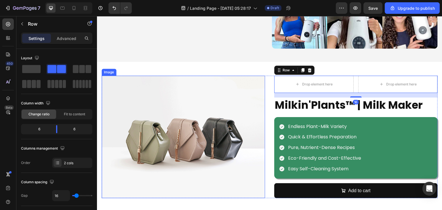
click at [222, 140] on img at bounding box center [183, 137] width 163 height 123
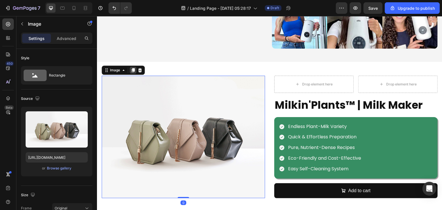
click at [133, 69] on icon at bounding box center [132, 70] width 3 height 4
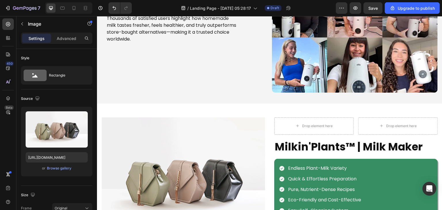
scroll to position [2031, 0]
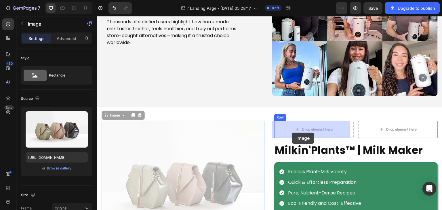
drag, startPoint x: 217, startPoint y: 160, endPoint x: 292, endPoint y: 133, distance: 80.3
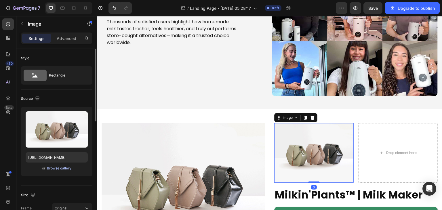
click at [59, 168] on div "Browse gallery" at bounding box center [59, 168] width 24 height 5
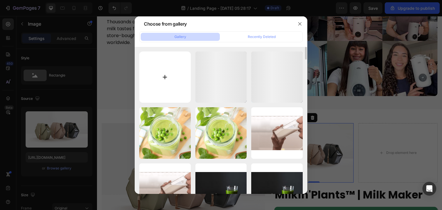
click at [159, 73] on input "file" at bounding box center [165, 78] width 52 height 52
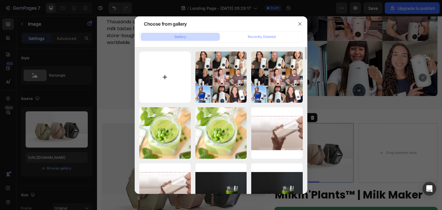
type input "C:\fakepath\gempages_568168911325889445-a10fc7e6-b0d1-48d4-9287-3c386ed7f7da.av…"
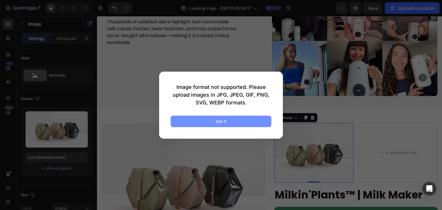
click at [201, 125] on button "Got it" at bounding box center [221, 122] width 101 height 12
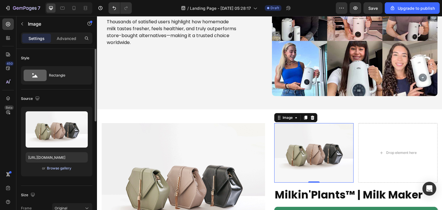
click at [58, 168] on div "Browse gallery" at bounding box center [59, 168] width 24 height 5
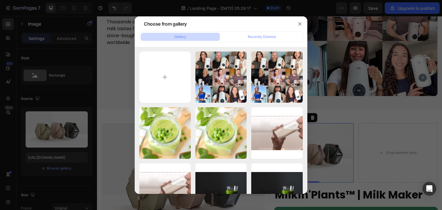
type input "C:\fakepath\gempages_568168911325889445-a10fc7e6-b0d1-48d4-9287-3c386ed7f7da (1…"
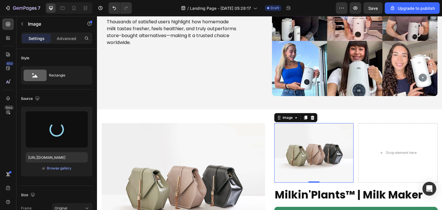
type input "https://cdn.shopify.com/s/files/1/0889/4260/8749/files/gempages_580932675590685…"
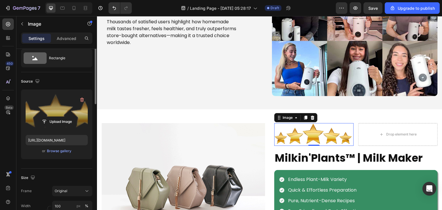
scroll to position [0, 0]
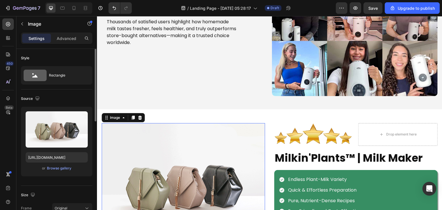
click at [198, 152] on img at bounding box center [183, 184] width 163 height 123
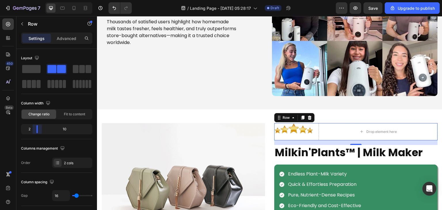
drag, startPoint x: 55, startPoint y: 129, endPoint x: 36, endPoint y: 130, distance: 19.3
click at [36, 0] on body "7 / Landing Page - Sep 26, 05:28:17 Draft Preview Save Upgrade to publish 450 B…" at bounding box center [221, 0] width 442 height 0
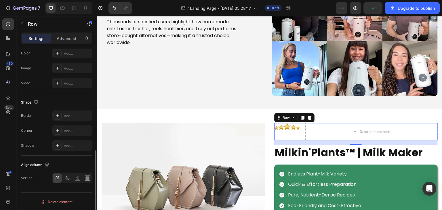
scroll to position [238, 0]
click at [68, 174] on div at bounding box center [67, 178] width 9 height 9
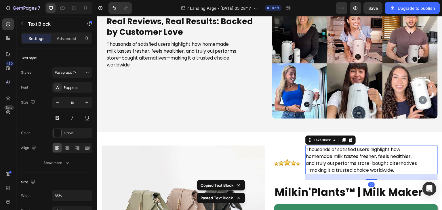
scroll to position [2019, 0]
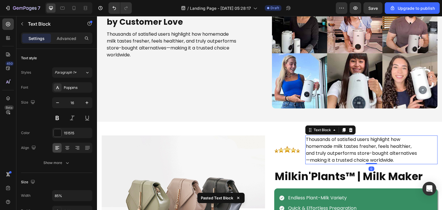
drag, startPoint x: 366, startPoint y: 174, endPoint x: 371, endPoint y: 162, distance: 12.6
click at [371, 162] on div "Thousands of satisfied users highlight how homemade milk tastes fresher, feels …" at bounding box center [371, 150] width 132 height 29
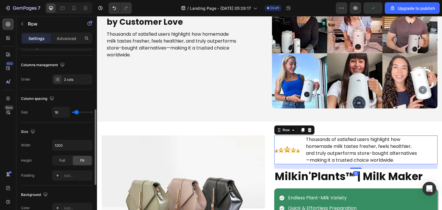
scroll to position [133, 0]
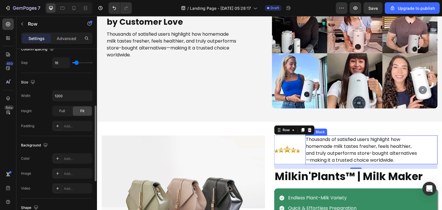
click at [335, 146] on p "Thousands of satisfied users highlight how homemade milk tastes fresher, feels …" at bounding box center [361, 150] width 111 height 28
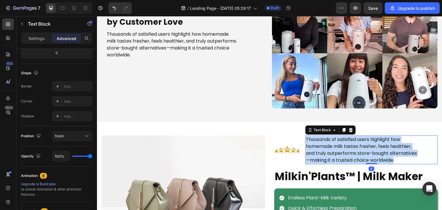
click at [335, 146] on p "Thousands of satisfied users highlight how homemade milk tastes fresher, feels …" at bounding box center [361, 150] width 111 height 28
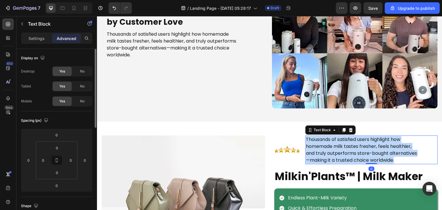
click at [335, 146] on p "Thousands of satisfied users highlight how homemade milk tastes fresher, feels …" at bounding box center [361, 150] width 111 height 28
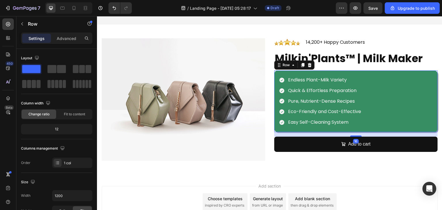
scroll to position [2113, 0]
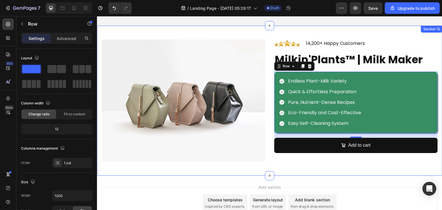
click at [316, 166] on div "Image Image 14,200+ Happy Customers Text Block Row Milkin'Plants™ | Milk Maker …" at bounding box center [269, 101] width 345 height 150
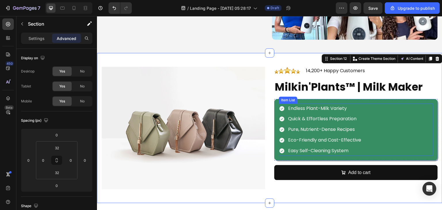
scroll to position [2159, 0]
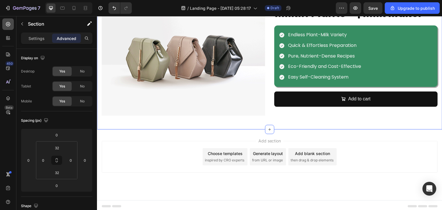
click at [12, 23] on div at bounding box center [8, 24] width 12 height 12
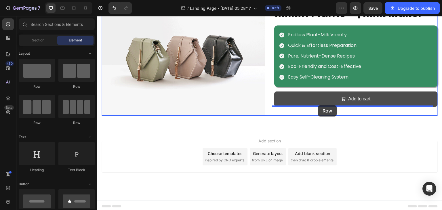
drag, startPoint x: 166, startPoint y: 85, endPoint x: 318, endPoint y: 105, distance: 152.9
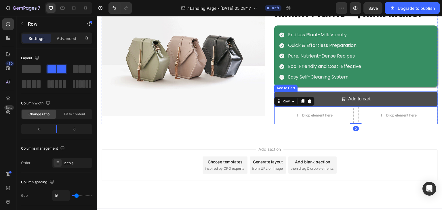
click at [393, 98] on button "Add to cart" at bounding box center [355, 98] width 163 height 15
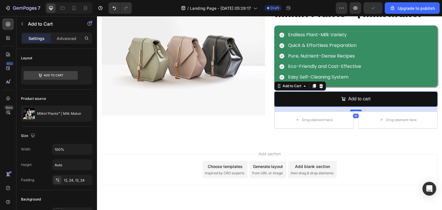
drag, startPoint x: 354, startPoint y: 104, endPoint x: 354, endPoint y: 109, distance: 4.6
click at [354, 110] on div at bounding box center [356, 111] width 12 height 2
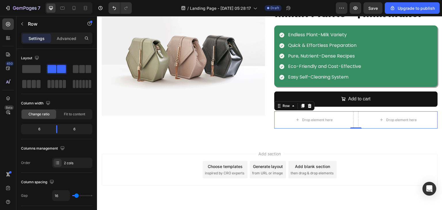
click at [2, 22] on div "450 Beta" at bounding box center [8, 113] width 16 height 194
click at [7, 24] on icon at bounding box center [8, 24] width 6 height 6
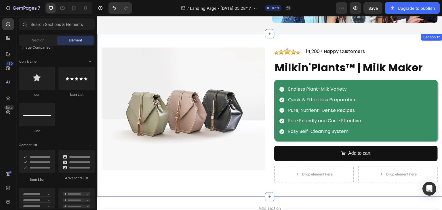
scroll to position [2108, 0]
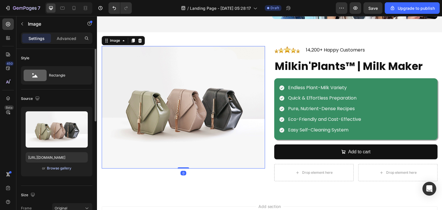
click at [55, 167] on div "Browse gallery" at bounding box center [59, 168] width 24 height 5
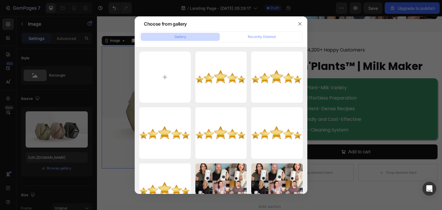
type input "C:\fakepath\Progetto_Solo_Milk_Maker.webp"
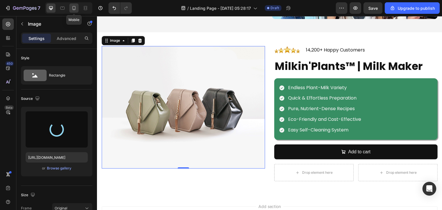
click at [77, 6] on div at bounding box center [73, 7] width 9 height 9
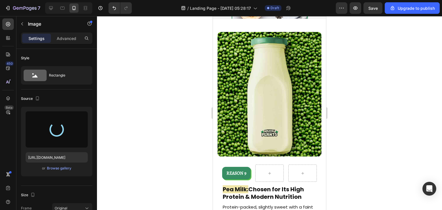
scroll to position [1743, 0]
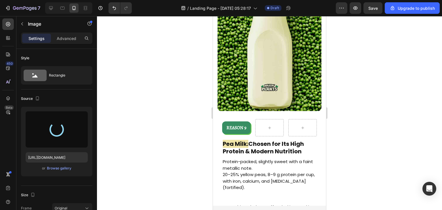
type input "https://cdn.shopify.com/s/files/1/0889/4260/8749/files/gempages_580932675590685…"
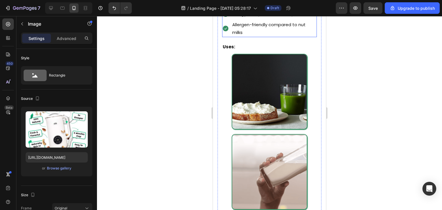
scroll to position [1977, 0]
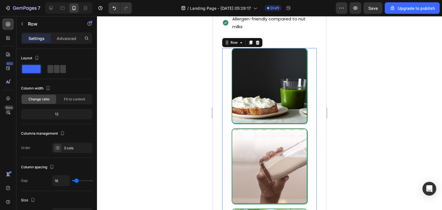
click at [235, 124] on div "Image Image Image Row 0" at bounding box center [269, 166] width 95 height 237
click at [61, 68] on span at bounding box center [63, 69] width 6 height 8
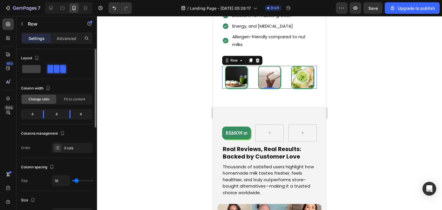
scroll to position [1958, 0]
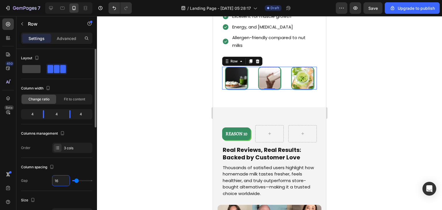
click at [65, 179] on input "16" at bounding box center [60, 181] width 17 height 10
type input "8"
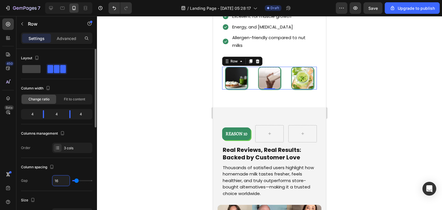
type input "8"
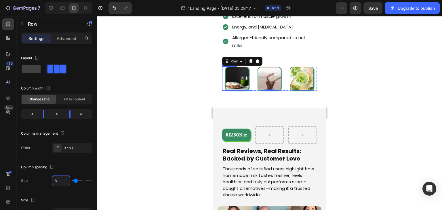
click at [234, 70] on img at bounding box center [237, 79] width 24 height 24
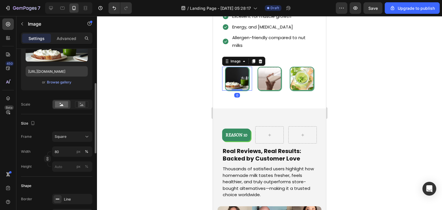
scroll to position [87, 0]
click at [66, 152] on input "80" at bounding box center [72, 151] width 40 height 10
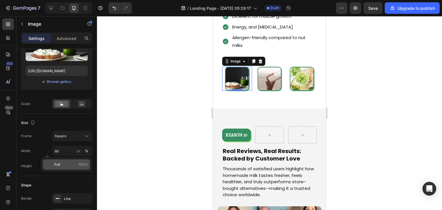
click at [68, 163] on p "Full 100%" at bounding box center [70, 164] width 33 height 5
type input "100"
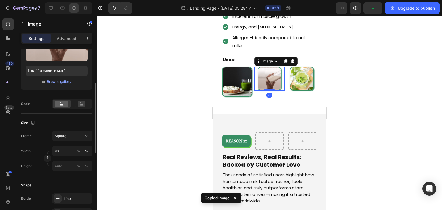
scroll to position [86, 0]
type input "100"
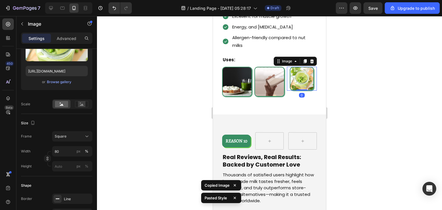
type input "100"
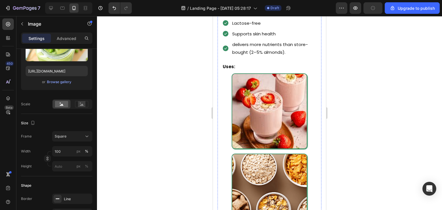
scroll to position [612, 0]
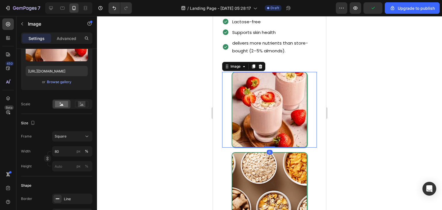
type input "100"
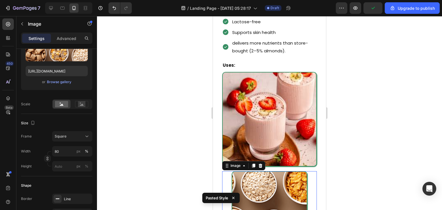
type input "100"
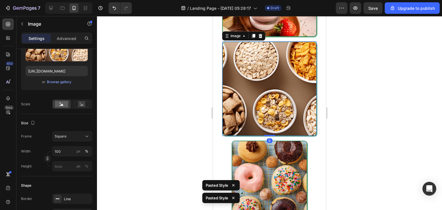
scroll to position [743, 0]
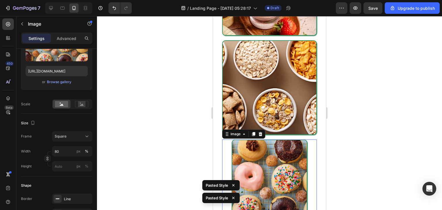
type input "100"
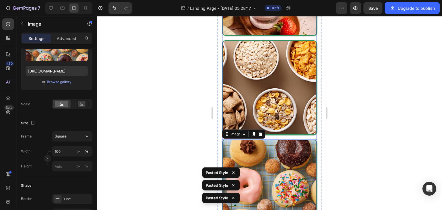
click at [299, 122] on div "Image Image Image 0 Row" at bounding box center [269, 87] width 95 height 293
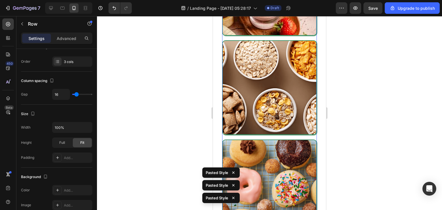
scroll to position [0, 0]
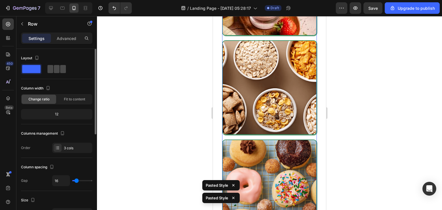
click at [62, 73] on div at bounding box center [56, 69] width 21 height 10
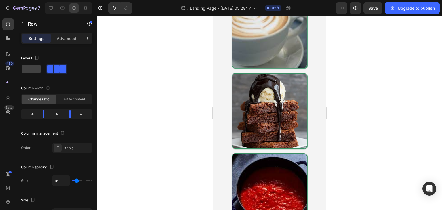
scroll to position [872, 0]
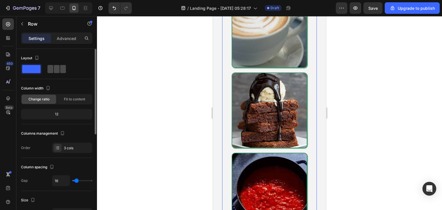
click at [62, 66] on span at bounding box center [63, 69] width 6 height 8
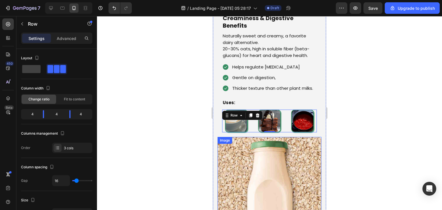
scroll to position [755, 0]
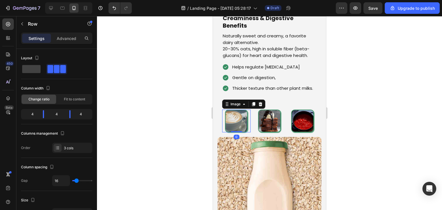
click at [236, 132] on img at bounding box center [236, 121] width 23 height 23
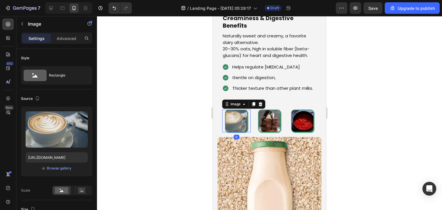
type input "100"
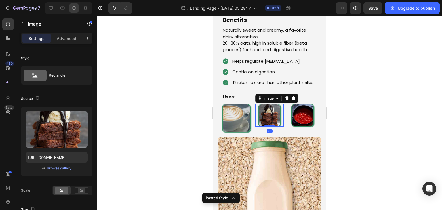
type input "100"
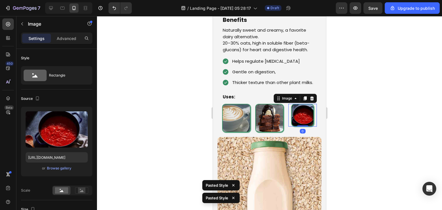
type input "100"
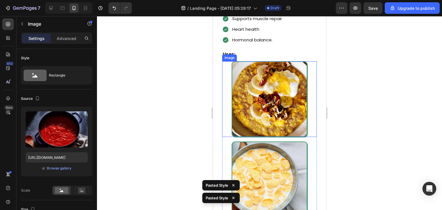
scroll to position [1271, 0]
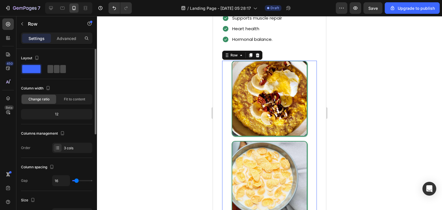
click at [63, 69] on span at bounding box center [63, 69] width 6 height 8
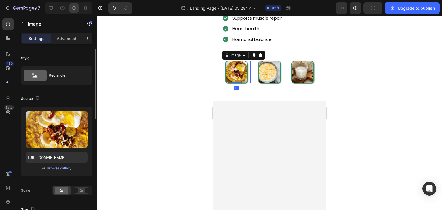
type input "100"
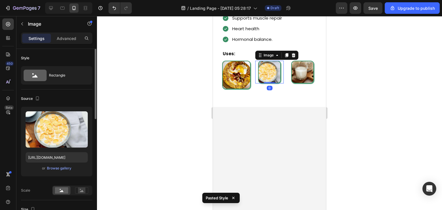
type input "100"
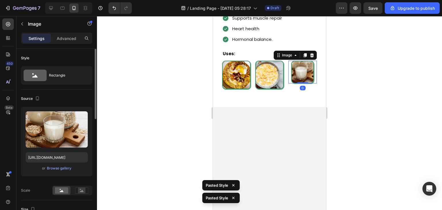
type input "100"
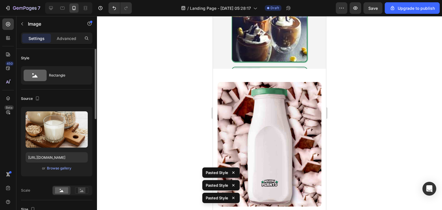
scroll to position [1539, 0]
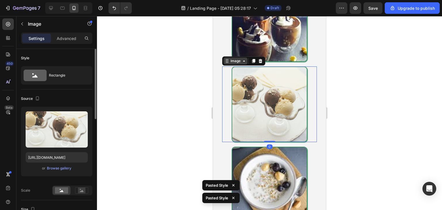
click at [226, 58] on div "Image" at bounding box center [236, 61] width 24 height 7
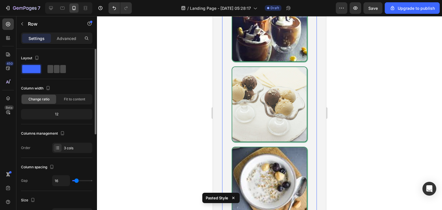
click at [62, 72] on span at bounding box center [63, 69] width 6 height 8
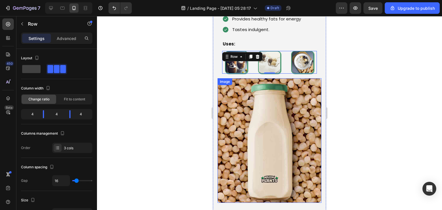
scroll to position [1471, 0]
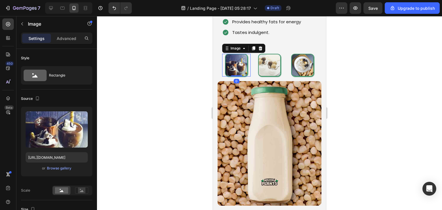
type input "100"
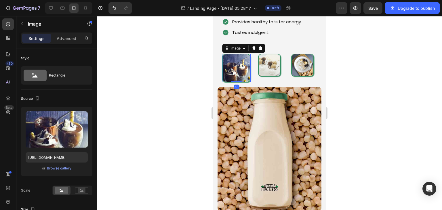
scroll to position [1477, 0]
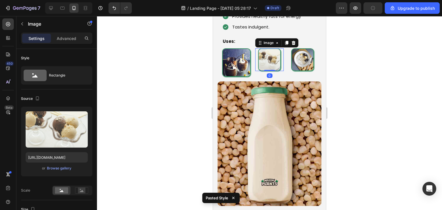
type input "100"
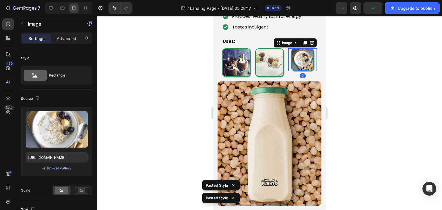
type input "100"
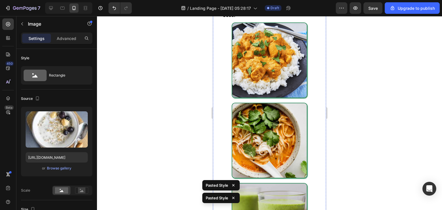
scroll to position [1967, 0]
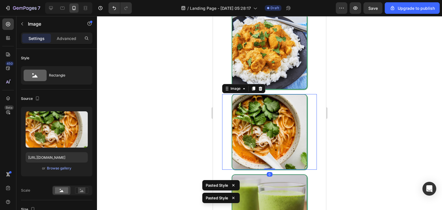
click at [230, 96] on div at bounding box center [269, 132] width 95 height 76
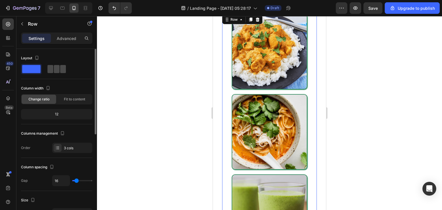
click at [53, 65] on div at bounding box center [56, 69] width 18 height 8
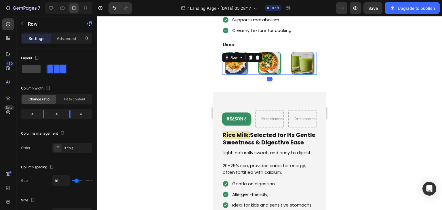
scroll to position [1901, 0]
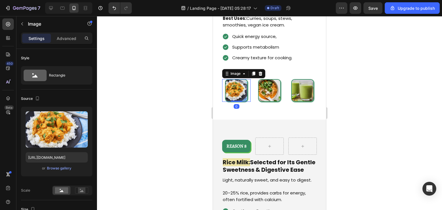
type input "100"
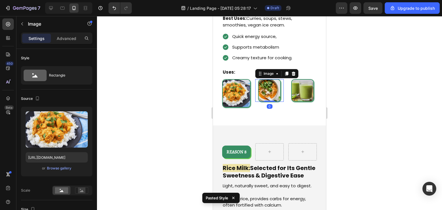
click at [276, 92] on img at bounding box center [269, 90] width 23 height 23
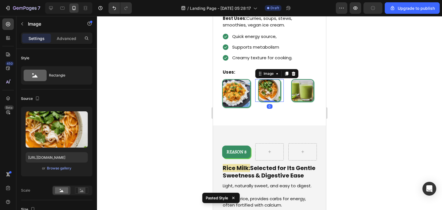
type input "100"
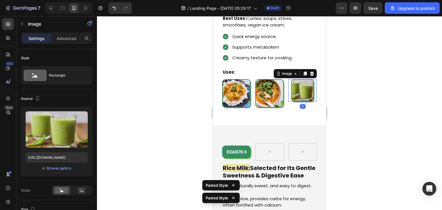
type input "100"
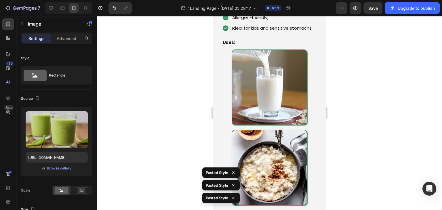
scroll to position [2106, 0]
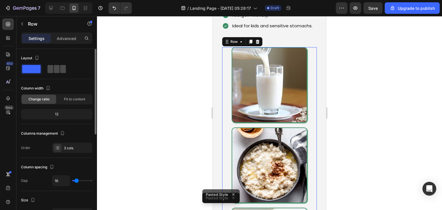
click at [58, 72] on span at bounding box center [57, 69] width 6 height 8
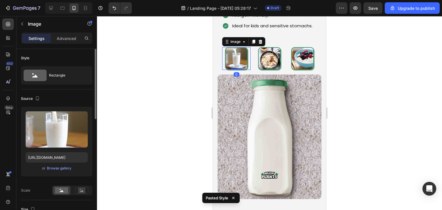
type input "100"
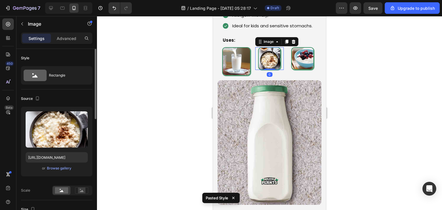
type input "100"
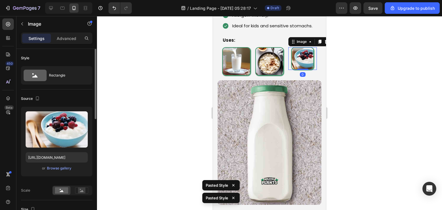
type input "100"
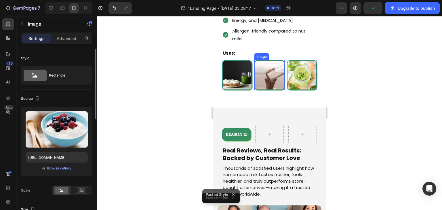
scroll to position [2582, 0]
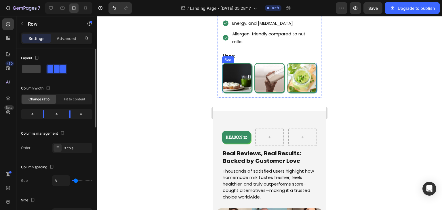
click at [251, 86] on div "Image Image Image Row" at bounding box center [269, 78] width 95 height 30
click at [61, 182] on input "8" at bounding box center [60, 181] width 17 height 10
type input "1"
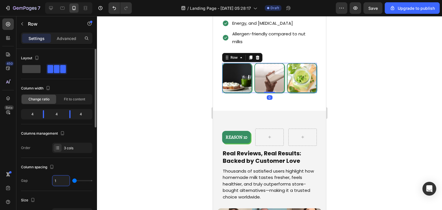
type input "16"
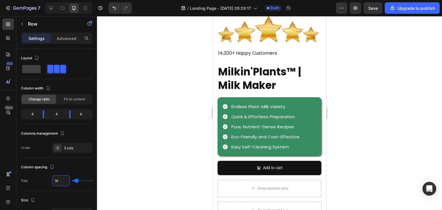
scroll to position [3015, 0]
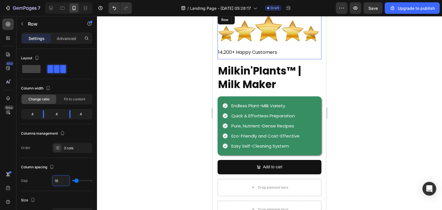
click at [295, 41] on div "Image 14,200+ Happy Customers Text Block Row" at bounding box center [270, 36] width 104 height 45
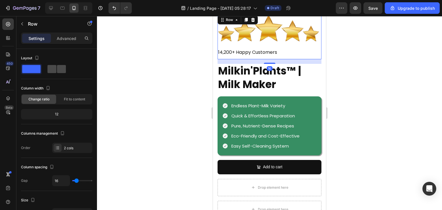
click at [57, 64] on div at bounding box center [56, 69] width 21 height 10
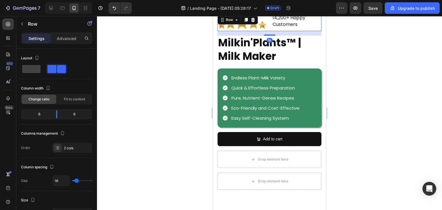
scroll to position [3017, 0]
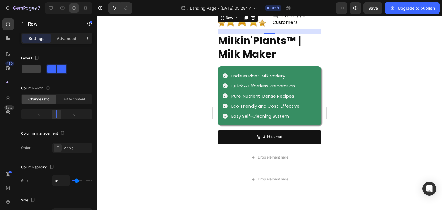
click at [56, 118] on div "6 6" at bounding box center [56, 114] width 71 height 10
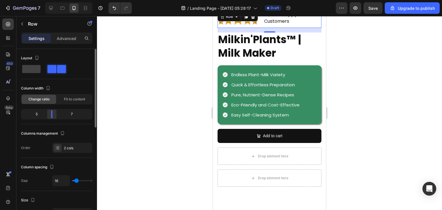
drag, startPoint x: 56, startPoint y: 118, endPoint x: 49, endPoint y: 118, distance: 6.9
click at [49, 0] on body "7 / Landing Page - Sep 26, 05:28:17 Draft Preview Save Upgrade to publish 450 B…" at bounding box center [221, 0] width 442 height 0
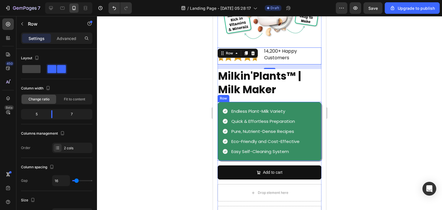
scroll to position [2979, 0]
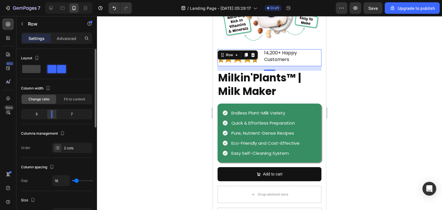
click at [51, 0] on body "7 / Landing Page - Sep 26, 05:28:17 Draft Preview Save Upgrade to publish 450 B…" at bounding box center [221, 0] width 442 height 0
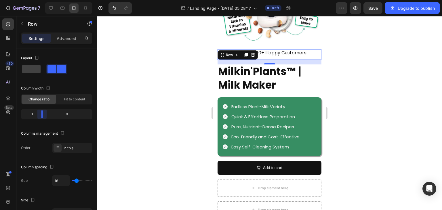
drag, startPoint x: 54, startPoint y: 117, endPoint x: 41, endPoint y: 120, distance: 13.8
click at [41, 0] on body "7 / Landing Page - Sep 26, 05:28:17 Draft Preview Save Upgrade to publish 450 B…" at bounding box center [221, 0] width 442 height 0
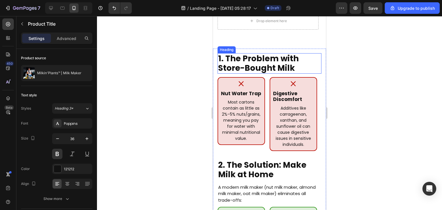
scroll to position [173, 0]
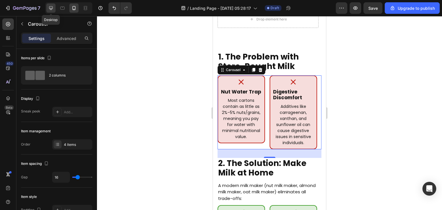
click at [54, 9] on div at bounding box center [50, 7] width 9 height 9
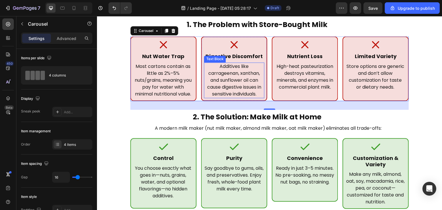
scroll to position [99, 0]
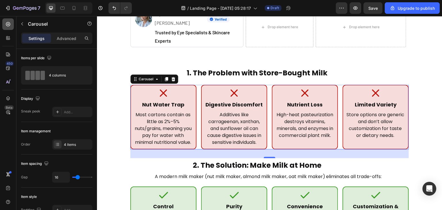
click at [5, 23] on icon at bounding box center [8, 24] width 6 height 6
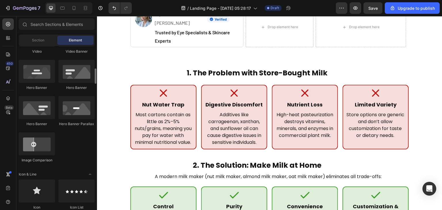
scroll to position [0, 0]
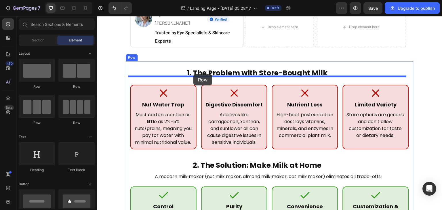
drag, startPoint x: 134, startPoint y: 84, endPoint x: 193, endPoint y: 74, distance: 59.8
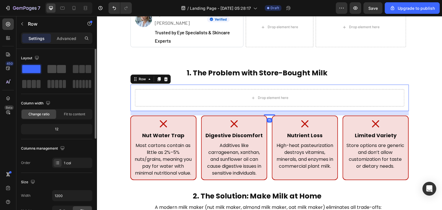
click at [61, 69] on span at bounding box center [61, 69] width 9 height 8
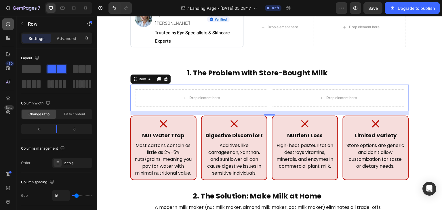
click at [9, 23] on icon at bounding box center [8, 24] width 6 height 6
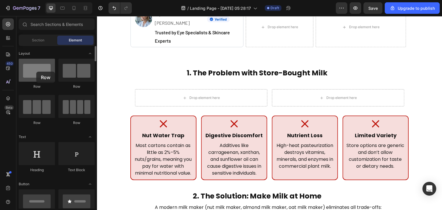
drag, startPoint x: 36, startPoint y: 72, endPoint x: 46, endPoint y: 68, distance: 10.6
click at [46, 68] on div at bounding box center [37, 70] width 36 height 23
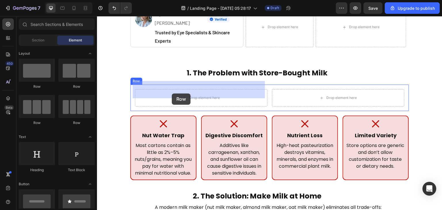
drag, startPoint x: 179, startPoint y: 86, endPoint x: 171, endPoint y: 94, distance: 11.2
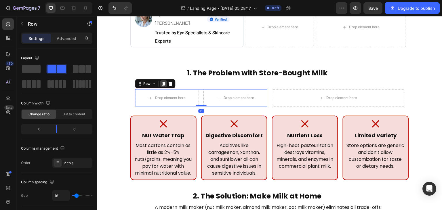
click at [162, 82] on icon at bounding box center [163, 84] width 3 height 4
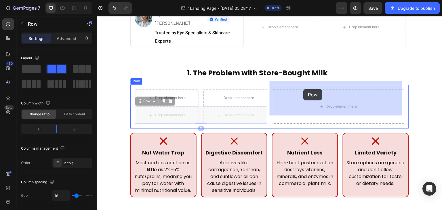
drag, startPoint x: 149, startPoint y: 93, endPoint x: 304, endPoint y: 89, distance: 154.6
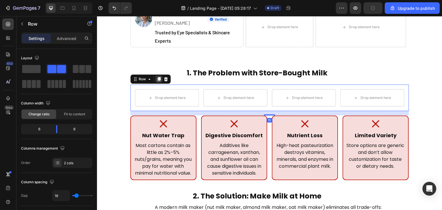
click at [157, 77] on icon at bounding box center [158, 79] width 3 height 4
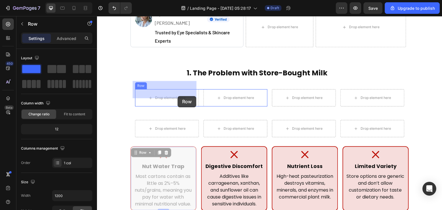
drag, startPoint x: 191, startPoint y: 140, endPoint x: 177, endPoint y: 95, distance: 47.1
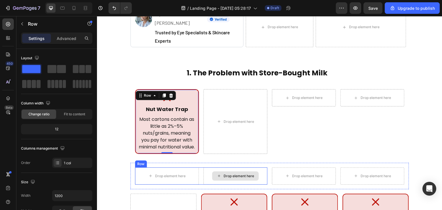
scroll to position [121, 0]
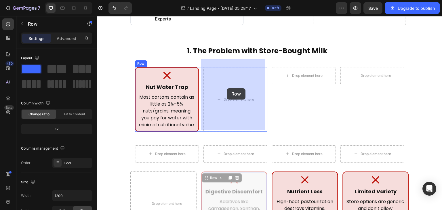
drag, startPoint x: 215, startPoint y: 171, endPoint x: 228, endPoint y: 82, distance: 90.2
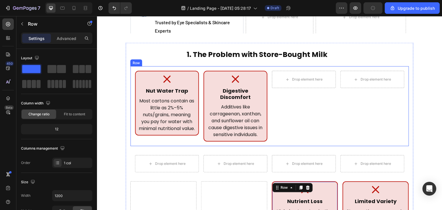
scroll to position [106, 0]
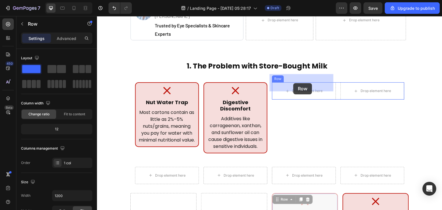
drag, startPoint x: 316, startPoint y: 186, endPoint x: 293, endPoint y: 83, distance: 105.5
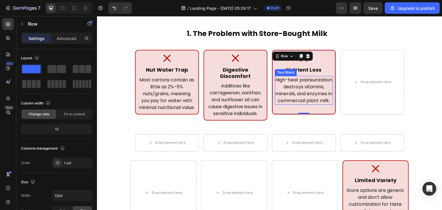
scroll to position [132, 0]
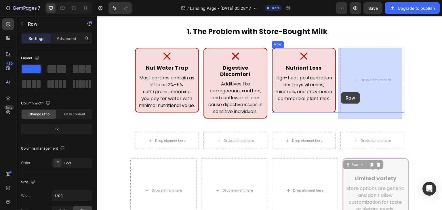
drag, startPoint x: 357, startPoint y: 160, endPoint x: 341, endPoint y: 92, distance: 69.5
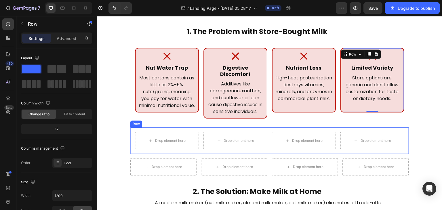
scroll to position [158, 0]
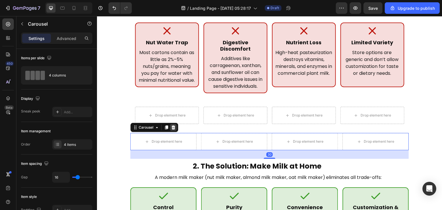
click at [172, 131] on div at bounding box center [173, 127] width 7 height 7
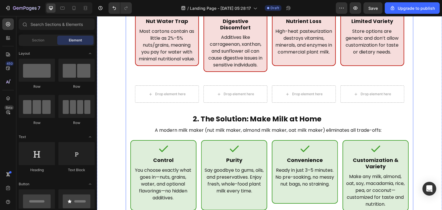
scroll to position [180, 0]
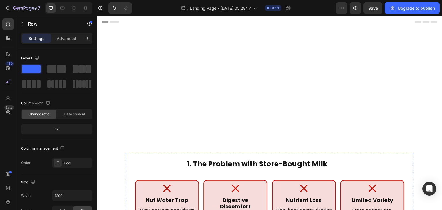
scroll to position [196, 0]
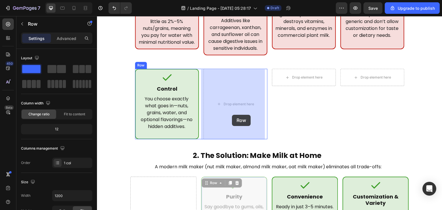
drag, startPoint x: 222, startPoint y: 178, endPoint x: 234, endPoint y: 116, distance: 62.6
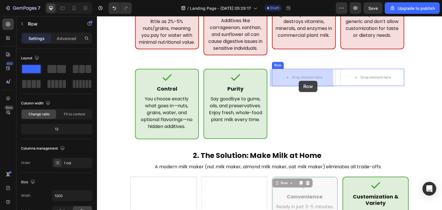
drag, startPoint x: 284, startPoint y: 177, endPoint x: 299, endPoint y: 81, distance: 97.5
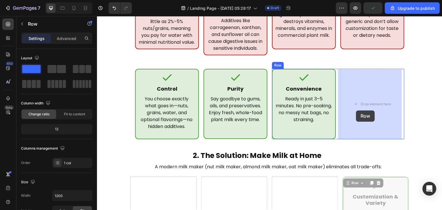
drag, startPoint x: 358, startPoint y: 178, endPoint x: 356, endPoint y: 110, distance: 67.6
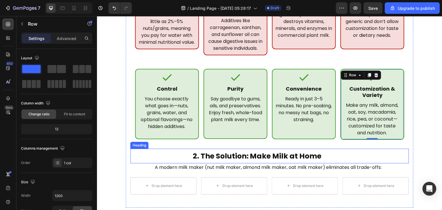
scroll to position [213, 0]
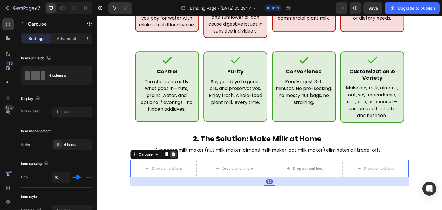
click at [173, 156] on icon at bounding box center [173, 154] width 5 height 5
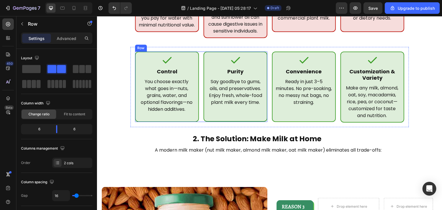
click at [199, 105] on div "Icon Control Heading You choose exactly what goes in—nuts, grains, water, and o…" at bounding box center [201, 87] width 132 height 70
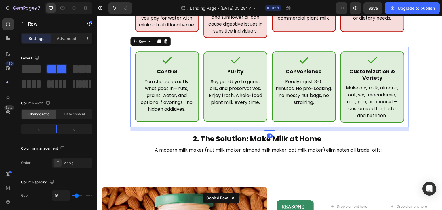
click at [200, 50] on div "Icon Control Heading You choose exactly what goes in—nuts, grains, water, and o…" at bounding box center [269, 87] width 279 height 80
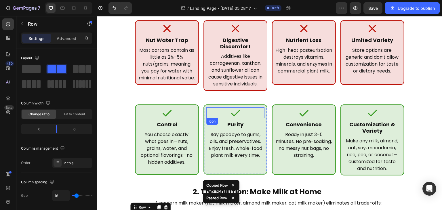
scroll to position [160, 0]
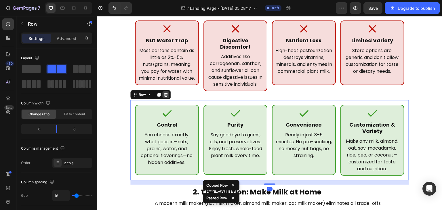
click at [164, 96] on icon at bounding box center [165, 94] width 5 height 5
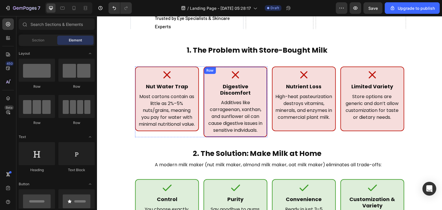
scroll to position [114, 0]
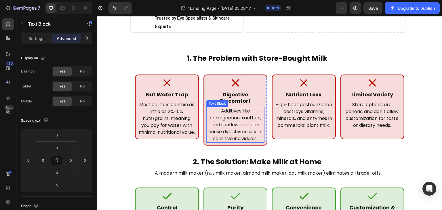
click at [233, 109] on p "Additives like carrageenan, xanthan, and sunflower oil can cause digestive issu…" at bounding box center [235, 125] width 57 height 35
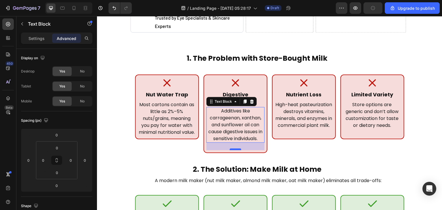
drag, startPoint x: 233, startPoint y: 127, endPoint x: 233, endPoint y: 134, distance: 7.5
click at [233, 148] on div at bounding box center [236, 149] width 12 height 2
type input "26"
click at [388, 111] on p "Store options are generic and don’t allow customization for taste or dietary ne…" at bounding box center [372, 115] width 56 height 28
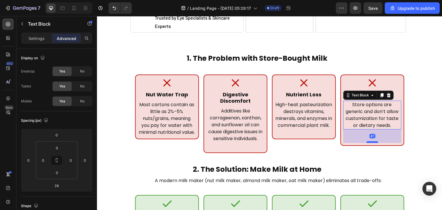
drag, startPoint x: 367, startPoint y: 127, endPoint x: 368, endPoint y: 134, distance: 6.6
click at [368, 141] on div at bounding box center [373, 142] width 12 height 2
type input "47"
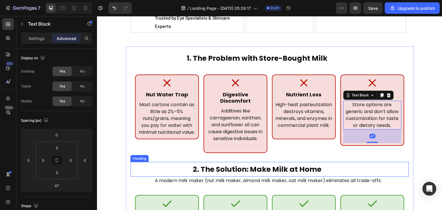
click at [355, 162] on h2 "2. The Solution: Make Milk at Home" at bounding box center [256, 169] width 253 height 15
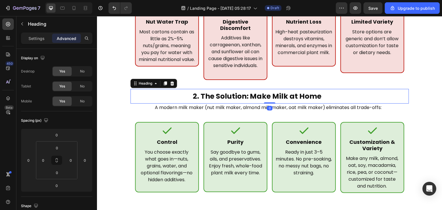
scroll to position [180, 0]
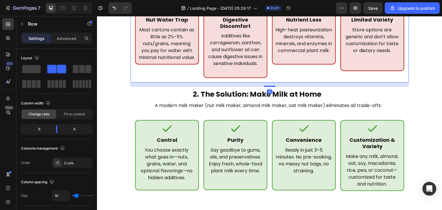
click at [268, 64] on div "Icon Nut Water Trap Heading Most cartons contain as little as 2%–5% nuts/grains…" at bounding box center [269, 38] width 279 height 87
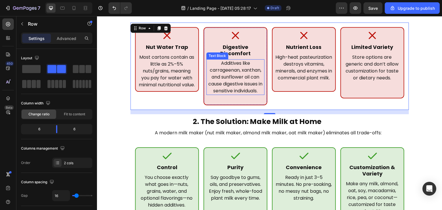
scroll to position [152, 0]
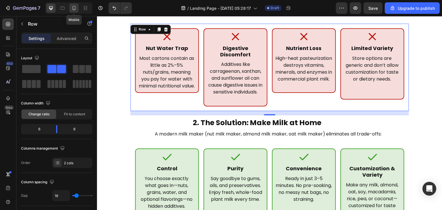
click at [73, 8] on icon at bounding box center [74, 8] width 6 height 6
type input "0"
type input "100%"
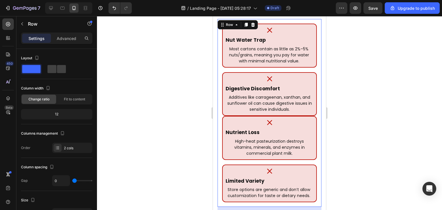
scroll to position [144, 0]
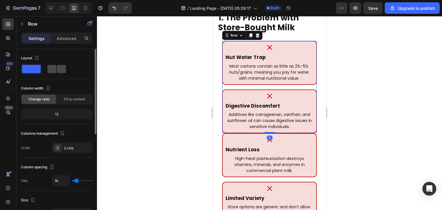
click at [57, 69] on span at bounding box center [61, 69] width 9 height 8
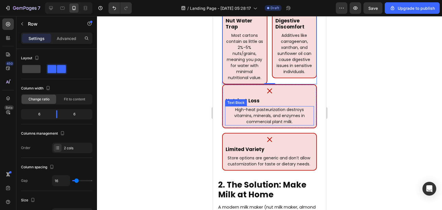
scroll to position [182, 0]
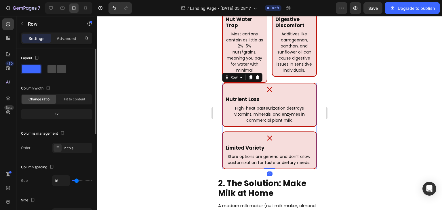
click at [57, 70] on span at bounding box center [61, 69] width 9 height 8
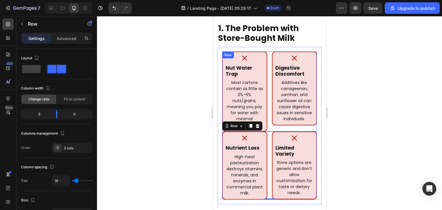
scroll to position [132, 0]
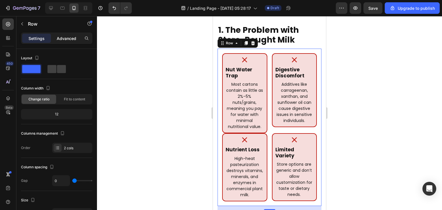
click at [61, 36] on p "Advanced" at bounding box center [67, 38] width 20 height 6
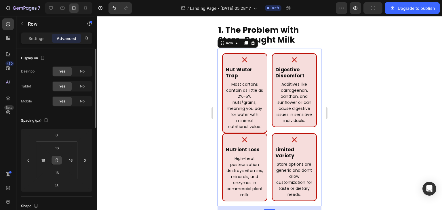
click at [58, 161] on icon at bounding box center [56, 160] width 5 height 5
click at [58, 146] on input "16" at bounding box center [57, 148] width 12 height 9
type input "0"
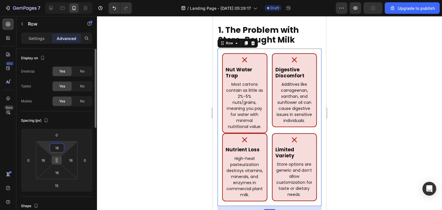
type input "0"
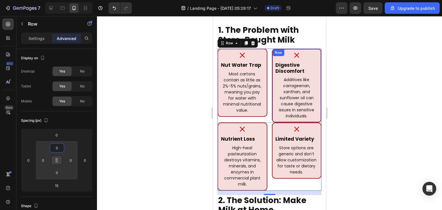
click at [272, 117] on div "Icon Digestive Discomfort Heading Additives like carrageenan, xanthan, and sunf…" at bounding box center [297, 86] width 50 height 74
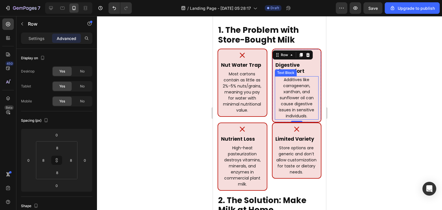
click at [277, 97] on p "Additives like carrageenan, xanthan, and sunflower oil can cause digestive issu…" at bounding box center [296, 98] width 43 height 42
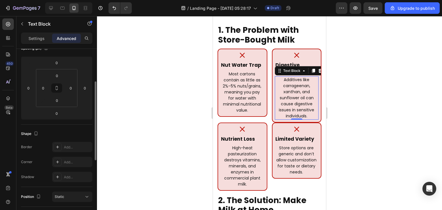
scroll to position [73, 0]
click at [35, 37] on p "Settings" at bounding box center [36, 38] width 16 height 6
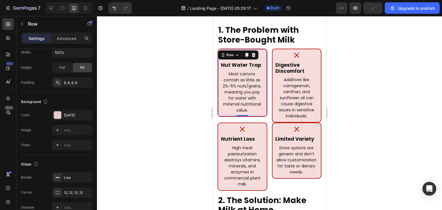
scroll to position [0, 0]
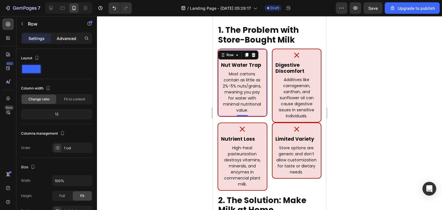
click at [71, 42] on div "Advanced" at bounding box center [66, 38] width 29 height 9
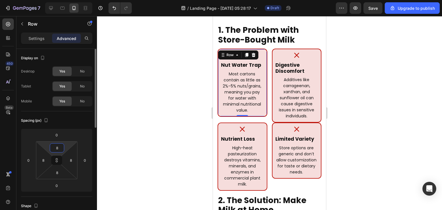
click at [58, 149] on input "8" at bounding box center [57, 148] width 12 height 9
type input "5"
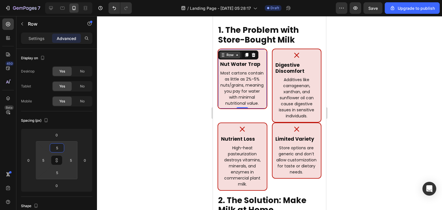
type input "5"
click at [231, 53] on div "Row" at bounding box center [229, 54] width 9 height 5
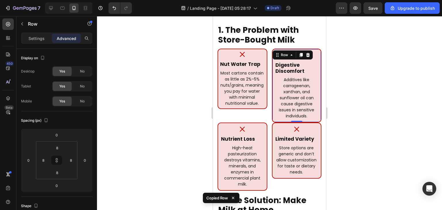
type input "5"
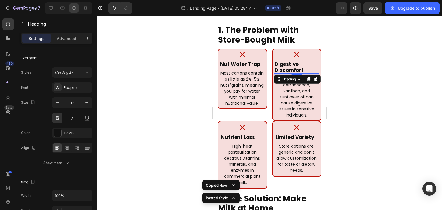
click at [293, 63] on h2 "Digestive Discomfort" at bounding box center [297, 67] width 46 height 13
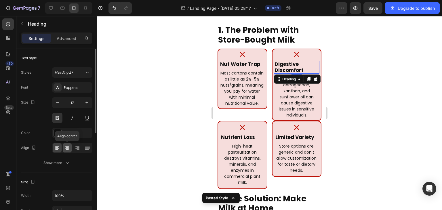
click at [69, 146] on icon at bounding box center [67, 148] width 6 height 6
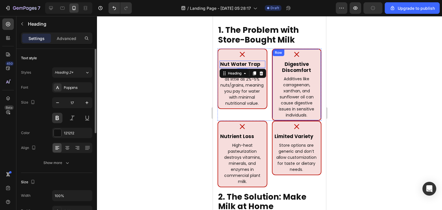
click at [272, 85] on div "Icon Digestive Discomfort Heading Additives like carrageenan, xanthan, and sunf…" at bounding box center [297, 85] width 50 height 72
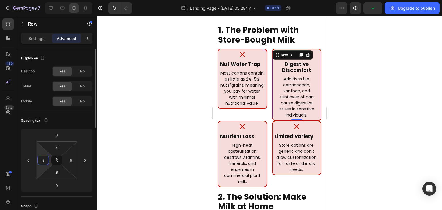
click at [46, 160] on input "5" at bounding box center [43, 160] width 9 height 9
type input "3"
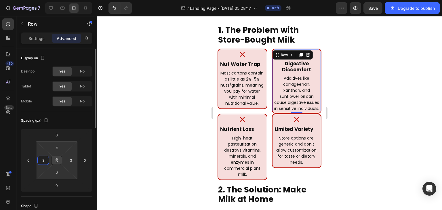
type input "3"
click at [55, 163] on button at bounding box center [56, 160] width 11 height 9
click at [56, 150] on input "3" at bounding box center [57, 148] width 12 height 9
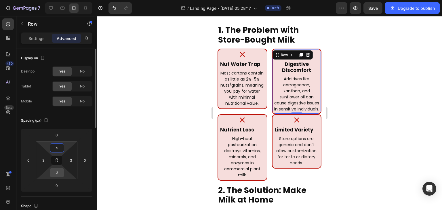
type input "5"
click at [59, 176] on input "3" at bounding box center [57, 172] width 12 height 9
drag, startPoint x: 59, startPoint y: 176, endPoint x: 53, endPoint y: 176, distance: 6.6
click at [53, 176] on input "3" at bounding box center [57, 172] width 12 height 9
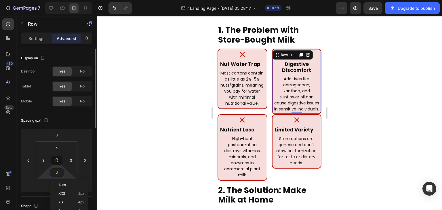
click at [53, 176] on input "3" at bounding box center [57, 172] width 12 height 9
type input "5"
click at [53, 176] on input "5" at bounding box center [57, 172] width 12 height 9
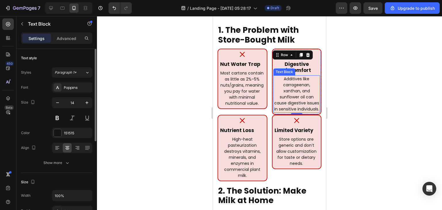
click at [274, 89] on p "Additives like carrageenan, xanthan, and sunflower oil can cause digestive issu…" at bounding box center [297, 94] width 46 height 36
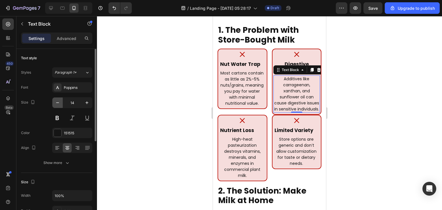
click at [57, 103] on icon "button" at bounding box center [58, 103] width 6 height 6
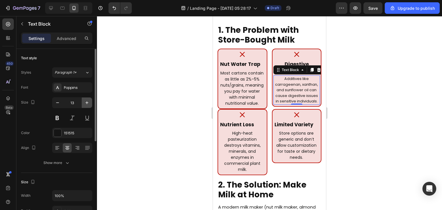
click at [88, 101] on icon "button" at bounding box center [87, 103] width 6 height 6
type input "14"
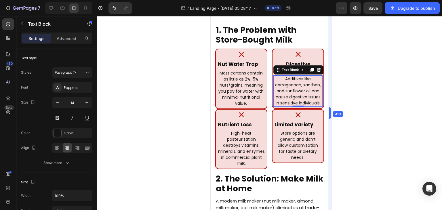
drag, startPoint x: 328, startPoint y: 113, endPoint x: 333, endPoint y: 112, distance: 5.2
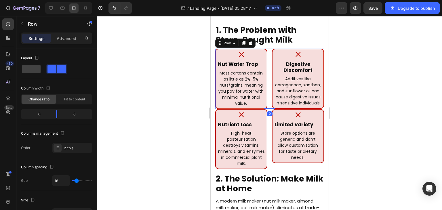
click at [268, 103] on div "Icon Nut Water Trap Heading Most cartons contain as little as 2%–5% nuts/grains…" at bounding box center [269, 79] width 109 height 60
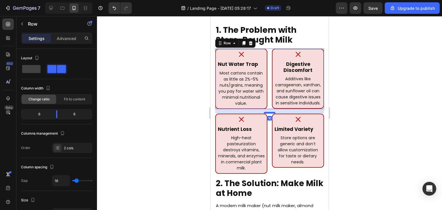
drag, startPoint x: 267, startPoint y: 107, endPoint x: 268, endPoint y: 112, distance: 4.7
click at [268, 112] on div at bounding box center [270, 113] width 12 height 2
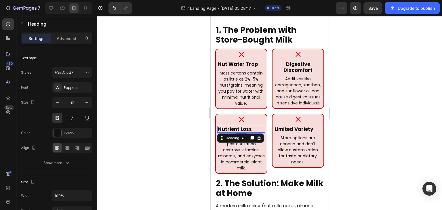
click at [247, 127] on h2 "Nutrient Loss" at bounding box center [241, 129] width 48 height 7
click at [69, 148] on icon at bounding box center [67, 148] width 6 height 6
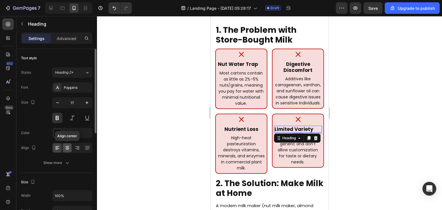
click at [66, 148] on icon at bounding box center [67, 148] width 4 height 1
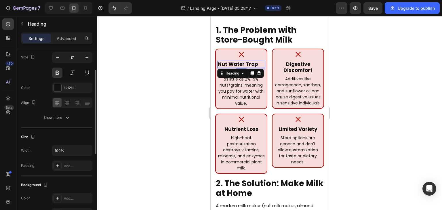
scroll to position [45, 0]
click at [67, 104] on icon at bounding box center [67, 103] width 6 height 6
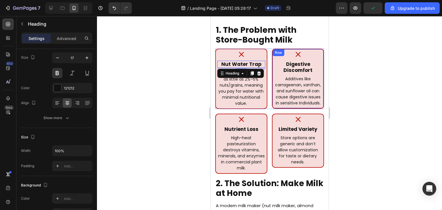
click at [307, 108] on div "Icon Digestive Discomfort Heading Additives like carrageenan, xanthan, and sunf…" at bounding box center [298, 79] width 52 height 60
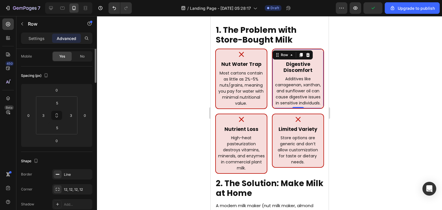
scroll to position [0, 0]
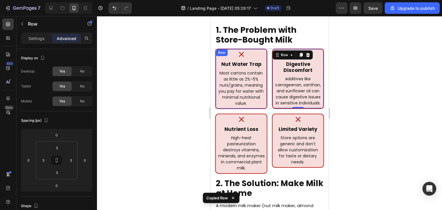
click at [262, 108] on div "Icon Nut Water Trap Heading Most cartons contain as little as 2%–5% nuts/grains…" at bounding box center [241, 79] width 52 height 60
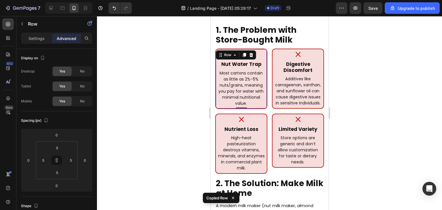
type input "3"
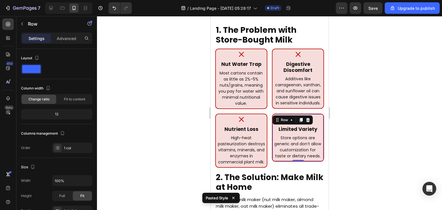
click at [276, 162] on div "Icon Limited Variety Heading Store options are generic and don’t allow customiz…" at bounding box center [298, 138] width 52 height 48
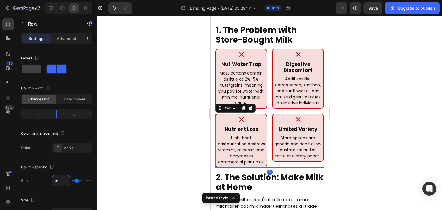
click at [63, 183] on input "16" at bounding box center [60, 181] width 17 height 10
type input "8"
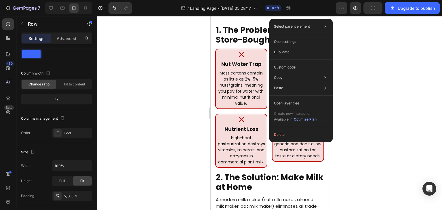
scroll to position [15, 0]
click at [266, 76] on div "Icon Nut Water Trap Heading Most cartons contain as little as 2%–5% nuts/grains…" at bounding box center [269, 79] width 109 height 60
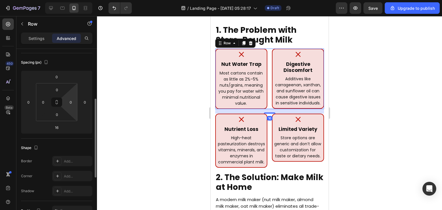
scroll to position [84, 0]
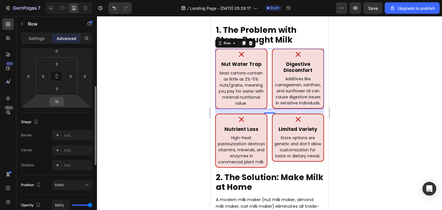
click at [61, 103] on input "16" at bounding box center [57, 101] width 12 height 9
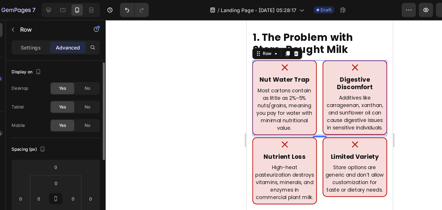
scroll to position [23, 0]
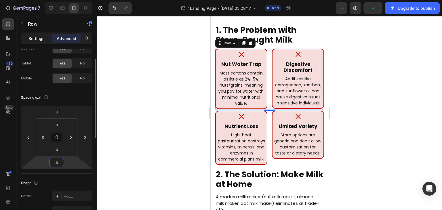
type input "6"
click at [32, 38] on p "Settings" at bounding box center [36, 38] width 16 height 6
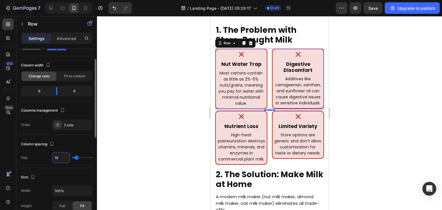
click at [60, 160] on input "16" at bounding box center [60, 157] width 17 height 10
type input "8"
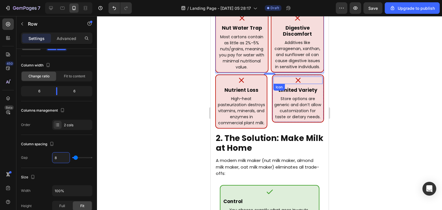
scroll to position [170, 0]
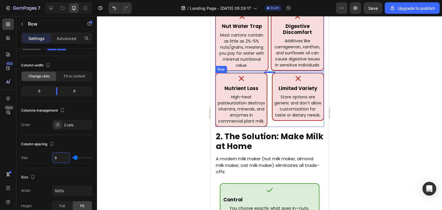
click at [266, 90] on div "Icon Nutrient Loss Heading High-heat pasteurization destroys vitamins, minerals…" at bounding box center [269, 100] width 109 height 54
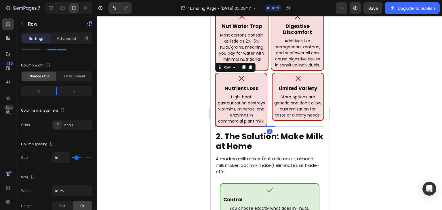
scroll to position [23, 0]
click at [61, 161] on input "16" at bounding box center [60, 157] width 17 height 10
type input "8"
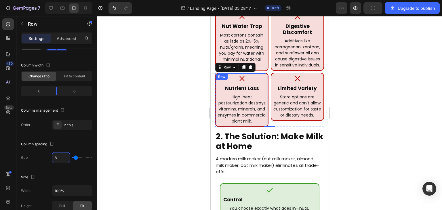
click at [265, 75] on div "Icon Nutrient Loss Heading High-heat pasteurization destroys vitamins, minerals…" at bounding box center [241, 100] width 53 height 54
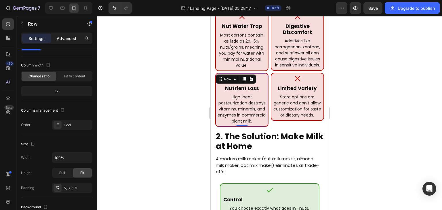
click at [69, 37] on p "Advanced" at bounding box center [67, 38] width 20 height 6
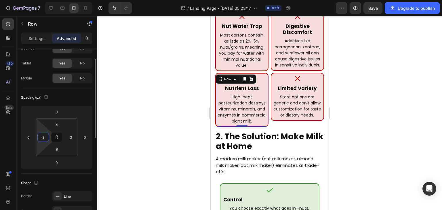
click at [42, 139] on input "3" at bounding box center [43, 137] width 9 height 9
type input "5"
click at [73, 139] on input "3" at bounding box center [70, 137] width 9 height 9
click at [73, 139] on input "5" at bounding box center [70, 137] width 9 height 9
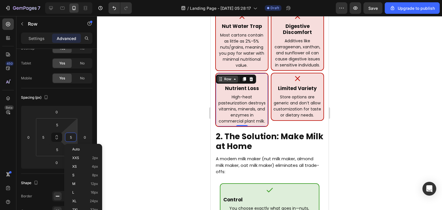
type input "5"
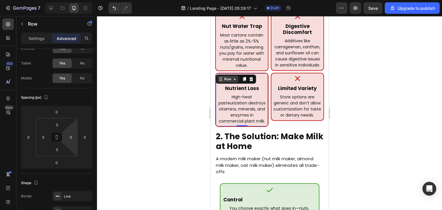
click at [232, 79] on icon at bounding box center [234, 79] width 5 height 5
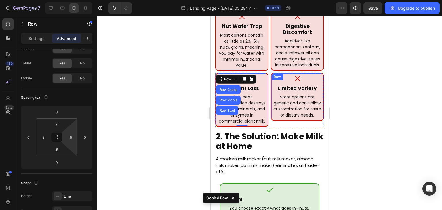
click at [317, 119] on div "Icon Limited Variety Heading Store options are generic and don’t allow customiz…" at bounding box center [296, 97] width 53 height 48
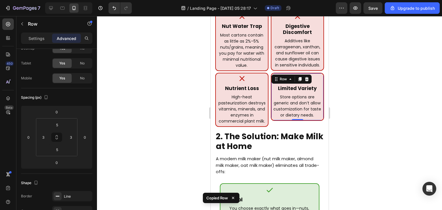
type input "5"
click at [263, 69] on div "Icon Nut Water Trap Heading Most cartons contain as little as 2%–5% nuts/grains…" at bounding box center [241, 41] width 53 height 60
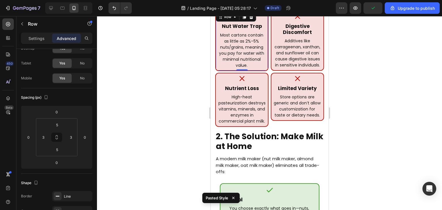
type input "5"
click at [281, 69] on div "Icon Digestive Discomfort Heading Additives like carrageenan, xanthan, and sunf…" at bounding box center [296, 41] width 53 height 60
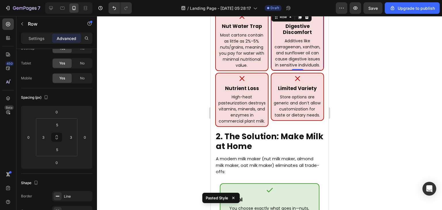
type input "5"
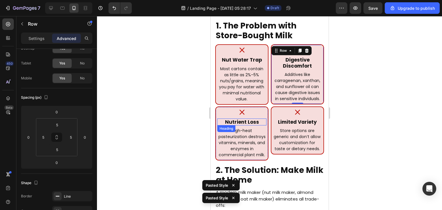
scroll to position [136, 0]
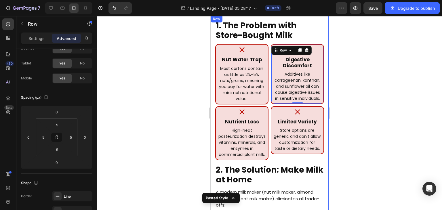
click at [213, 89] on div "1. The Problem with Store-Bought Milk Heading Icon Nut Water Trap Heading Most …" at bounding box center [269, 209] width 118 height 387
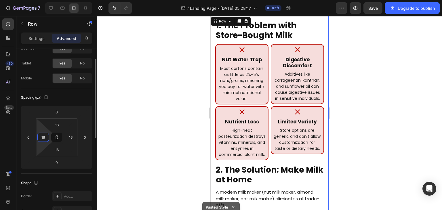
click at [45, 136] on input "16" at bounding box center [43, 137] width 9 height 9
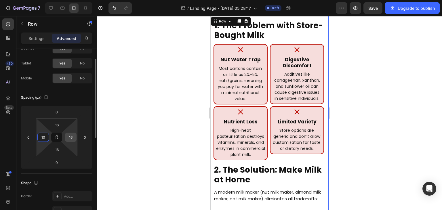
type input "10"
click at [73, 135] on input "16" at bounding box center [70, 137] width 9 height 9
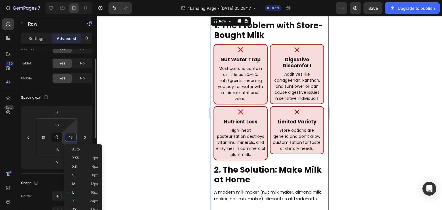
click at [73, 135] on input "16" at bounding box center [70, 137] width 9 height 9
type input "10"
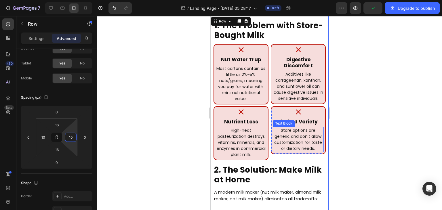
click at [296, 137] on p "Store options are generic and don’t allow customization for taste or dietary ne…" at bounding box center [297, 139] width 49 height 24
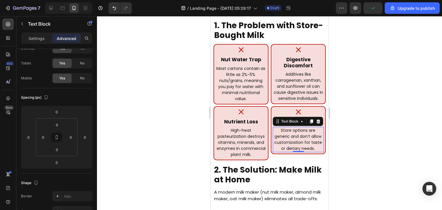
scroll to position [0, 0]
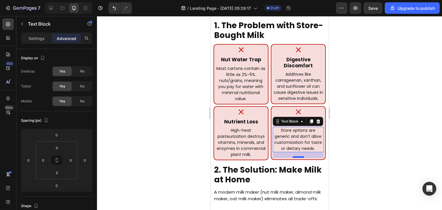
drag, startPoint x: 294, startPoint y: 151, endPoint x: 295, endPoint y: 157, distance: 5.8
click at [295, 157] on div at bounding box center [298, 157] width 12 height 2
type input "20"
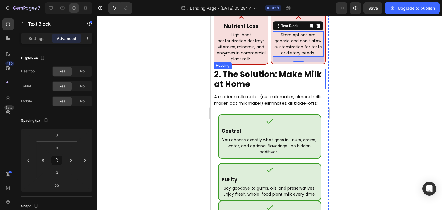
scroll to position [253, 0]
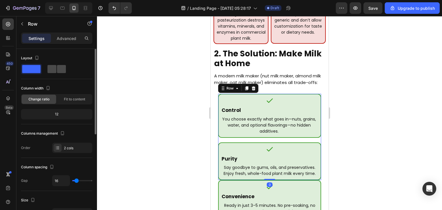
click at [56, 72] on span at bounding box center [51, 69] width 9 height 8
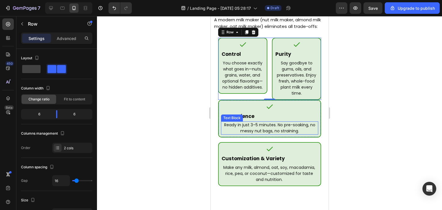
scroll to position [313, 0]
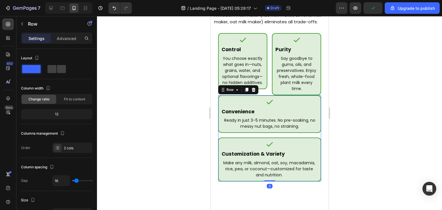
click at [58, 71] on span at bounding box center [61, 69] width 9 height 8
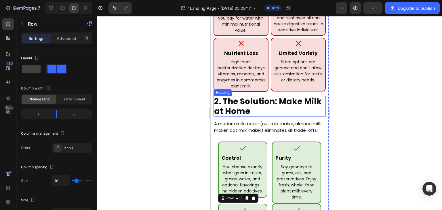
scroll to position [204, 0]
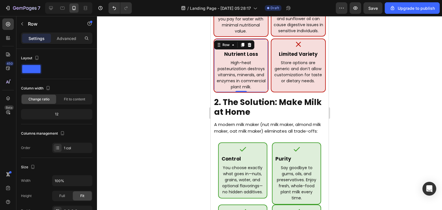
click at [264, 91] on div "Icon Nutrient Loss Heading High-heat pasteurization destroys vitamins, minerals…" at bounding box center [240, 66] width 55 height 54
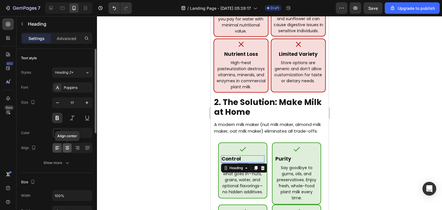
click at [64, 148] on icon at bounding box center [67, 148] width 6 height 6
click at [240, 172] on div "Icon Control Heading 6 You choose exactly what goes in—nuts, grains, water, and…" at bounding box center [242, 170] width 43 height 50
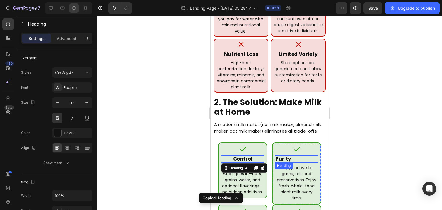
click at [293, 162] on h2 "Purity" at bounding box center [295, 158] width 43 height 7
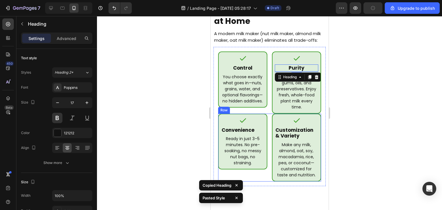
scroll to position [325, 0]
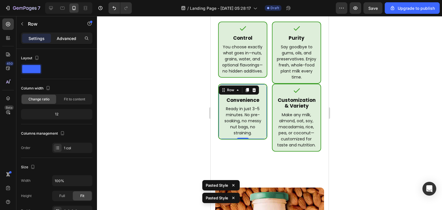
click at [71, 35] on div "Advanced" at bounding box center [66, 38] width 29 height 9
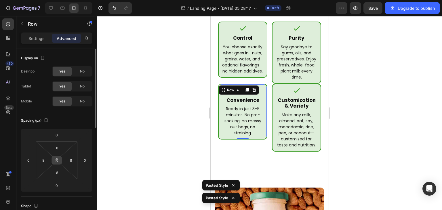
click at [60, 160] on button at bounding box center [56, 160] width 11 height 9
click at [58, 160] on icon at bounding box center [56, 160] width 5 height 5
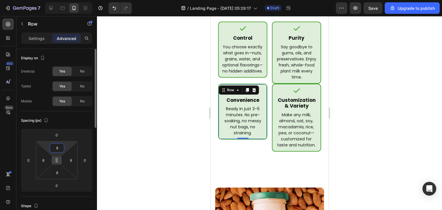
click at [59, 150] on input "8" at bounding box center [57, 148] width 12 height 9
type input "5"
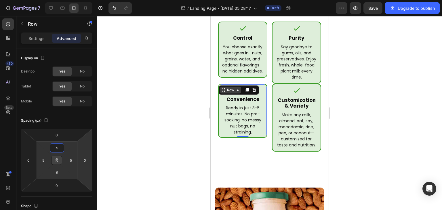
type input "5"
click at [230, 92] on div "Row" at bounding box center [230, 90] width 21 height 7
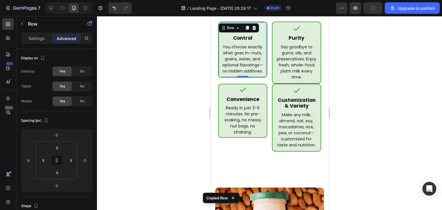
type input "5"
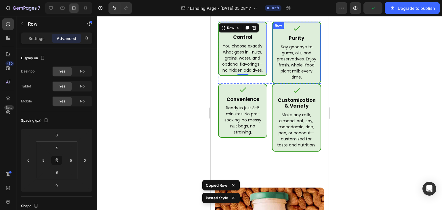
click at [279, 83] on div "Icon Purity Heading Say goodbye to gums, oils, and preservatives. Enjoy fresh, …" at bounding box center [296, 53] width 49 height 62
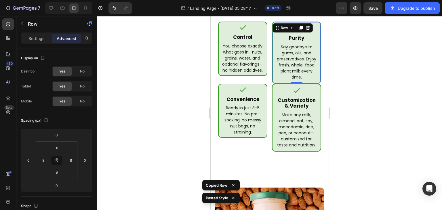
type input "5"
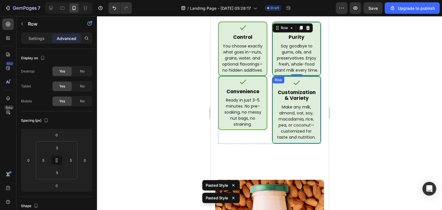
click at [273, 144] on div "Icon Customization & Variety Heading Make any milk, almond, oat, soy, macadamia…" at bounding box center [296, 110] width 49 height 68
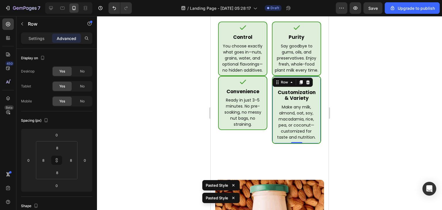
type input "5"
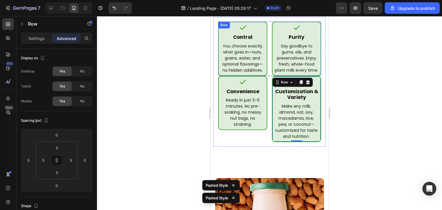
click at [265, 76] on div "Icon Control Heading You choose exactly what goes in—nuts, grains, water, and o…" at bounding box center [269, 49] width 103 height 54
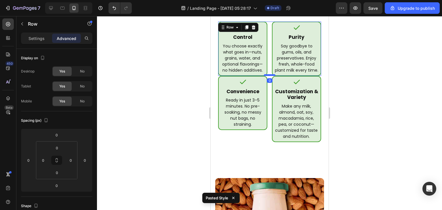
click at [268, 76] on div at bounding box center [270, 75] width 12 height 2
click at [39, 37] on p "Settings" at bounding box center [36, 38] width 16 height 6
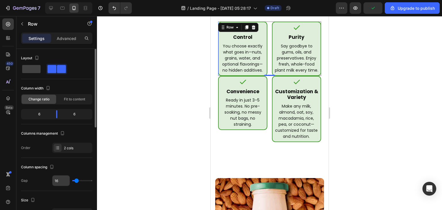
click at [61, 181] on input "16" at bounding box center [60, 181] width 17 height 10
type input "8"
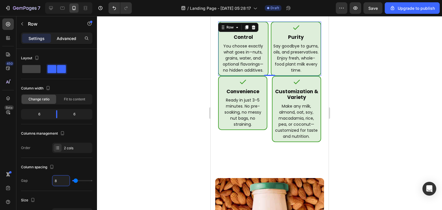
click at [64, 38] on p "Advanced" at bounding box center [67, 38] width 20 height 6
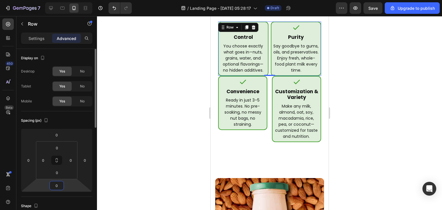
click at [56, 186] on input "0" at bounding box center [57, 185] width 12 height 9
type input "8"
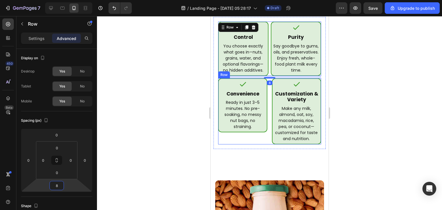
click at [264, 141] on div "Icon Convenience Heading Ready in just 3–5 minutes. No pre-soaking, no messy nu…" at bounding box center [242, 111] width 49 height 66
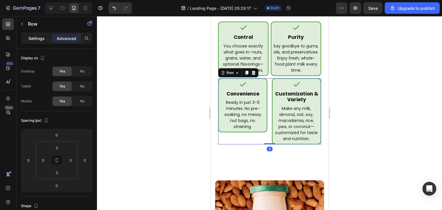
click at [35, 42] on div "Settings" at bounding box center [36, 38] width 29 height 9
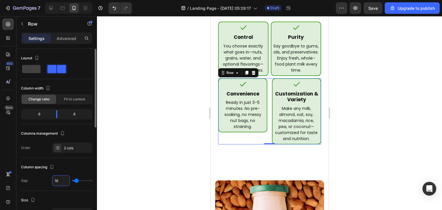
click at [60, 178] on input "16" at bounding box center [60, 181] width 17 height 10
type input "8"
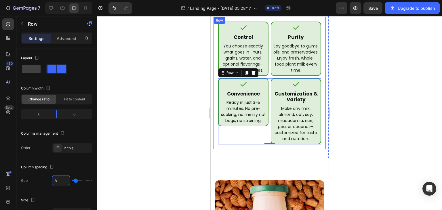
click at [214, 97] on div "Icon Control Heading You choose exactly what goes in—nuts, grains, water, and o…" at bounding box center [269, 83] width 112 height 132
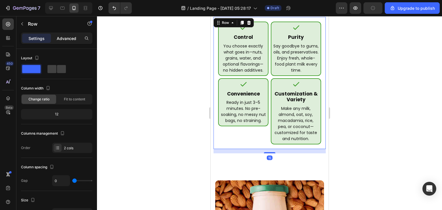
click at [76, 39] on div "Advanced" at bounding box center [66, 38] width 29 height 9
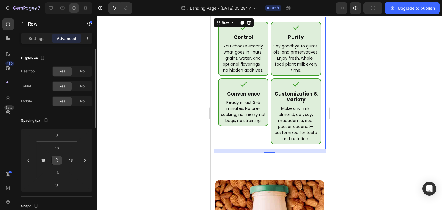
click at [59, 161] on button at bounding box center [56, 160] width 11 height 9
click at [59, 147] on input "16" at bounding box center [57, 148] width 12 height 9
type input "0"
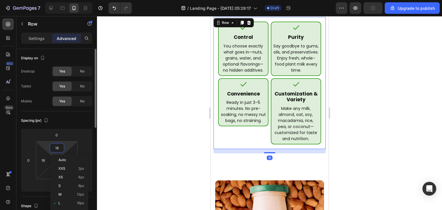
type input "0"
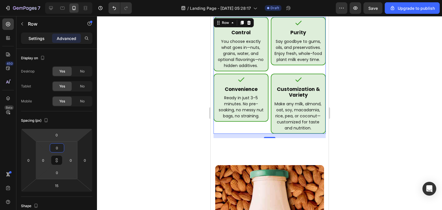
type input "0"
click at [35, 41] on div "Settings" at bounding box center [36, 38] width 29 height 9
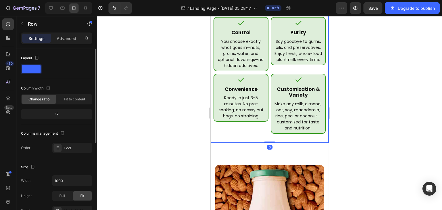
click at [69, 37] on p "Advanced" at bounding box center [67, 38] width 20 height 6
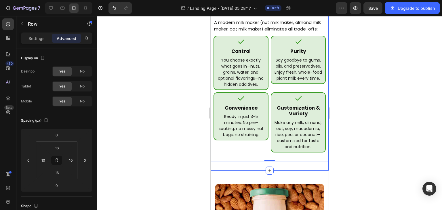
scroll to position [305, 0]
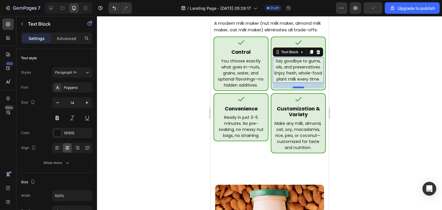
drag, startPoint x: 294, startPoint y: 88, endPoint x: 294, endPoint y: 93, distance: 5.5
click at [294, 88] on div at bounding box center [298, 88] width 12 height 2
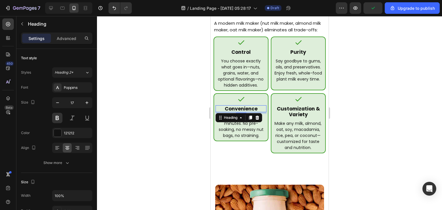
click at [249, 112] on h2 "Convenience" at bounding box center [240, 108] width 51 height 7
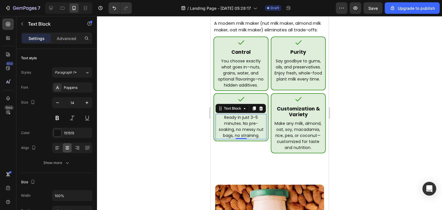
click at [255, 139] on p "Ready in just 3–5 minutes. No pre-soaking, no messy nut bags, no straining." at bounding box center [241, 127] width 50 height 24
drag, startPoint x: 239, startPoint y: 144, endPoint x: 239, endPoint y: 155, distance: 11.5
click at [239, 151] on div at bounding box center [241, 150] width 12 height 2
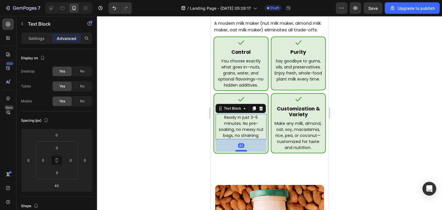
click at [240, 152] on div at bounding box center [241, 151] width 12 height 2
type input "43"
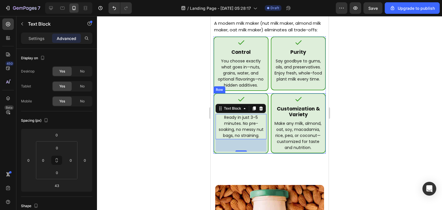
click at [267, 149] on div "Icon Convenience Heading Ready in just 3–5 minutes. No pre-soaking, no messy nu…" at bounding box center [269, 123] width 112 height 60
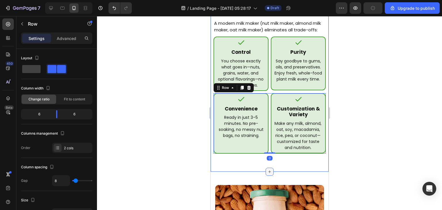
click at [269, 174] on div at bounding box center [269, 172] width 8 height 8
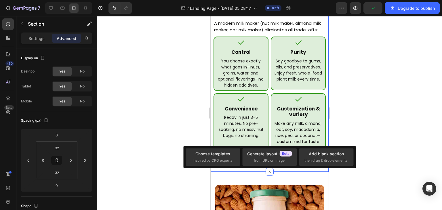
click at [281, 172] on div "1. The Problem with Store-Bought Milk Heading Icon Nut Water Trap Heading Most …" at bounding box center [269, 4] width 118 height 334
click at [55, 172] on input "32" at bounding box center [57, 172] width 12 height 9
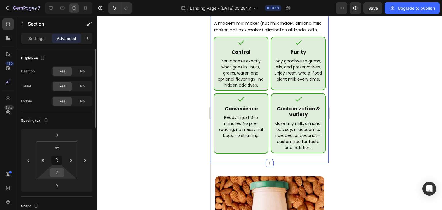
click at [63, 172] on div "2" at bounding box center [57, 172] width 14 height 9
click at [61, 172] on input "2" at bounding box center [57, 172] width 12 height 9
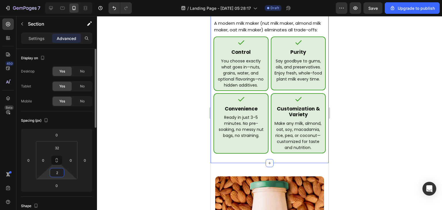
click at [61, 172] on input "2" at bounding box center [57, 172] width 12 height 9
type input "10"
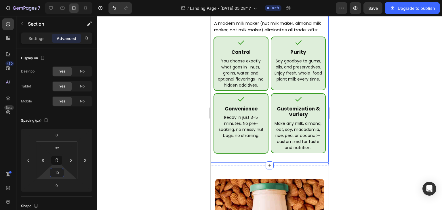
click at [211, 146] on div "1. The Problem with Store-Bought Milk Heading Icon Nut Water Trap Heading Most …" at bounding box center [269, 5] width 118 height 316
click at [59, 171] on input "16" at bounding box center [57, 172] width 12 height 9
type input "0"
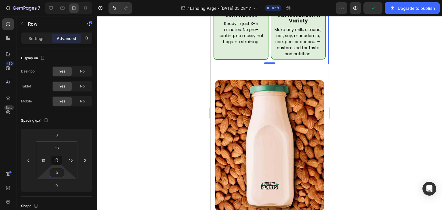
scroll to position [467, 0]
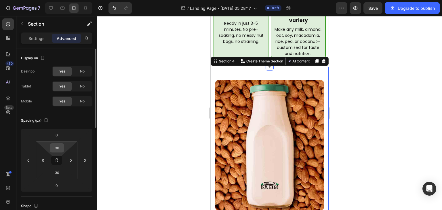
click at [58, 146] on input "30" at bounding box center [57, 148] width 12 height 9
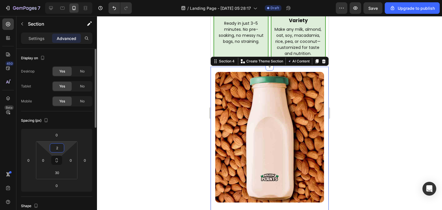
type input "20"
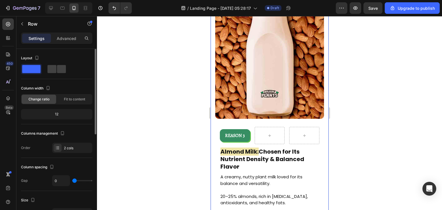
scroll to position [441, 0]
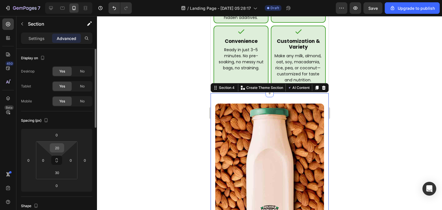
click at [59, 151] on input "20" at bounding box center [57, 148] width 12 height 9
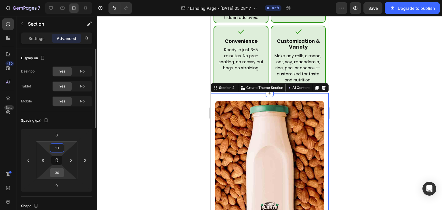
type input "10"
click at [59, 176] on input "30" at bounding box center [57, 172] width 12 height 9
click at [59, 176] on input "1" at bounding box center [57, 172] width 12 height 9
type input "10"
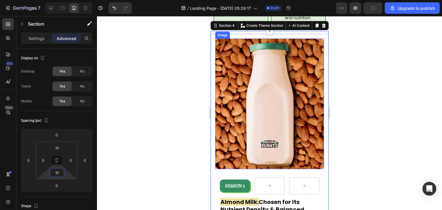
scroll to position [505, 0]
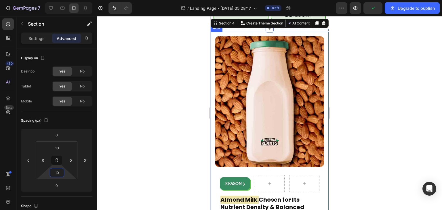
click at [213, 125] on div "Image REASON 3 Text Block Row Row Almond Milk: Chosen for Its Nutrient Density …" at bounding box center [269, 192] width 118 height 320
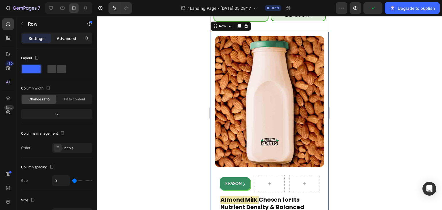
click at [70, 40] on p "Advanced" at bounding box center [67, 38] width 20 height 6
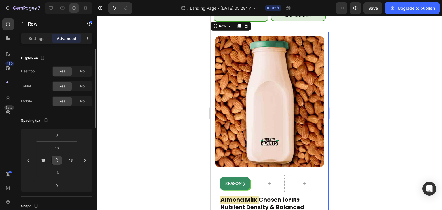
click at [57, 161] on icon at bounding box center [57, 162] width 2 height 2
click at [60, 148] on input "16" at bounding box center [57, 148] width 12 height 9
type input "1"
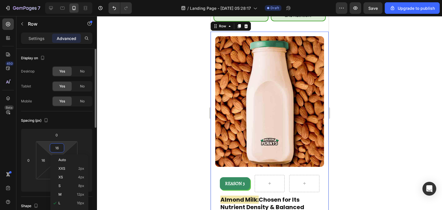
type input "1"
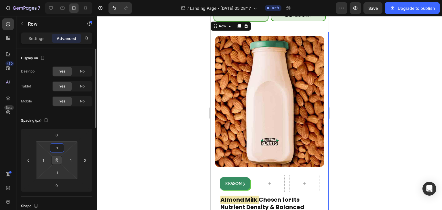
type input "10"
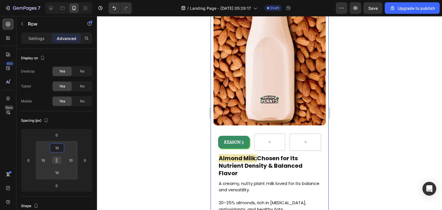
scroll to position [429, 0]
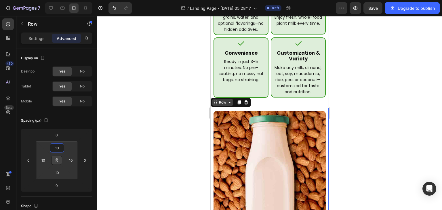
type input "10"
click at [219, 105] on div "Row" at bounding box center [222, 102] width 9 height 5
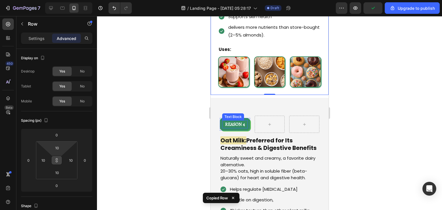
scroll to position [770, 0]
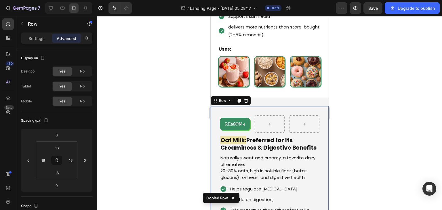
type input "10"
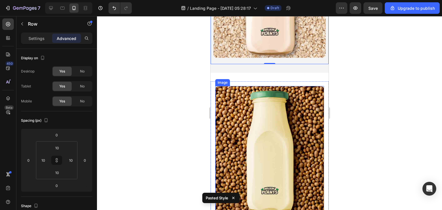
scroll to position [1106, 0]
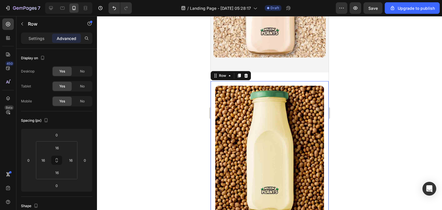
type input "10"
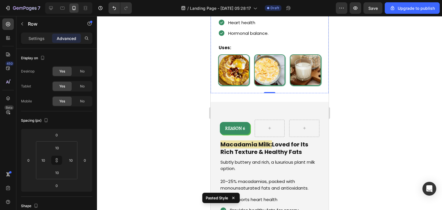
scroll to position [1411, 0]
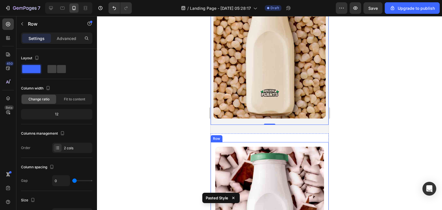
scroll to position [1733, 0]
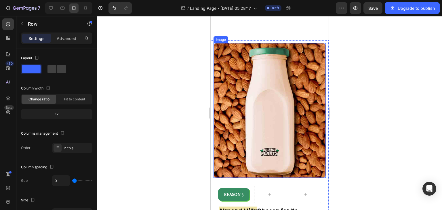
scroll to position [547, 0]
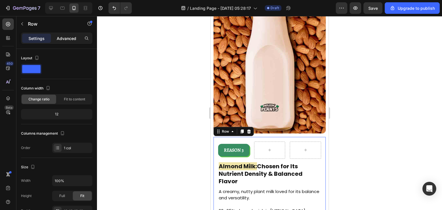
click at [71, 38] on p "Advanced" at bounding box center [67, 38] width 20 height 6
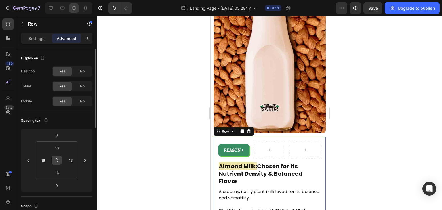
click at [58, 159] on icon at bounding box center [56, 160] width 5 height 5
click at [60, 151] on input "16" at bounding box center [57, 148] width 12 height 9
type input "0"
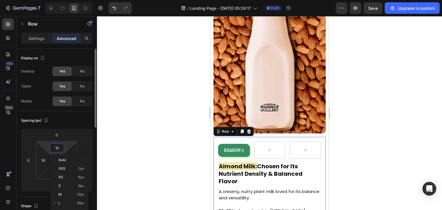
type input "0"
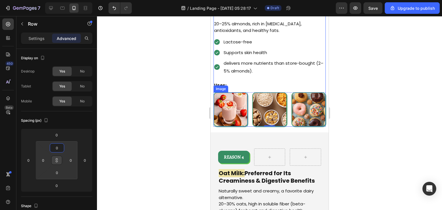
scroll to position [722, 0]
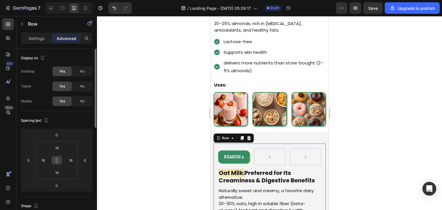
click at [56, 160] on icon at bounding box center [56, 160] width 5 height 5
click at [57, 146] on input "16" at bounding box center [57, 148] width 12 height 9
type input "0"
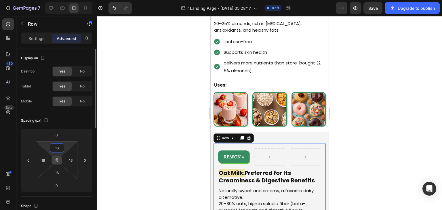
type input "0"
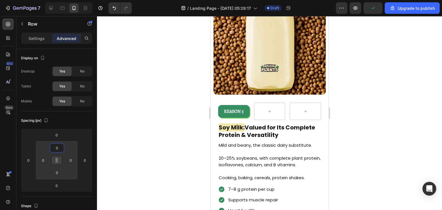
scroll to position [1206, 0]
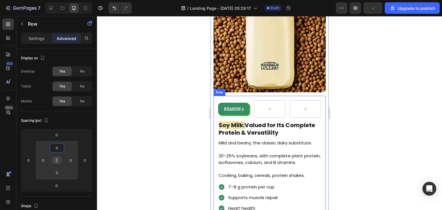
click at [248, 96] on div "REASON 5 Text Block Row Row Soy Milk: Valued for Its Complete Protein & Versati…" at bounding box center [269, 186] width 112 height 180
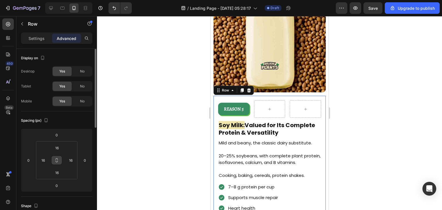
click at [54, 161] on icon at bounding box center [56, 160] width 5 height 5
click at [55, 150] on input "16" at bounding box center [57, 148] width 12 height 9
type input "0"
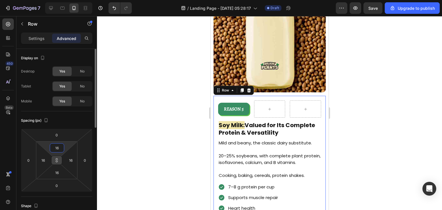
type input "0"
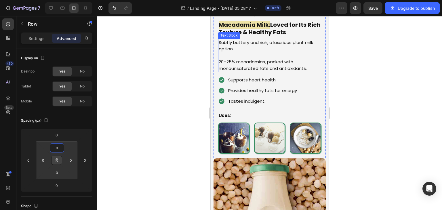
scroll to position [1455, 0]
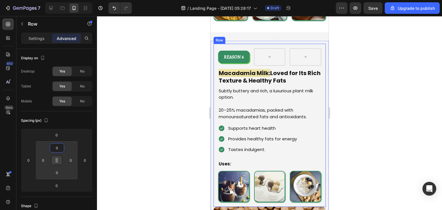
click at [251, 44] on div "REASON 6 Text Block Row Row Macadamia Milk: Loved for Its Rich Texture & Health…" at bounding box center [269, 125] width 112 height 163
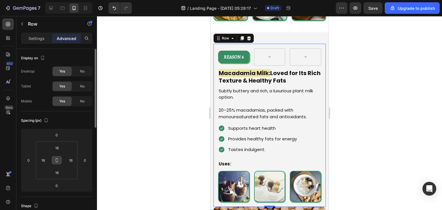
click at [56, 159] on icon at bounding box center [56, 160] width 5 height 5
click at [58, 144] on input "16" at bounding box center [57, 148] width 12 height 9
type input "0"
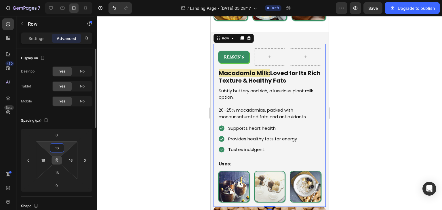
type input "0"
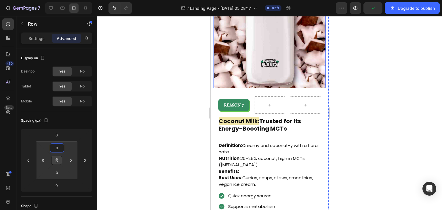
scroll to position [1851, 0]
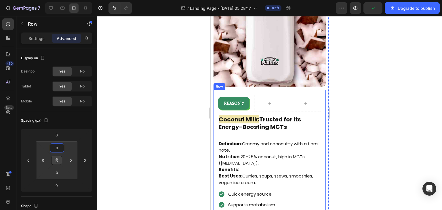
click at [246, 90] on div "REASON 7 Text Block Row Row Coconut Milk: Trusted for Its Energy-Boosting MCTs …" at bounding box center [269, 181] width 112 height 182
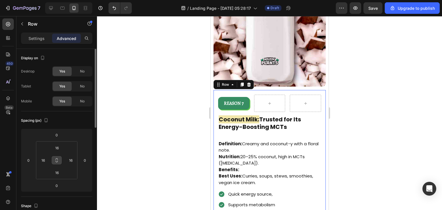
click at [59, 161] on button at bounding box center [56, 160] width 11 height 9
click at [58, 144] on input "16" at bounding box center [57, 148] width 12 height 9
type input "0"
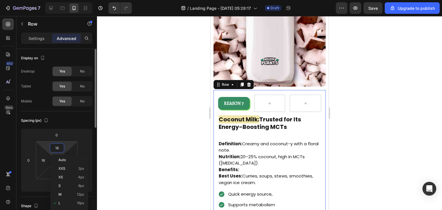
type input "0"
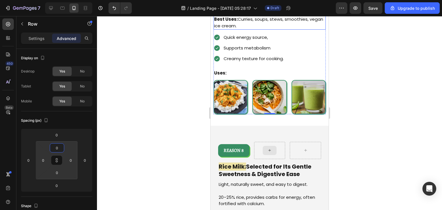
scroll to position [2054, 0]
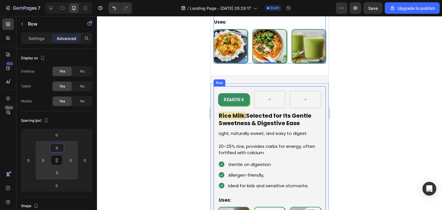
click at [250, 86] on div "REASON 8 Text Block Row Row Rice Milk: Selected for Its Gentle Sweetness & Dige…" at bounding box center [269, 164] width 112 height 157
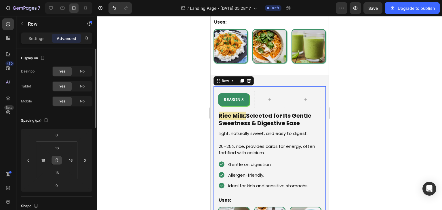
click at [55, 159] on icon at bounding box center [56, 160] width 5 height 5
click at [58, 148] on input "16" at bounding box center [57, 148] width 12 height 9
type input "0"
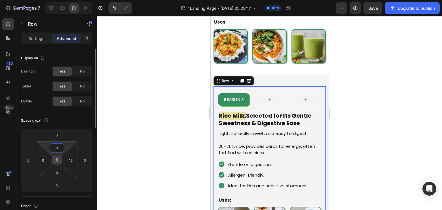
type input "0"
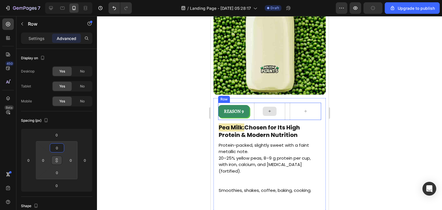
scroll to position [2479, 0]
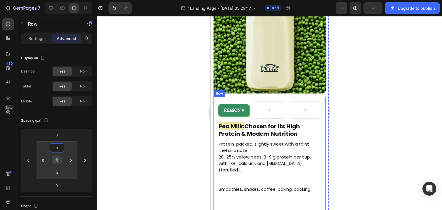
click at [248, 97] on div "REASON 9 Text Block Row Row Pea Milk: Chosen for Its High Protein & Modern Nutr…" at bounding box center [269, 194] width 112 height 195
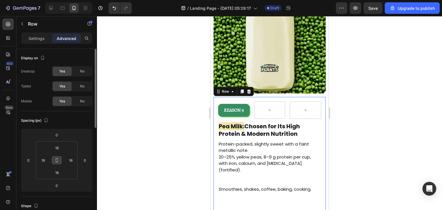
click at [58, 158] on icon at bounding box center [56, 160] width 5 height 5
click at [57, 151] on input "16" at bounding box center [57, 148] width 12 height 9
type input "0"
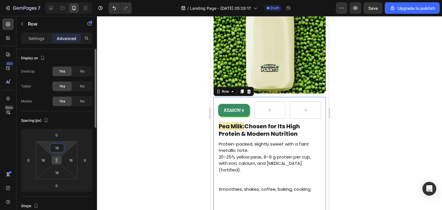
type input "0"
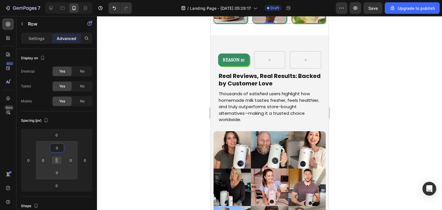
scroll to position [2736, 0]
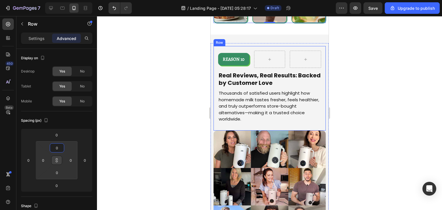
click at [247, 46] on div "REASON 10 Text Block Row Row Real Reviews, Real Results: Backed by Customer Lov…" at bounding box center [269, 88] width 112 height 85
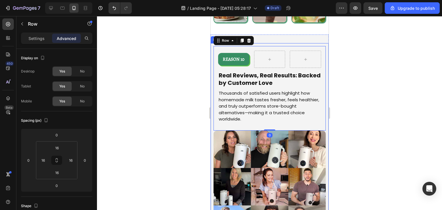
click at [266, 43] on div "Image REASON 10 Text Block Row Row Real Reviews, Real Results: Backed by Custom…" at bounding box center [269, 146] width 118 height 206
click at [252, 46] on div "REASON 10 Text Block Row Row Real Reviews, Real Results: Backed by Customer Lov…" at bounding box center [269, 88] width 112 height 85
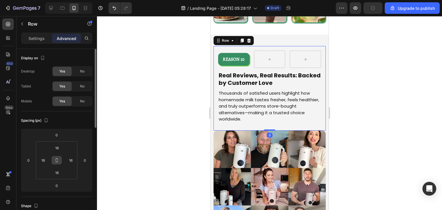
click at [60, 159] on button at bounding box center [56, 160] width 11 height 9
click at [60, 152] on input "16" at bounding box center [57, 148] width 12 height 9
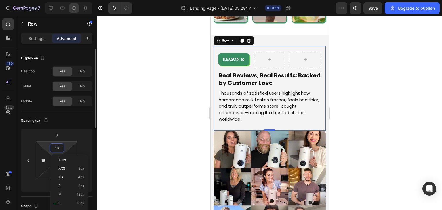
click at [60, 152] on input "16" at bounding box center [57, 148] width 12 height 9
type input "160"
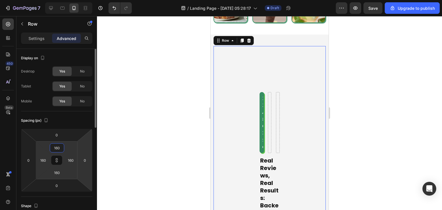
type input "16"
type input "1"
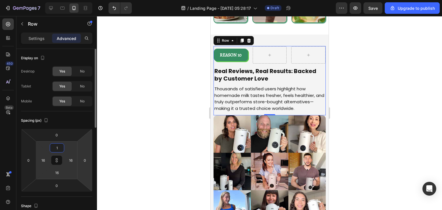
type input "1"
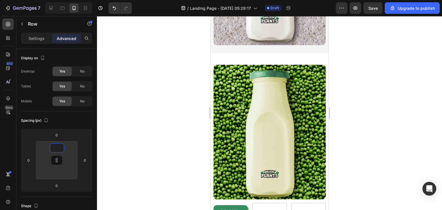
scroll to position [2383, 0]
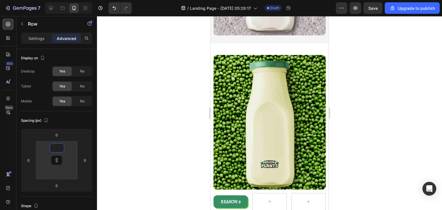
type input "1"
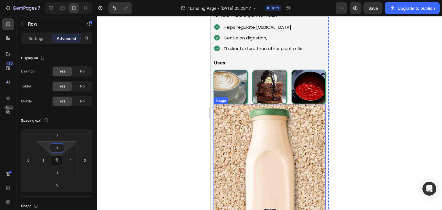
scroll to position [1036, 0]
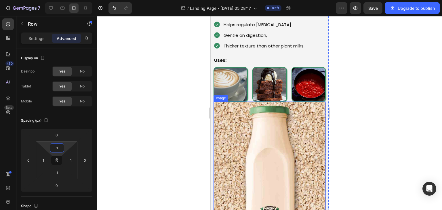
click at [242, 148] on img at bounding box center [269, 169] width 112 height 135
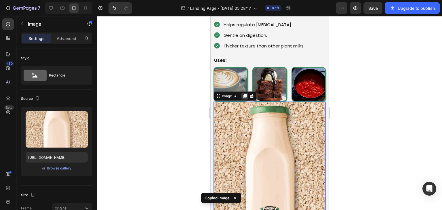
drag, startPoint x: 244, startPoint y: 93, endPoint x: 291, endPoint y: 49, distance: 64.3
click at [244, 94] on icon at bounding box center [244, 96] width 3 height 4
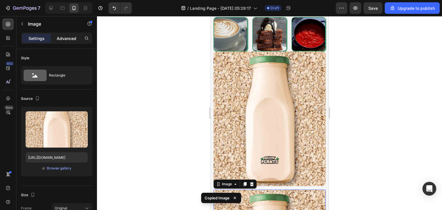
click at [72, 39] on p "Advanced" at bounding box center [67, 38] width 20 height 6
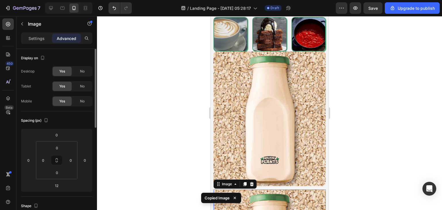
scroll to position [1232, 0]
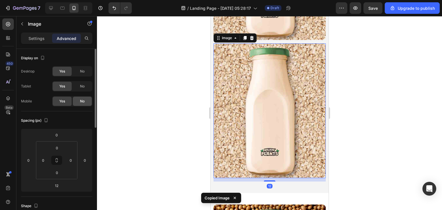
click at [77, 99] on div "No" at bounding box center [82, 101] width 19 height 9
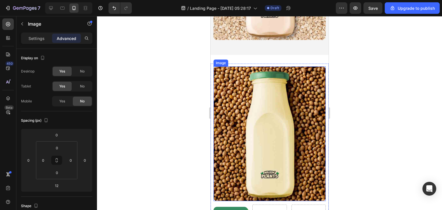
scroll to position [1162, 0]
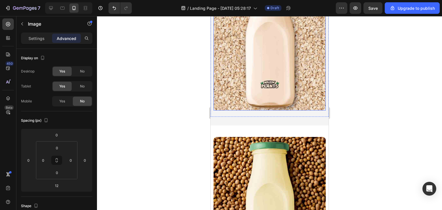
click at [243, 51] on img at bounding box center [269, 43] width 112 height 135
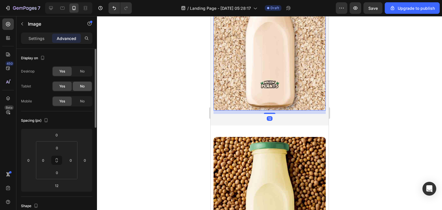
click at [81, 85] on span "No" at bounding box center [82, 86] width 5 height 5
drag, startPoint x: 83, startPoint y: 71, endPoint x: 32, endPoint y: 56, distance: 53.5
click at [83, 71] on span "No" at bounding box center [82, 71] width 5 height 5
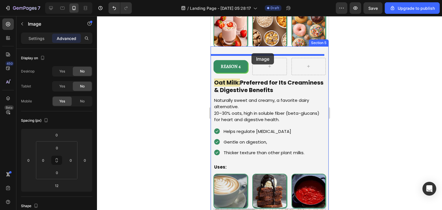
scroll to position [928, 0]
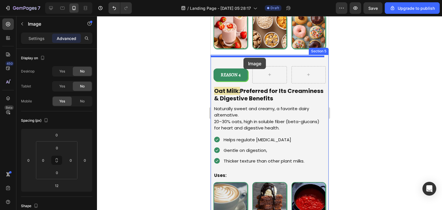
drag, startPoint x: 246, startPoint y: 154, endPoint x: 243, endPoint y: 58, distance: 95.9
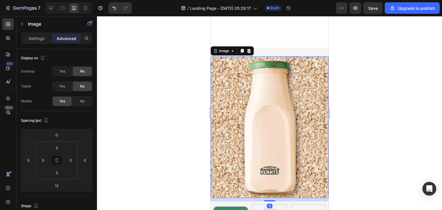
scroll to position [987, 0]
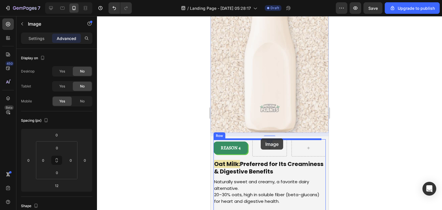
drag, startPoint x: 263, startPoint y: 104, endPoint x: 260, endPoint y: 138, distance: 34.1
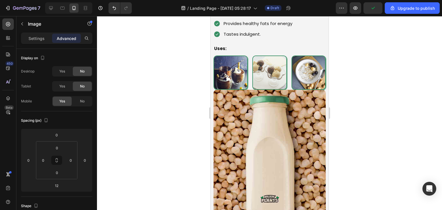
scroll to position [1680, 0]
click at [245, 101] on img at bounding box center [269, 157] width 112 height 135
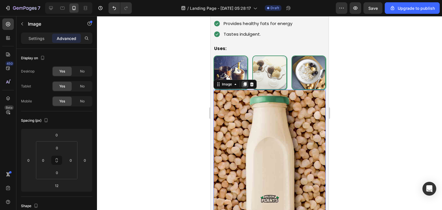
click at [245, 86] on icon at bounding box center [244, 84] width 3 height 4
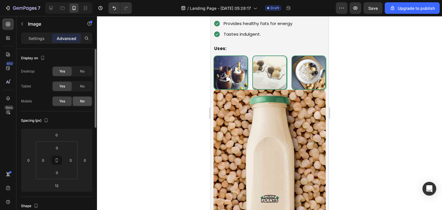
click at [79, 99] on div "No" at bounding box center [82, 101] width 19 height 9
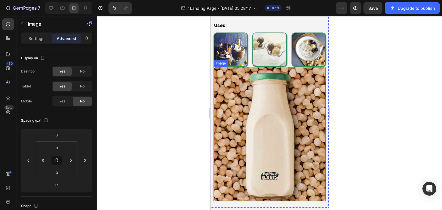
scroll to position [1701, 0]
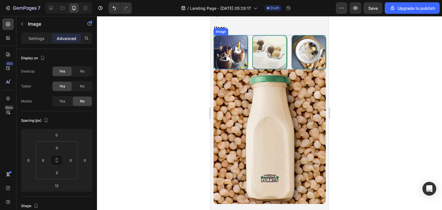
click at [228, 69] on img at bounding box center [230, 52] width 34 height 34
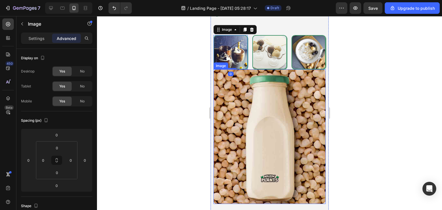
click at [231, 89] on img at bounding box center [269, 136] width 112 height 135
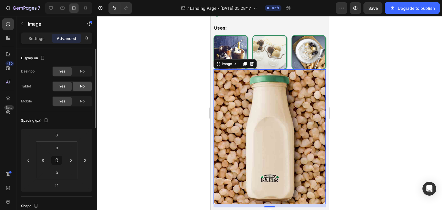
click at [79, 91] on div "No" at bounding box center [82, 86] width 19 height 9
drag, startPoint x: 80, startPoint y: 67, endPoint x: 43, endPoint y: 81, distance: 39.5
click at [80, 67] on div "No" at bounding box center [82, 71] width 19 height 9
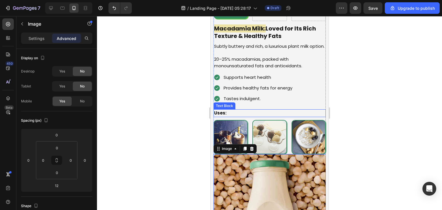
scroll to position [1630, 0]
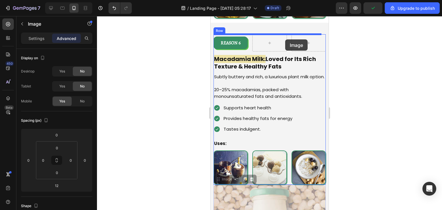
drag, startPoint x: 279, startPoint y: 165, endPoint x: 285, endPoint y: 38, distance: 127.9
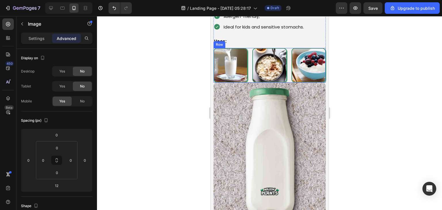
scroll to position [2333, 0]
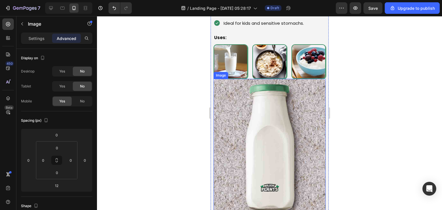
click at [256, 136] on img at bounding box center [269, 146] width 112 height 135
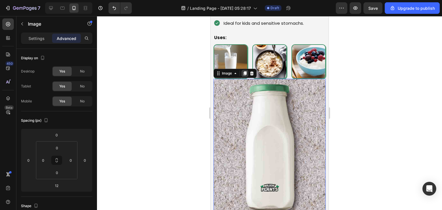
click at [242, 72] on icon at bounding box center [244, 73] width 5 height 5
click at [85, 101] on div "No" at bounding box center [82, 101] width 19 height 9
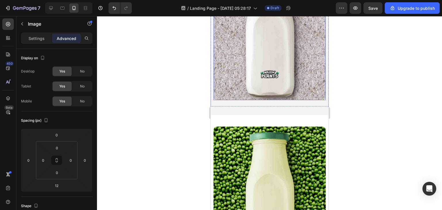
click at [241, 54] on img at bounding box center [269, 32] width 112 height 135
click at [77, 87] on div "No" at bounding box center [82, 86] width 19 height 9
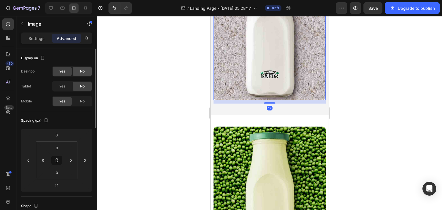
click at [85, 68] on div "No" at bounding box center [82, 71] width 19 height 9
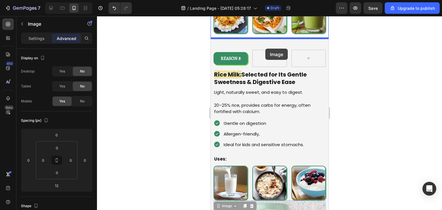
scroll to position [2202, 0]
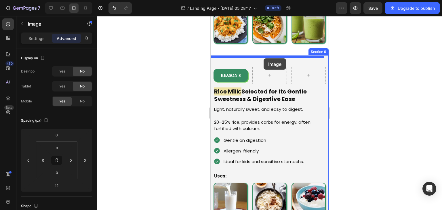
drag, startPoint x: 277, startPoint y: 160, endPoint x: 263, endPoint y: 58, distance: 102.7
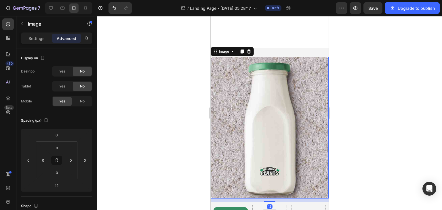
scroll to position [2271, 0]
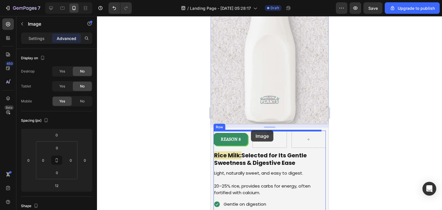
drag, startPoint x: 273, startPoint y: 94, endPoint x: 251, endPoint y: 130, distance: 43.0
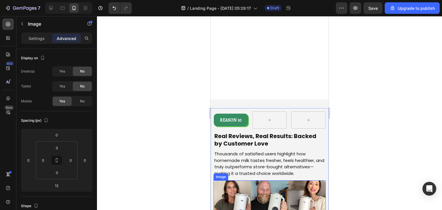
scroll to position [2919, 0]
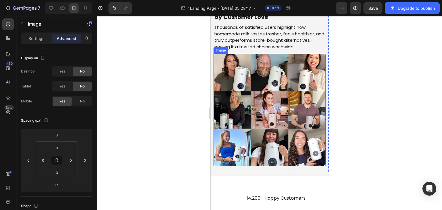
click at [245, 110] on img at bounding box center [269, 110] width 112 height 112
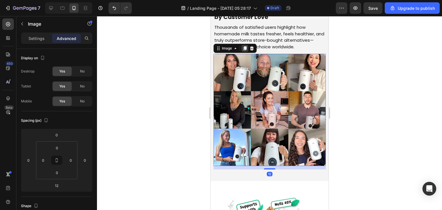
drag, startPoint x: 244, startPoint y: 45, endPoint x: 294, endPoint y: 111, distance: 82.4
click at [244, 45] on div at bounding box center [244, 48] width 7 height 7
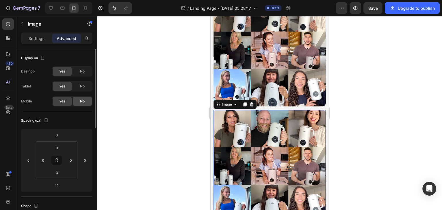
scroll to position [3048, 0]
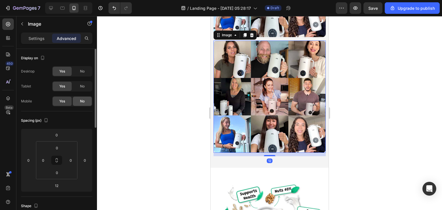
click at [84, 97] on div "No" at bounding box center [82, 101] width 19 height 9
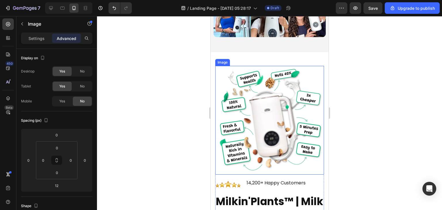
scroll to position [2973, 0]
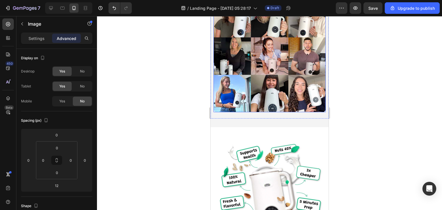
click at [252, 48] on img at bounding box center [269, 56] width 112 height 112
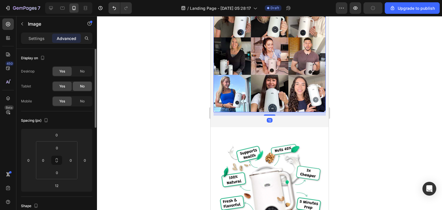
click at [86, 83] on div "No" at bounding box center [82, 86] width 19 height 9
click at [81, 73] on span "No" at bounding box center [82, 71] width 5 height 5
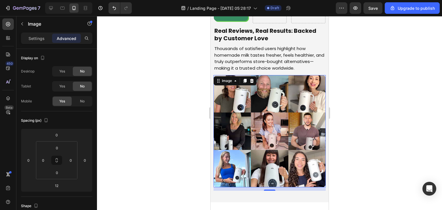
scroll to position [2818, 0]
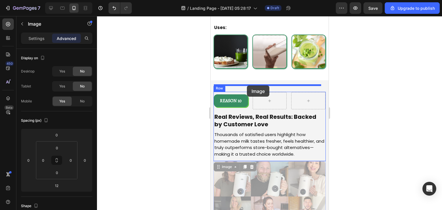
drag, startPoint x: 271, startPoint y: 168, endPoint x: 247, endPoint y: 85, distance: 86.0
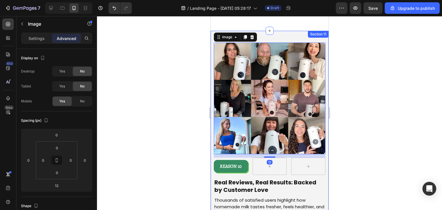
scroll to position [2967, 0]
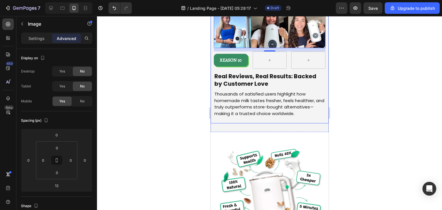
click at [246, 117] on div "Image Image 12 REASON 10 Text Block Row Row Real Reviews, Real Results: Backed …" at bounding box center [269, 28] width 118 height 190
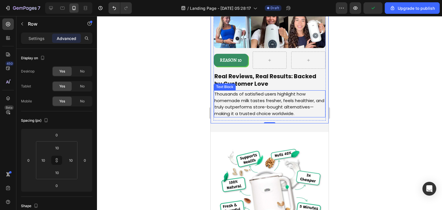
click at [214, 108] on p "Thousands of satisfied users highlight how homemade milk tastes fresher, feels …" at bounding box center [269, 104] width 110 height 26
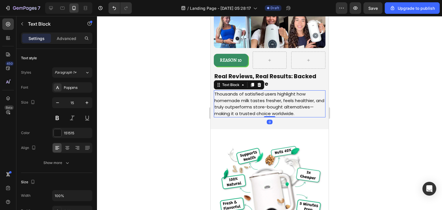
drag, startPoint x: 264, startPoint y: 116, endPoint x: 284, endPoint y: 86, distance: 36.1
click at [266, 106] on div "Thousands of satisfied users highlight how homemade milk tastes fresher, feels …" at bounding box center [269, 103] width 112 height 27
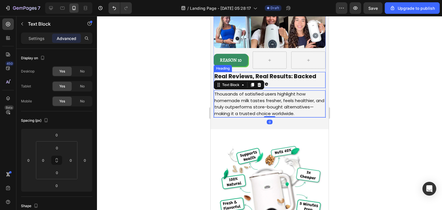
click at [285, 83] on h2 "Real Reviews, Real Results: Backed by Customer Love" at bounding box center [269, 80] width 112 height 16
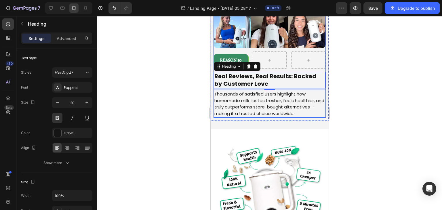
click at [287, 64] on div "Image REASON 10 Text Block Row Row Real Reviews, Real Results: Backed by Custom…" at bounding box center [269, 26] width 112 height 181
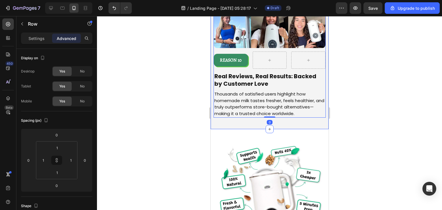
click at [241, 119] on div "Image Image REASON 10 Text Block Row Row Real Reviews, Real Results: Backed by …" at bounding box center [269, 27] width 118 height 205
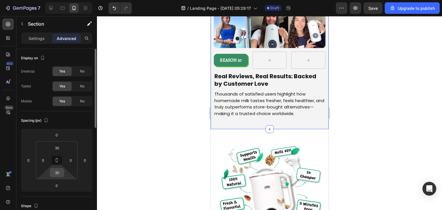
click at [58, 175] on input "30" at bounding box center [57, 172] width 12 height 9
type input "0"
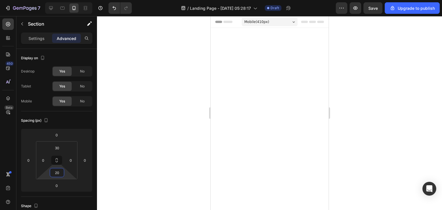
scroll to position [2967, 0]
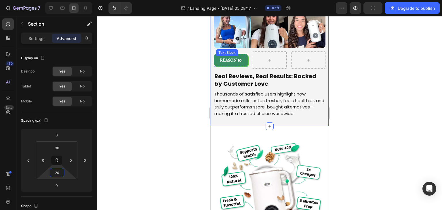
click at [222, 57] on p "REASON 10" at bounding box center [230, 60] width 28 height 7
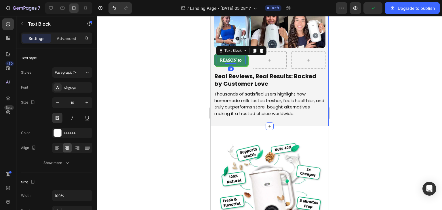
click at [251, 119] on div "Image Image REASON 10 Text Block 0 Row Row Real Reviews, Real Results: Backed b…" at bounding box center [269, 26] width 118 height 202
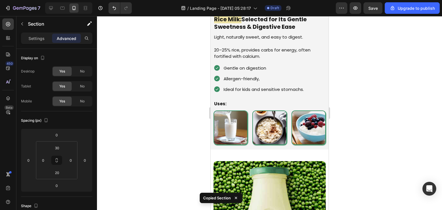
scroll to position [2403, 0]
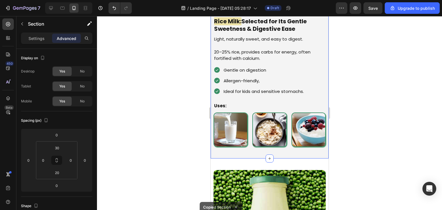
click at [221, 149] on div "Image Image REASON 8 Text Block Row Row Rice Milk: Selected for Its Gentle Swee…" at bounding box center [269, 3] width 118 height 312
type input "20"
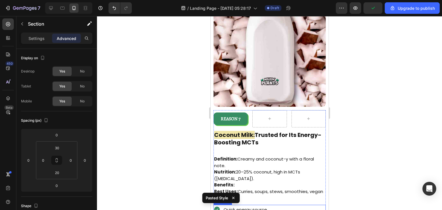
scroll to position [1786, 0]
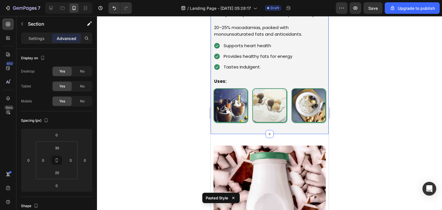
type input "20"
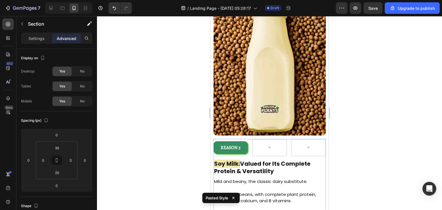
scroll to position [1144, 0]
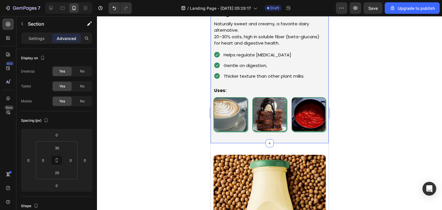
type input "20"
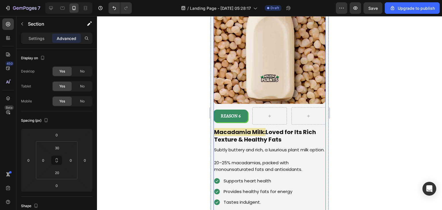
scroll to position [1761, 0]
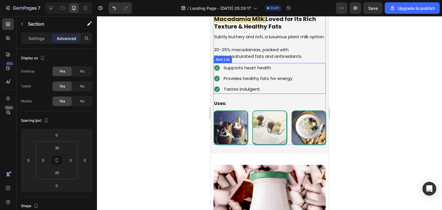
click at [304, 75] on div "Supports heart health Provides healthy fats for energy Tastes indulgent." at bounding box center [269, 78] width 112 height 31
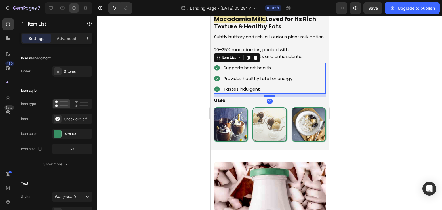
drag, startPoint x: 267, startPoint y: 100, endPoint x: 266, endPoint y: 97, distance: 3.2
click at [266, 97] on div at bounding box center [270, 96] width 12 height 2
type input "100%"
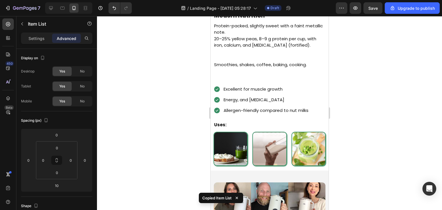
scroll to position [2709, 0]
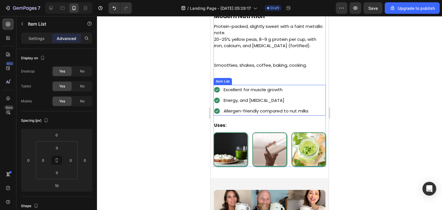
click at [312, 90] on div "Excellent for muscle growth Energy, and [MEDICAL_DATA] Allergen-friendly compar…" at bounding box center [269, 100] width 112 height 31
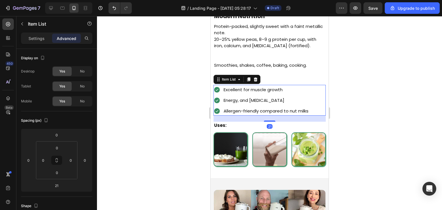
type input "10"
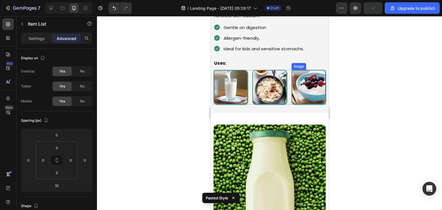
scroll to position [2375, 0]
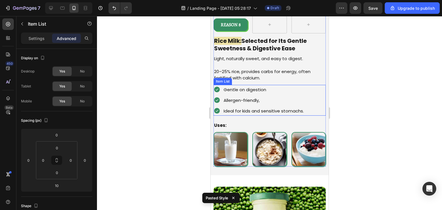
click at [314, 97] on div "Gentle on digestion Allergen-friendly, Ideal for kids and sensitive stomachs." at bounding box center [269, 100] width 112 height 31
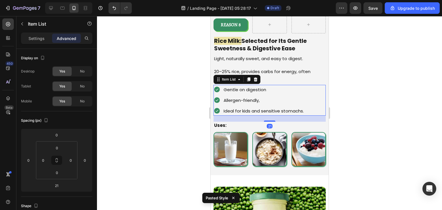
type input "10"
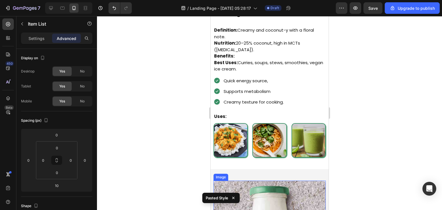
scroll to position [2079, 0]
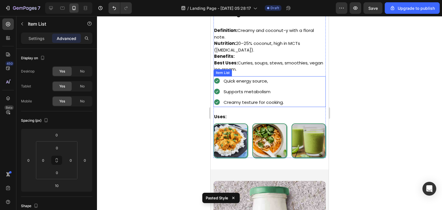
click at [314, 94] on div "Quick energy source, Supports metabolism Creamy texture for cooking." at bounding box center [269, 91] width 112 height 31
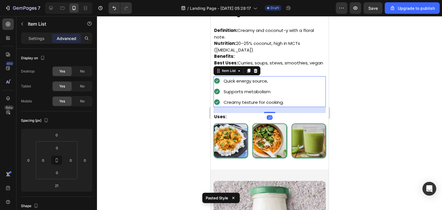
type input "10"
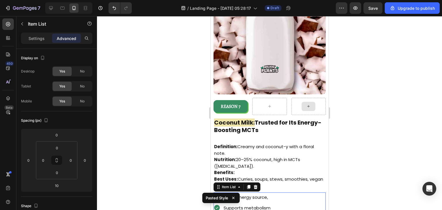
scroll to position [1735, 0]
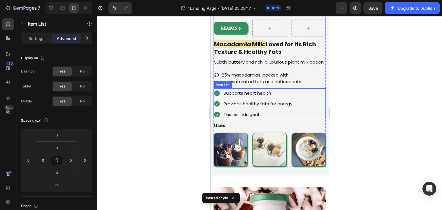
click at [303, 109] on div "Supports heart health Provides healthy fats for energy Tastes indulgent." at bounding box center [269, 103] width 112 height 31
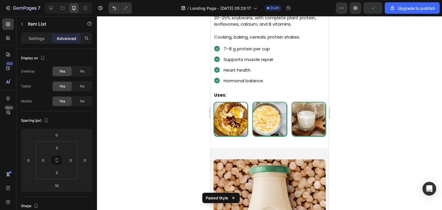
scroll to position [1461, 0]
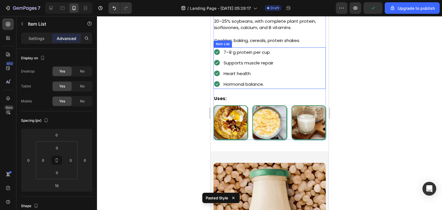
click at [312, 70] on div "7–8 g protein per cup Supports muscle repair Heart health Hormonal balance." at bounding box center [269, 67] width 112 height 41
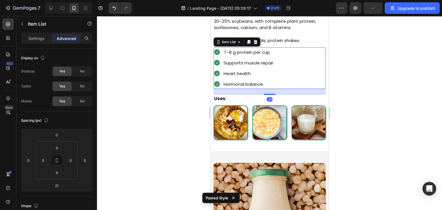
type input "10"
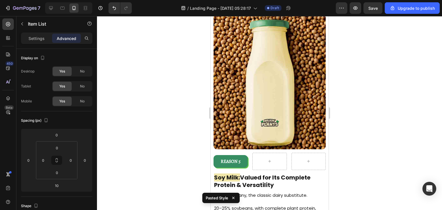
scroll to position [1150, 0]
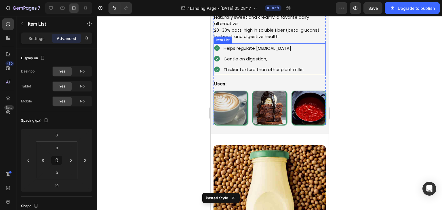
click at [310, 65] on div "Helps regulate [MEDICAL_DATA] Gentle on digestion, Thicker texture than other p…" at bounding box center [269, 58] width 112 height 31
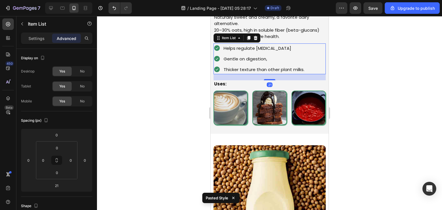
type input "10"
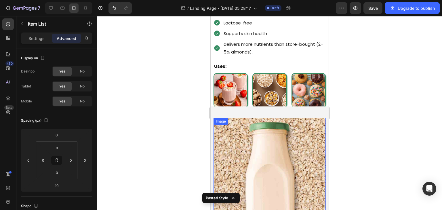
scroll to position [813, 0]
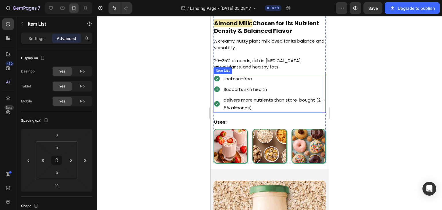
click at [220, 85] on div "Supports skin health" at bounding box center [269, 89] width 112 height 9
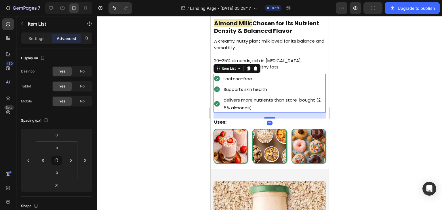
type input "10"
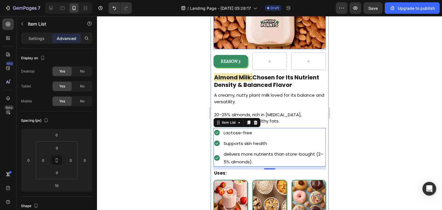
scroll to position [794, 0]
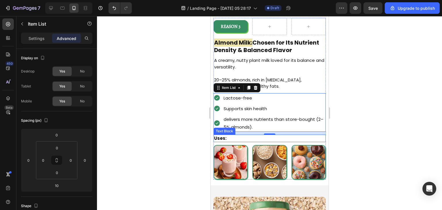
click at [244, 135] on p "Uses:" at bounding box center [269, 138] width 111 height 7
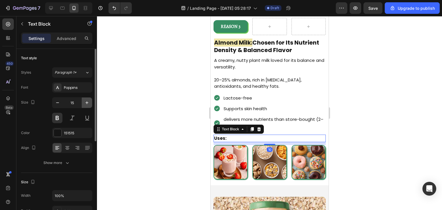
click at [87, 103] on icon "button" at bounding box center [87, 103] width 6 height 6
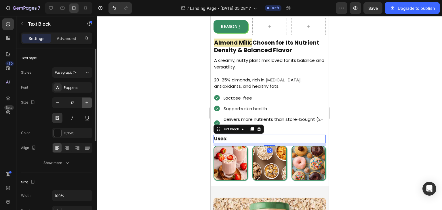
click at [87, 103] on icon "button" at bounding box center [87, 103] width 6 height 6
type input "18"
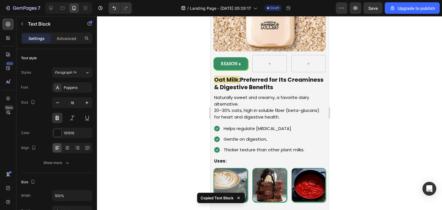
scroll to position [1119, 0]
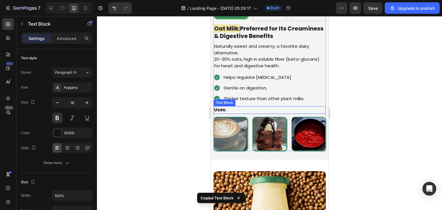
click at [245, 107] on p "Uses:" at bounding box center [269, 110] width 111 height 7
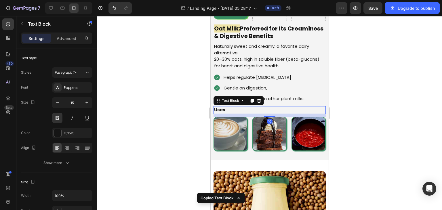
type input "18"
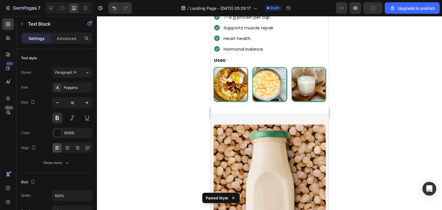
scroll to position [1417, 0]
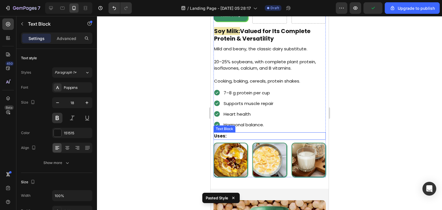
click at [246, 133] on p "Uses:" at bounding box center [269, 136] width 111 height 7
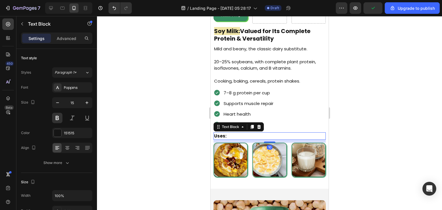
type input "18"
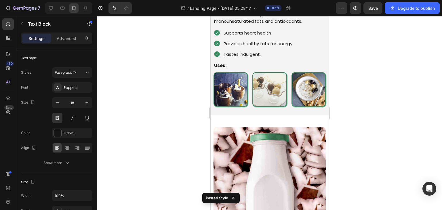
scroll to position [1790, 0]
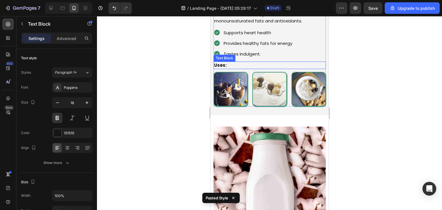
click at [253, 64] on p "Uses:" at bounding box center [269, 65] width 111 height 7
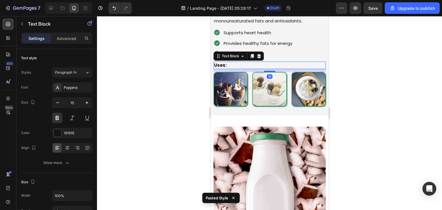
type input "18"
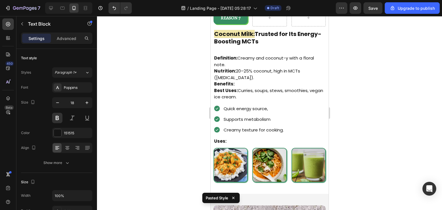
scroll to position [2084, 0]
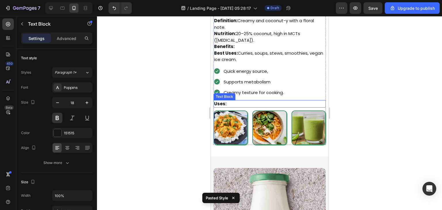
click at [244, 101] on p "Uses:" at bounding box center [269, 104] width 111 height 7
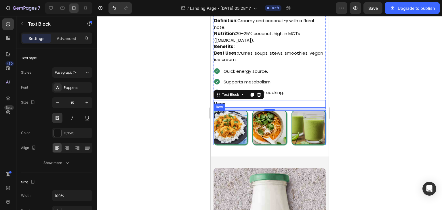
click at [249, 115] on div "Image Image Image Row" at bounding box center [269, 127] width 112 height 34
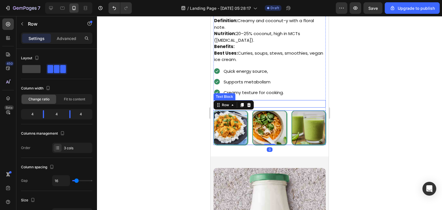
click at [278, 101] on p "Uses:" at bounding box center [269, 104] width 111 height 7
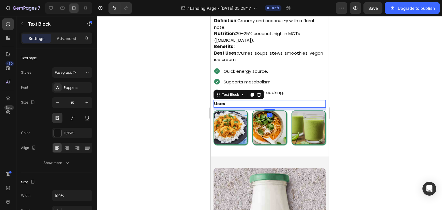
type input "18"
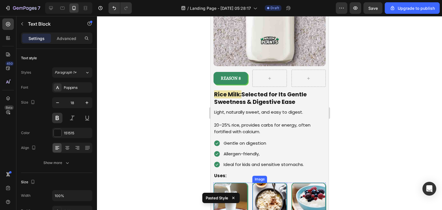
scroll to position [2413, 0]
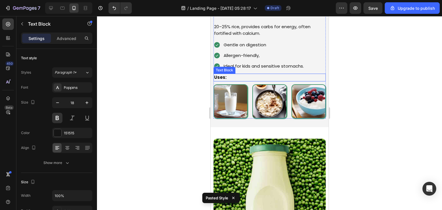
click at [259, 74] on p "Uses:" at bounding box center [269, 77] width 111 height 7
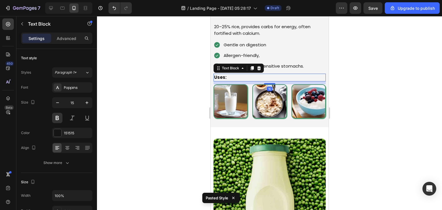
type input "18"
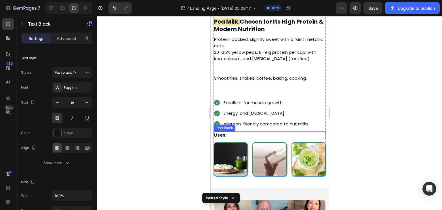
scroll to position [2701, 0]
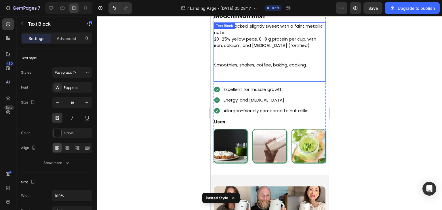
click at [251, 62] on p "Smoothies, shakes, coffee, baking, cooking." at bounding box center [269, 65] width 111 height 7
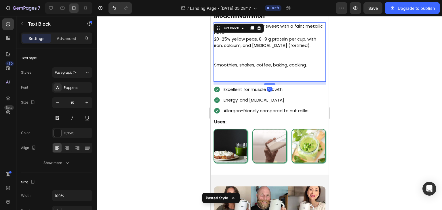
click at [235, 82] on div "10" at bounding box center [269, 83] width 112 height 3
click at [272, 73] on p at bounding box center [269, 74] width 111 height 13
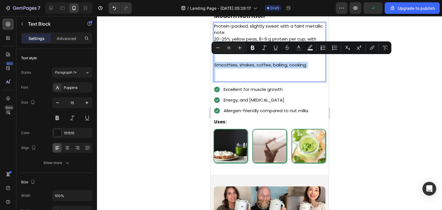
drag, startPoint x: 272, startPoint y: 73, endPoint x: 213, endPoint y: 56, distance: 61.2
click at [213, 56] on div "Protein-packed, slightly sweet with a faint metallic note. 20–25% yellow peas, …" at bounding box center [269, 52] width 112 height 60
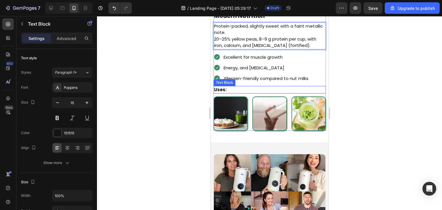
click at [228, 87] on p "Uses:" at bounding box center [269, 90] width 111 height 7
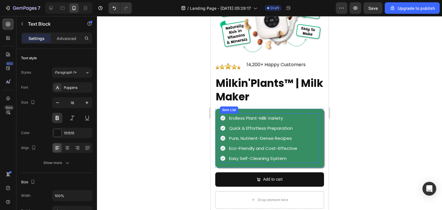
scroll to position [3153, 0]
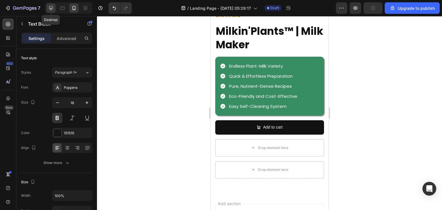
click at [52, 11] on icon at bounding box center [51, 8] width 6 height 6
type input "24"
type input "85%"
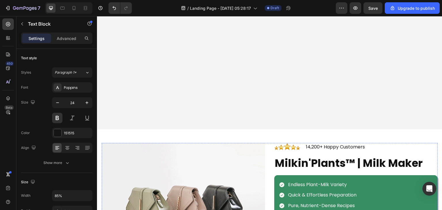
scroll to position [3044, 0]
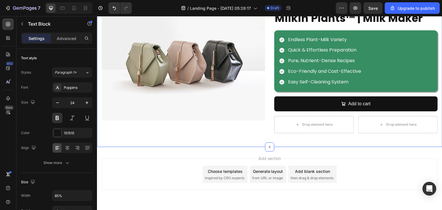
click at [193, 121] on img at bounding box center [183, 59] width 163 height 123
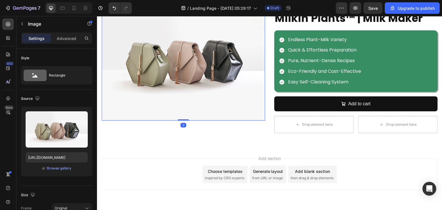
scroll to position [2972, 0]
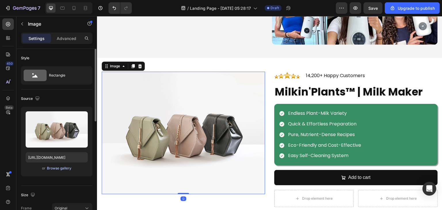
click at [66, 170] on div "Browse gallery" at bounding box center [59, 168] width 24 height 5
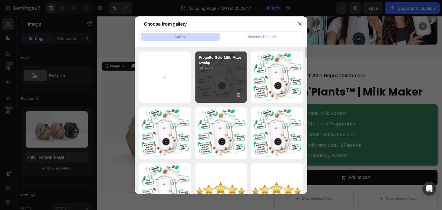
click at [222, 68] on p "98.65 kb" at bounding box center [221, 68] width 45 height 6
type input "https://cdn.shopify.com/s/files/1/0889/4260/8749/files/gempages_580932675590685…"
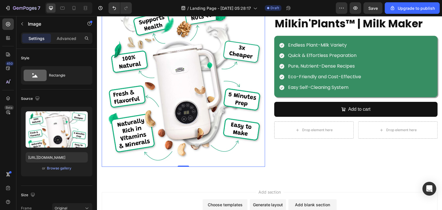
scroll to position [3069, 0]
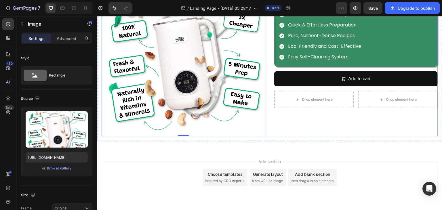
click at [289, 122] on div "Image 14,200+ Happy Customers Text Block Row Milkin'Plants™ | Milk Maker Produc…" at bounding box center [355, 54] width 163 height 163
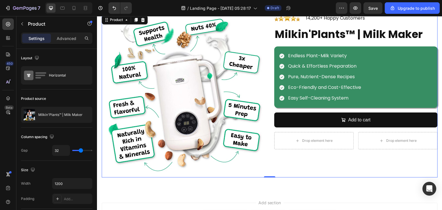
scroll to position [3089, 0]
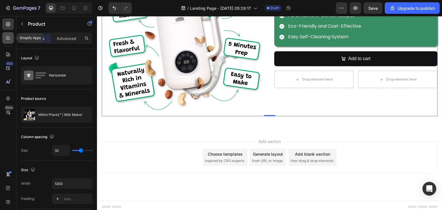
click at [9, 37] on icon at bounding box center [9, 37] width 2 height 2
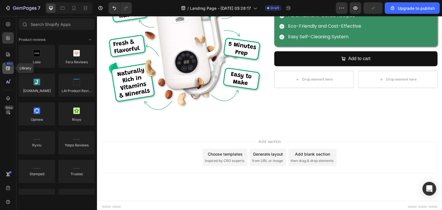
click at [8, 62] on div "450" at bounding box center [9, 63] width 8 height 5
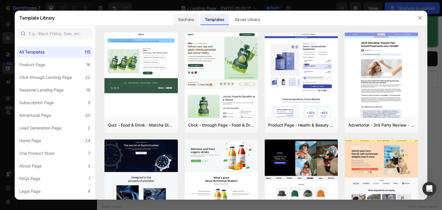
click at [190, 23] on div "Sections" at bounding box center [186, 20] width 25 height 12
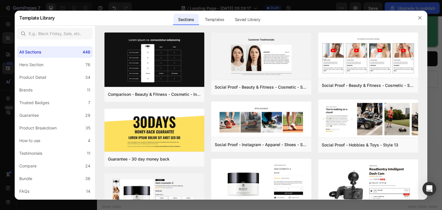
click at [281, 209] on div at bounding box center [221, 105] width 442 height 210
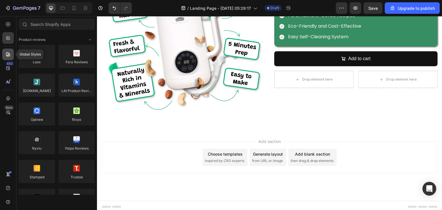
click at [7, 54] on icon at bounding box center [8, 55] width 6 height 6
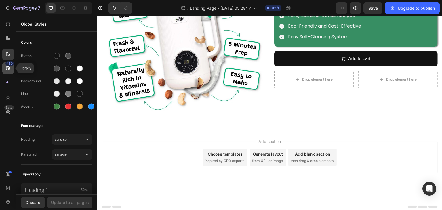
click at [7, 66] on icon at bounding box center [8, 68] width 6 height 6
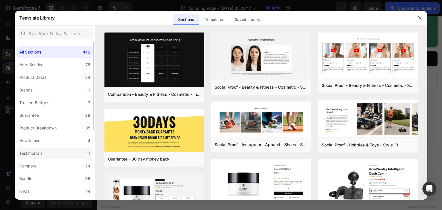
click at [52, 151] on label "Testimonials 11" at bounding box center [55, 154] width 76 height 12
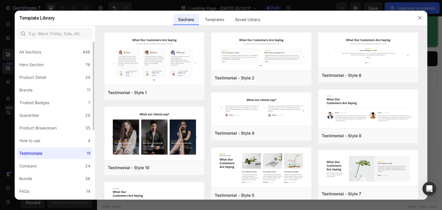
click at [52, 151] on label "Testimonials 11" at bounding box center [55, 154] width 76 height 12
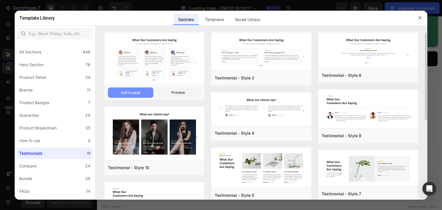
click at [137, 94] on div "Add to page" at bounding box center [131, 92] width 20 height 5
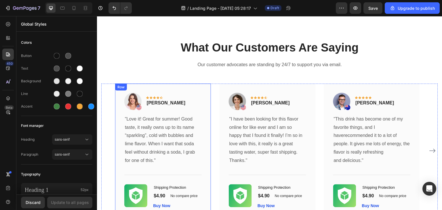
scroll to position [3306, 0]
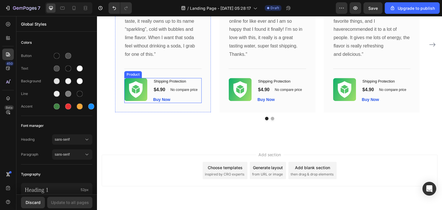
click at [150, 90] on div "(P) Images & Gallery Shipping Protection (P) Title $4.90 (P) Price (P) Price No…" at bounding box center [162, 90] width 77 height 25
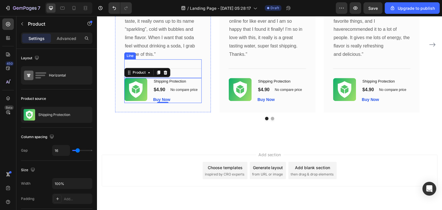
scroll to position [3231, 0]
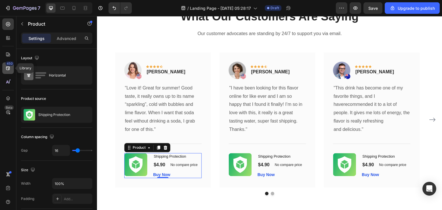
click at [12, 66] on div "450" at bounding box center [8, 68] width 12 height 12
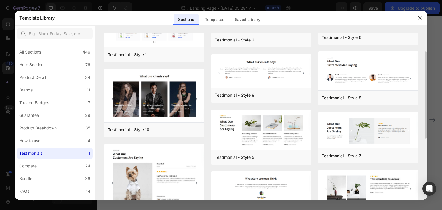
scroll to position [37, 0]
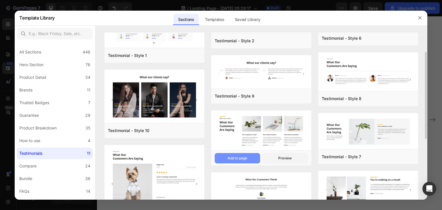
click at [236, 156] on div "Add to page" at bounding box center [238, 158] width 20 height 5
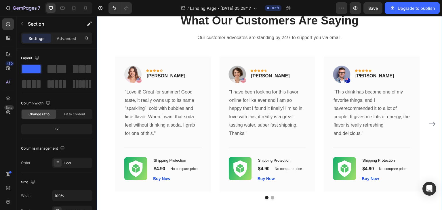
scroll to position [3173, 0]
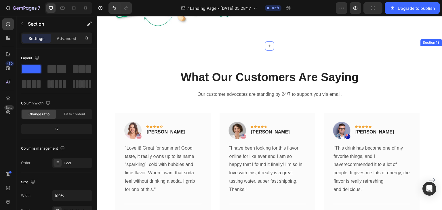
click at [174, 60] on div "What Our Customers Are Saying Heading Our customer advocates are standing by 24…" at bounding box center [269, 162] width 345 height 233
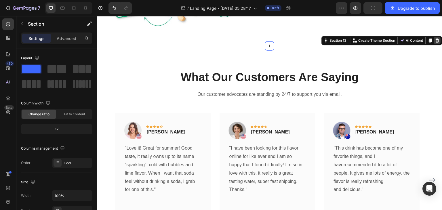
click at [436, 38] on icon at bounding box center [438, 40] width 4 height 4
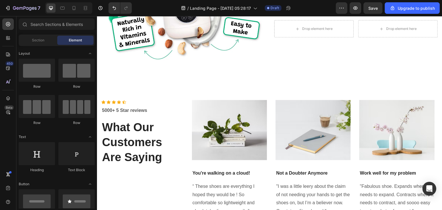
scroll to position [3197, 0]
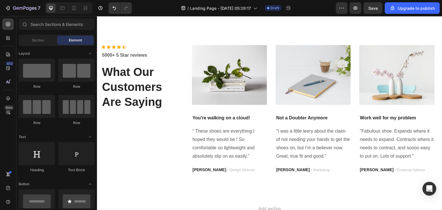
click at [314, 8] on div "/ Landing Page - Sep 26, 05:28:17 Draft" at bounding box center [235, 8] width 199 height 12
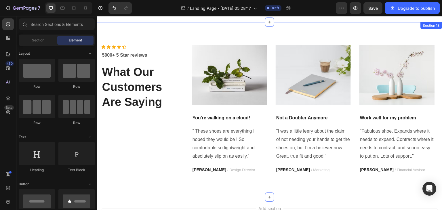
click at [184, 39] on div "Icon Icon Icon Icon Icon Icon List Hoz 5000+ 5 Star reviews Text block What Our…" at bounding box center [269, 109] width 345 height 175
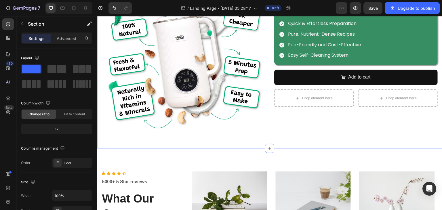
scroll to position [3060, 0]
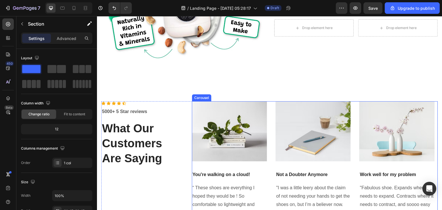
click at [271, 133] on div "Image You're walking on a cloud! Text block “ These shoes are everything I hope…" at bounding box center [315, 165] width 246 height 129
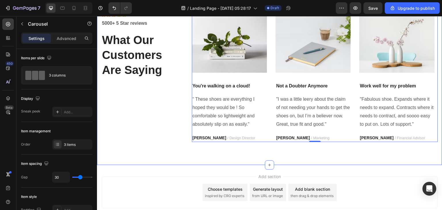
scroll to position [3096, 0]
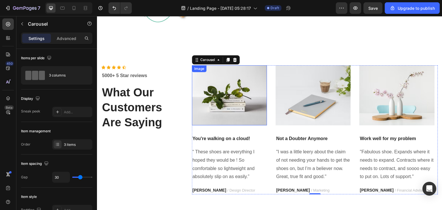
click at [214, 98] on img at bounding box center [229, 95] width 75 height 60
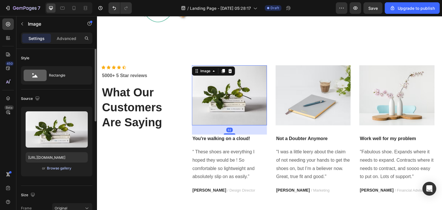
click at [57, 167] on div "Browse gallery" at bounding box center [59, 168] width 24 height 5
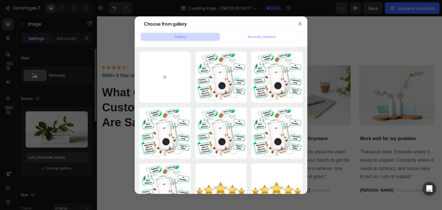
click at [165, 68] on input "file" at bounding box center [165, 78] width 52 height 52
type input "C:\fakepath\Screenshot 2025-09-27 205342.png"
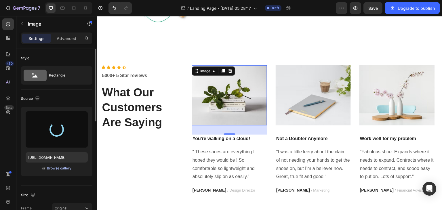
type input "https://cdn.shopify.com/s/files/1/0889/4260/8749/files/gempages_580932675590685…"
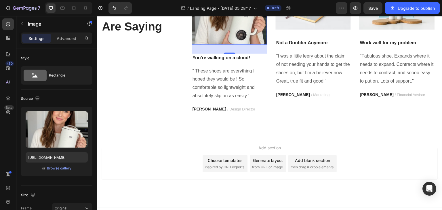
scroll to position [3191, 0]
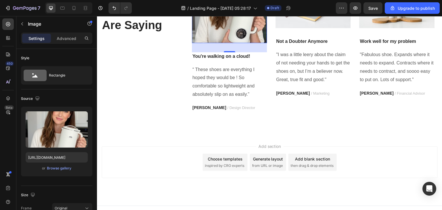
click at [158, 138] on div "Add section Choose templates inspired by CRO experts Generate layout from URL o…" at bounding box center [269, 170] width 345 height 71
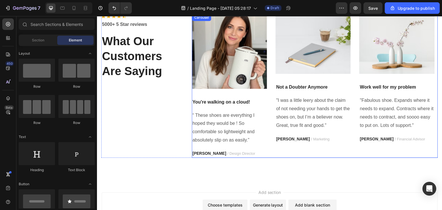
scroll to position [3106, 0]
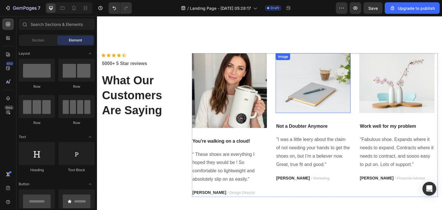
click at [310, 95] on img at bounding box center [313, 83] width 75 height 60
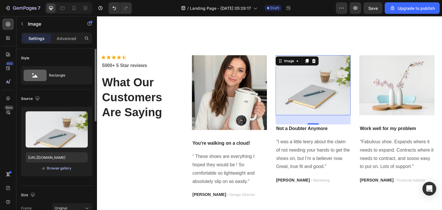
click at [55, 167] on div "Browse gallery" at bounding box center [59, 168] width 24 height 5
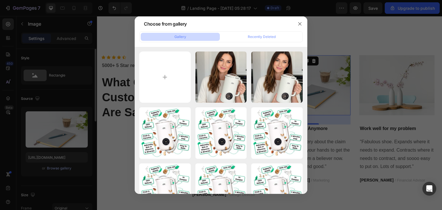
type input "C:\fakepath\Collage_Volti_2_4a098bae-1672-4fa7-8ca5-ee7fe6b62fff (1).jpg"
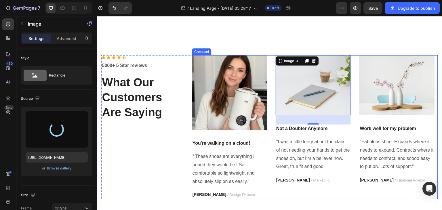
type input "https://cdn.shopify.com/s/files/1/0889/4260/8749/files/gempages_580932675590685…"
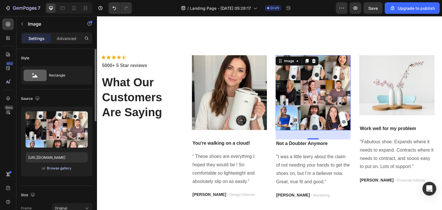
click at [62, 168] on div "Browse gallery" at bounding box center [59, 168] width 24 height 5
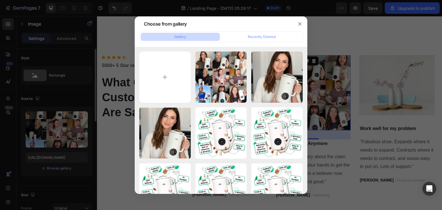
click at [181, 62] on input "file" at bounding box center [165, 78] width 52 height 52
type input "C:\fakepath\Screenshot 2025-09-27 205949.png"
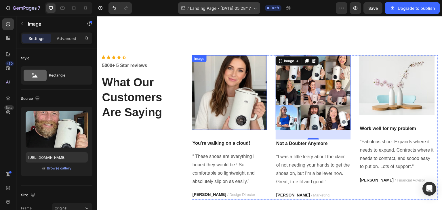
type input "https://cdn.shopify.com/s/files/1/0889/4260/8749/files/gempages_580932675590685…"
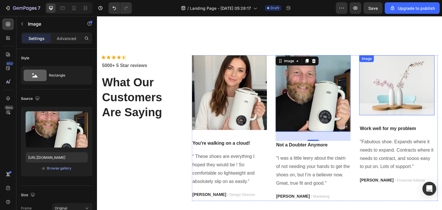
click at [378, 82] on img at bounding box center [396, 85] width 75 height 60
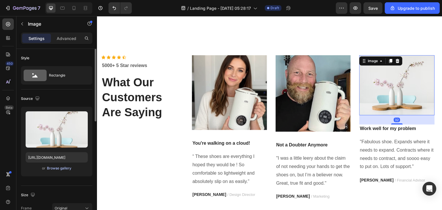
click at [53, 168] on div "Browse gallery" at bounding box center [59, 168] width 24 height 5
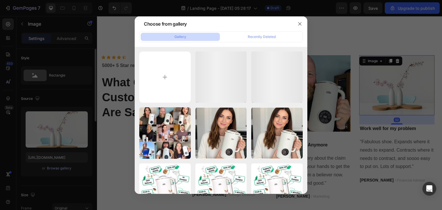
click at [160, 77] on input "file" at bounding box center [165, 78] width 52 height 52
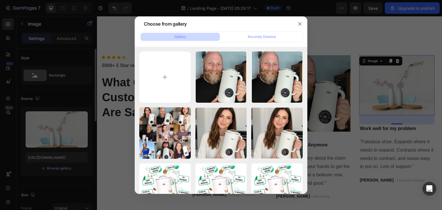
type input "C:\fakepath\Screenshot 2025-09-27 210028.png"
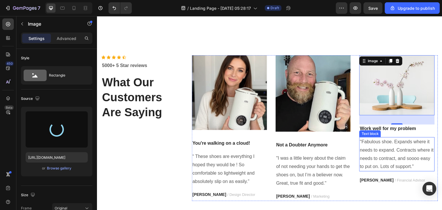
type input "https://cdn.shopify.com/s/files/1/0889/4260/8749/files/gempages_580932675590685…"
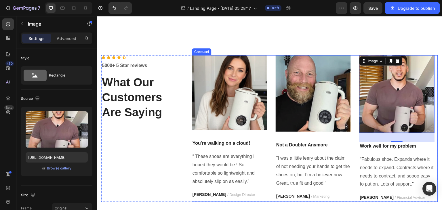
click at [354, 159] on div "Image You're walking on a cloud! Text block “ These shoes are everything I hope…" at bounding box center [315, 128] width 246 height 147
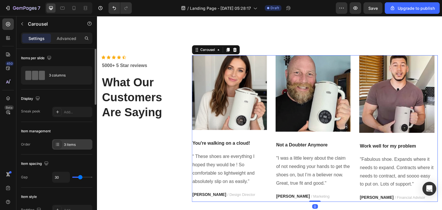
click at [73, 146] on div "3 items" at bounding box center [77, 144] width 27 height 5
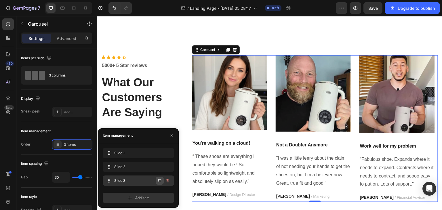
click at [158, 182] on icon "button" at bounding box center [159, 180] width 5 height 5
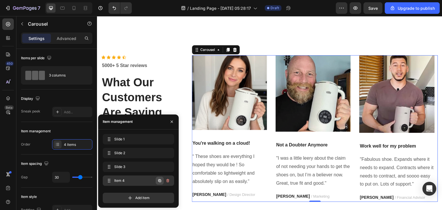
click at [157, 180] on icon "button" at bounding box center [159, 180] width 5 height 5
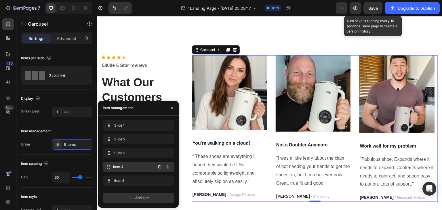
click at [143, 163] on div "Item 4 Item 4" at bounding box center [130, 167] width 51 height 8
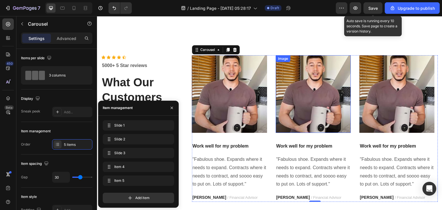
click at [292, 83] on img at bounding box center [313, 94] width 75 height 78
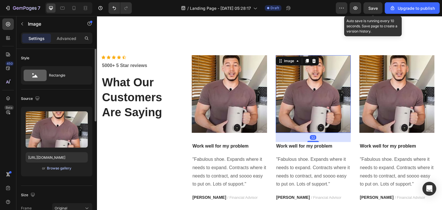
click at [53, 169] on div "Browse gallery" at bounding box center [59, 168] width 24 height 5
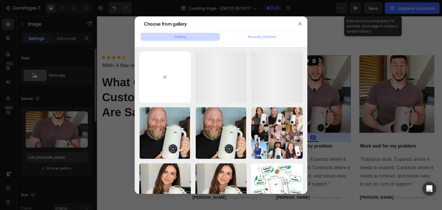
click at [170, 75] on input "file" at bounding box center [165, 78] width 52 height 52
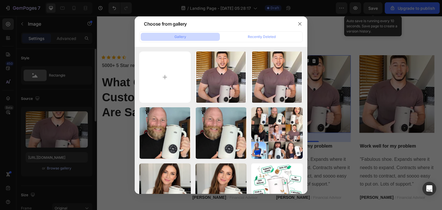
type input "C:\fakepath\Screenshot 2025-09-27 210111.png"
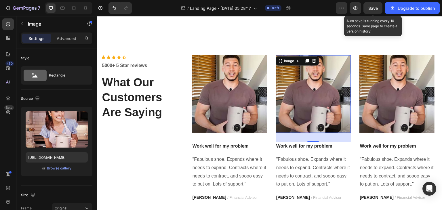
type input "https://cdn.shopify.com/s/files/1/0889/4260/8749/files/gempages_580932675590685…"
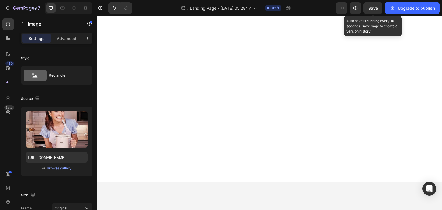
scroll to position [627, 0]
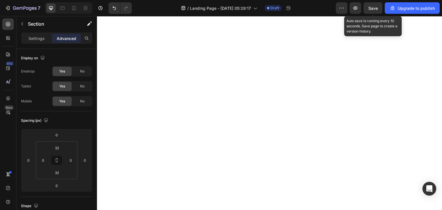
scroll to position [0, 0]
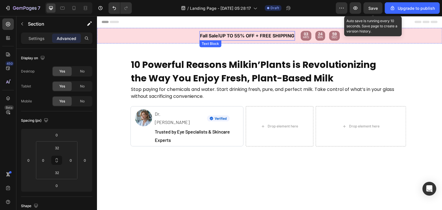
click at [199, 31] on div "Fall Sale l UP TO 55% OFF + FREE SHIPPING" at bounding box center [247, 35] width 96 height 9
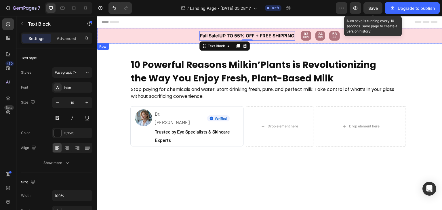
click at [186, 28] on div "Fall Sale l UP TO 55% OFF + FREE SHIPPING Text Block 0 Text Block 03 HRS 24 MIN…" at bounding box center [269, 36] width 345 height 16
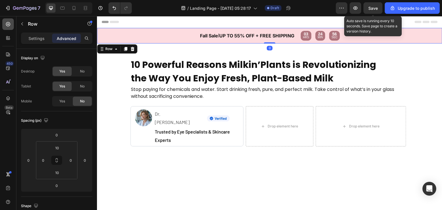
click at [8, 26] on icon at bounding box center [8, 24] width 6 height 6
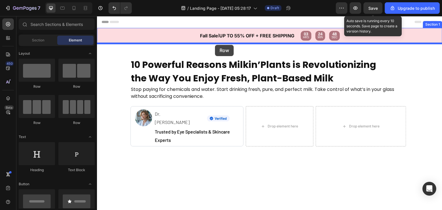
drag, startPoint x: 128, startPoint y: 90, endPoint x: 215, endPoint y: 46, distance: 97.5
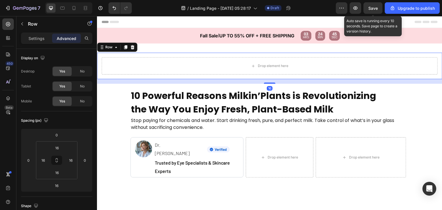
click at [111, 81] on div "16" at bounding box center [269, 81] width 345 height 5
click at [33, 39] on p "Settings" at bounding box center [36, 38] width 16 height 6
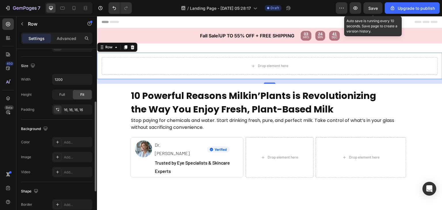
scroll to position [108, 0]
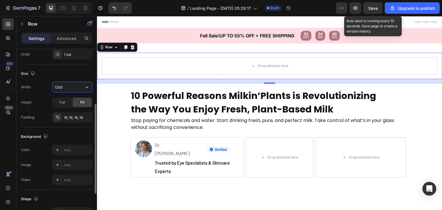
click at [64, 88] on input "1200" at bounding box center [72, 87] width 40 height 10
click at [89, 85] on icon "button" at bounding box center [87, 87] width 6 height 6
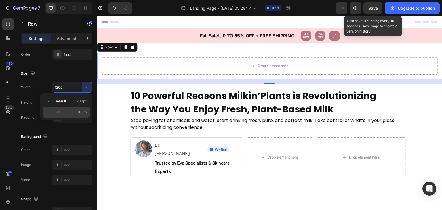
click at [69, 110] on p "Full 100%" at bounding box center [70, 112] width 33 height 5
type input "100%"
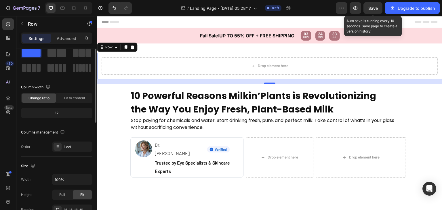
scroll to position [0, 0]
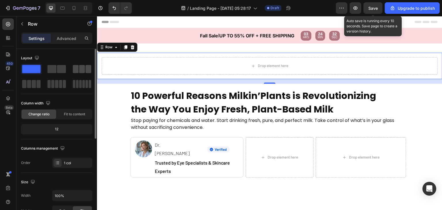
drag, startPoint x: 85, startPoint y: 70, endPoint x: 4, endPoint y: 50, distance: 83.1
click at [85, 70] on div at bounding box center [82, 69] width 18 height 8
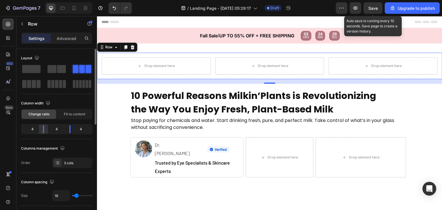
drag, startPoint x: 41, startPoint y: 135, endPoint x: 41, endPoint y: 131, distance: 4.3
click at [41, 131] on div "Column width Change ratio Fit to content 4 4 4" at bounding box center [56, 119] width 71 height 41
drag, startPoint x: 41, startPoint y: 131, endPoint x: 24, endPoint y: 44, distance: 88.7
click at [26, 0] on body "7 / Landing Page - Sep 26, 05:28:17 Draft Preview Save Auto save is running eve…" at bounding box center [221, 0] width 442 height 0
drag, startPoint x: 68, startPoint y: 129, endPoint x: 77, endPoint y: 129, distance: 9.5
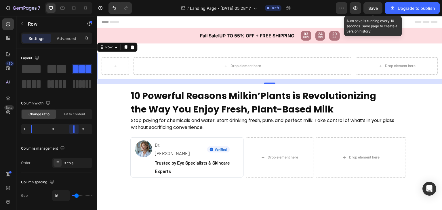
click at [77, 0] on body "7 / Landing Page - Sep 26, 05:28:17 Draft Preview Save Auto save is running eve…" at bounding box center [221, 0] width 442 height 0
click at [132, 48] on icon at bounding box center [132, 47] width 5 height 5
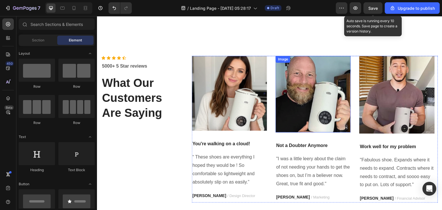
scroll to position [2419, 0]
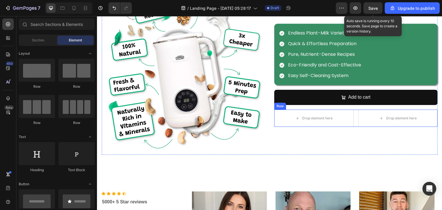
click at [352, 115] on div "Drop element here Drop element here Row" at bounding box center [355, 118] width 163 height 17
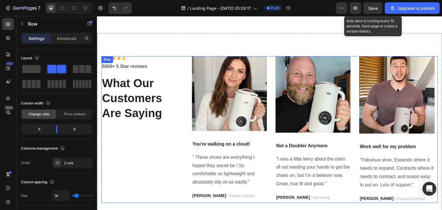
scroll to position [2595, 0]
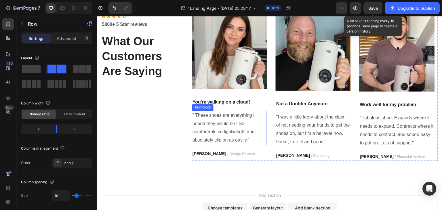
click at [247, 115] on p "“ These shoes are everything I hoped they would be ! So comfortable so lightwei…" at bounding box center [229, 127] width 74 height 33
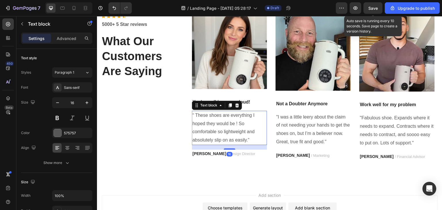
click at [247, 115] on p "“ These shoes are everything I hoped they would be ! So comfortable so lightwei…" at bounding box center [229, 127] width 74 height 33
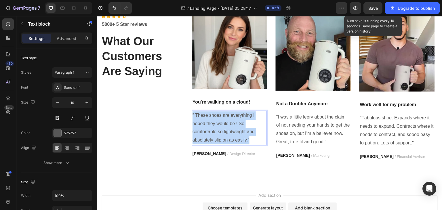
click at [247, 115] on p "“ These shoes are everything I hoped they would be ! So comfortable so lightwei…" at bounding box center [229, 127] width 74 height 33
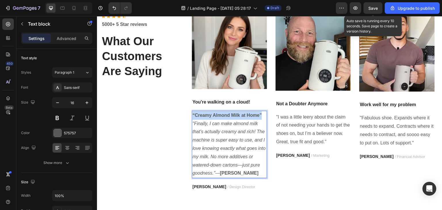
drag, startPoint x: 261, startPoint y: 116, endPoint x: 190, endPoint y: 113, distance: 70.8
click at [190, 113] on div "Icon Icon Icon Icon Icon Icon List Hoz 5000+ 5 Star reviews Text block What Our…" at bounding box center [269, 102] width 337 height 177
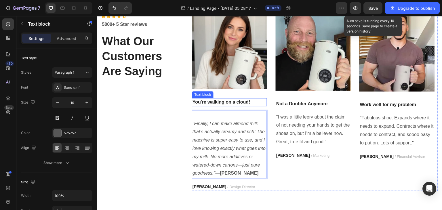
click at [207, 102] on p "You're walking on a cloud!" at bounding box center [229, 102] width 74 height 7
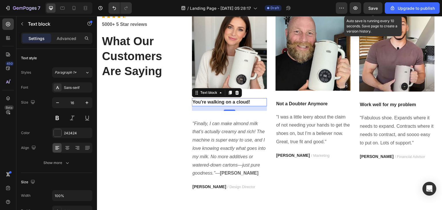
click at [207, 102] on p "You're walking on a cloud!" at bounding box center [229, 102] width 74 height 7
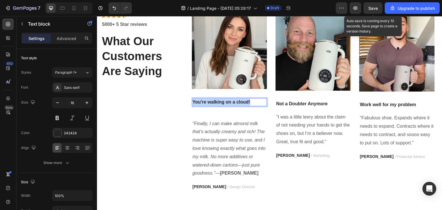
click at [207, 102] on p "You're walking on a cloud!" at bounding box center [229, 102] width 74 height 7
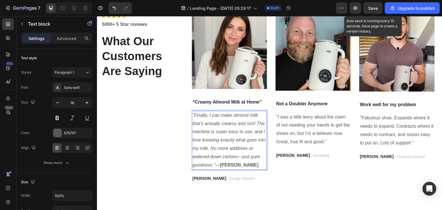
click at [250, 167] on p ""Finally, I can make almond milk that’s actually creamy and rich! The machine i…" at bounding box center [229, 140] width 74 height 58
drag, startPoint x: 250, startPoint y: 167, endPoint x: 214, endPoint y: 167, distance: 35.7
click at [214, 167] on p ""Finally, I can make almond milk that’s actually creamy and rich! The machine i…" at bounding box center [229, 140] width 74 height 58
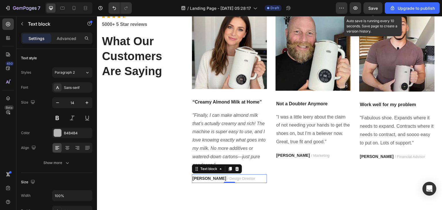
click at [214, 175] on p "RYAN S. / Design Director" at bounding box center [229, 178] width 74 height 7
click at [56, 135] on div at bounding box center [57, 132] width 7 height 7
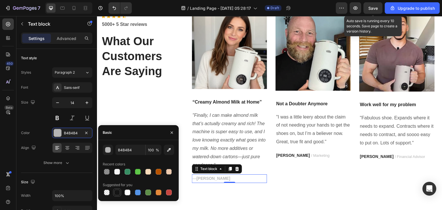
click at [115, 192] on div at bounding box center [117, 193] width 6 height 6
type input "151515"
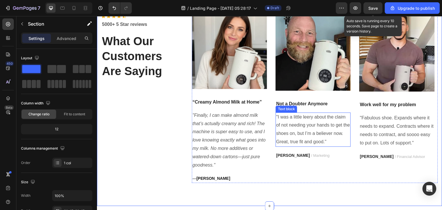
click at [324, 134] on p ""I was a little leery about the claim of not needing your hands to get the shoe…" at bounding box center [313, 129] width 74 height 33
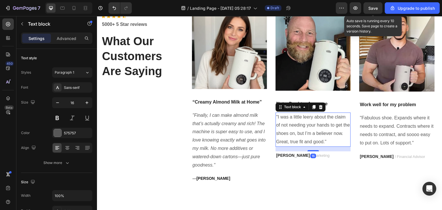
click at [324, 134] on p ""I was a little leery about the claim of not needing your hands to get the shoe…" at bounding box center [313, 129] width 74 height 33
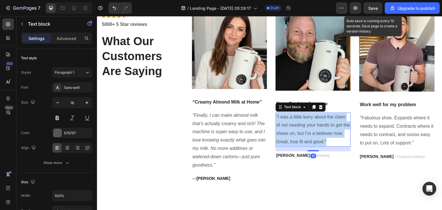
click at [324, 134] on p ""I was a little leery about the claim of not needing your hands to get the shoe…" at bounding box center [313, 129] width 74 height 33
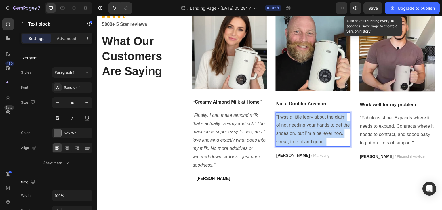
click at [324, 134] on p ""I was a little leery about the claim of not needing your hands to get the shoe…" at bounding box center [313, 129] width 74 height 33
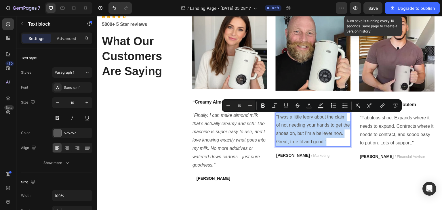
click at [324, 134] on p ""I was a little leery about the claim of not needing your hands to get the shoe…" at bounding box center [313, 129] width 74 height 33
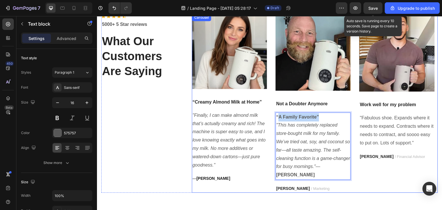
drag, startPoint x: 318, startPoint y: 117, endPoint x: 269, endPoint y: 115, distance: 48.9
click at [269, 115] on div "Image “Creamy Almond Milk at Home” Text block "Finally, I can make almond milk …" at bounding box center [315, 103] width 246 height 179
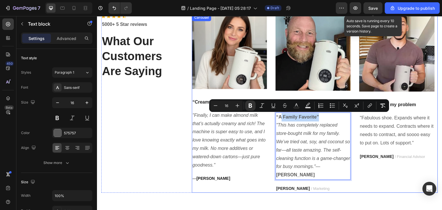
drag, startPoint x: 275, startPoint y: 127, endPoint x: 272, endPoint y: 115, distance: 11.5
click at [272, 115] on div "Image “Creamy Almond Milk at Home” Text block "Finally, I can make almond milk …" at bounding box center [315, 103] width 246 height 179
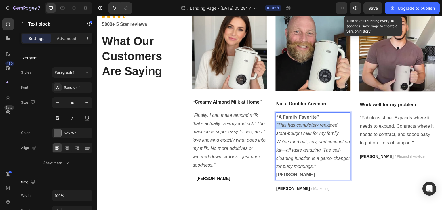
drag, startPoint x: 329, startPoint y: 121, endPoint x: 322, endPoint y: 114, distance: 10.0
click at [322, 114] on div "“A Family Favorite” "This has completely replaced store-bought milk for my fami…" at bounding box center [313, 146] width 75 height 67
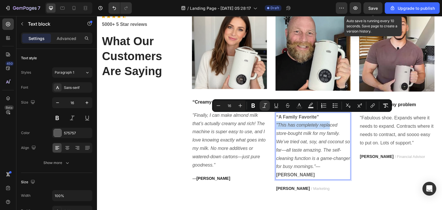
click at [322, 114] on p "“A Family Favorite”" at bounding box center [313, 117] width 74 height 8
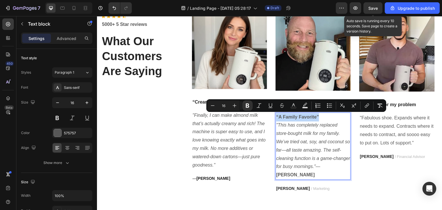
drag, startPoint x: 323, startPoint y: 114, endPoint x: 276, endPoint y: 117, distance: 47.3
click at [276, 117] on p "“A Family Favorite”" at bounding box center [313, 117] width 74 height 8
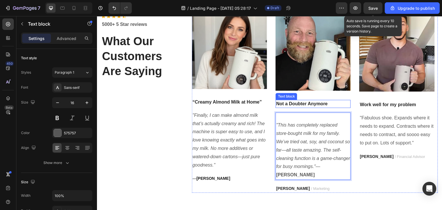
click at [288, 104] on p "Not a Doubter Anymore" at bounding box center [313, 103] width 74 height 7
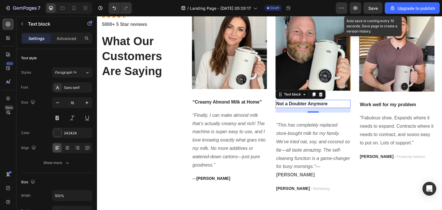
click at [288, 104] on p "Not a Doubter Anymore" at bounding box center [313, 103] width 74 height 7
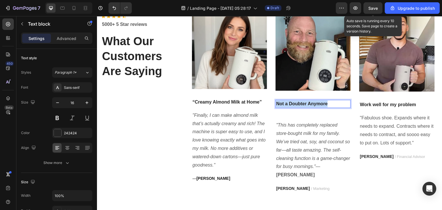
click at [288, 104] on p "Not a Doubter Anymore" at bounding box center [313, 103] width 74 height 7
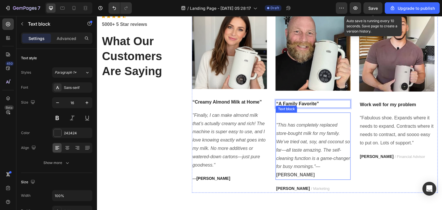
click at [276, 128] on p ""This has completely replaced store-bought milk for my family. We’ve tried oat,…" at bounding box center [313, 150] width 74 height 58
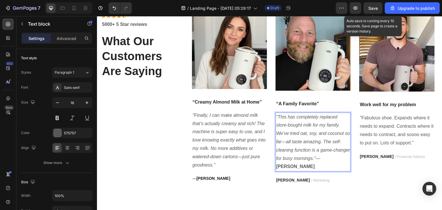
click at [344, 157] on p ""This has completely replaced store-bought milk for my family. We’ve tried oat,…" at bounding box center [313, 142] width 74 height 58
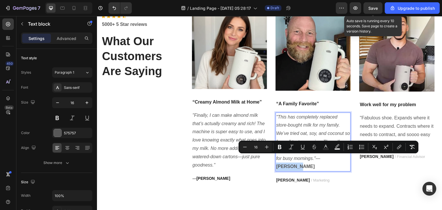
drag, startPoint x: 344, startPoint y: 157, endPoint x: 317, endPoint y: 157, distance: 26.5
click at [317, 157] on p ""This has completely replaced store-bought milk for my family. We’ve tried oat,…" at bounding box center [313, 142] width 74 height 58
click at [318, 157] on p ""This has completely replaced store-bought milk for my family. We’ve tried oat,…" at bounding box center [313, 142] width 74 height 58
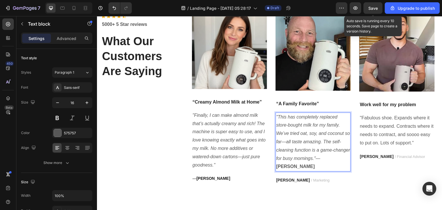
click at [346, 157] on p ""This has completely replaced store-bought milk for my family. We’ve tried oat,…" at bounding box center [313, 142] width 74 height 58
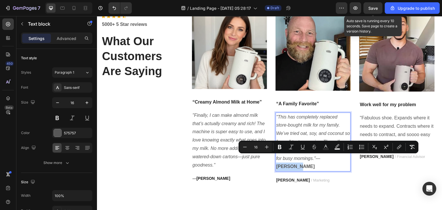
drag, startPoint x: 346, startPoint y: 157, endPoint x: 316, endPoint y: 159, distance: 30.0
click at [316, 159] on p ""This has completely replaced store-bought milk for my family. We’ve tried oat,…" at bounding box center [313, 142] width 74 height 58
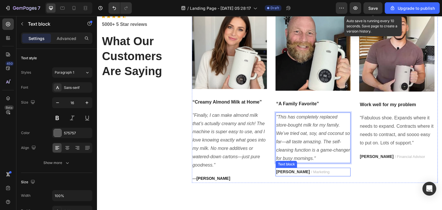
click at [293, 171] on strong "PATRICIA B." at bounding box center [293, 171] width 34 height 5
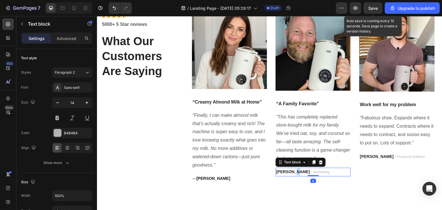
click at [293, 171] on strong "PATRICIA B." at bounding box center [293, 171] width 34 height 5
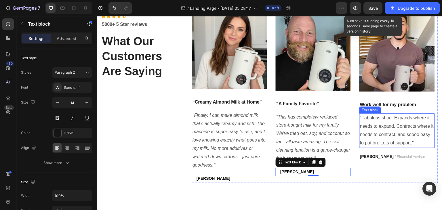
click at [392, 123] on p ""Fabulous shoe. Expands where it needs to expand. Contracts where it needs to c…" at bounding box center [397, 130] width 74 height 33
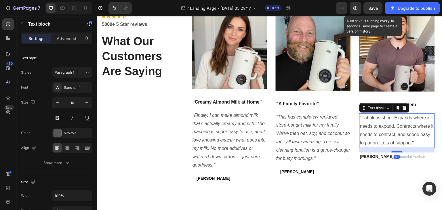
click at [392, 123] on p ""Fabulous shoe. Expands where it needs to expand. Contracts where it needs to c…" at bounding box center [397, 130] width 74 height 33
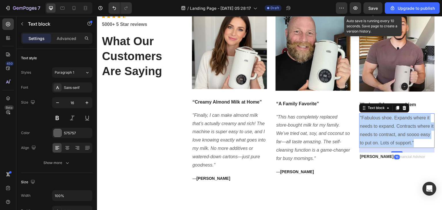
click at [392, 123] on p ""Fabulous shoe. Expands where it needs to expand. Contracts where it needs to c…" at bounding box center [397, 130] width 74 height 33
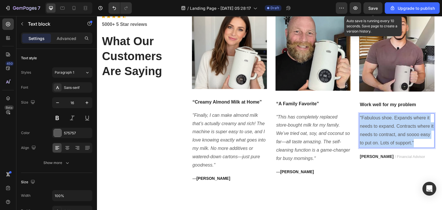
click at [392, 123] on p ""Fabulous shoe. Expands where it needs to expand. Contracts where it needs to c…" at bounding box center [397, 130] width 74 height 33
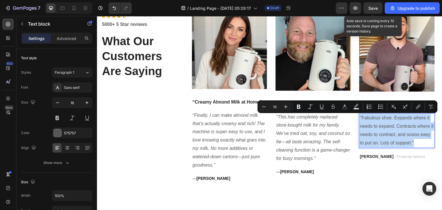
click at [392, 123] on p ""Fabulous shoe. Expands where it needs to expand. Contracts where it needs to c…" at bounding box center [397, 130] width 74 height 33
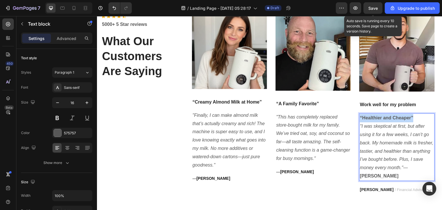
drag, startPoint x: 416, startPoint y: 118, endPoint x: 358, endPoint y: 119, distance: 57.8
click at [359, 119] on div "“Healthier and Cheaper” "I was skeptical at first, but after using it for a few…" at bounding box center [396, 146] width 75 height 67
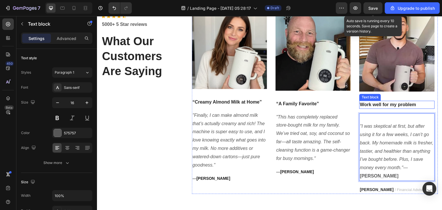
click at [380, 108] on p "Work well for my problem" at bounding box center [397, 104] width 74 height 7
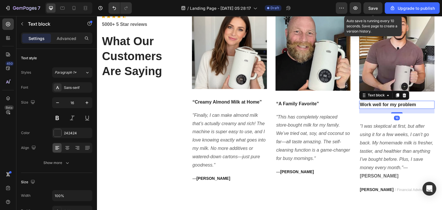
click at [380, 108] on p "Work well for my problem" at bounding box center [397, 104] width 74 height 7
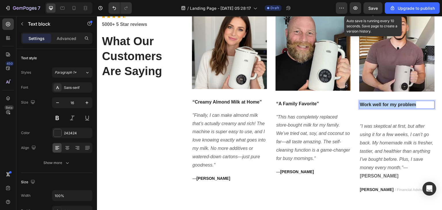
click at [380, 108] on p "Work well for my problem" at bounding box center [397, 104] width 74 height 7
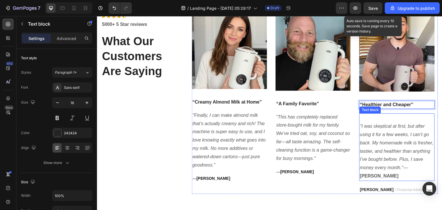
click at [360, 126] on icon ""I was skeptical at first, but after using it for a few weeks, I can’t go back.…" at bounding box center [396, 147] width 73 height 46
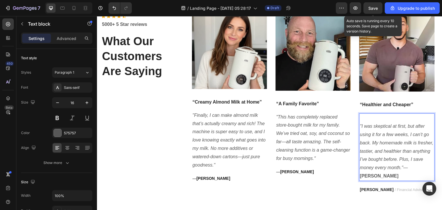
click at [360, 126] on icon ""I was skeptical at first, but after using it for a few weeks, I can’t go back.…" at bounding box center [396, 147] width 73 height 46
click at [359, 126] on div ""I was skeptical at first, but after using it for a few weeks, I can’t go back.…" at bounding box center [396, 146] width 75 height 67
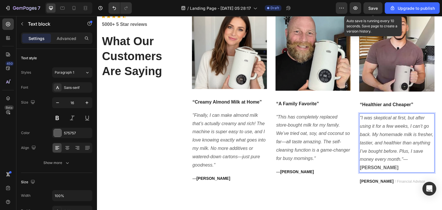
click at [432, 157] on p ""I was skeptical at first, but after using it for a few weeks, I can’t go back.…" at bounding box center [397, 143] width 74 height 58
drag, startPoint x: 429, startPoint y: 160, endPoint x: 404, endPoint y: 162, distance: 25.7
click at [404, 162] on p ""I was skeptical at first, but after using it for a few weeks, I can’t go back.…" at bounding box center [397, 143] width 74 height 58
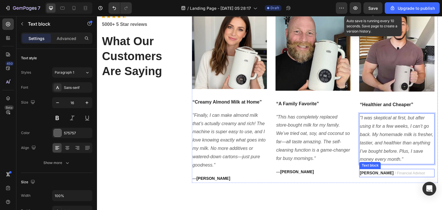
click at [378, 173] on strong "TRAVIS J." at bounding box center [377, 173] width 34 height 5
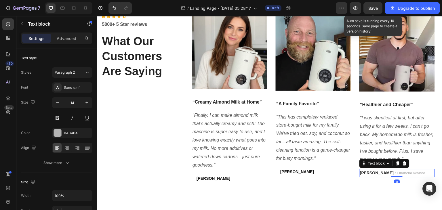
click at [378, 173] on strong "TRAVIS J." at bounding box center [377, 173] width 34 height 5
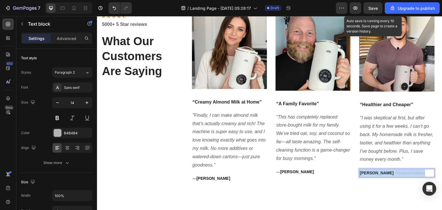
click at [378, 173] on strong "TRAVIS J." at bounding box center [377, 173] width 34 height 5
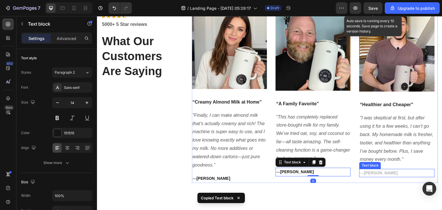
click at [387, 176] on p "— Emily K." at bounding box center [397, 172] width 74 height 7
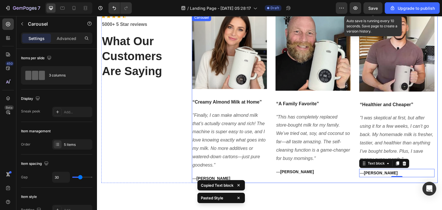
click at [352, 137] on div "Image “Creamy Almond Milk at Home” Text block "Finally, I can make almond milk …" at bounding box center [315, 98] width 246 height 169
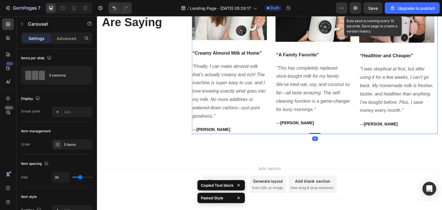
scroll to position [2649, 0]
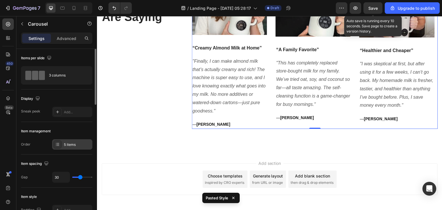
click at [66, 142] on div "5 items" at bounding box center [77, 144] width 27 height 5
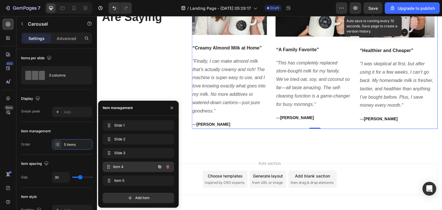
click at [132, 164] on div "Item 4 Item 4" at bounding box center [130, 167] width 51 height 8
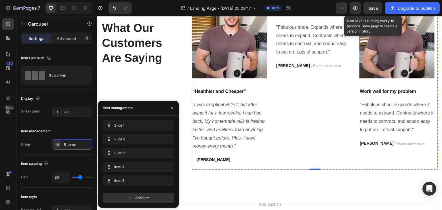
scroll to position [2601, 0]
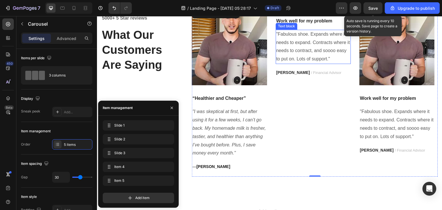
click at [301, 63] on p ""Fabulous shoe. Expands where it needs to expand. Contracts where it needs to c…" at bounding box center [313, 46] width 74 height 33
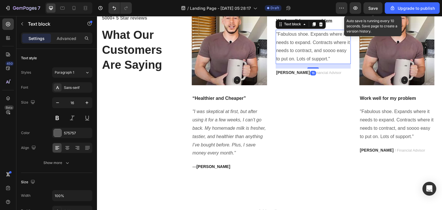
click at [301, 63] on p ""Fabulous shoe. Expands where it needs to expand. Contracts where it needs to c…" at bounding box center [313, 46] width 74 height 33
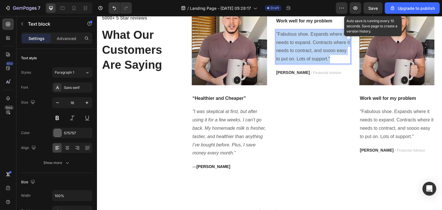
click at [301, 63] on p ""Fabulous shoe. Expands where it needs to expand. Contracts where it needs to c…" at bounding box center [313, 46] width 74 height 33
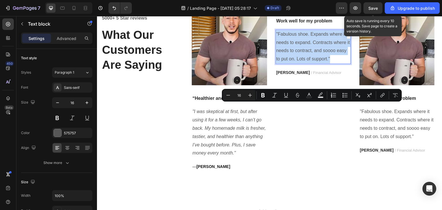
click at [301, 63] on p ""Fabulous shoe. Expands where it needs to expand. Contracts where it needs to c…" at bounding box center [313, 46] width 74 height 33
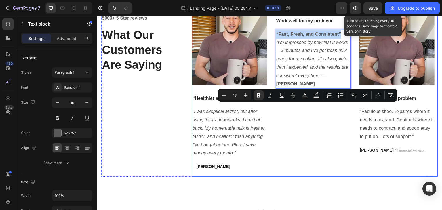
drag, startPoint x: 340, startPoint y: 108, endPoint x: 268, endPoint y: 109, distance: 71.7
click at [268, 109] on div "Image “Creamy Almond Milk at Home” Text block "Finally, I can make almond milk …" at bounding box center [315, 92] width 246 height 169
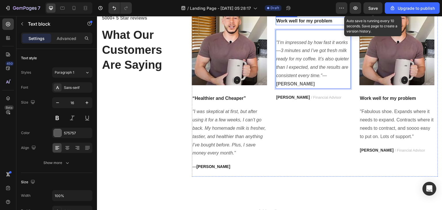
click at [294, 24] on p "Work well for my problem" at bounding box center [313, 21] width 74 height 7
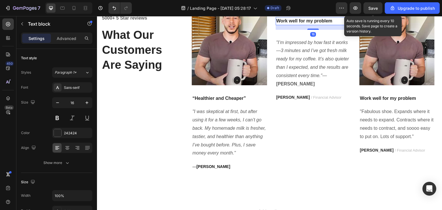
click at [294, 24] on p "Work well for my problem" at bounding box center [313, 21] width 74 height 7
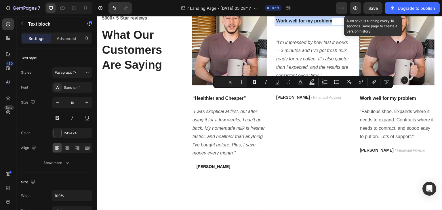
click at [294, 24] on p "Work well for my problem" at bounding box center [313, 21] width 74 height 7
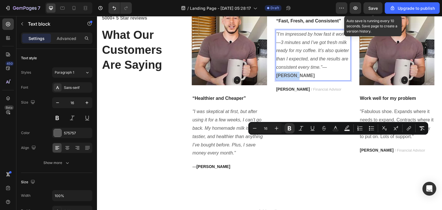
drag, startPoint x: 328, startPoint y: 141, endPoint x: 349, endPoint y: 142, distance: 20.8
click at [349, 80] on p ""I’m impressed by how fast it works—3 minutes and I’ve got fresh milk ready for…" at bounding box center [313, 55] width 74 height 50
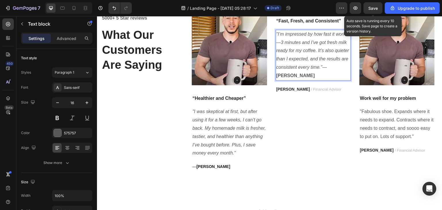
click at [323, 80] on p ""I’m impressed by how fast it works—3 minutes and I’ve got fresh milk ready for…" at bounding box center [313, 55] width 74 height 50
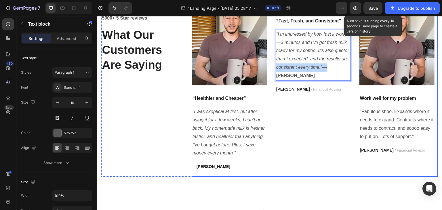
drag, startPoint x: 322, startPoint y: 140, endPoint x: 352, endPoint y: 144, distance: 29.9
click at [352, 144] on div "Image “Creamy Almond Milk at Home” Text block "Finally, I can make almond milk …" at bounding box center [315, 92] width 246 height 169
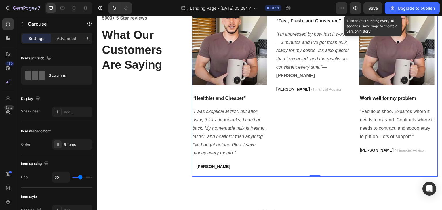
click at [352, 144] on div "Image “Creamy Almond Milk at Home” Text block "Finally, I can make almond milk …" at bounding box center [315, 92] width 246 height 169
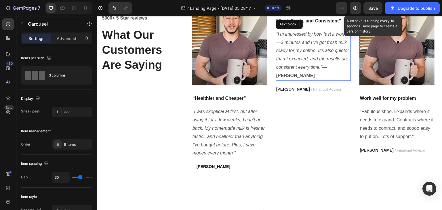
click at [327, 80] on p ""I’m impressed by how fast it works—3 minutes and I’ve got fresh milk ready for…" at bounding box center [313, 55] width 74 height 50
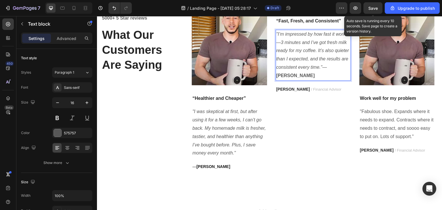
click at [323, 80] on p ""I’m impressed by how fast it works—3 minutes and I’ve got fresh milk ready for…" at bounding box center [313, 55] width 74 height 50
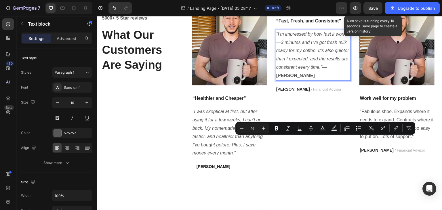
click at [323, 80] on p ""I’m impressed by how fast it works—3 minutes and I’ve got fresh milk ready for…" at bounding box center [313, 55] width 74 height 50
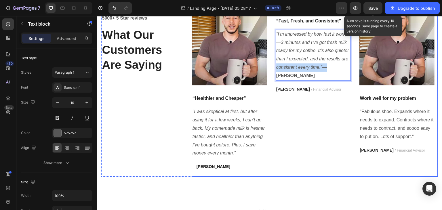
drag, startPoint x: 324, startPoint y: 141, endPoint x: 350, endPoint y: 143, distance: 26.0
click at [350, 143] on div "Image “Creamy Almond Milk at Home” Text block "Finally, I can make almond milk …" at bounding box center [315, 92] width 246 height 169
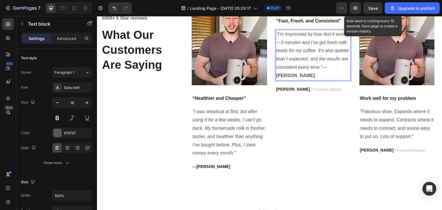
click at [315, 78] on strong "James L." at bounding box center [295, 75] width 39 height 5
click at [349, 81] on div ""I’m impressed by how fast it works—3 minutes and I’ve got fresh milk ready for…" at bounding box center [313, 55] width 75 height 51
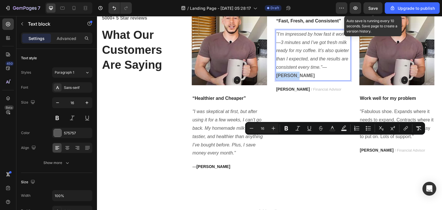
drag, startPoint x: 349, startPoint y: 142, endPoint x: 323, endPoint y: 143, distance: 25.9
click at [323, 81] on div ""I’m impressed by how fast it works—3 minutes and I’ve got fresh milk ready for…" at bounding box center [313, 55] width 75 height 51
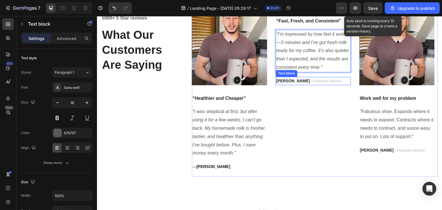
click at [287, 85] on p "TRAVIS J. / Financial Advisor" at bounding box center [313, 80] width 74 height 7
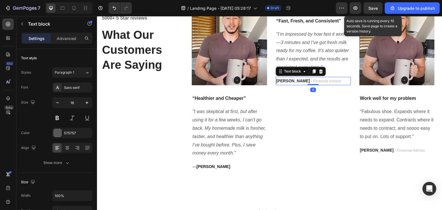
click at [287, 85] on p "TRAVIS J. / Financial Advisor" at bounding box center [313, 80] width 74 height 7
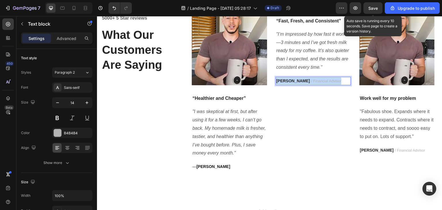
click at [287, 85] on p "TRAVIS J. / Financial Advisor" at bounding box center [313, 80] width 74 height 7
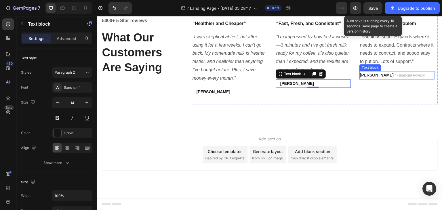
click at [371, 66] on p ""Fabulous shoe. Expands where it needs to expand. Contracts where it needs to c…" at bounding box center [397, 49] width 74 height 33
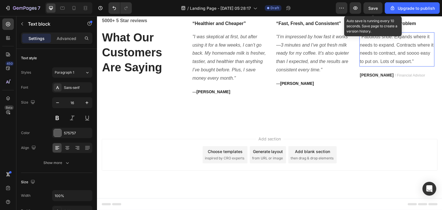
click at [371, 66] on p ""Fabulous shoe. Expands where it needs to expand. Contracts where it needs to c…" at bounding box center [397, 49] width 74 height 33
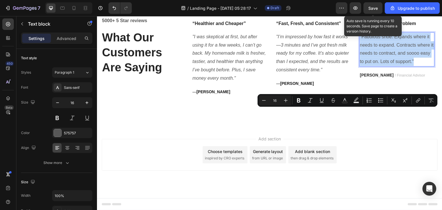
click at [371, 66] on p ""Fabulous shoe. Expands where it needs to expand. Contracts where it needs to c…" at bounding box center [397, 49] width 74 height 33
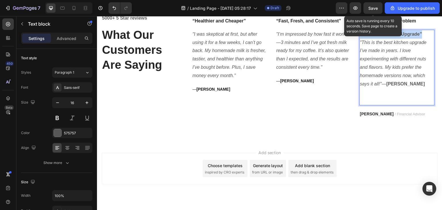
drag, startPoint x: 422, startPoint y: 112, endPoint x: 359, endPoint y: 110, distance: 63.6
click at [360, 39] on p "“The Best Kitchen Upgrade”" at bounding box center [397, 34] width 74 height 8
click at [377, 24] on p "Work well for my problem" at bounding box center [397, 21] width 74 height 7
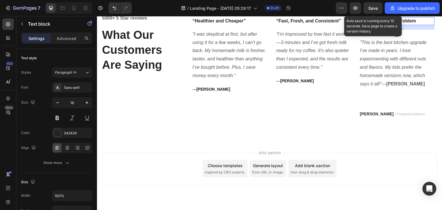
click at [377, 24] on p "Work well for my problem" at bounding box center [397, 21] width 74 height 7
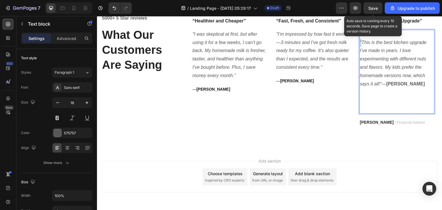
click at [360, 86] on icon ""This is the best kitchen upgrade I’ve made in years. I love experimenting with…" at bounding box center [393, 63] width 67 height 46
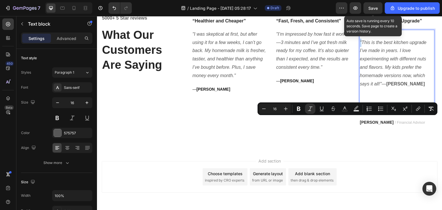
click at [360, 86] on icon ""This is the best kitchen upgrade I’ve made in years. I love experimenting with…" at bounding box center [393, 63] width 67 height 46
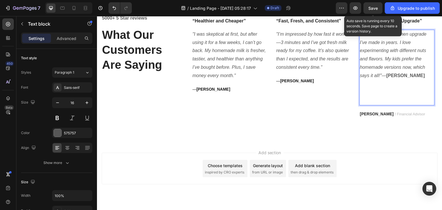
click at [413, 80] on p ""This is the best kitchen upgrade I’ve made in years. I love experimenting with…" at bounding box center [397, 55] width 74 height 50
drag, startPoint x: 413, startPoint y: 154, endPoint x: 381, endPoint y: 155, distance: 31.7
click at [381, 80] on p ""This is the best kitchen upgrade I’ve made in years. I love experimenting with…" at bounding box center [397, 55] width 74 height 50
click at [362, 105] on p "Rich Text Editor. Editing area: main" at bounding box center [397, 92] width 74 height 25
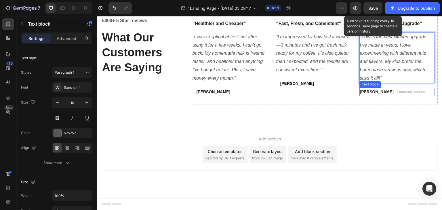
click at [391, 96] on p "[PERSON_NAME] / Financial Advisor" at bounding box center [397, 91] width 74 height 7
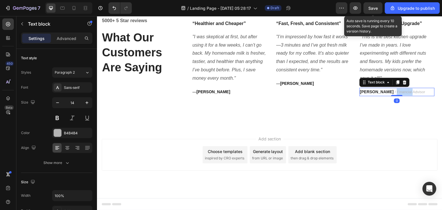
click at [391, 96] on p "[PERSON_NAME] / Financial Advisor" at bounding box center [397, 91] width 74 height 7
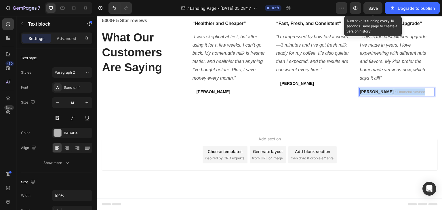
click at [391, 96] on p "[PERSON_NAME] / Financial Advisor" at bounding box center [397, 91] width 74 height 7
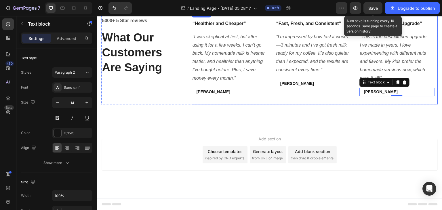
click at [351, 104] on div "Image “Creamy Almond Milk at Home” Text block "Finally, I can make almond milk …" at bounding box center [315, 57] width 246 height 94
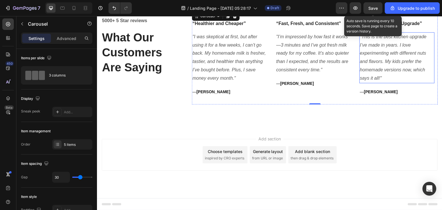
scroll to position [2614, 0]
click at [364, 19] on div "Text block" at bounding box center [370, 16] width 19 height 5
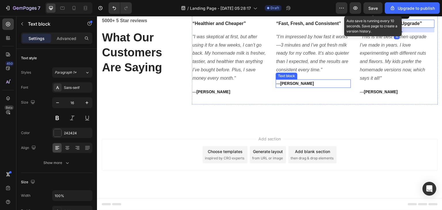
scroll to position [2587, 0]
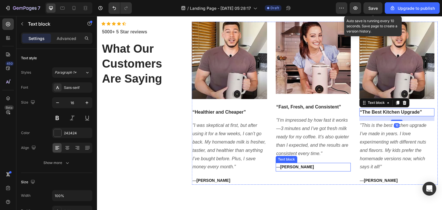
click at [300, 168] on p "— [PERSON_NAME]" at bounding box center [313, 166] width 74 height 7
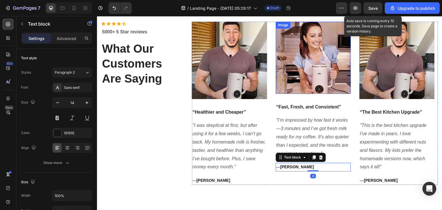
click at [310, 67] on img at bounding box center [313, 58] width 75 height 73
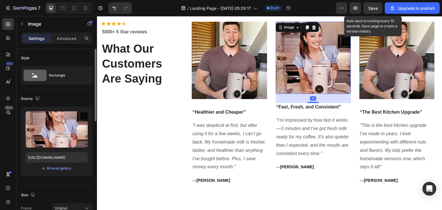
click at [56, 165] on div "or Browse gallery" at bounding box center [57, 168] width 62 height 7
click at [54, 168] on div "Browse gallery" at bounding box center [59, 168] width 24 height 5
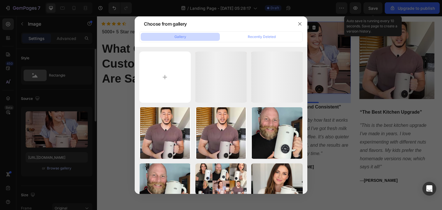
click at [396, 57] on div at bounding box center [221, 105] width 442 height 210
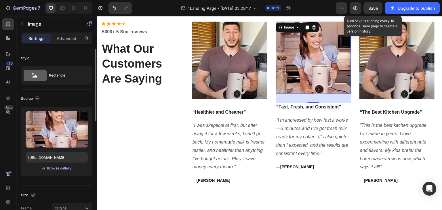
click at [396, 57] on img at bounding box center [396, 61] width 75 height 78
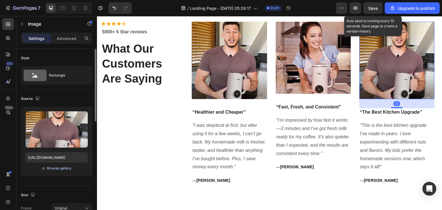
click at [57, 169] on div "Browse gallery" at bounding box center [59, 168] width 24 height 5
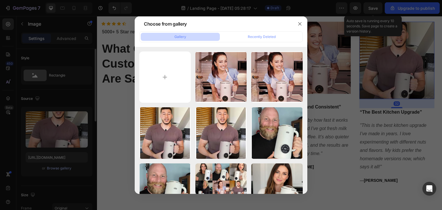
click at [166, 78] on input "file" at bounding box center [165, 78] width 52 height 52
type input "C:\fakepath\Screenshot [DATE] 210159.png"
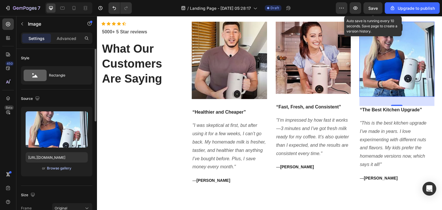
click at [54, 168] on div "Browse gallery" at bounding box center [59, 168] width 24 height 5
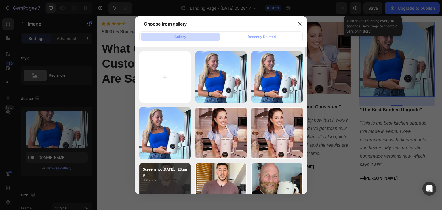
click at [180, 186] on div "Screenshot [DATE]...28.png 93.17 kb" at bounding box center [165, 189] width 52 height 52
type input "[URL][DOMAIN_NAME]"
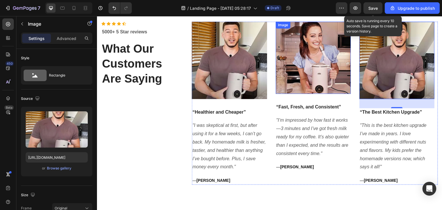
click at [325, 53] on img at bounding box center [313, 58] width 75 height 73
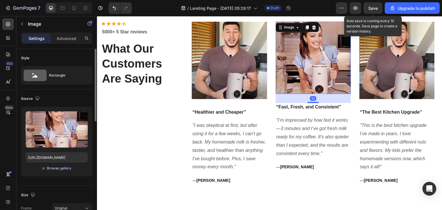
click at [58, 168] on div "Browse gallery" at bounding box center [59, 168] width 24 height 5
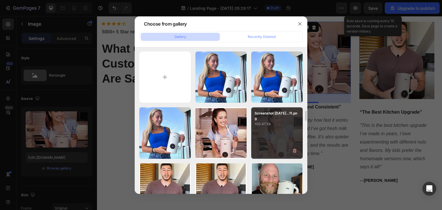
scroll to position [60, 0]
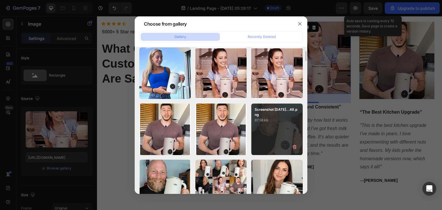
click at [269, 120] on p "87.58 kb" at bounding box center [277, 120] width 45 height 6
type input "[URL][DOMAIN_NAME]"
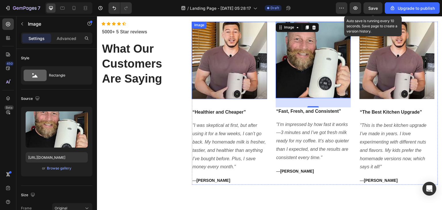
click at [228, 85] on img at bounding box center [229, 61] width 75 height 78
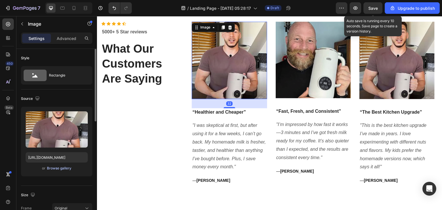
click at [52, 167] on div "Browse gallery" at bounding box center [59, 168] width 24 height 5
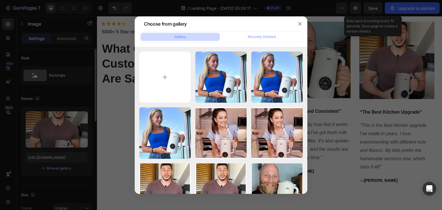
click at [0, 0] on div "Screenshot [DATE]...59.png 96.88 kb" at bounding box center [0, 0] width 0 height 0
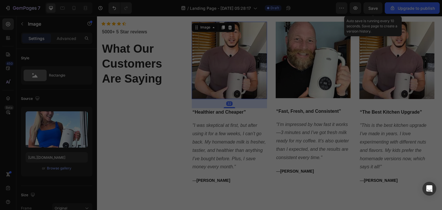
type input "[URL][DOMAIN_NAME]"
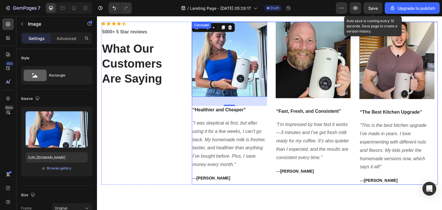
click at [272, 127] on div "Image “Creamy Almond Milk at Home” Text block "Finally, I can make almond milk …" at bounding box center [315, 103] width 246 height 163
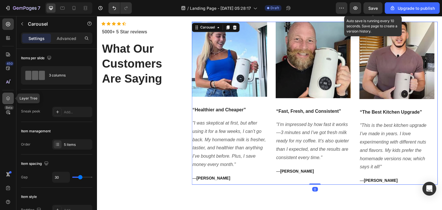
click at [10, 99] on icon at bounding box center [8, 99] width 6 height 6
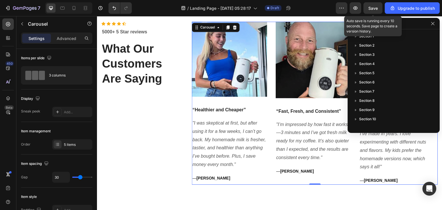
scroll to position [98, 0]
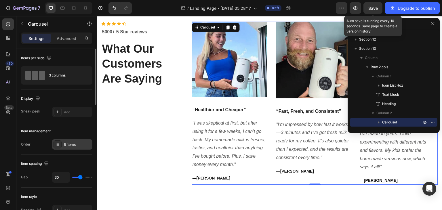
click at [71, 144] on div "5 items" at bounding box center [77, 144] width 27 height 5
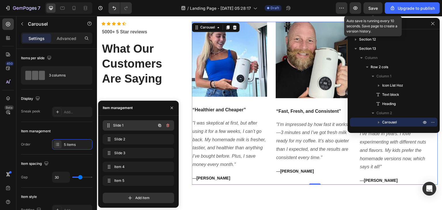
click at [127, 127] on span "Slide 1" at bounding box center [134, 125] width 43 height 5
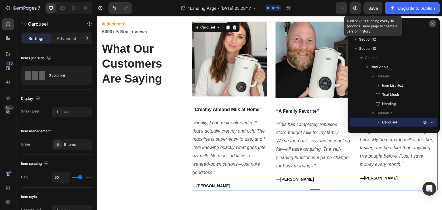
click at [432, 26] on icon "button" at bounding box center [432, 23] width 5 height 5
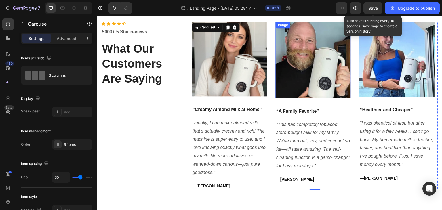
click at [330, 62] on img at bounding box center [313, 60] width 75 height 77
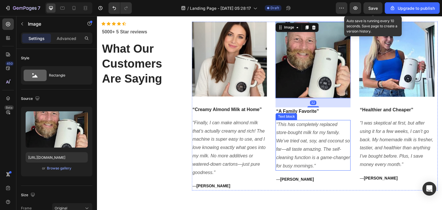
click at [291, 154] on p ""This has completely replaced store-bought milk for my family. We’ve tried oat,…" at bounding box center [313, 146] width 74 height 50
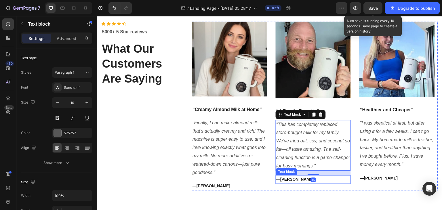
click at [302, 176] on p "— [PERSON_NAME]" at bounding box center [313, 179] width 74 height 7
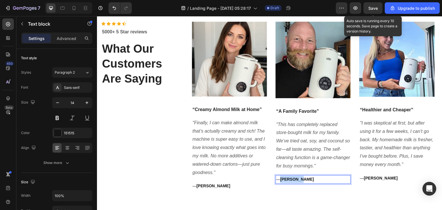
drag, startPoint x: 302, startPoint y: 178, endPoint x: 280, endPoint y: 181, distance: 21.7
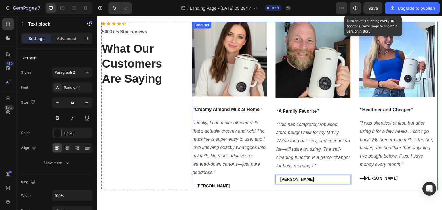
scroll to position [2655, 0]
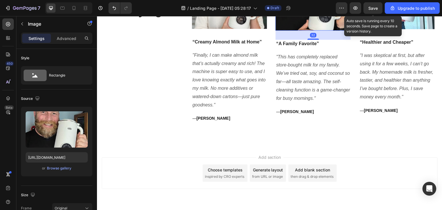
scroll to position [2566, 0]
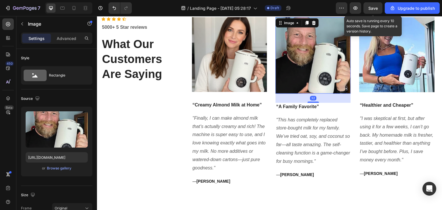
click at [306, 88] on img at bounding box center [313, 55] width 75 height 77
click at [54, 167] on div "Browse gallery" at bounding box center [59, 168] width 24 height 5
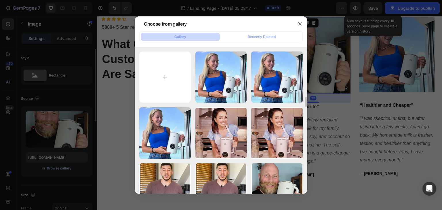
click at [0, 0] on p "100.47 kb" at bounding box center [0, 0] width 0 height 0
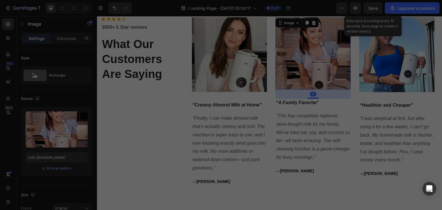
type input "[URL][DOMAIN_NAME]"
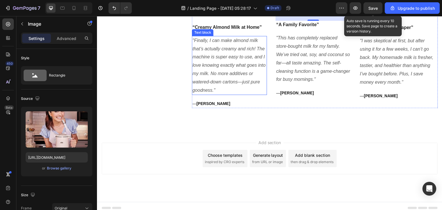
scroll to position [2673, 0]
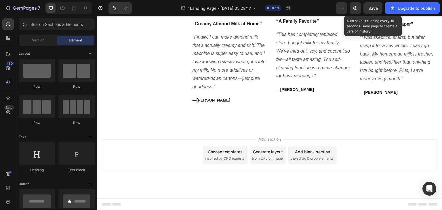
click at [189, 128] on div "Add section Choose templates inspired by CRO experts Generate layout from URL o…" at bounding box center [269, 163] width 345 height 71
click at [305, 155] on div "Add blank section then drag & drop elements" at bounding box center [312, 154] width 48 height 17
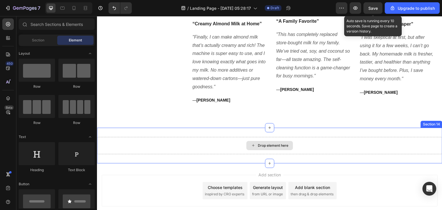
click at [228, 139] on div "Drop element here" at bounding box center [269, 145] width 345 height 17
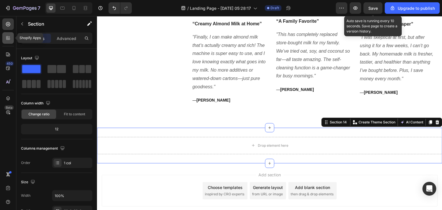
click at [9, 39] on icon at bounding box center [8, 38] width 6 height 6
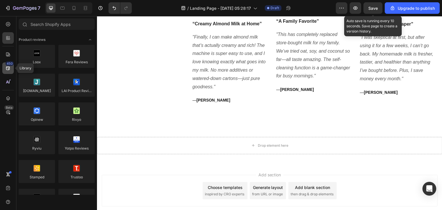
click at [8, 73] on div "450" at bounding box center [8, 68] width 12 height 12
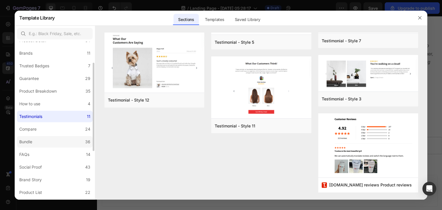
scroll to position [37, 0]
click at [53, 149] on label "FAQs 14" at bounding box center [55, 154] width 76 height 12
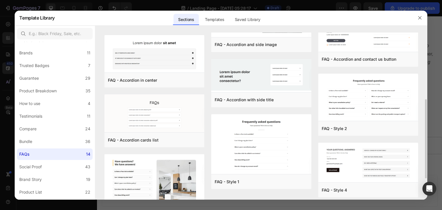
scroll to position [144, 0]
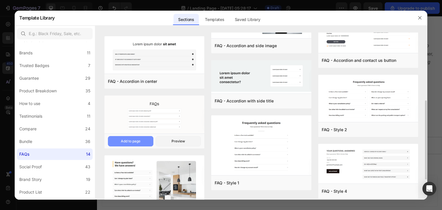
click at [141, 143] on button "Add to page" at bounding box center [130, 141] width 45 height 10
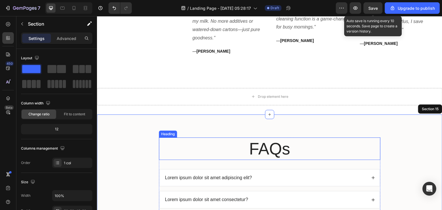
scroll to position [2701, 0]
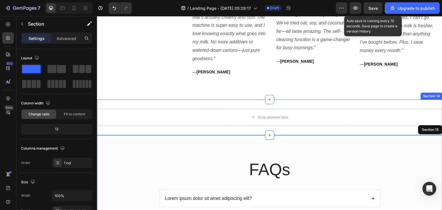
click at [301, 100] on div "Drop element here Section 14" at bounding box center [269, 118] width 345 height 36
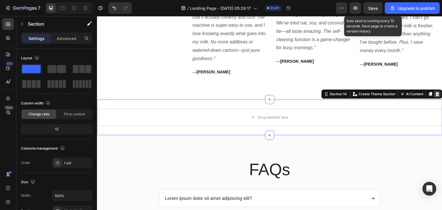
click at [436, 94] on icon at bounding box center [438, 94] width 4 height 4
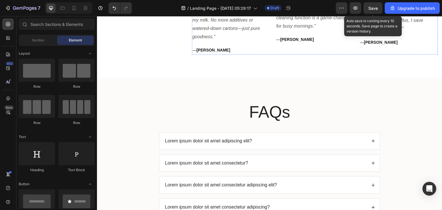
scroll to position [2474, 0]
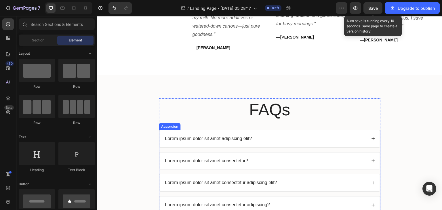
click at [240, 138] on p "Lorem ipsum dolor sit amet adipiscing elit?" at bounding box center [208, 139] width 87 height 6
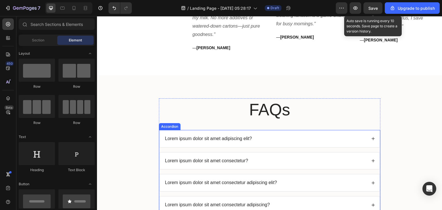
click at [240, 138] on p "Lorem ipsum dolor sit amet adipiscing elit?" at bounding box center [208, 139] width 87 height 6
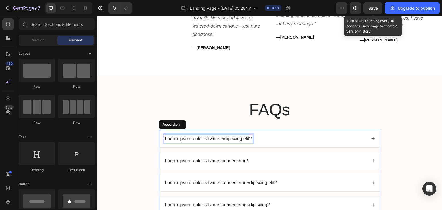
click at [240, 138] on p "Lorem ipsum dolor sit amet adipiscing elit?" at bounding box center [208, 139] width 87 height 6
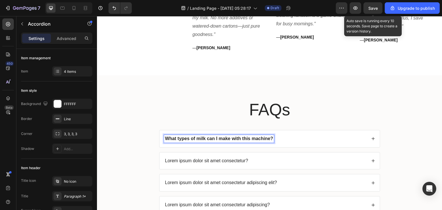
click at [372, 138] on icon at bounding box center [373, 139] width 4 height 4
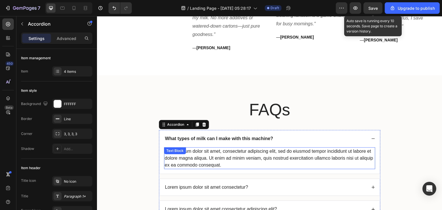
click at [304, 154] on div "Lorem ipsum dolor sit amet, consectetur adipiscing elit, sed do eiusmod tempor …" at bounding box center [269, 158] width 211 height 22
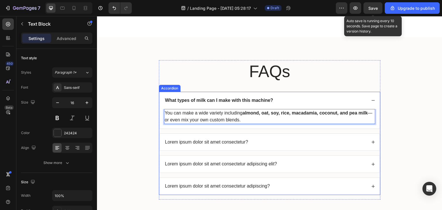
scroll to position [2514, 0]
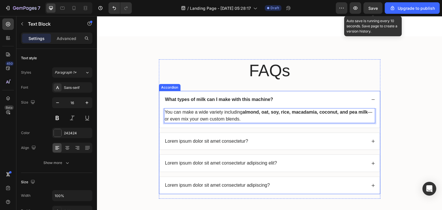
click at [223, 141] on p "Lorem ipsum dolor sit amet consectetur?" at bounding box center [206, 141] width 83 height 6
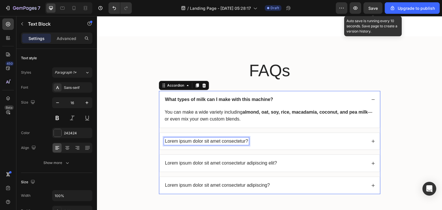
click at [223, 141] on p "Lorem ipsum dolor sit amet consectetur?" at bounding box center [206, 141] width 83 height 6
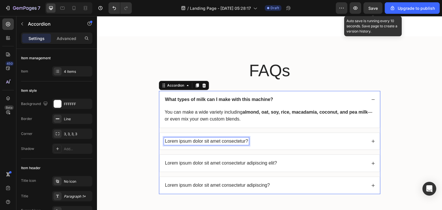
click at [223, 141] on p "Lorem ipsum dolor sit amet consectetur?" at bounding box center [206, 141] width 83 height 6
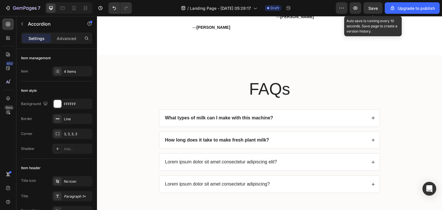
scroll to position [2558, 0]
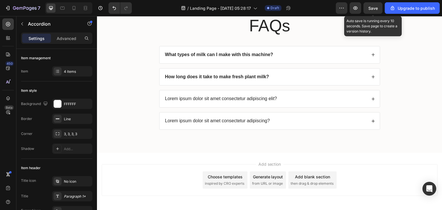
click at [371, 77] on icon at bounding box center [373, 77] width 4 height 4
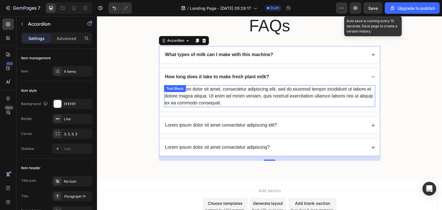
click at [244, 95] on div "Lorem ipsum dolor sit amet, consectetur adipiscing elit, sed do eiusmod tempor …" at bounding box center [269, 96] width 211 height 22
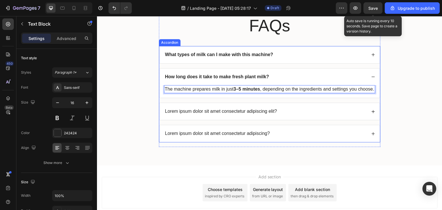
click at [219, 115] on div "Lorem ipsum dolor sit amet consectetur adipiscing elit?" at bounding box center [221, 112] width 114 height 8
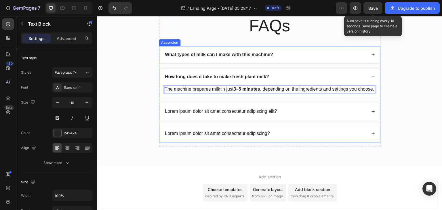
click at [219, 115] on div "Lorem ipsum dolor sit amet consectetur adipiscing elit?" at bounding box center [221, 112] width 114 height 8
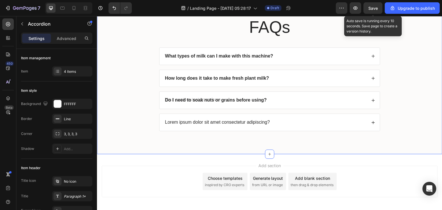
scroll to position [2547, 0]
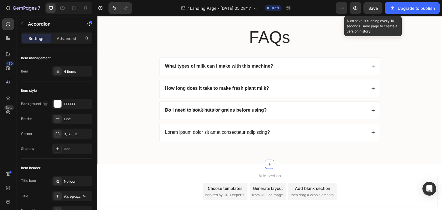
click at [371, 113] on icon at bounding box center [373, 110] width 4 height 4
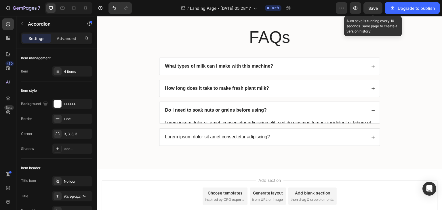
scroll to position [2539, 0]
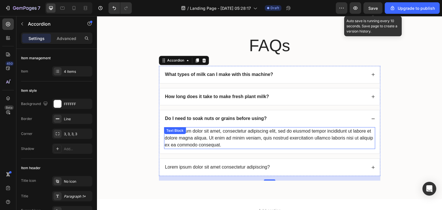
click at [256, 131] on div "Lorem ipsum dolor sit amet, consectetur adipiscing elit, sed do eiusmod tempor …" at bounding box center [269, 138] width 211 height 22
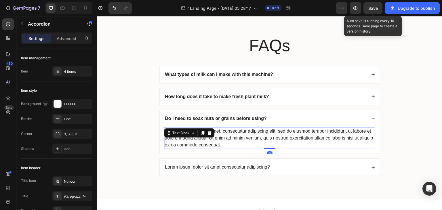
click at [256, 131] on p "Lorem ipsum dolor sit amet, consectetur adipiscing elit, sed do eiusmod tempor …" at bounding box center [270, 138] width 210 height 21
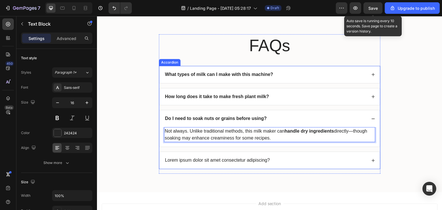
click at [255, 157] on p "Lorem ipsum dolor sit amet consectetur adipiscing?" at bounding box center [217, 160] width 105 height 6
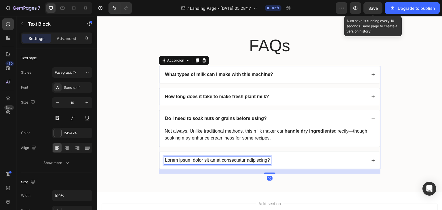
click at [259, 163] on div "Lorem ipsum dolor sit amet consectetur adipiscing?" at bounding box center [217, 161] width 107 height 8
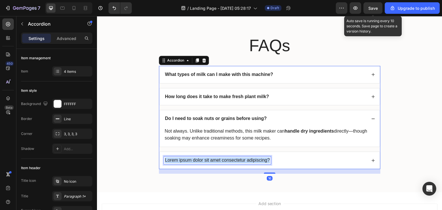
click at [259, 163] on div "Lorem ipsum dolor sit amet consectetur adipiscing?" at bounding box center [217, 161] width 107 height 8
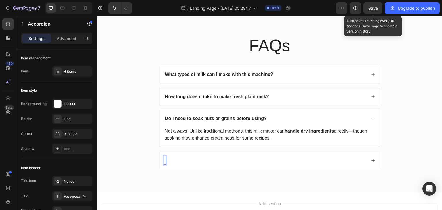
copy p "Lorem ipsum dolor sit amet consectetur adipiscing?"
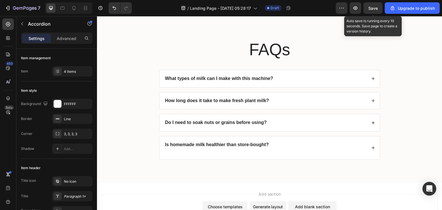
scroll to position [2518, 0]
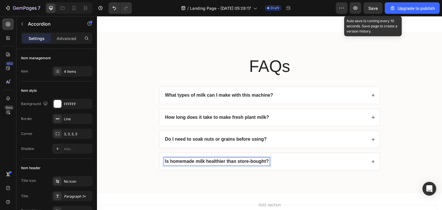
click at [371, 162] on icon at bounding box center [373, 162] width 4 height 4
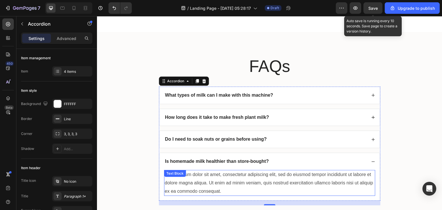
click at [249, 174] on div "Lorem ipsum dolor sit amet, consectetur adipiscing elit, sed do eiusmod tempor …" at bounding box center [269, 183] width 211 height 26
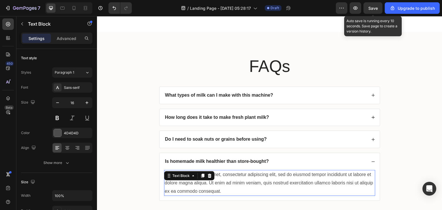
click at [249, 174] on p "Lorem ipsum dolor sit amet, consectetur adipiscing elit, sed do eiusmod tempor …" at bounding box center [270, 183] width 210 height 25
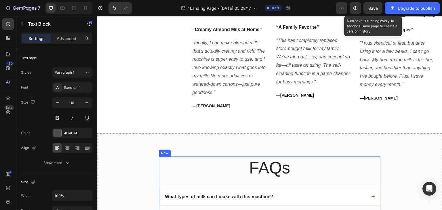
scroll to position [2474, 0]
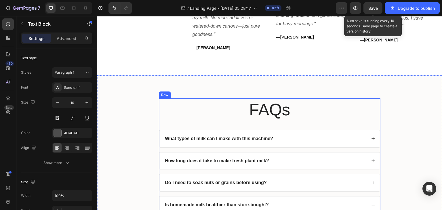
click at [220, 125] on div "FAQs Heading What types of milk can I make with this machine? How long does it …" at bounding box center [270, 169] width 222 height 142
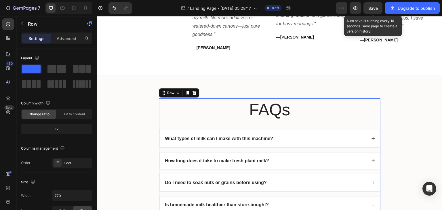
click at [243, 112] on h2 "FAQs" at bounding box center [270, 109] width 222 height 22
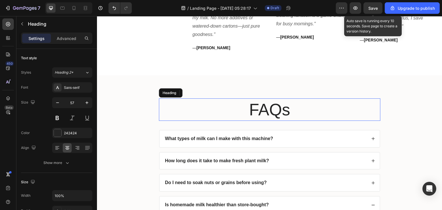
click at [255, 108] on h2 "FAQs" at bounding box center [270, 109] width 222 height 22
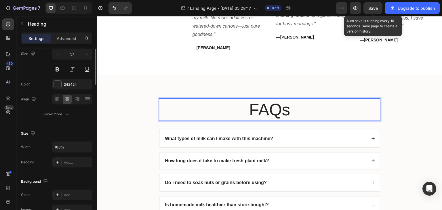
scroll to position [0, 0]
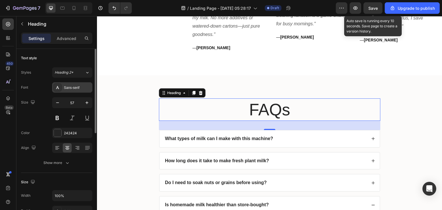
click at [80, 87] on div "Sans-serif" at bounding box center [77, 87] width 27 height 5
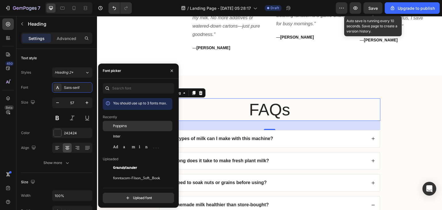
click at [121, 129] on div "Poppins" at bounding box center [138, 126] width 70 height 10
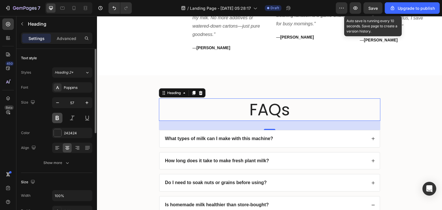
click at [56, 118] on button at bounding box center [57, 118] width 10 height 10
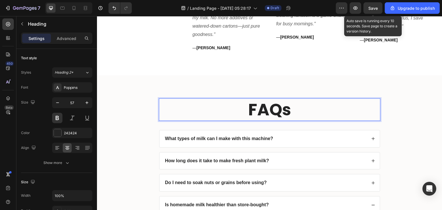
click at [277, 112] on p "FAQs" at bounding box center [269, 109] width 220 height 21
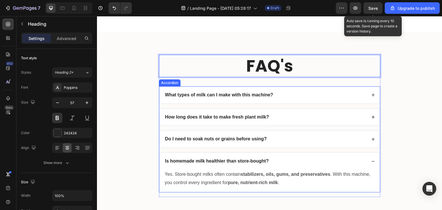
scroll to position [2588, 0]
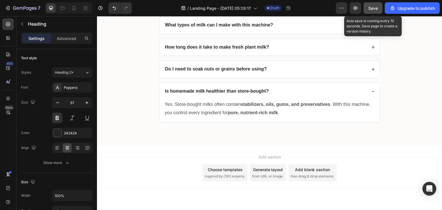
click at [376, 12] on button "Save" at bounding box center [372, 8] width 19 height 12
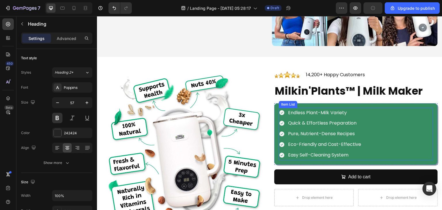
scroll to position [2122, 0]
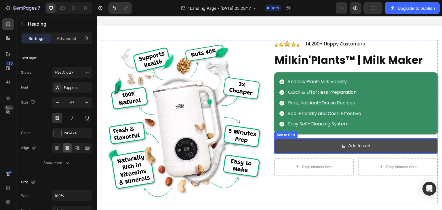
click at [286, 143] on button "Add to cart" at bounding box center [355, 145] width 163 height 15
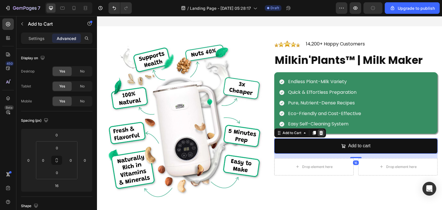
click at [319, 131] on icon at bounding box center [321, 133] width 4 height 4
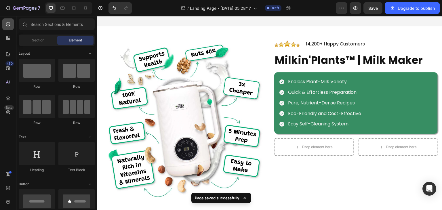
click at [9, 24] on icon at bounding box center [8, 24] width 6 height 6
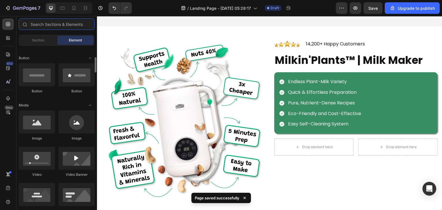
scroll to position [126, 0]
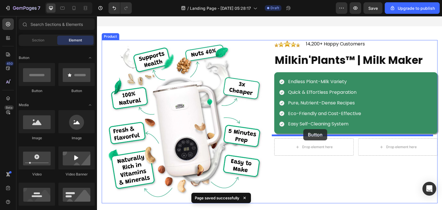
drag, startPoint x: 129, startPoint y: 84, endPoint x: 304, endPoint y: 129, distance: 179.8
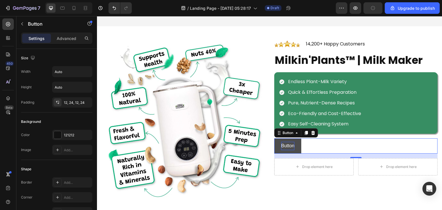
click at [287, 142] on p "Button" at bounding box center [287, 146] width 13 height 8
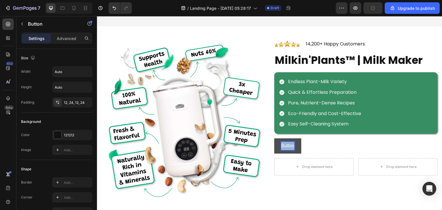
click at [287, 142] on p "Button" at bounding box center [287, 146] width 13 height 8
click at [274, 138] on button "Buy" at bounding box center [285, 145] width 22 height 15
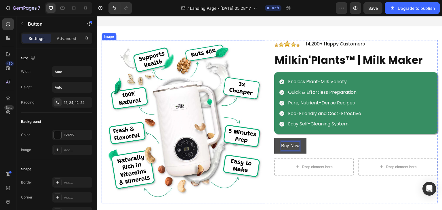
click at [290, 142] on p "Buy Now" at bounding box center [290, 146] width 18 height 8
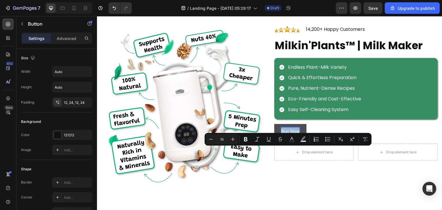
scroll to position [2113, 0]
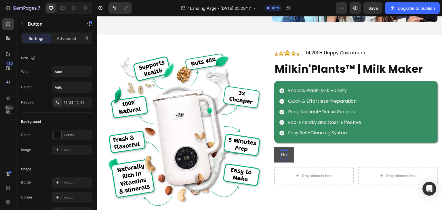
click at [274, 147] on button "Bu" at bounding box center [284, 154] width 20 height 15
click at [274, 147] on button "Buy" at bounding box center [285, 154] width 22 height 15
click at [274, 147] on button "Buy Milkin" at bounding box center [291, 154] width 35 height 15
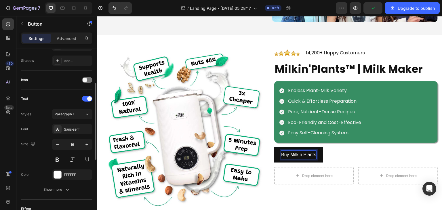
scroll to position [164, 0]
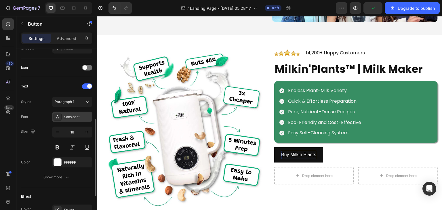
click at [70, 115] on div "Sans-serif" at bounding box center [77, 117] width 27 height 5
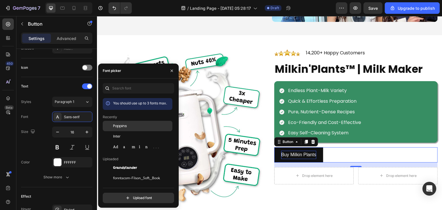
drag, startPoint x: 126, startPoint y: 125, endPoint x: 143, endPoint y: 119, distance: 17.8
click at [126, 125] on span "Poppins" at bounding box center [120, 125] width 14 height 5
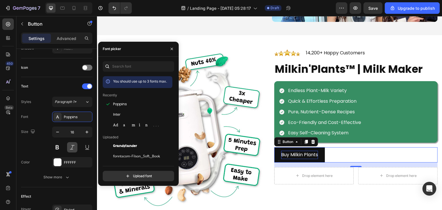
scroll to position [234, 0]
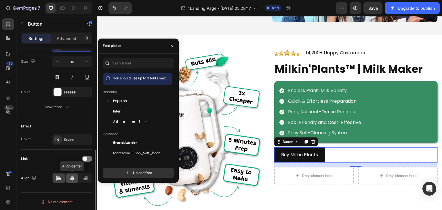
click at [69, 181] on div at bounding box center [72, 178] width 12 height 9
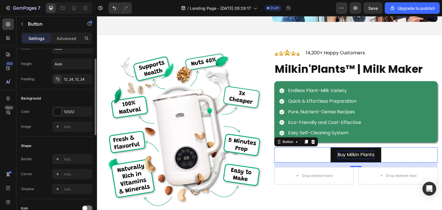
scroll to position [0, 0]
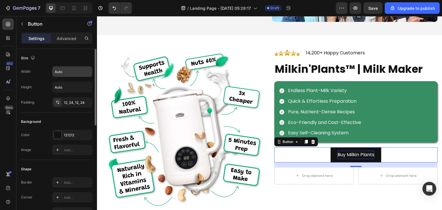
drag, startPoint x: 74, startPoint y: 78, endPoint x: 73, endPoint y: 75, distance: 3.3
click at [73, 75] on div "Width Auto Height Auto Padding 12, 24, 12, 24" at bounding box center [56, 86] width 71 height 41
click at [73, 75] on input "Auto" at bounding box center [72, 71] width 40 height 10
click at [92, 72] on button "button" at bounding box center [87, 71] width 10 height 10
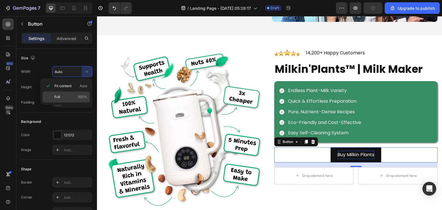
click at [83, 94] on div "Full 100%" at bounding box center [66, 96] width 47 height 11
type input "100%"
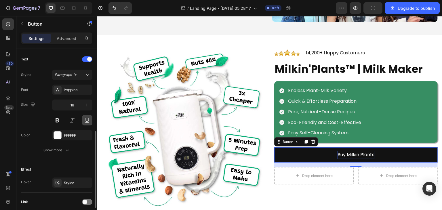
scroll to position [192, 0]
click at [86, 105] on icon "button" at bounding box center [87, 104] width 6 height 6
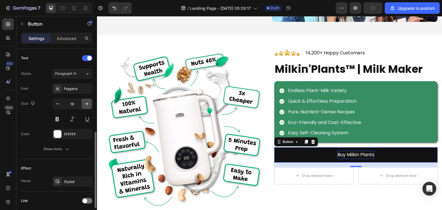
click at [86, 105] on icon "button" at bounding box center [87, 104] width 6 height 6
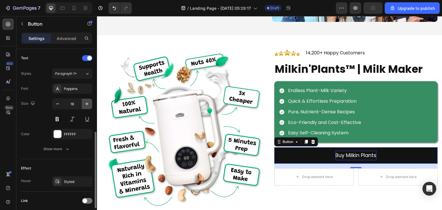
click at [86, 105] on icon "button" at bounding box center [87, 104] width 6 height 6
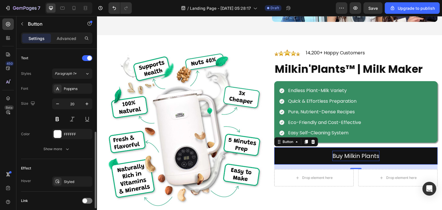
type input "21"
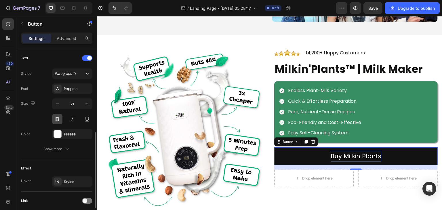
click at [59, 117] on button at bounding box center [57, 119] width 10 height 10
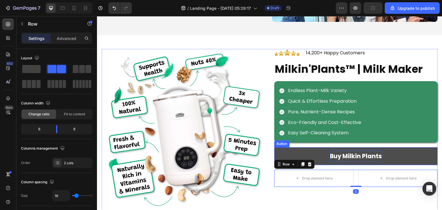
click at [285, 152] on button "Buy Milkin Plants" at bounding box center [355, 156] width 163 height 18
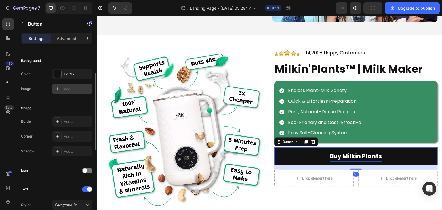
scroll to position [61, 0]
click at [59, 132] on div at bounding box center [58, 136] width 8 height 8
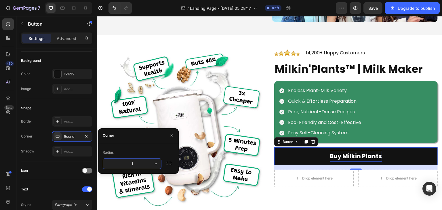
type input "12"
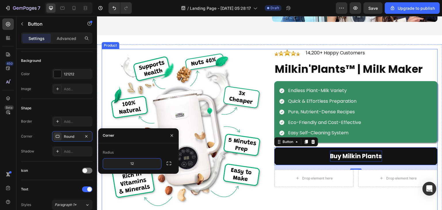
click at [282, 185] on div "Image 14,200+ Happy Customers Text Block Row Milkin'Plants™ | Milk Maker Produc…" at bounding box center [355, 130] width 163 height 163
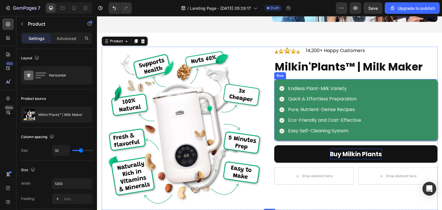
scroll to position [2070, 0]
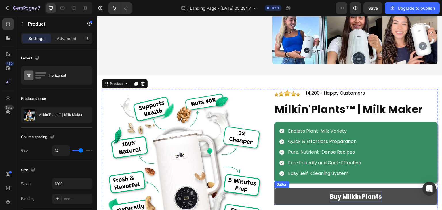
click at [283, 197] on button "Buy Milkin Plants" at bounding box center [355, 197] width 163 height 18
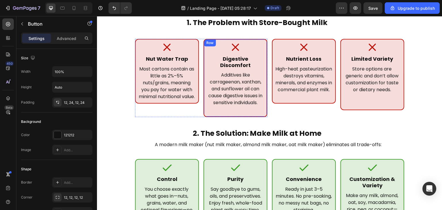
scroll to position [241, 0]
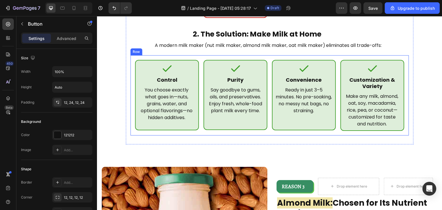
click at [268, 104] on div "Icon Control Heading You choose exactly what goes in—nuts, grains, water, and o…" at bounding box center [269, 95] width 279 height 80
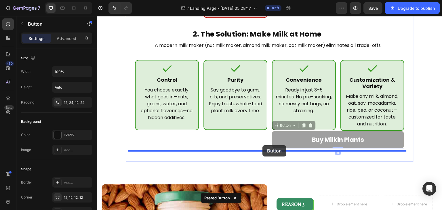
drag, startPoint x: 283, startPoint y: 119, endPoint x: 262, endPoint y: 145, distance: 33.7
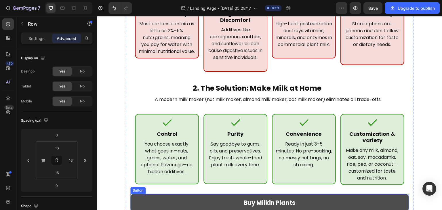
scroll to position [258, 0]
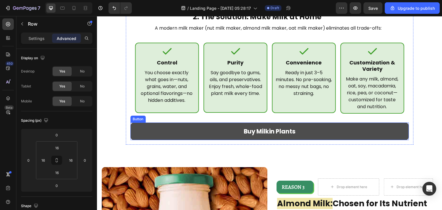
click at [176, 125] on button "Buy Milkin Plants" at bounding box center [269, 132] width 279 height 18
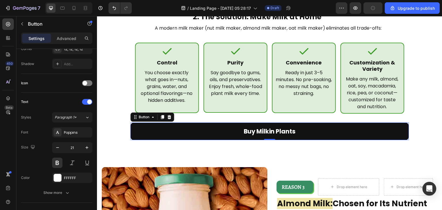
scroll to position [234, 0]
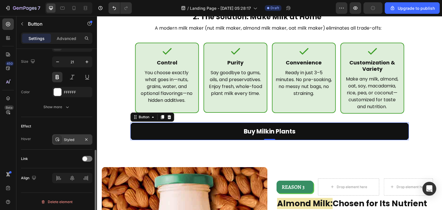
click at [74, 142] on div "Styled" at bounding box center [72, 139] width 40 height 10
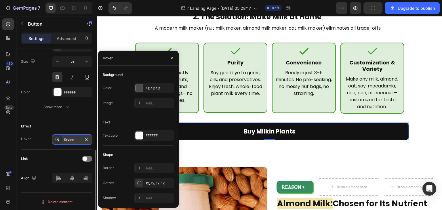
click at [74, 142] on div "Styled" at bounding box center [72, 139] width 40 height 10
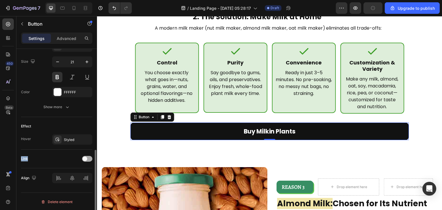
click at [85, 160] on span at bounding box center [85, 159] width 5 height 5
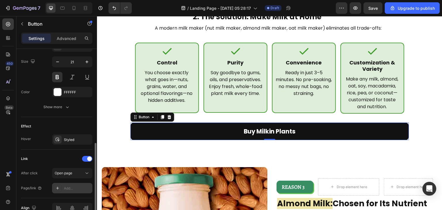
click at [69, 189] on div "Add..." at bounding box center [77, 188] width 27 height 5
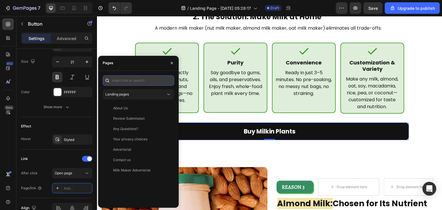
click at [133, 81] on input "text" at bounding box center [138, 80] width 71 height 10
paste input "[URL][DOMAIN_NAME]"
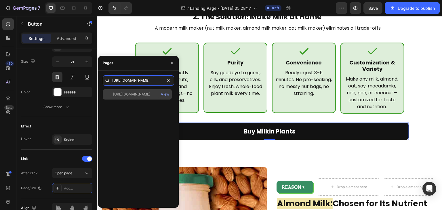
type input "[URL][DOMAIN_NAME]"
click at [127, 92] on div "[URL][DOMAIN_NAME]" at bounding box center [131, 94] width 37 height 5
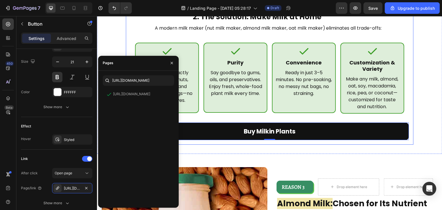
drag, startPoint x: 210, startPoint y: 135, endPoint x: 218, endPoint y: 155, distance: 21.4
click at [210, 135] on div "1. The Problem with Store-Bought Milk Heading Icon Nut Water Trap Heading Most …" at bounding box center [270, 19] width 288 height 251
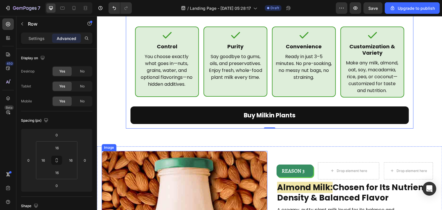
scroll to position [241, 0]
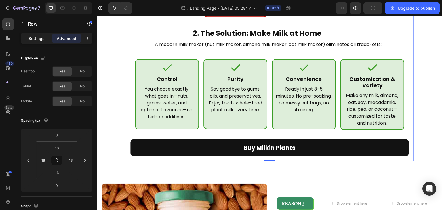
click at [32, 36] on p "Settings" at bounding box center [36, 38] width 16 height 6
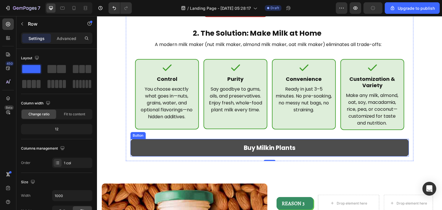
click at [148, 140] on link "Buy Milkin Plants" at bounding box center [269, 148] width 279 height 18
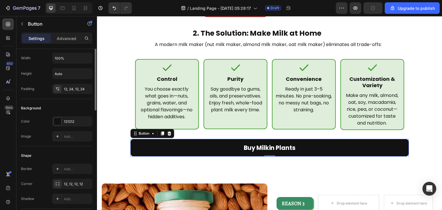
scroll to position [5, 0]
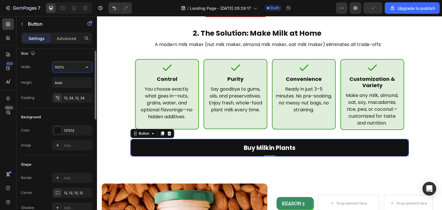
click at [75, 69] on input "100%" at bounding box center [72, 67] width 40 height 10
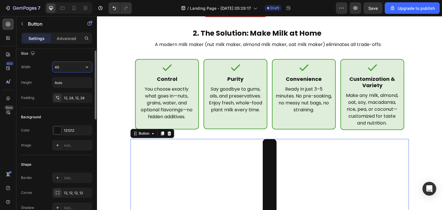
type input "40%"
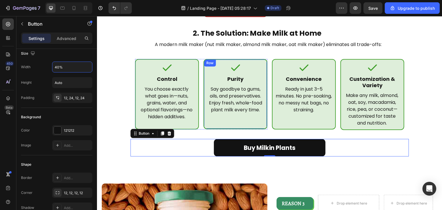
click at [233, 112] on div "Icon Purity Heading Say goodbye to gums, oils, and preservatives. Enjoy fresh, …" at bounding box center [235, 94] width 58 height 64
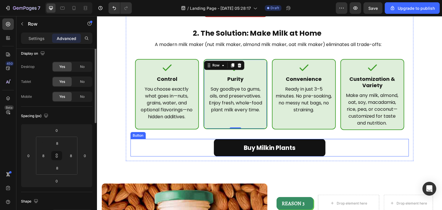
scroll to position [0, 0]
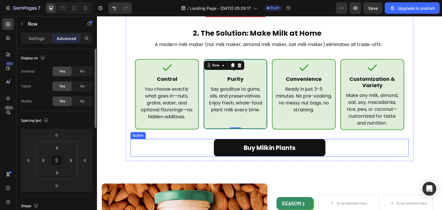
click at [188, 142] on div "Buy Milkin Plants Button" at bounding box center [269, 148] width 279 height 18
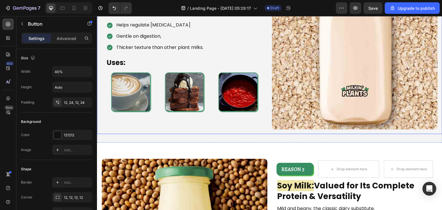
scroll to position [669, 0]
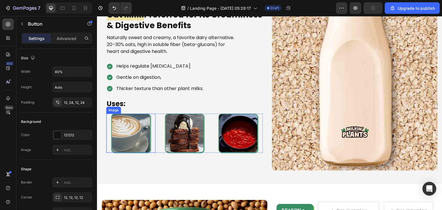
click at [152, 124] on div at bounding box center [130, 133] width 49 height 39
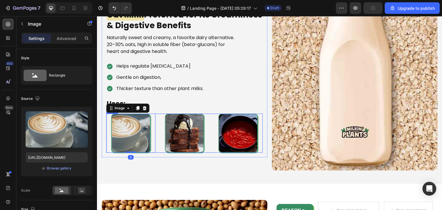
click at [155, 126] on div "Image 0 Image Image Row" at bounding box center [184, 133] width 157 height 39
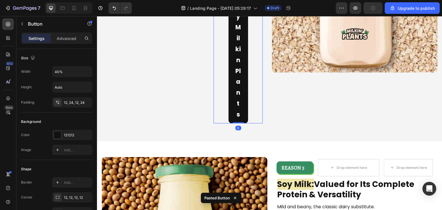
scroll to position [832, 0]
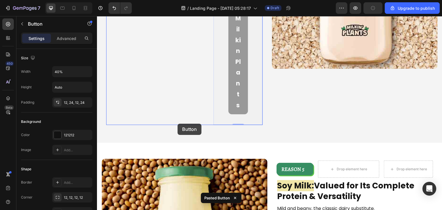
drag, startPoint x: 217, startPoint y: 102, endPoint x: 178, endPoint y: 124, distance: 45.3
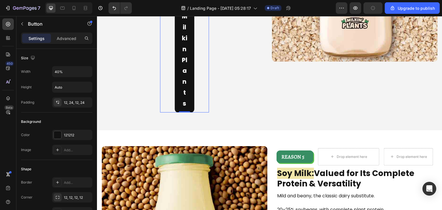
scroll to position [790, 0]
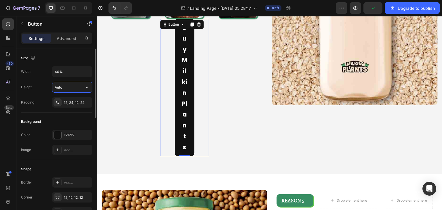
click at [67, 89] on input "Auto" at bounding box center [72, 87] width 40 height 10
click at [86, 75] on button "button" at bounding box center [87, 71] width 10 height 10
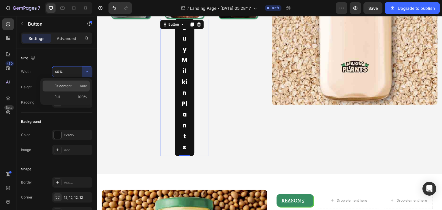
drag, startPoint x: 68, startPoint y: 89, endPoint x: 12, endPoint y: 81, distance: 57.0
click at [68, 89] on div "Fit content Auto" at bounding box center [66, 86] width 47 height 11
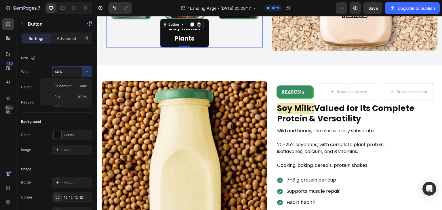
type input "Auto"
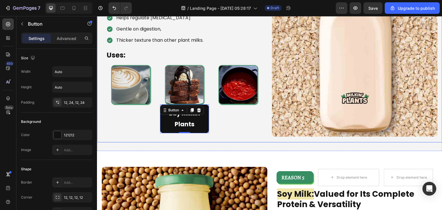
scroll to position [701, 0]
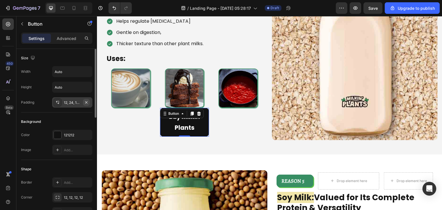
click at [89, 103] on button "button" at bounding box center [86, 102] width 7 height 7
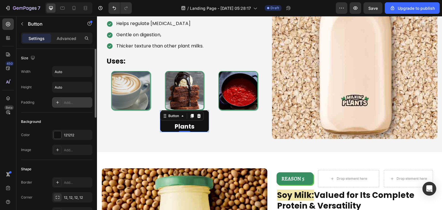
scroll to position [699, 0]
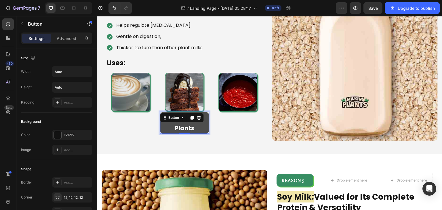
click at [205, 127] on p "Buy Milkin Plants" at bounding box center [184, 123] width 49 height 22
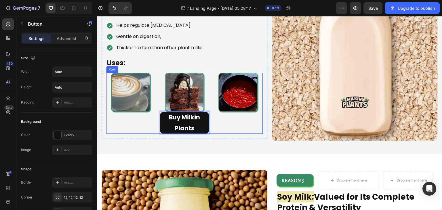
click at [227, 124] on div "Image" at bounding box center [237, 103] width 49 height 61
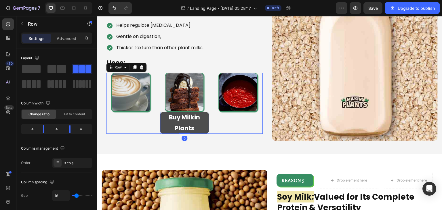
click at [201, 121] on p "Buy Milkin Plants" at bounding box center [184, 123] width 49 height 22
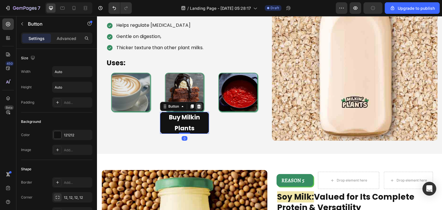
click at [198, 107] on div at bounding box center [198, 106] width 7 height 7
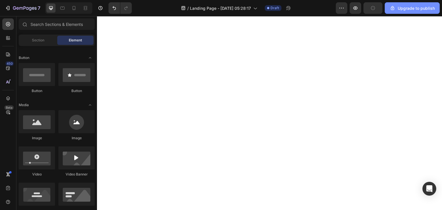
scroll to position [1982, 0]
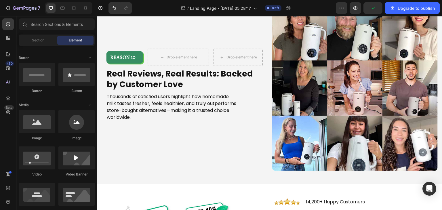
drag, startPoint x: 441, startPoint y: 159, endPoint x: 331, endPoint y: 27, distance: 172.2
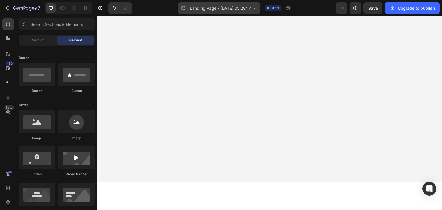
scroll to position [0, 0]
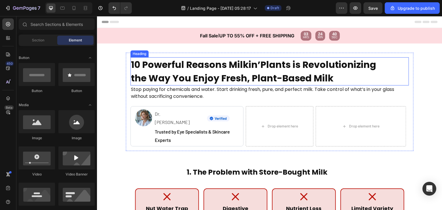
click at [229, 84] on h2 "10 Powerful Reasons Milkin’Plants is Revolutionizing the Way You Enjoy Fresh, P…" at bounding box center [256, 71] width 253 height 28
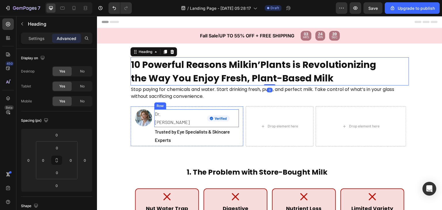
click at [195, 131] on p "Trusted by Eye Specialists & Skincare Experts" at bounding box center [196, 136] width 83 height 17
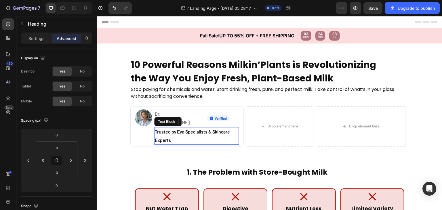
click at [195, 131] on p "Trusted by Eye Specialists & Skincare Experts" at bounding box center [196, 136] width 83 height 17
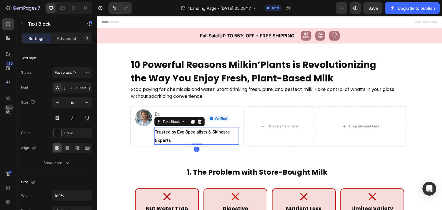
click at [195, 131] on p "Trusted by Eye Specialists & Skincare Experts" at bounding box center [196, 136] width 83 height 17
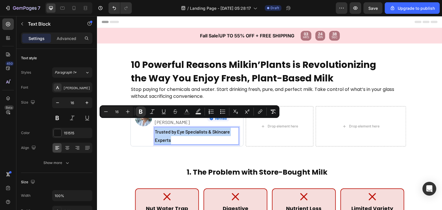
click at [195, 131] on p "Trusted by Eye Specialists & Skincare Experts" at bounding box center [196, 136] width 83 height 17
copy strong "Trusted by Eye Specialists & Skincare Experts"
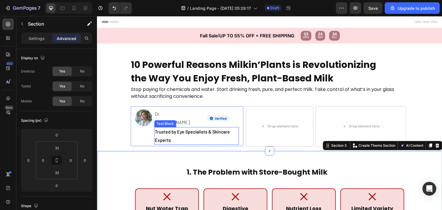
click at [223, 131] on p "Trusted by Eye Specialists & Skincare Experts" at bounding box center [196, 136] width 83 height 17
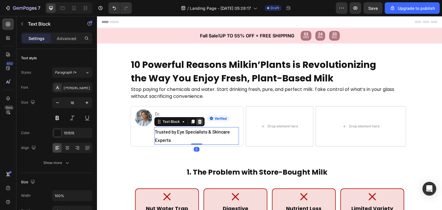
click at [198, 120] on icon at bounding box center [200, 122] width 4 height 4
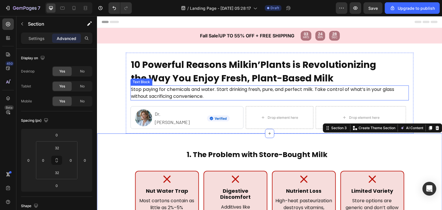
click at [210, 92] on p "Stop paying for chemicals and water. Start drinking fresh, pure, and perfect mi…" at bounding box center [268, 93] width 274 height 14
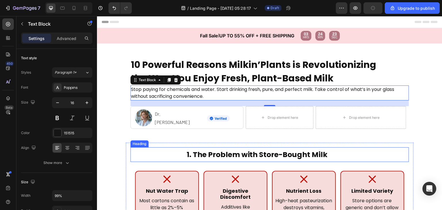
click at [187, 147] on h2 "1. The Problem with Store-Bought Milk" at bounding box center [256, 154] width 253 height 15
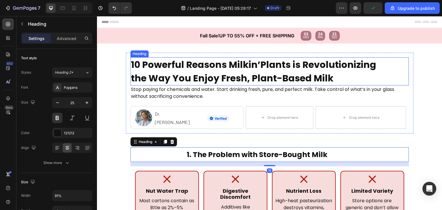
click at [269, 70] on h2 "10 Powerful Reasons Milkin’Plants is Revolutionizing the Way You Enjoy Fresh, P…" at bounding box center [256, 71] width 253 height 28
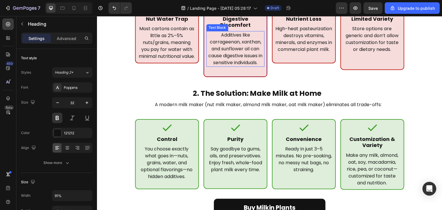
scroll to position [129, 0]
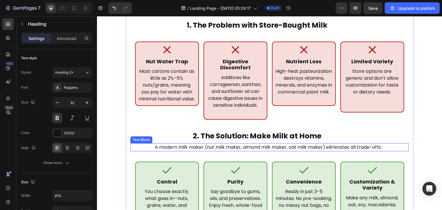
click at [240, 129] on h2 "2. The Solution: Make Milk at Home" at bounding box center [256, 136] width 253 height 15
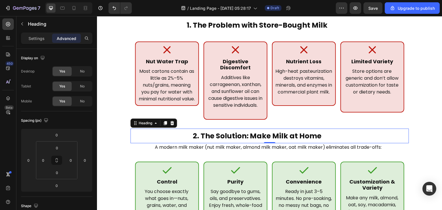
click at [240, 129] on p "2. The Solution: Make Milk at Home" at bounding box center [257, 136] width 252 height 14
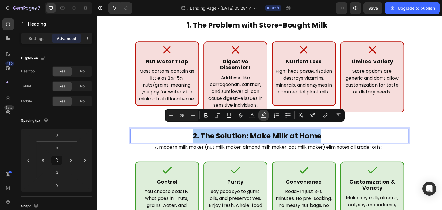
click at [265, 116] on icon "Editor contextual toolbar" at bounding box center [264, 116] width 6 height 6
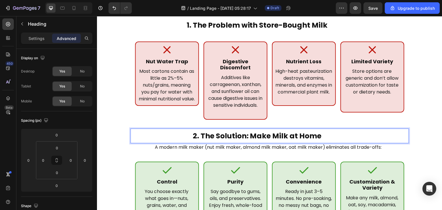
click at [261, 131] on p "2. The Solution: Make Milk at Home" at bounding box center [257, 136] width 252 height 14
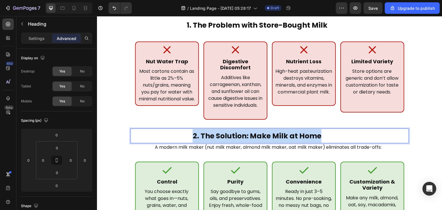
click at [261, 131] on p "2. The Solution: Make Milk at Home" at bounding box center [257, 136] width 252 height 14
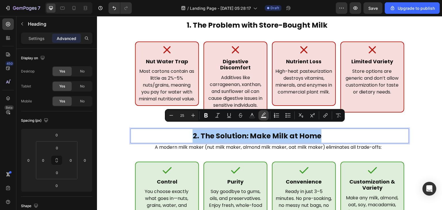
click at [265, 114] on icon "Editor contextual toolbar" at bounding box center [264, 116] width 6 height 6
click at [262, 118] on button "Text Background Color" at bounding box center [263, 115] width 10 height 10
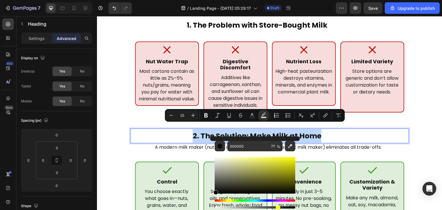
click at [228, 200] on div "Hue" at bounding box center [255, 200] width 81 height 2
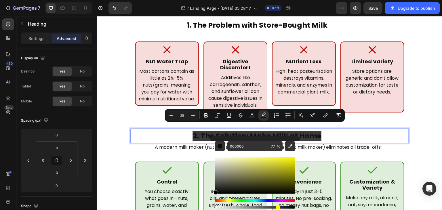
click at [228, 201] on div "Hue" at bounding box center [255, 200] width 81 height 2
click at [284, 160] on div "Editor contextual toolbar" at bounding box center [255, 175] width 81 height 37
type input "EAE720"
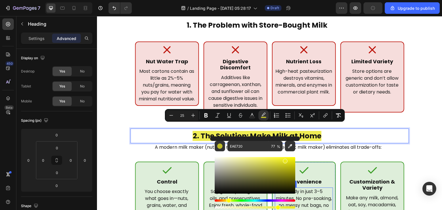
click at [323, 188] on p "Ready in just 3–5 minutes. No pre-soaking, no messy nut bags, no straining." at bounding box center [303, 202] width 57 height 28
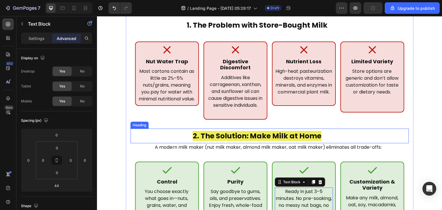
click at [295, 131] on span "2. The Solution: Make Milk at Home" at bounding box center [256, 136] width 129 height 10
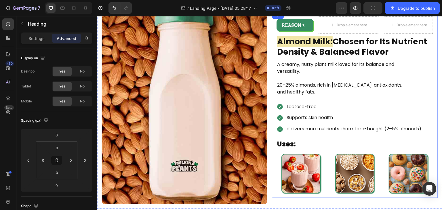
scroll to position [341, 0]
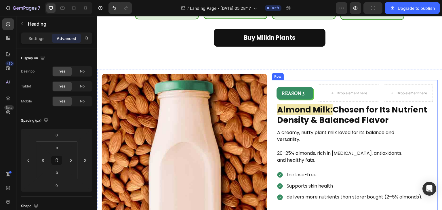
drag, startPoint x: 315, startPoint y: 95, endPoint x: 316, endPoint y: 104, distance: 9.0
click at [316, 104] on div "REASON 3 Text Block Row Drop element here Drop element here Row Almond Milk: Ch…" at bounding box center [355, 173] width 157 height 177
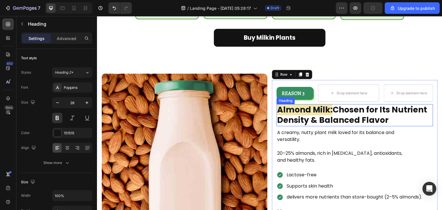
click at [316, 104] on strong "Almond Milk:" at bounding box center [305, 109] width 56 height 11
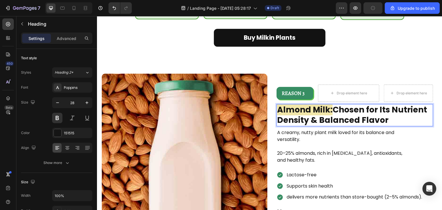
click at [316, 104] on strong "Almond Milk:" at bounding box center [305, 109] width 56 height 11
drag, startPoint x: 316, startPoint y: 104, endPoint x: 295, endPoint y: 102, distance: 21.4
click at [295, 104] on strong "Almond Milk:" at bounding box center [305, 109] width 56 height 11
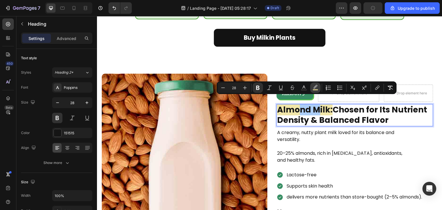
click at [314, 91] on button "color" at bounding box center [315, 88] width 10 height 10
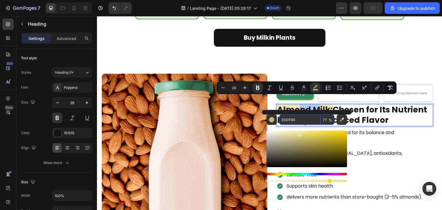
click at [292, 120] on input "EDDF90" at bounding box center [299, 120] width 41 height 10
click at [214, 136] on img at bounding box center [185, 173] width 166 height 199
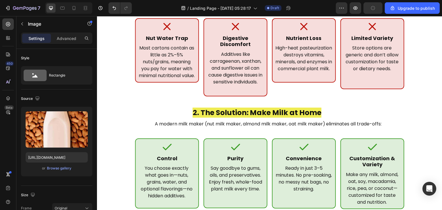
scroll to position [151, 0]
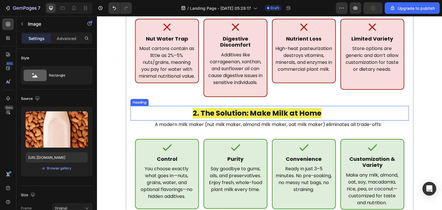
click at [267, 109] on span "2. The Solution: Make Milk at Home" at bounding box center [256, 113] width 129 height 10
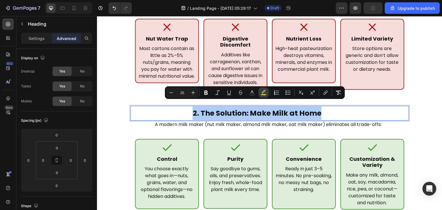
click at [267, 90] on button "color" at bounding box center [263, 92] width 10 height 10
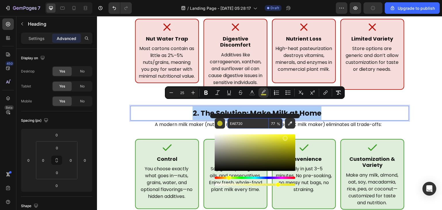
click at [242, 118] on input "EAE720" at bounding box center [247, 123] width 41 height 10
paste input "DDF9"
type input "EDDF90"
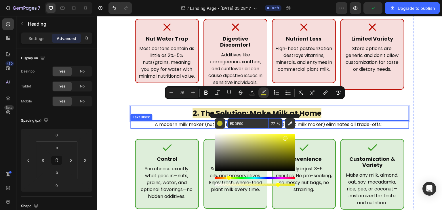
click at [359, 134] on div "Icon Control Heading You choose exactly what goes in—nuts, grains, water, and o…" at bounding box center [269, 174] width 279 height 80
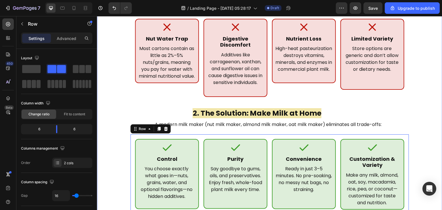
scroll to position [47, 0]
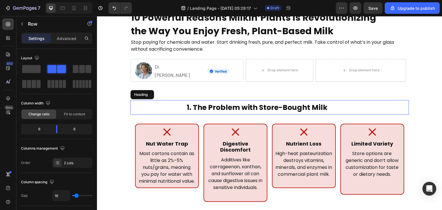
click at [283, 106] on h2 "1. The Problem with Store-Bought Milk" at bounding box center [256, 107] width 253 height 15
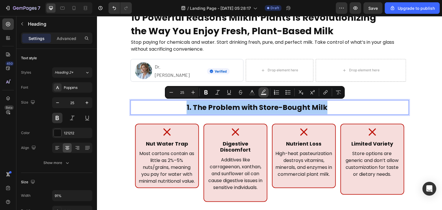
click at [268, 92] on button "Text Background Color" at bounding box center [263, 92] width 10 height 10
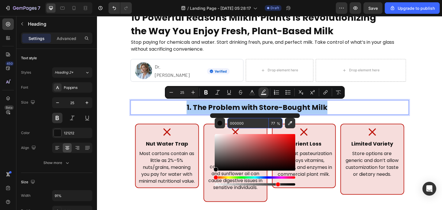
click at [251, 123] on input "000000" at bounding box center [247, 123] width 41 height 10
paste input "EDDF9"
type input "EDDF90"
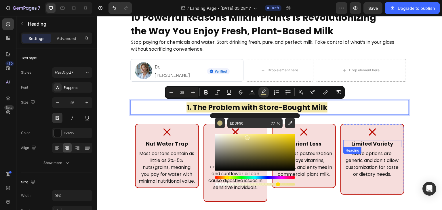
click at [347, 140] on h2 "Limited Variety" at bounding box center [372, 143] width 58 height 7
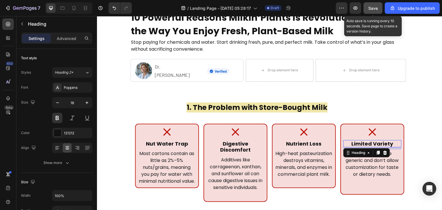
click at [377, 5] on div "Save" at bounding box center [372, 8] width 9 height 6
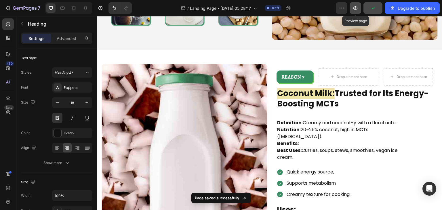
scroll to position [1271, 0]
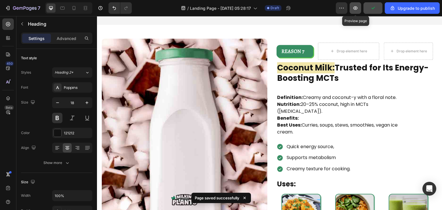
click at [353, 9] on button "button" at bounding box center [356, 8] width 12 height 12
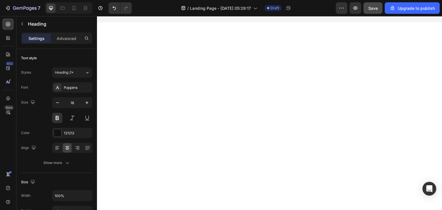
scroll to position [0, 0]
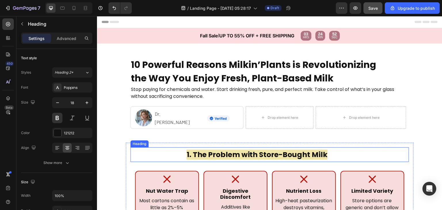
click at [329, 159] on h2 "1. The Problem with Store-Bought Milk" at bounding box center [256, 154] width 253 height 15
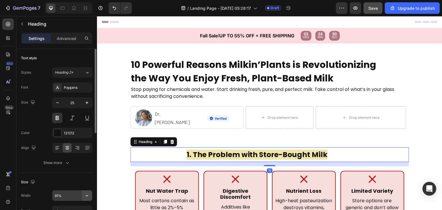
click at [84, 196] on icon "button" at bounding box center [87, 196] width 6 height 6
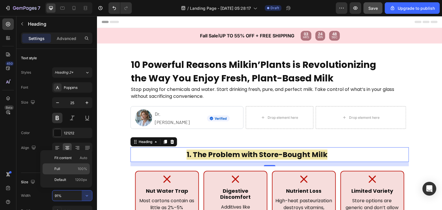
drag, startPoint x: 71, startPoint y: 164, endPoint x: 206, endPoint y: 116, distance: 143.7
click at [71, 164] on div "Full 100%" at bounding box center [66, 168] width 47 height 11
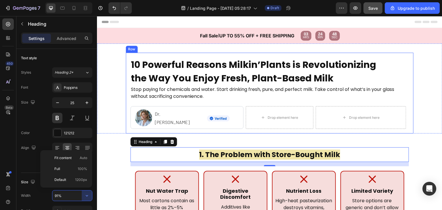
type input "100%"
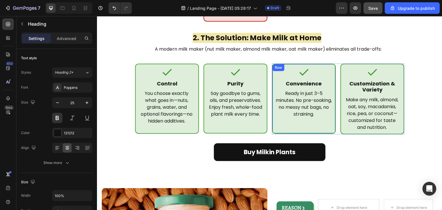
scroll to position [190, 0]
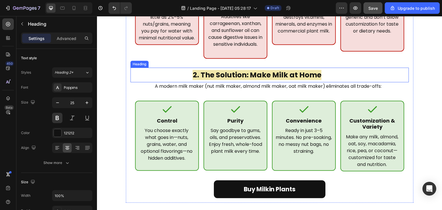
click at [325, 69] on h2 "2. The Solution: Make Milk at Home" at bounding box center [256, 75] width 253 height 15
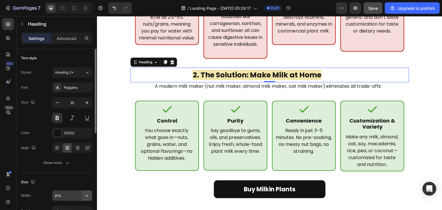
click at [91, 199] on button "button" at bounding box center [87, 195] width 10 height 10
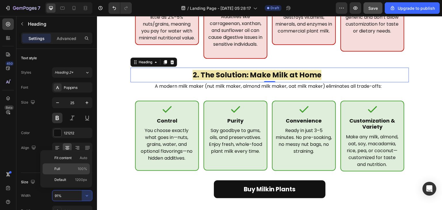
drag, startPoint x: 75, startPoint y: 154, endPoint x: 78, endPoint y: 163, distance: 9.8
click at [78, 163] on div "Fit content Auto Full 100% Default 1200px" at bounding box center [66, 168] width 47 height 33
click at [78, 163] on div "Full 100%" at bounding box center [66, 168] width 47 height 11
type input "100%"
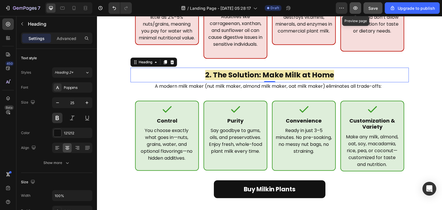
click at [356, 8] on icon "button" at bounding box center [355, 8] width 2 height 2
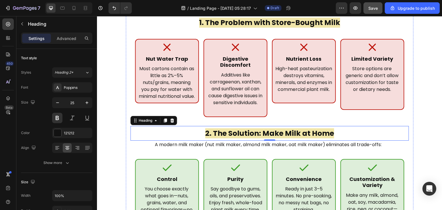
scroll to position [124, 0]
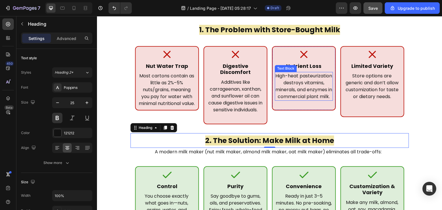
drag, startPoint x: 314, startPoint y: 91, endPoint x: 312, endPoint y: 99, distance: 8.4
click at [314, 91] on p "High-heat pasteurization destroys vitamins, minerals, and enzymes in commercial…" at bounding box center [303, 87] width 57 height 28
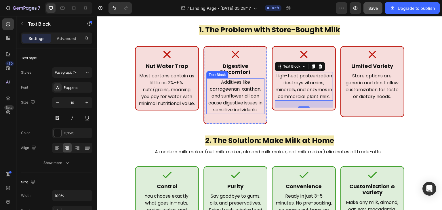
click at [224, 92] on p "Additives like carrageenan, xanthan, and sunflower oil can cause digestive issu…" at bounding box center [235, 96] width 57 height 35
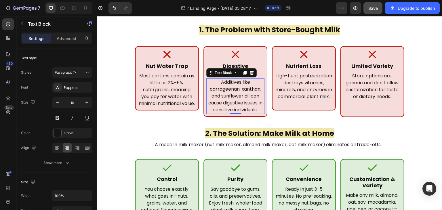
drag, startPoint x: 235, startPoint y: 115, endPoint x: 235, endPoint y: 108, distance: 6.3
click at [235, 113] on div at bounding box center [236, 113] width 12 height 1
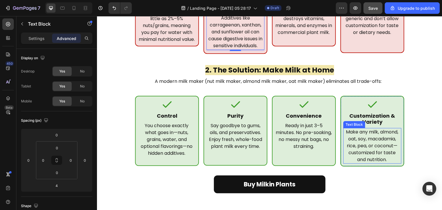
scroll to position [220, 0]
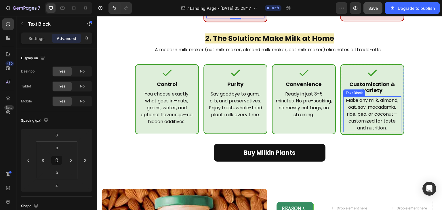
click at [363, 117] on p "Make any milk, almond, oat, soy, macadamia, rice, pea, or coconut—customized fo…" at bounding box center [372, 114] width 56 height 35
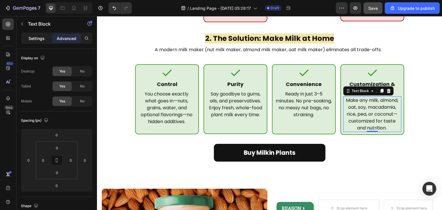
click at [42, 41] on div "Settings" at bounding box center [36, 38] width 29 height 9
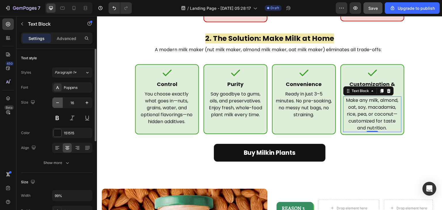
click at [56, 102] on icon "button" at bounding box center [58, 103] width 6 height 6
type input "15"
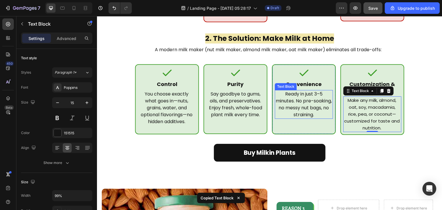
click at [304, 96] on p "Ready in just 3–5 minutes. No pre-soaking, no messy nut bags, no straining." at bounding box center [303, 105] width 57 height 28
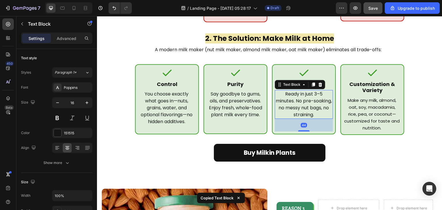
type input "15"
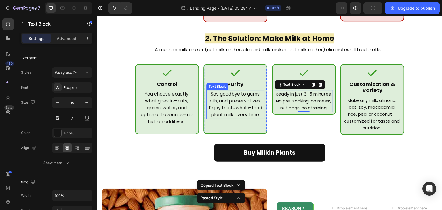
click at [225, 116] on p "Say goodbye to gums, oils, and preservatives. Enjoy fresh, whole-food plant mil…" at bounding box center [235, 105] width 57 height 28
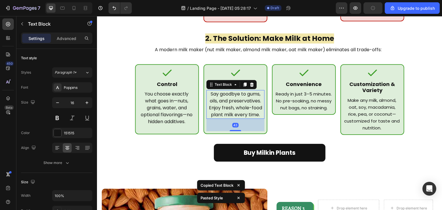
type input "15"
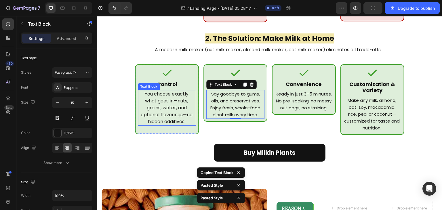
click at [180, 112] on p "You choose exactly what goes in—nuts, grains, water, and optional flavorings—no…" at bounding box center [166, 108] width 56 height 35
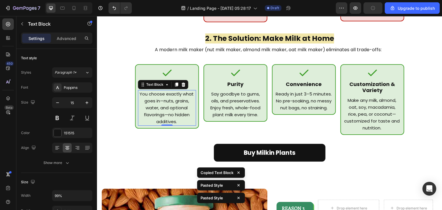
type input "16"
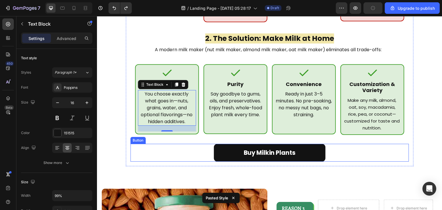
click at [375, 146] on div "Buy Milkin Plants Button" at bounding box center [269, 153] width 279 height 18
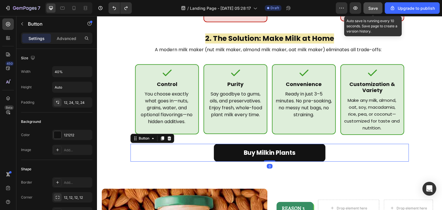
click at [375, 6] on span "Save" at bounding box center [372, 8] width 9 height 5
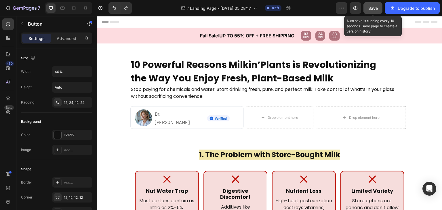
click at [368, 10] on button "Save" at bounding box center [372, 8] width 19 height 12
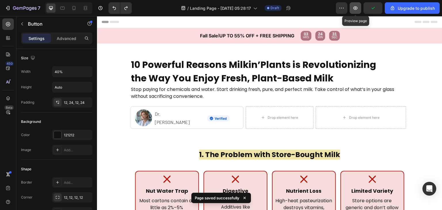
click at [358, 9] on icon "button" at bounding box center [355, 8] width 6 height 6
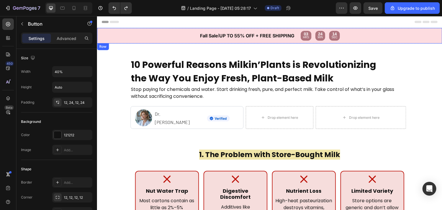
click at [148, 31] on div "Fall Sale l UP TO 55% OFF + FREE SHIPPING Text Block Text Block 03 HRS 24 MIN 1…" at bounding box center [269, 36] width 345 height 16
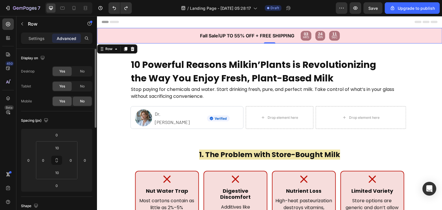
click at [62, 102] on span "Yes" at bounding box center [62, 101] width 6 height 5
click at [74, 9] on icon at bounding box center [73, 9] width 1 height 1
type input "15"
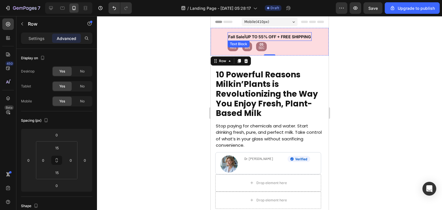
click at [287, 41] on div "Fall Sale l UP TO 55% OFF + FREE SHIPPING" at bounding box center [269, 36] width 84 height 9
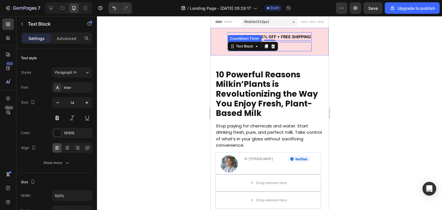
click at [287, 43] on div "03 HRS 24 MIN 05 SEC" at bounding box center [269, 46] width 84 height 9
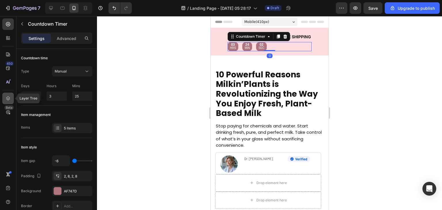
click at [5, 99] on icon at bounding box center [8, 99] width 6 height 6
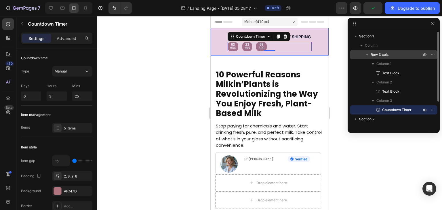
click at [389, 56] on p "Row 3 cols" at bounding box center [397, 55] width 52 height 6
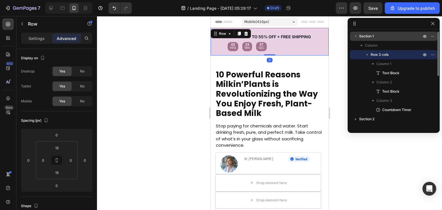
click at [378, 37] on p "Section 1" at bounding box center [390, 36] width 63 height 6
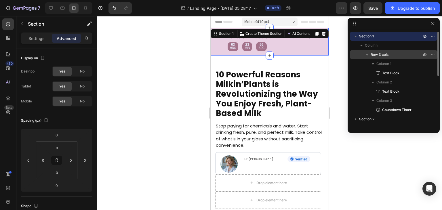
drag, startPoint x: 392, startPoint y: 52, endPoint x: 21, endPoint y: 97, distance: 373.9
click at [392, 52] on p "Row 3 cols" at bounding box center [397, 55] width 52 height 6
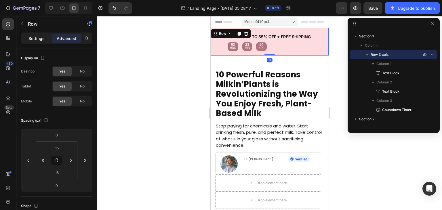
click at [38, 40] on p "Settings" at bounding box center [36, 38] width 16 height 6
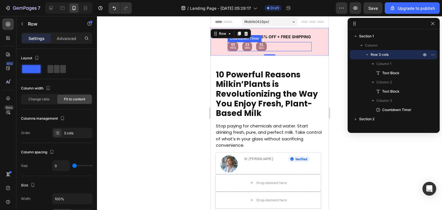
click at [277, 45] on div "03 HRS 23 MIN 51 SEC" at bounding box center [269, 46] width 84 height 9
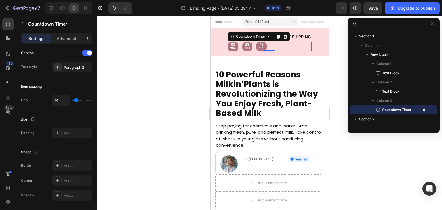
scroll to position [319, 0]
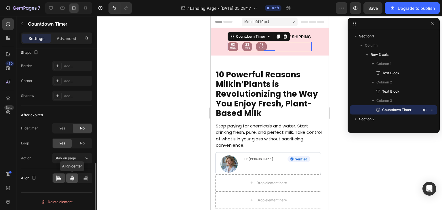
click at [73, 176] on icon at bounding box center [72, 178] width 4 height 5
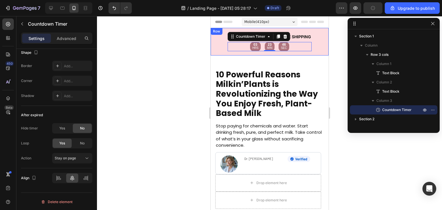
click at [320, 37] on div "Fall Sale l UP TO 55% OFF + FREE SHIPPING Text Block Text Block 03 HRS 23 MIN 4…" at bounding box center [269, 42] width 118 height 28
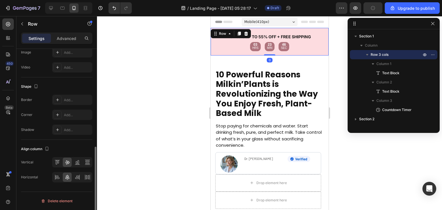
scroll to position [0, 0]
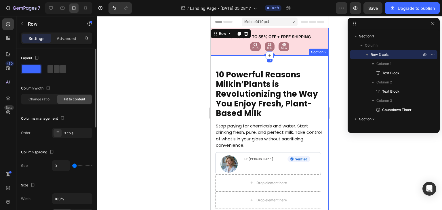
click at [252, 63] on div "10 Powerful Reasons Milkin’Plants is Revolutionizing the Way You Enjoy Fresh, P…" at bounding box center [269, 137] width 118 height 163
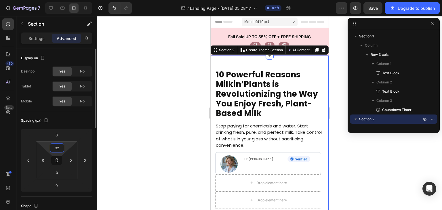
click at [57, 152] on input "32" at bounding box center [57, 148] width 12 height 9
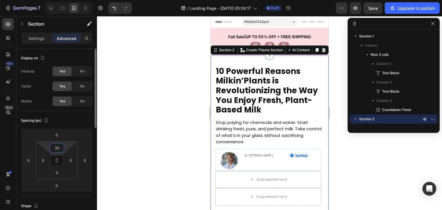
type input "2"
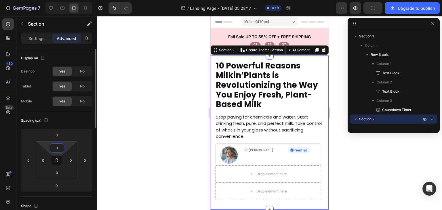
type input "19"
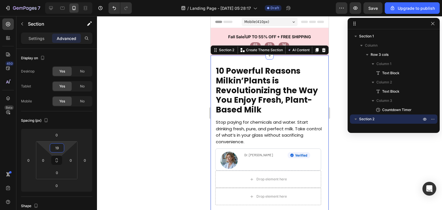
scroll to position [61, 0]
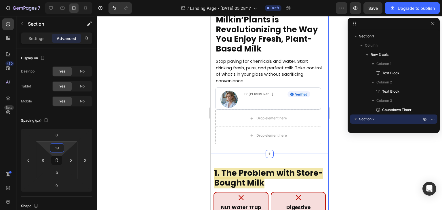
click at [245, 172] on span "1. The Problem with Store-Bought Milk" at bounding box center [268, 177] width 109 height 21
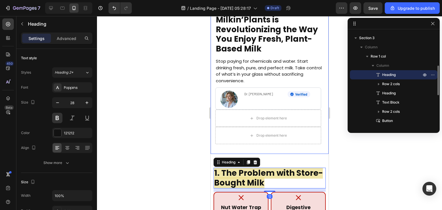
click at [248, 146] on div "10 Powerful Reasons Milkin’Plants is Revolutionizing the Way You Enjoy Fresh, P…" at bounding box center [269, 77] width 109 height 145
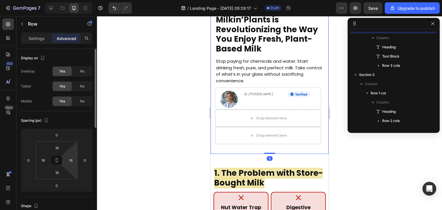
scroll to position [63, 0]
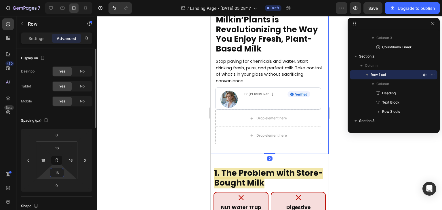
click at [58, 173] on input "16" at bounding box center [57, 172] width 12 height 9
type input "00"
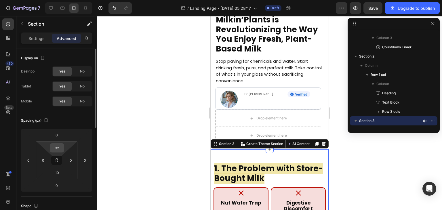
click at [56, 148] on input "32" at bounding box center [57, 148] width 12 height 9
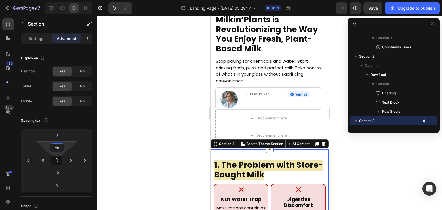
type input "2"
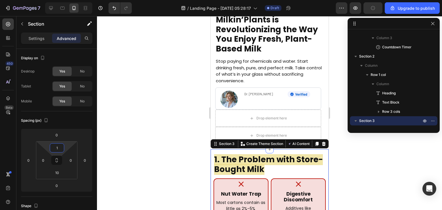
type input "19"
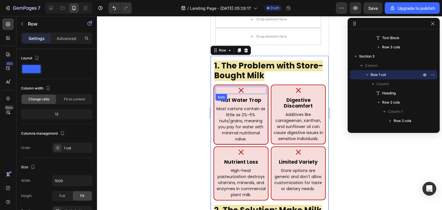
scroll to position [160, 0]
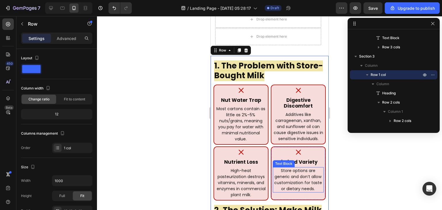
click at [304, 175] on p "Store options are generic and don’t allow customization for taste or dietary ne…" at bounding box center [297, 180] width 49 height 24
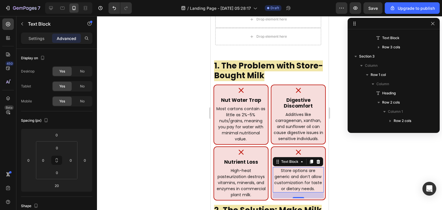
scroll to position [265, 0]
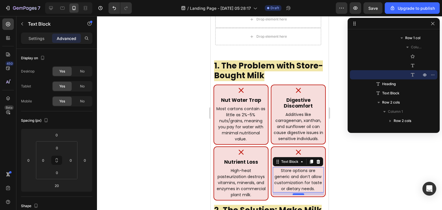
drag, startPoint x: 296, startPoint y: 197, endPoint x: 295, endPoint y: 194, distance: 3.4
click at [295, 194] on div at bounding box center [298, 194] width 12 height 2
type input "9"
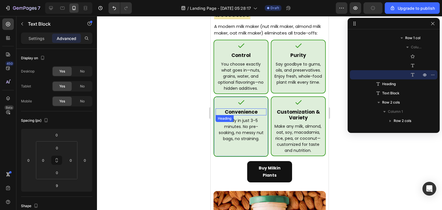
scroll to position [367, 0]
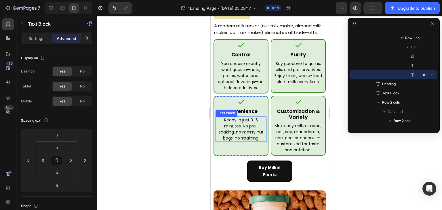
click at [249, 136] on p "Ready in just 3–5 minutes. No pre-soaking, no messy nut bags, no straining." at bounding box center [241, 129] width 50 height 24
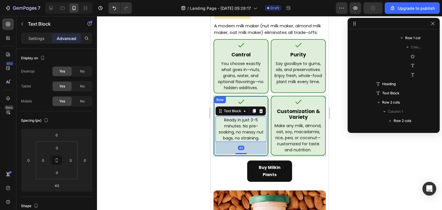
scroll to position [385, 0]
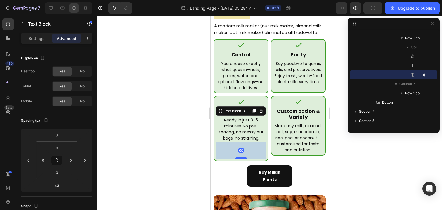
drag, startPoint x: 241, startPoint y: 159, endPoint x: 242, endPoint y: 164, distance: 4.9
click at [242, 159] on div at bounding box center [241, 158] width 12 height 2
type input "60"
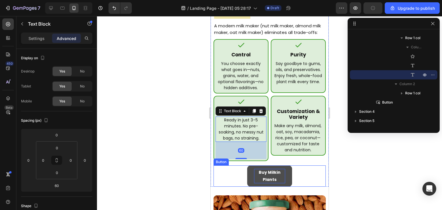
scroll to position [388, 0]
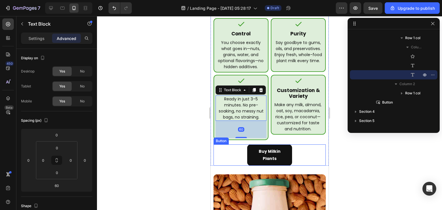
drag, startPoint x: 331, startPoint y: 170, endPoint x: 235, endPoint y: 163, distance: 96.7
click at [235, 163] on div "Buy Milkin Plants Button" at bounding box center [269, 154] width 112 height 21
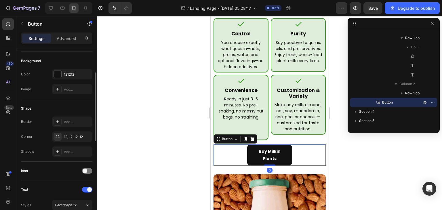
scroll to position [0, 0]
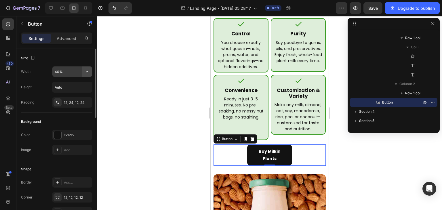
click at [86, 74] on icon "button" at bounding box center [87, 72] width 6 height 6
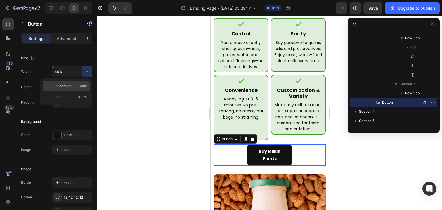
drag, startPoint x: 71, startPoint y: 87, endPoint x: 52, endPoint y: 121, distance: 38.7
click at [71, 87] on span "Fit content" at bounding box center [62, 85] width 17 height 5
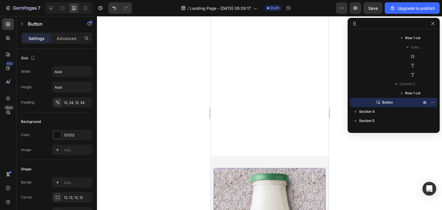
scroll to position [2117, 0]
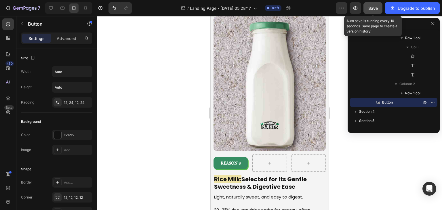
click at [369, 8] on span "Save" at bounding box center [372, 8] width 9 height 5
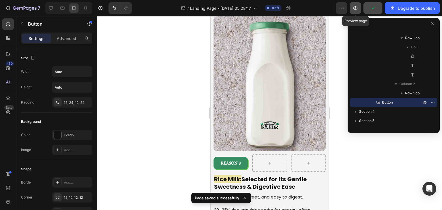
click at [356, 7] on icon "button" at bounding box center [355, 8] width 2 height 2
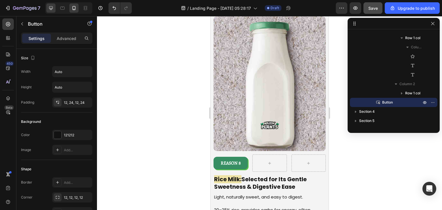
scroll to position [2072, 0]
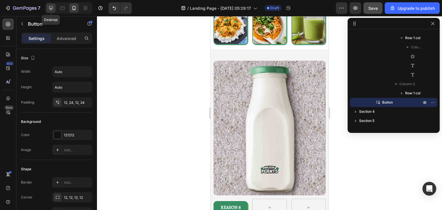
click at [48, 7] on icon at bounding box center [51, 8] width 6 height 6
type input "40%"
type input "21"
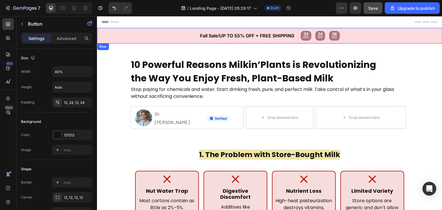
click at [180, 33] on div "Fall Sale l UP TO 55% OFF + FREE SHIPPING Text Block Text Block 03 HRS 24 MIN 5…" at bounding box center [269, 36] width 345 height 16
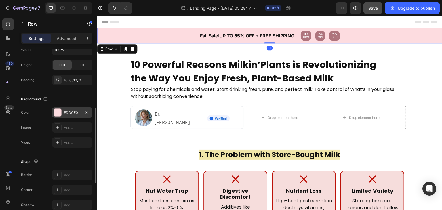
scroll to position [156, 0]
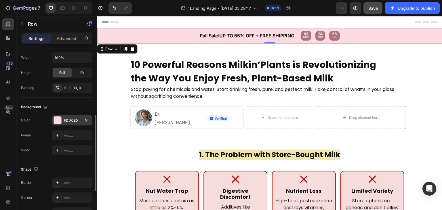
click at [59, 120] on div at bounding box center [57, 120] width 7 height 7
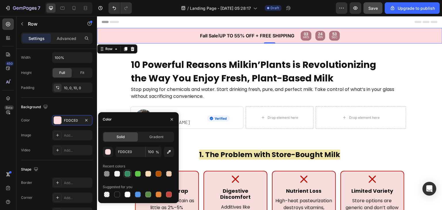
click at [127, 170] on div at bounding box center [127, 173] width 7 height 7
type input "378E63"
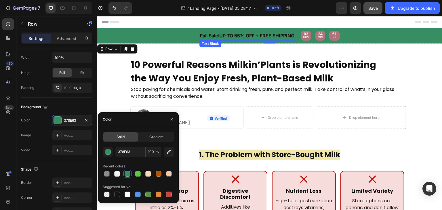
click at [249, 37] on strong "UP TO 55% OFF + FREE SHIPPING" at bounding box center [256, 36] width 75 height 6
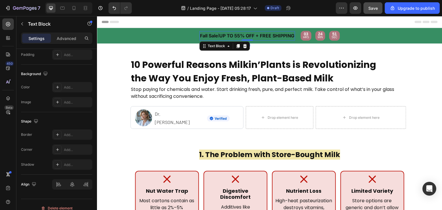
scroll to position [0, 0]
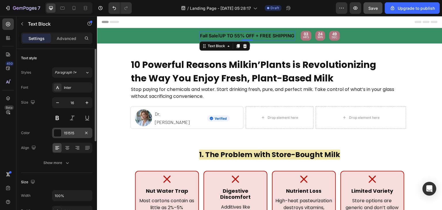
click at [56, 133] on div at bounding box center [57, 132] width 7 height 7
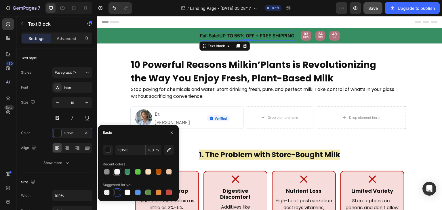
drag, startPoint x: 116, startPoint y: 174, endPoint x: 179, endPoint y: 43, distance: 145.3
click at [116, 174] on div at bounding box center [117, 172] width 6 height 6
type input "F4F4F4"
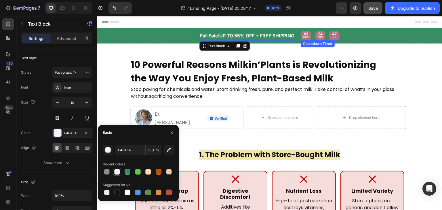
click at [307, 37] on p "HRS" at bounding box center [306, 37] width 6 height 5
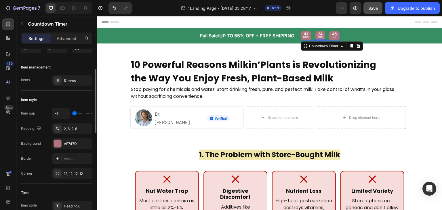
scroll to position [50, 0]
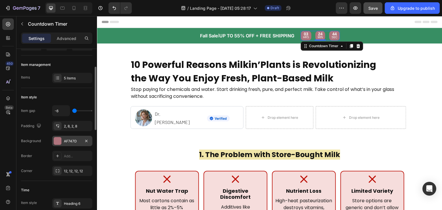
click at [59, 145] on div "AF747D" at bounding box center [72, 141] width 40 height 10
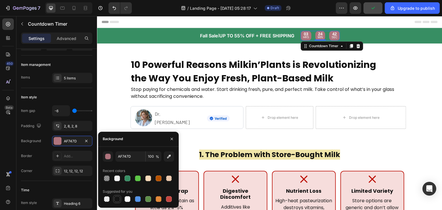
click at [116, 200] on div at bounding box center [117, 199] width 6 height 6
type input "151515"
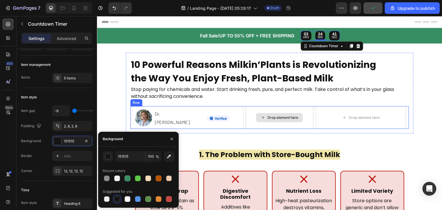
click at [269, 113] on div "Drop element here" at bounding box center [279, 117] width 47 height 9
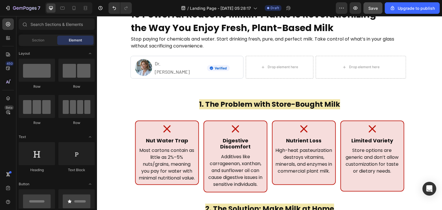
scroll to position [0, 0]
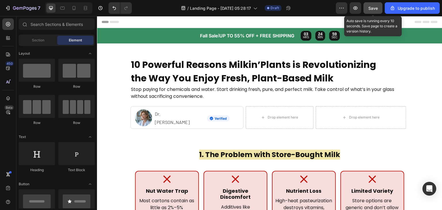
click at [375, 10] on span "Save" at bounding box center [372, 8] width 9 height 5
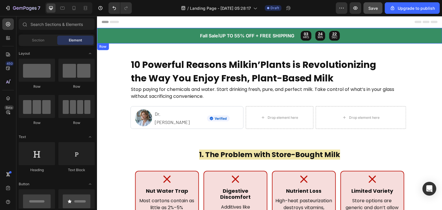
click at [185, 30] on div "Fall Sale l UP TO 55% OFF + FREE SHIPPING Text Block Text Block 03 HRS 24 MIN 2…" at bounding box center [269, 36] width 345 height 16
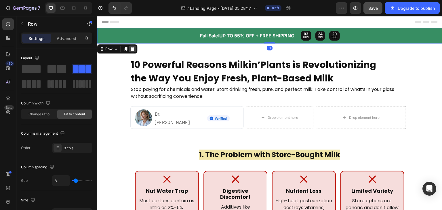
click at [134, 48] on icon at bounding box center [133, 49] width 4 height 4
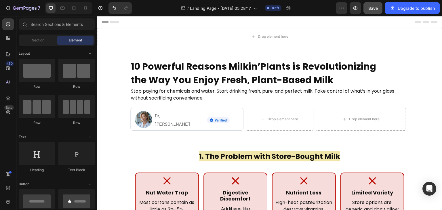
click at [170, 27] on div "Header" at bounding box center [270, 22] width 336 height 12
click at [174, 34] on div "Drop element here" at bounding box center [269, 36] width 345 height 17
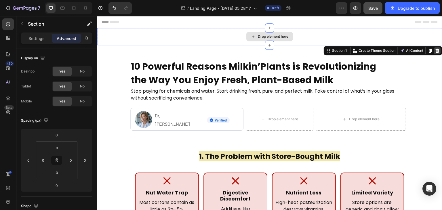
click at [435, 49] on icon at bounding box center [437, 50] width 5 height 5
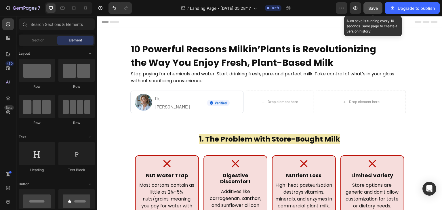
click at [374, 4] on button "Save" at bounding box center [372, 8] width 19 height 12
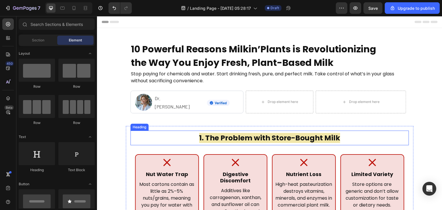
scroll to position [169, 0]
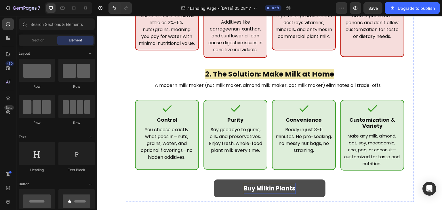
click at [273, 188] on p "Buy Milkin Plants" at bounding box center [270, 188] width 52 height 11
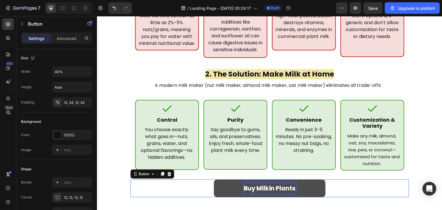
click at [273, 188] on p "Buy Milkin Plants" at bounding box center [270, 188] width 52 height 11
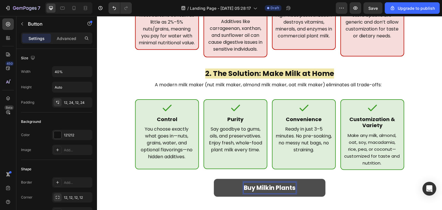
click at [275, 188] on p "Buy Milkin Plants" at bounding box center [270, 187] width 52 height 11
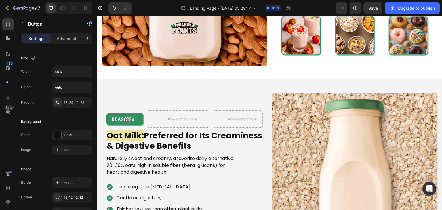
scroll to position [575, 0]
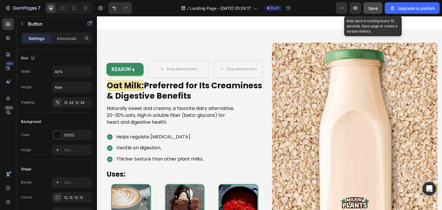
click at [381, 8] on button "Save" at bounding box center [372, 8] width 19 height 12
